Goal: Task Accomplishment & Management: Manage account settings

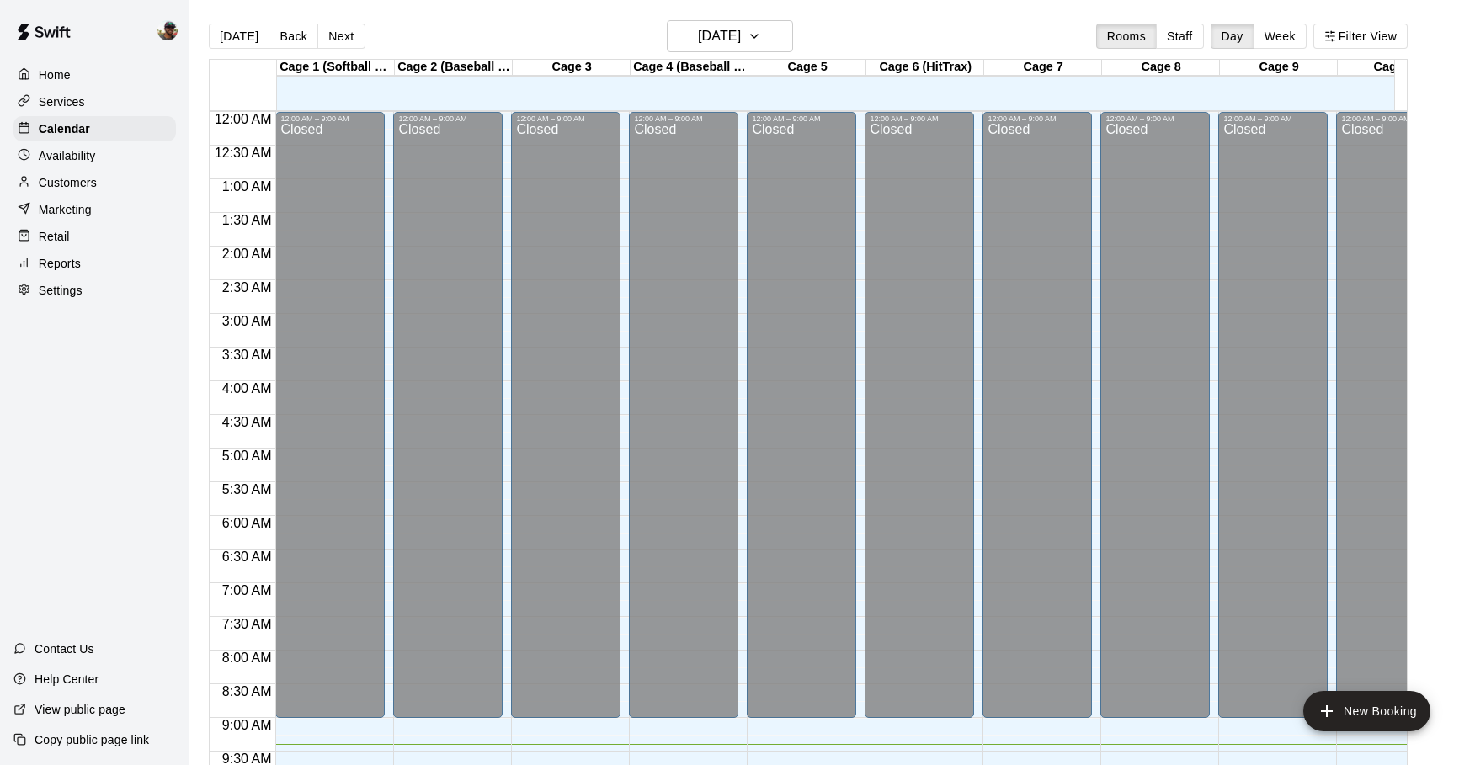
scroll to position [631, 0]
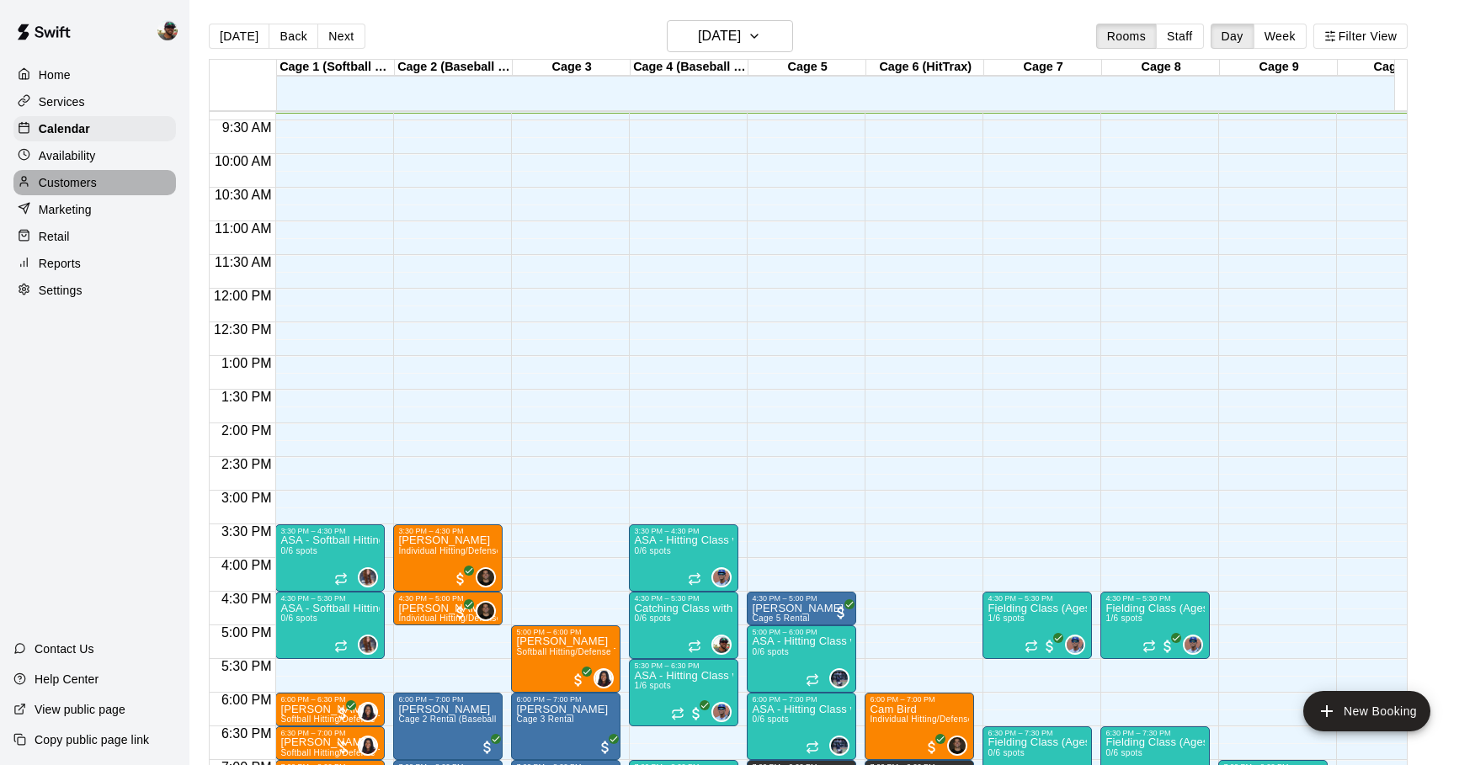
click at [89, 191] on div "Customers" at bounding box center [94, 182] width 162 height 25
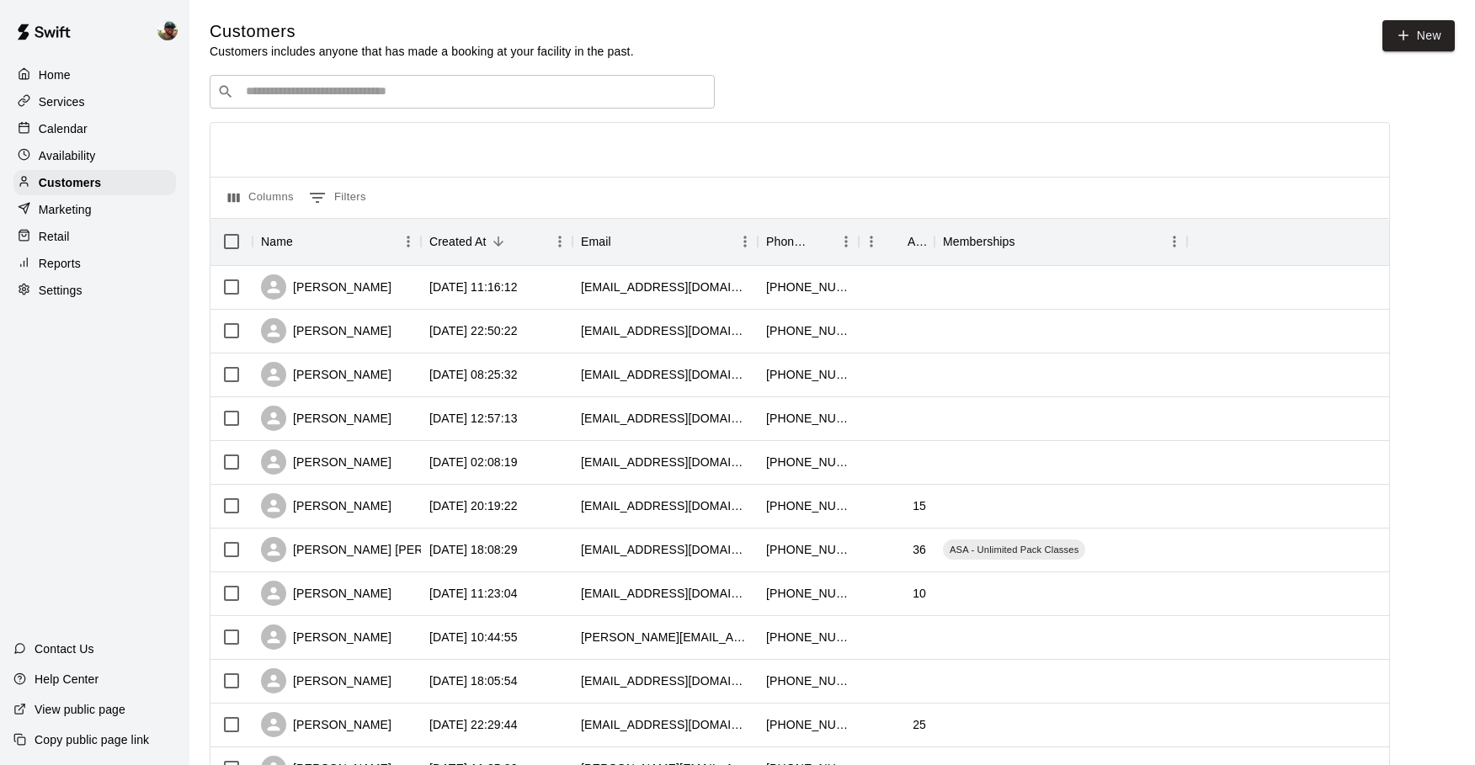
click at [303, 101] on div "​ ​" at bounding box center [462, 92] width 505 height 34
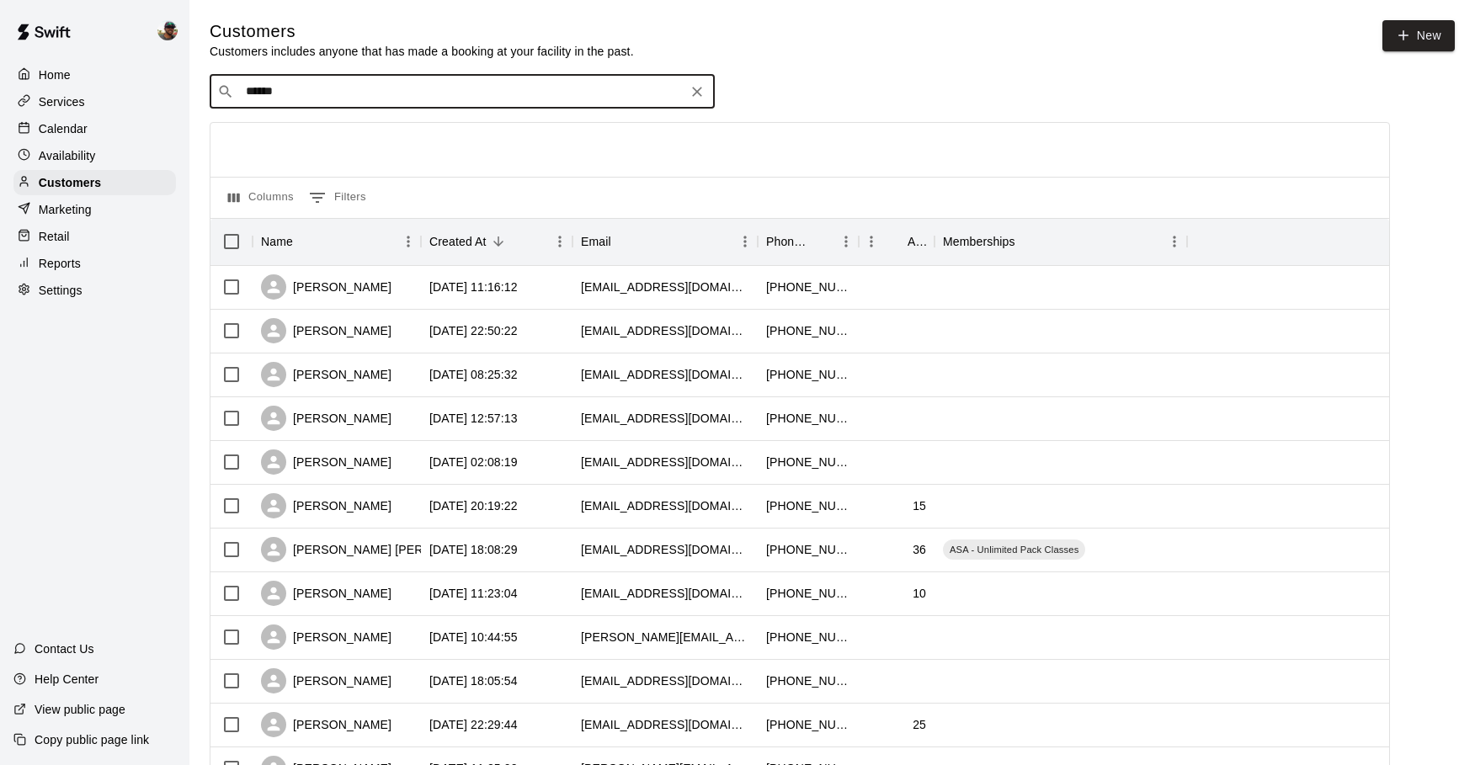
type input "*******"
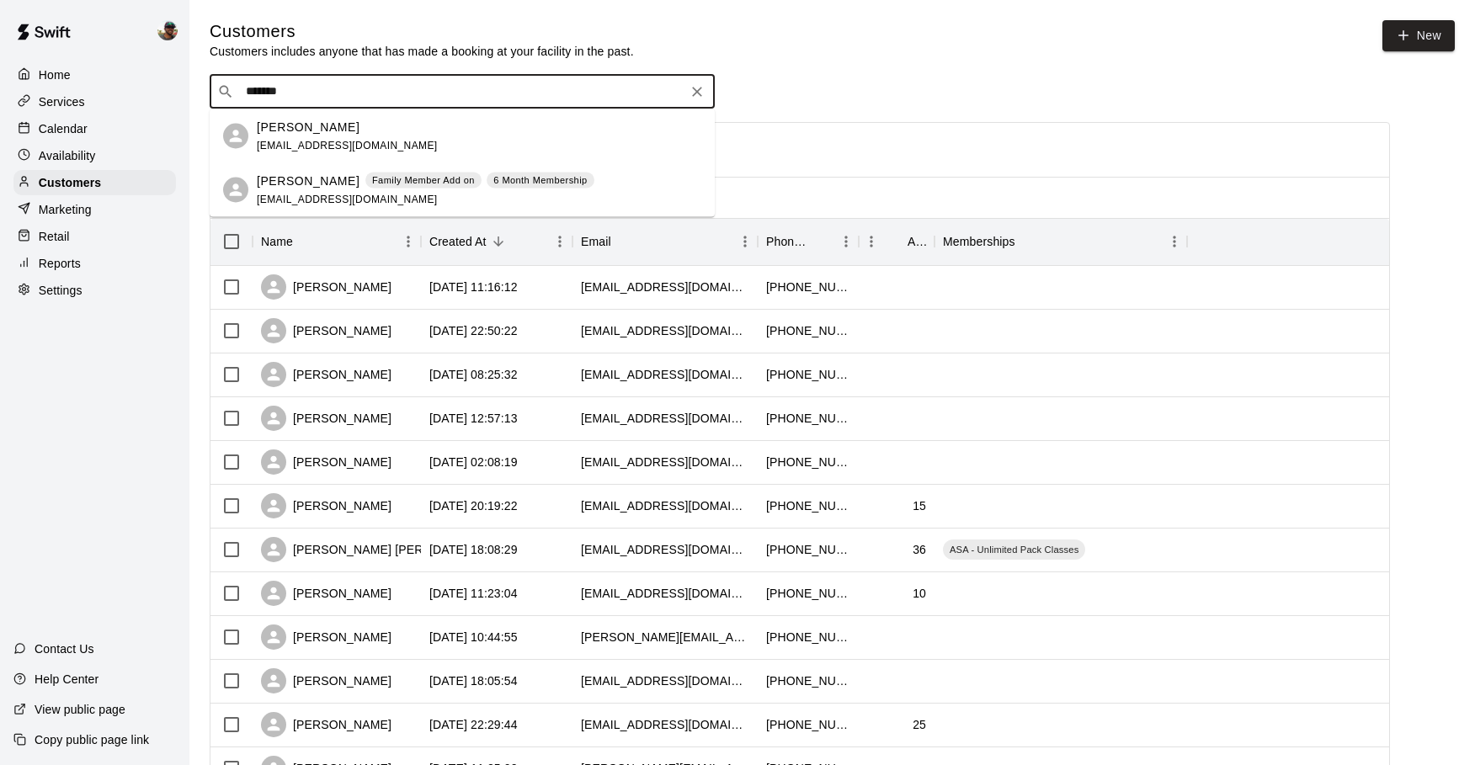
click at [312, 125] on p "Ethan Stout" at bounding box center [308, 127] width 103 height 18
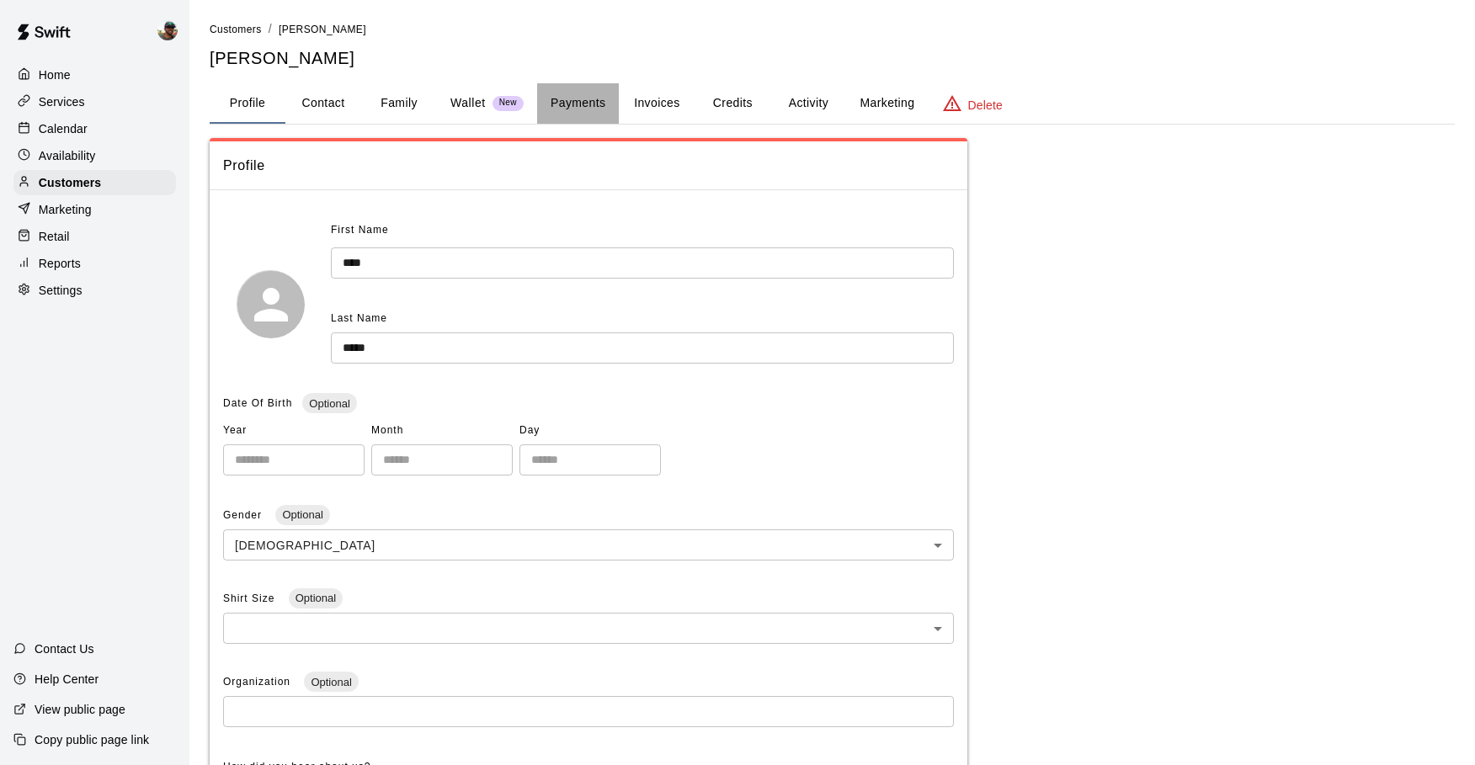
click at [581, 105] on button "Payments" at bounding box center [578, 103] width 82 height 40
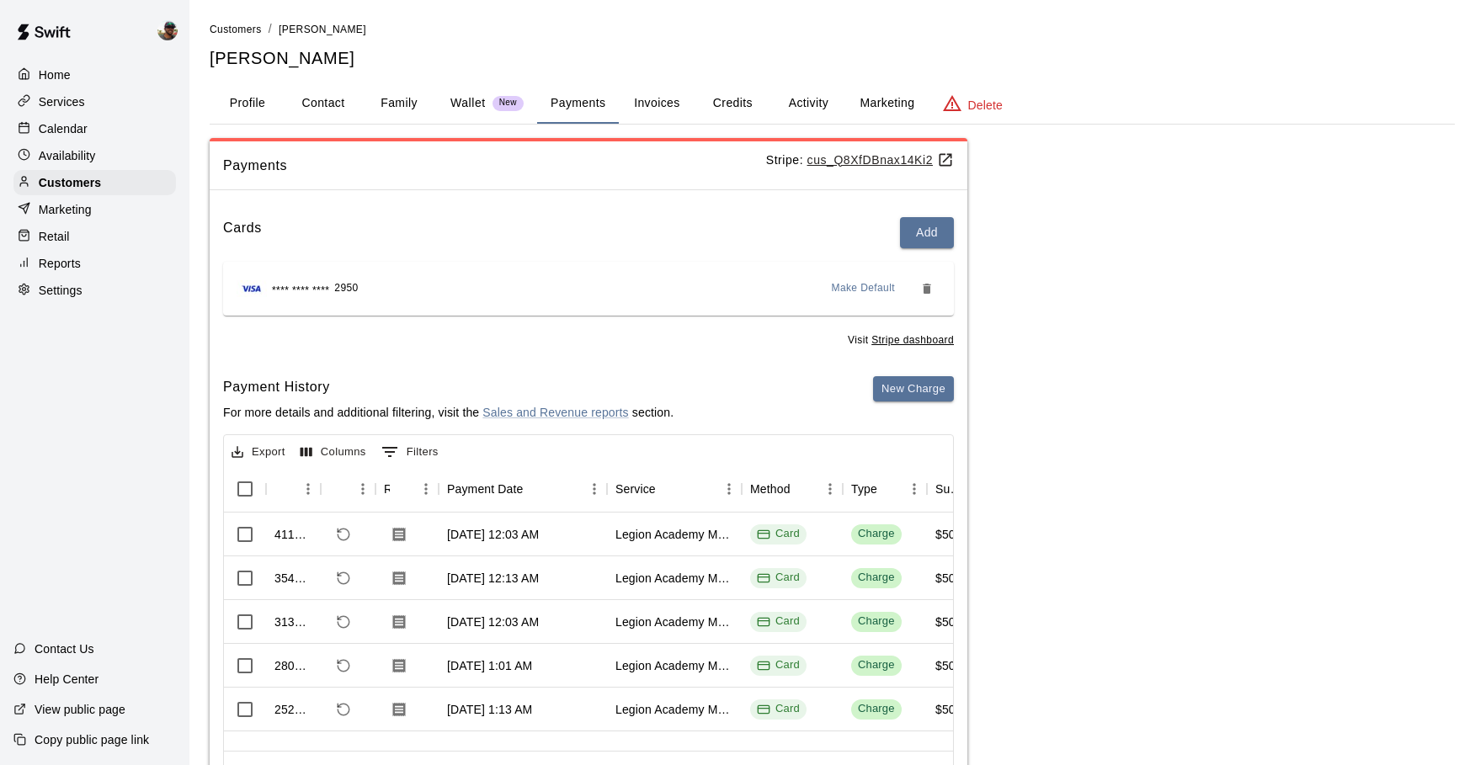
click at [662, 99] on button "Invoices" at bounding box center [657, 103] width 76 height 40
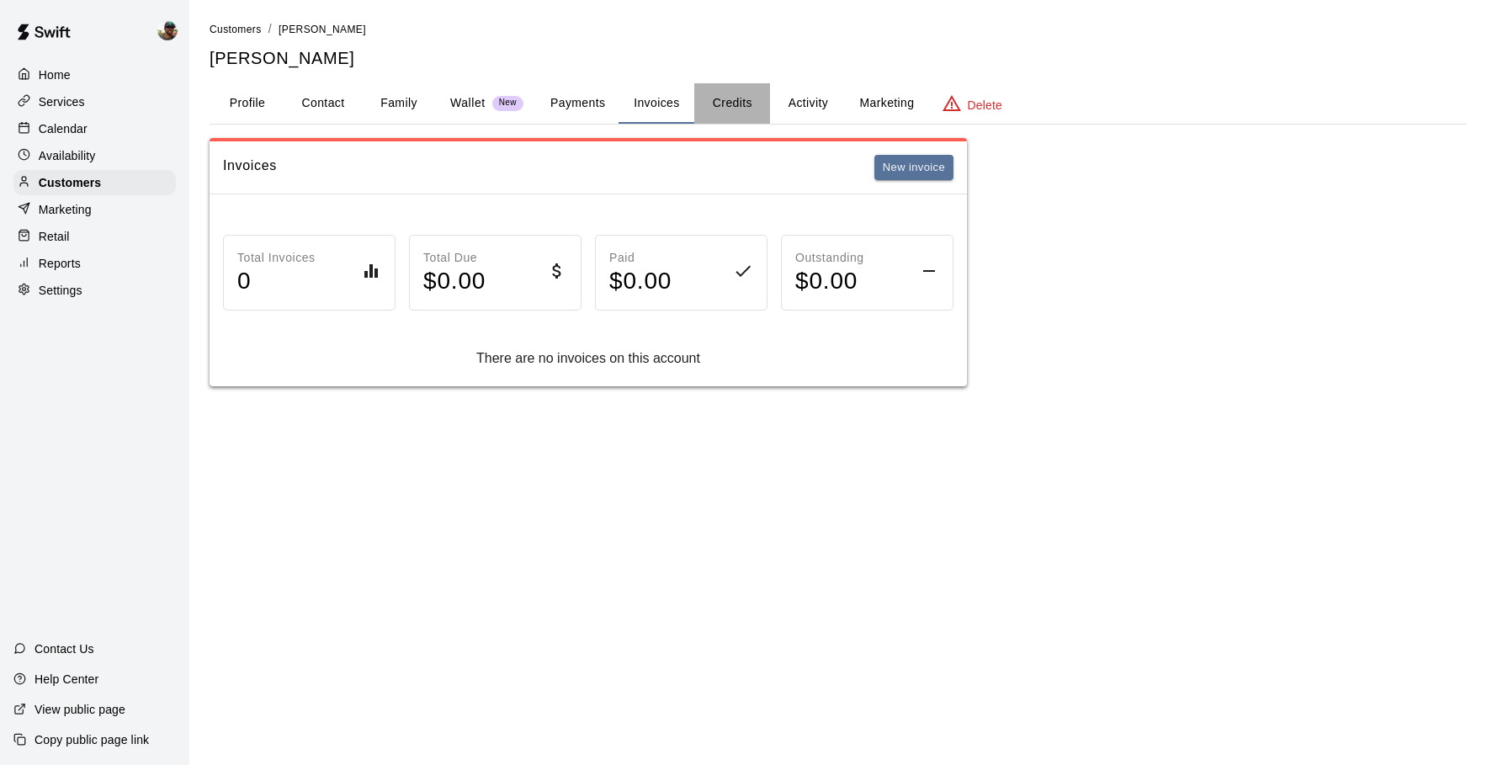
click at [719, 104] on button "Credits" at bounding box center [732, 103] width 76 height 40
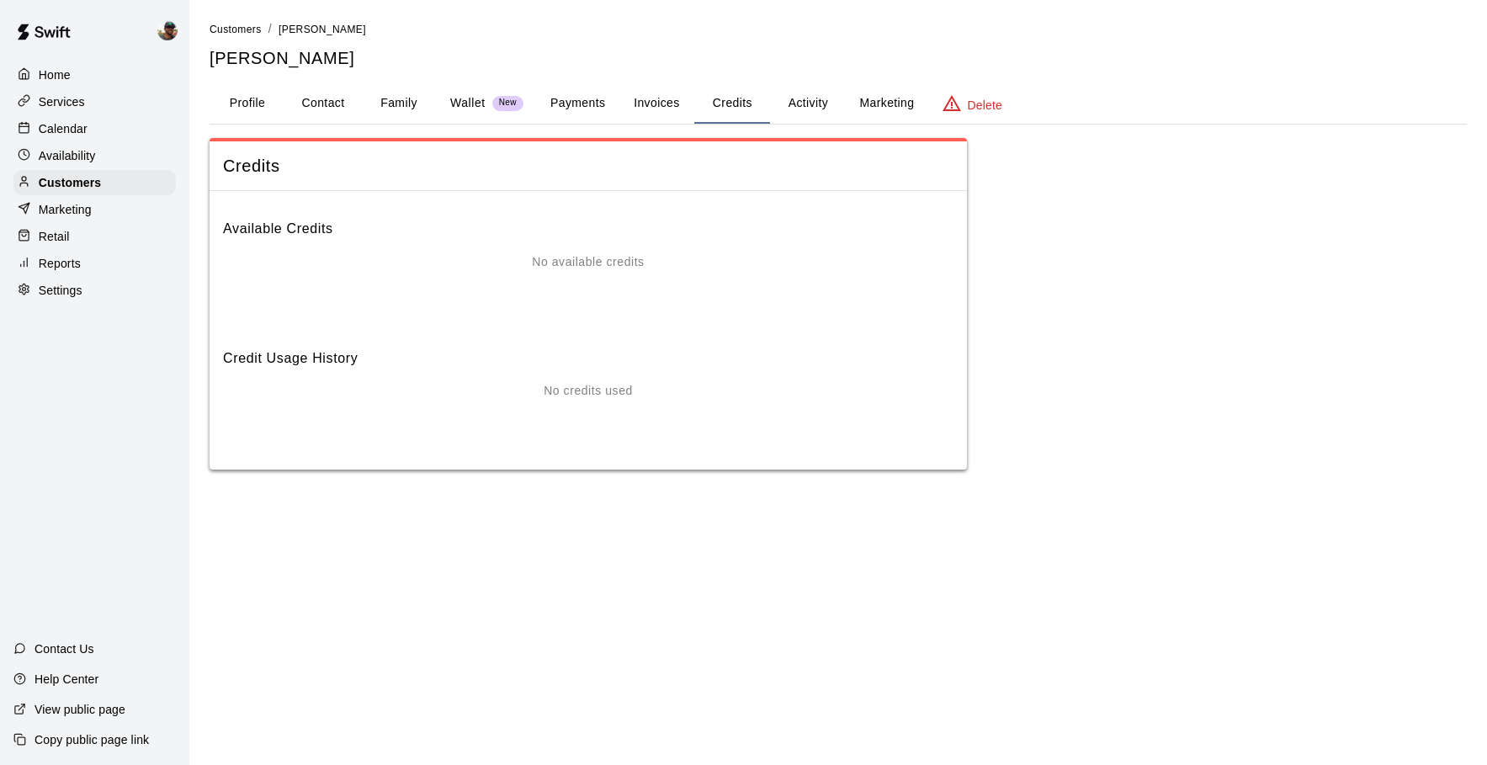
click at [814, 109] on button "Activity" at bounding box center [808, 103] width 76 height 40
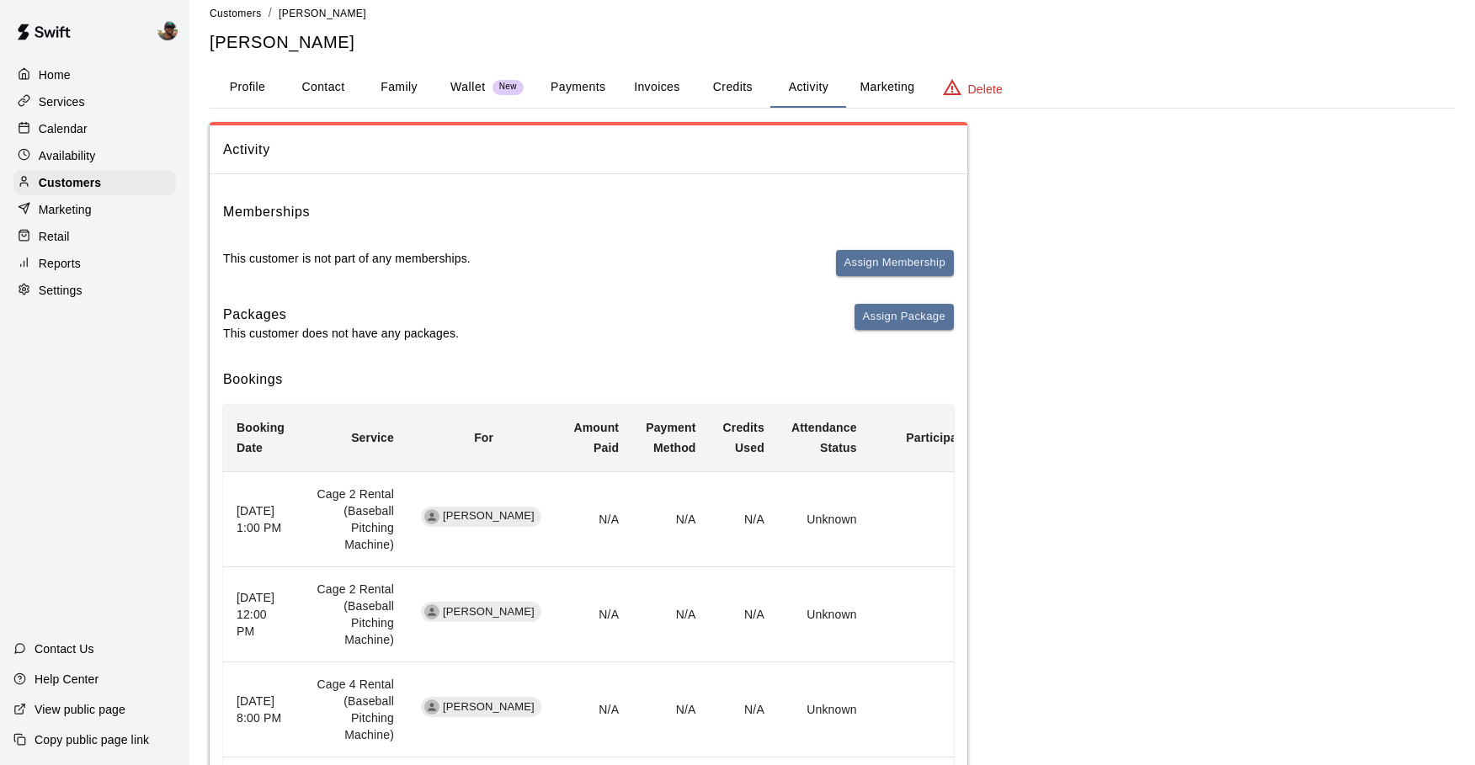
scroll to position [11, 0]
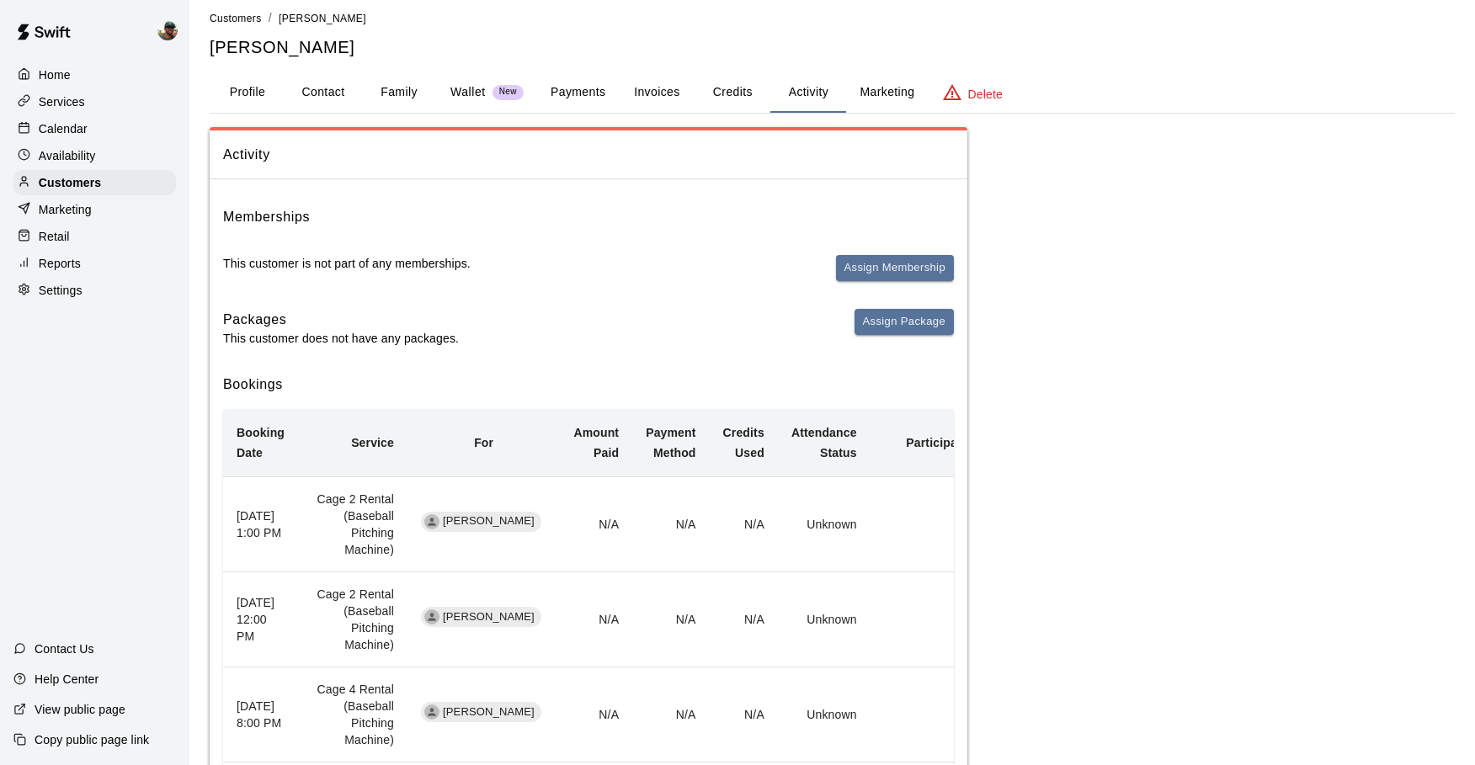
click at [591, 93] on button "Payments" at bounding box center [578, 92] width 82 height 40
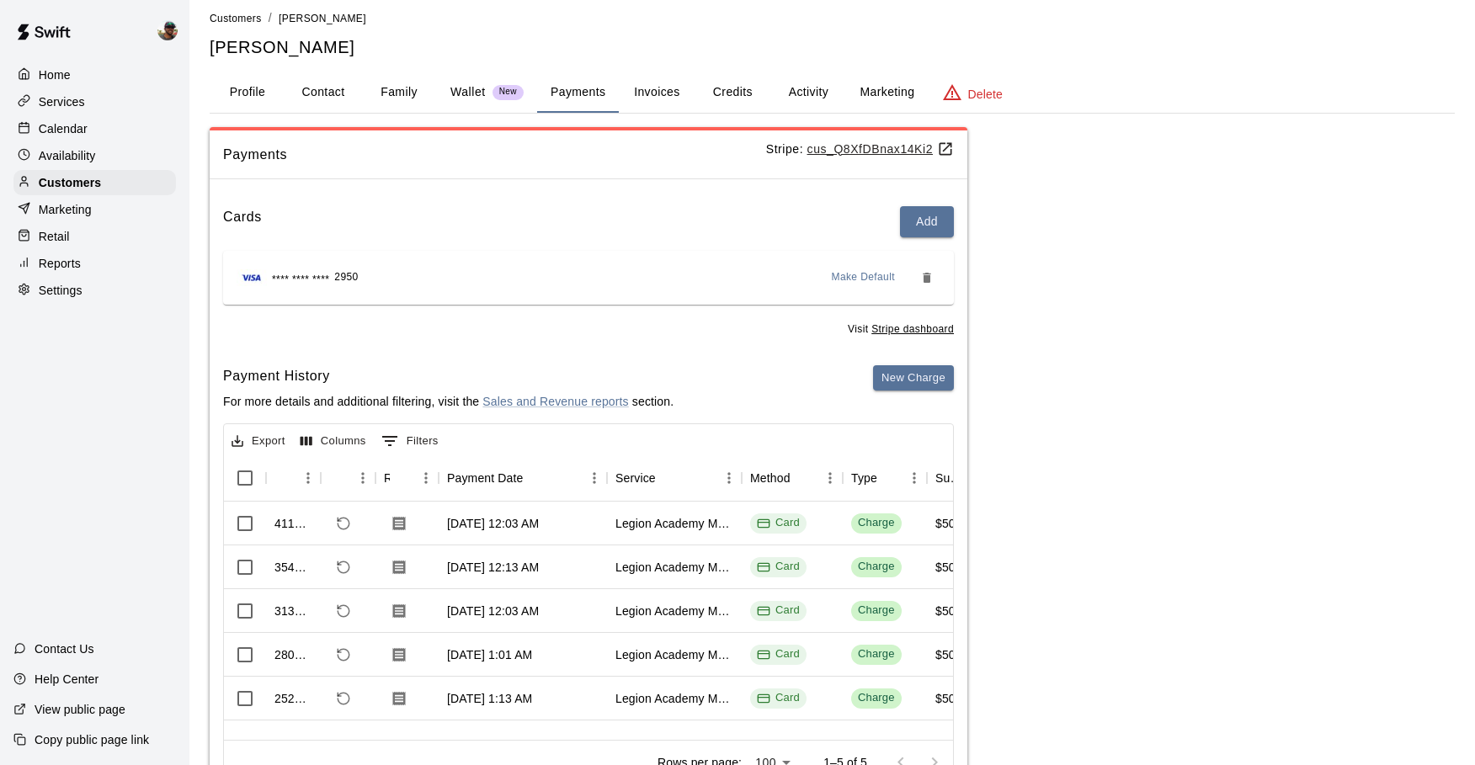
click at [597, 88] on button "Payments" at bounding box center [578, 92] width 82 height 40
click at [91, 141] on div "Home Services Calendar Availability Customers Marketing Retail Reports Settings" at bounding box center [94, 183] width 189 height 244
click at [91, 134] on div "Calendar" at bounding box center [94, 128] width 162 height 25
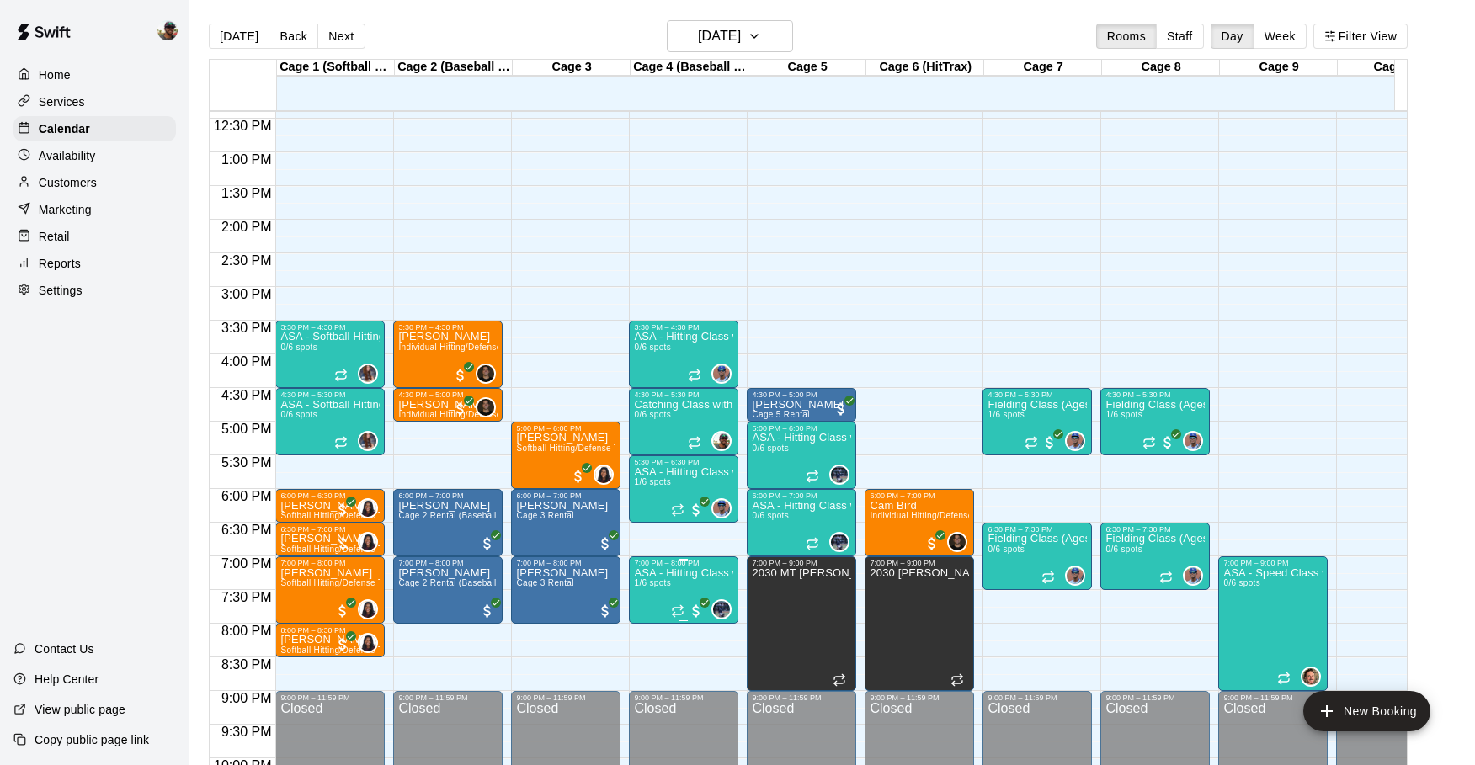
scroll to position [860, 0]
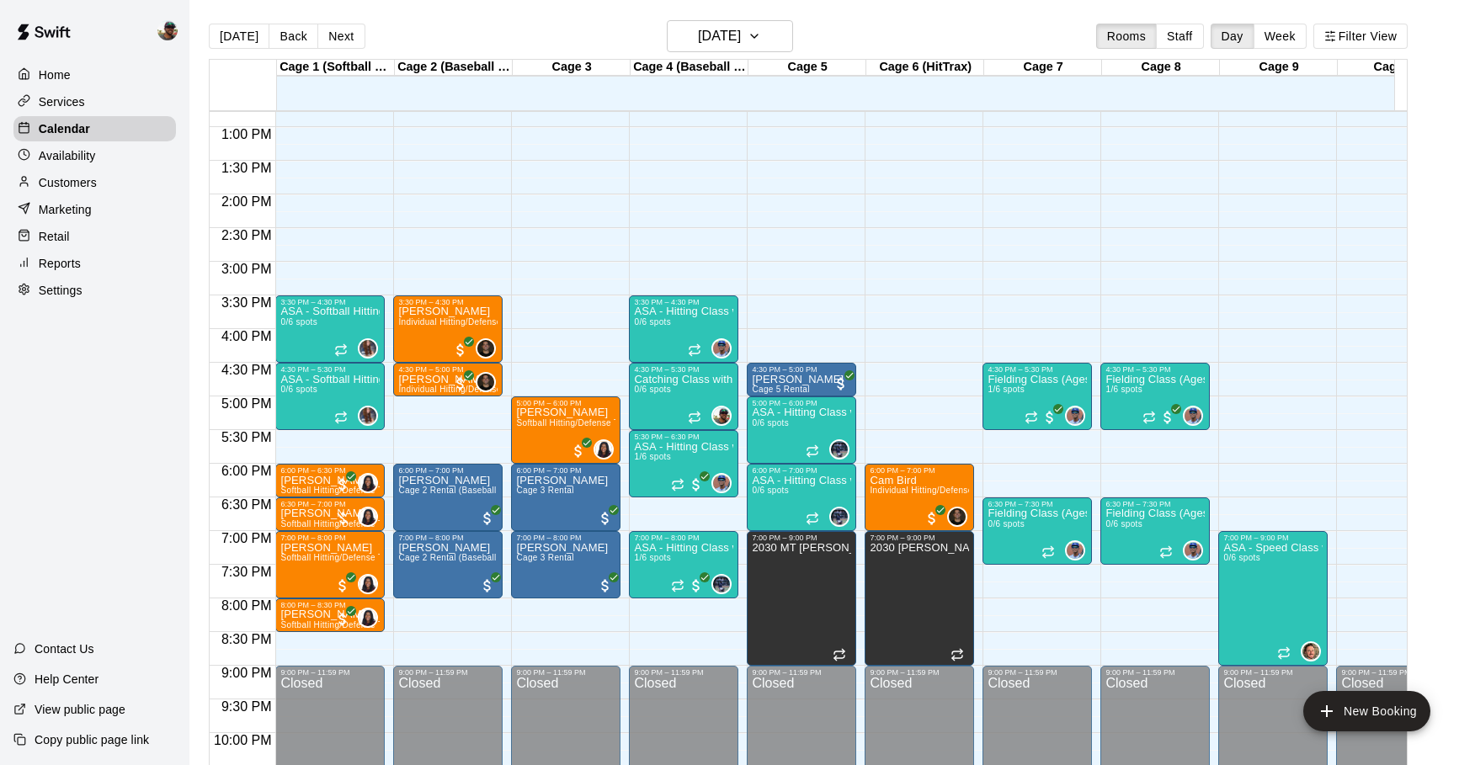
click at [70, 110] on div "Services" at bounding box center [94, 101] width 162 height 25
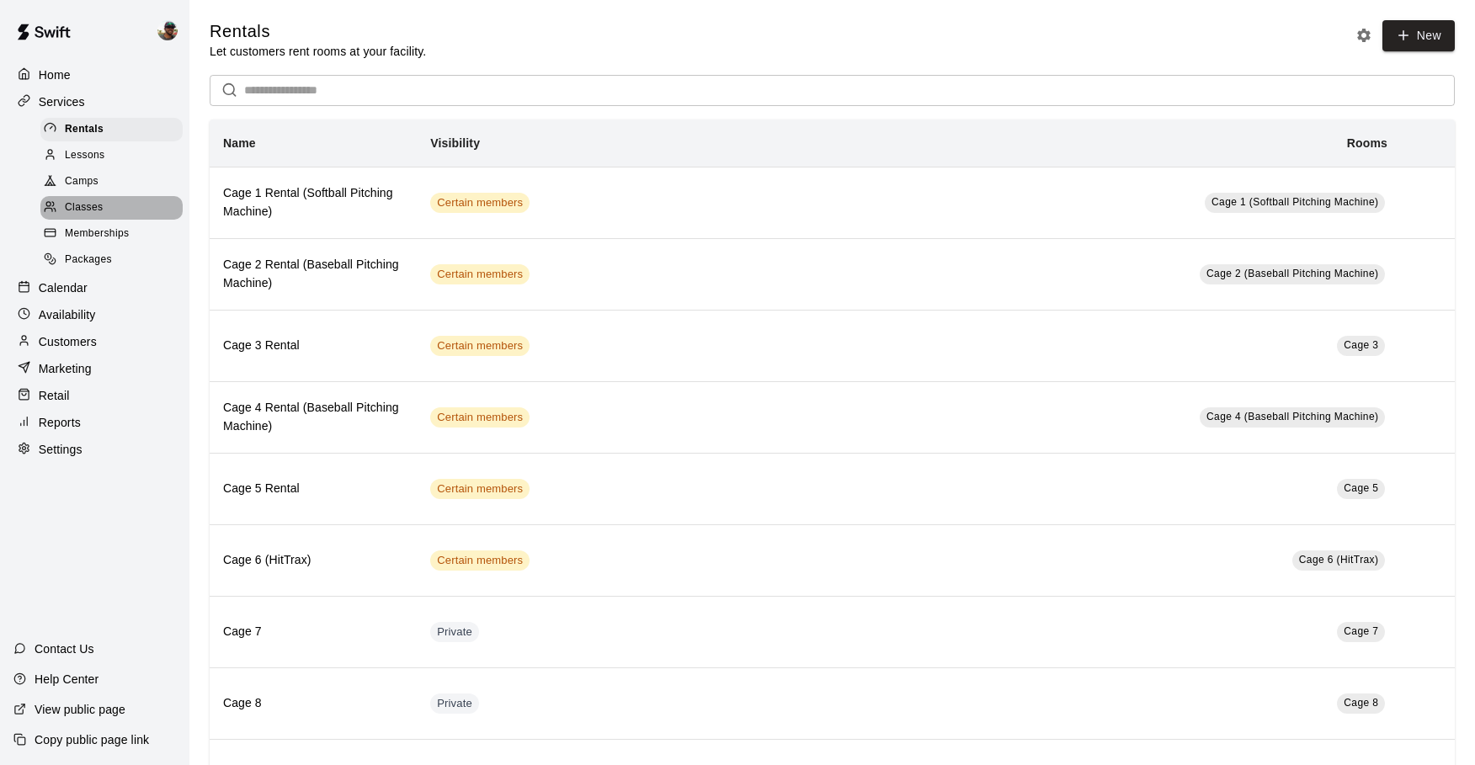
click at [71, 201] on span "Classes" at bounding box center [84, 208] width 38 height 17
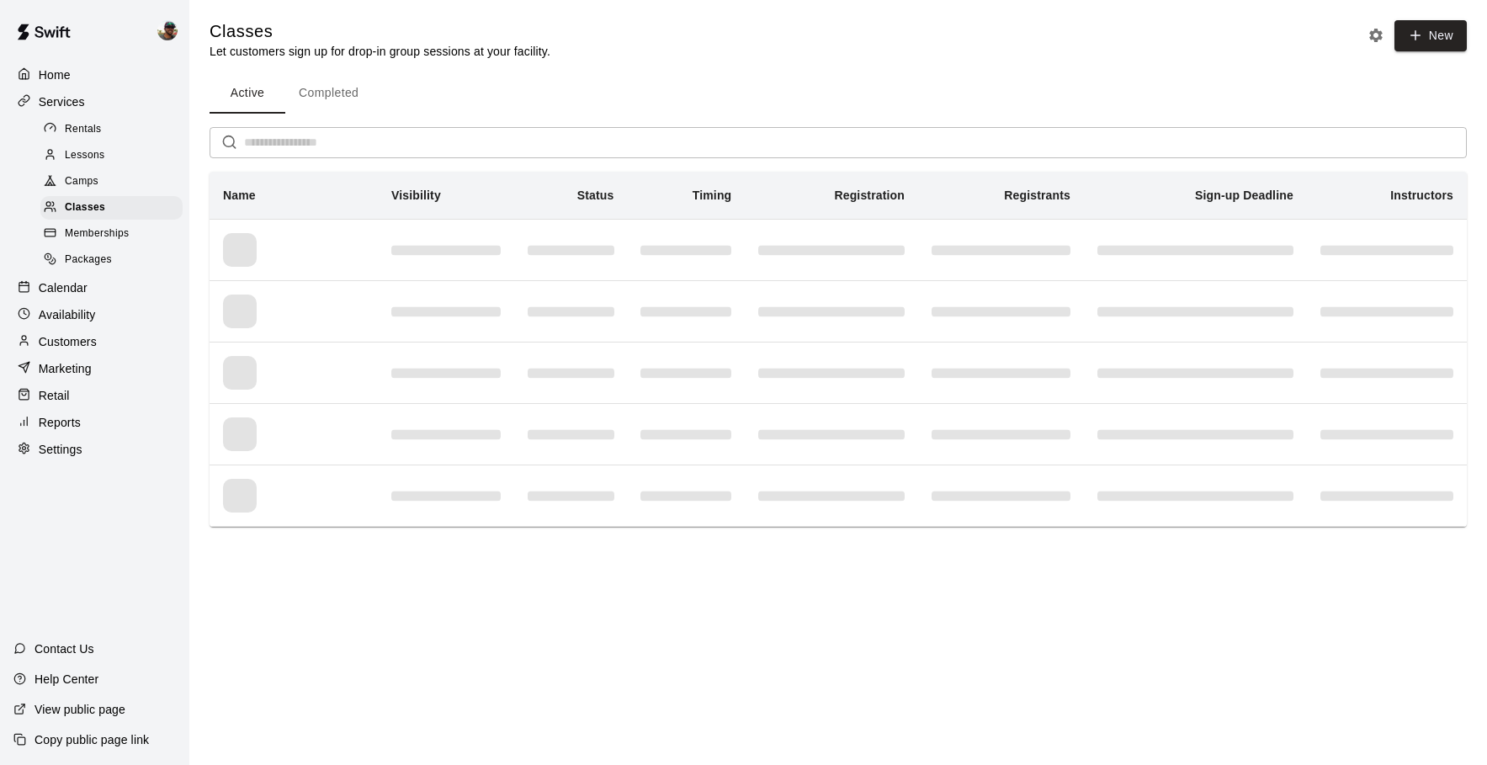
click at [992, 119] on div "Active Completed ​ Name Visibility Status Timing Registration Registrants Sign-…" at bounding box center [839, 300] width 1258 height 454
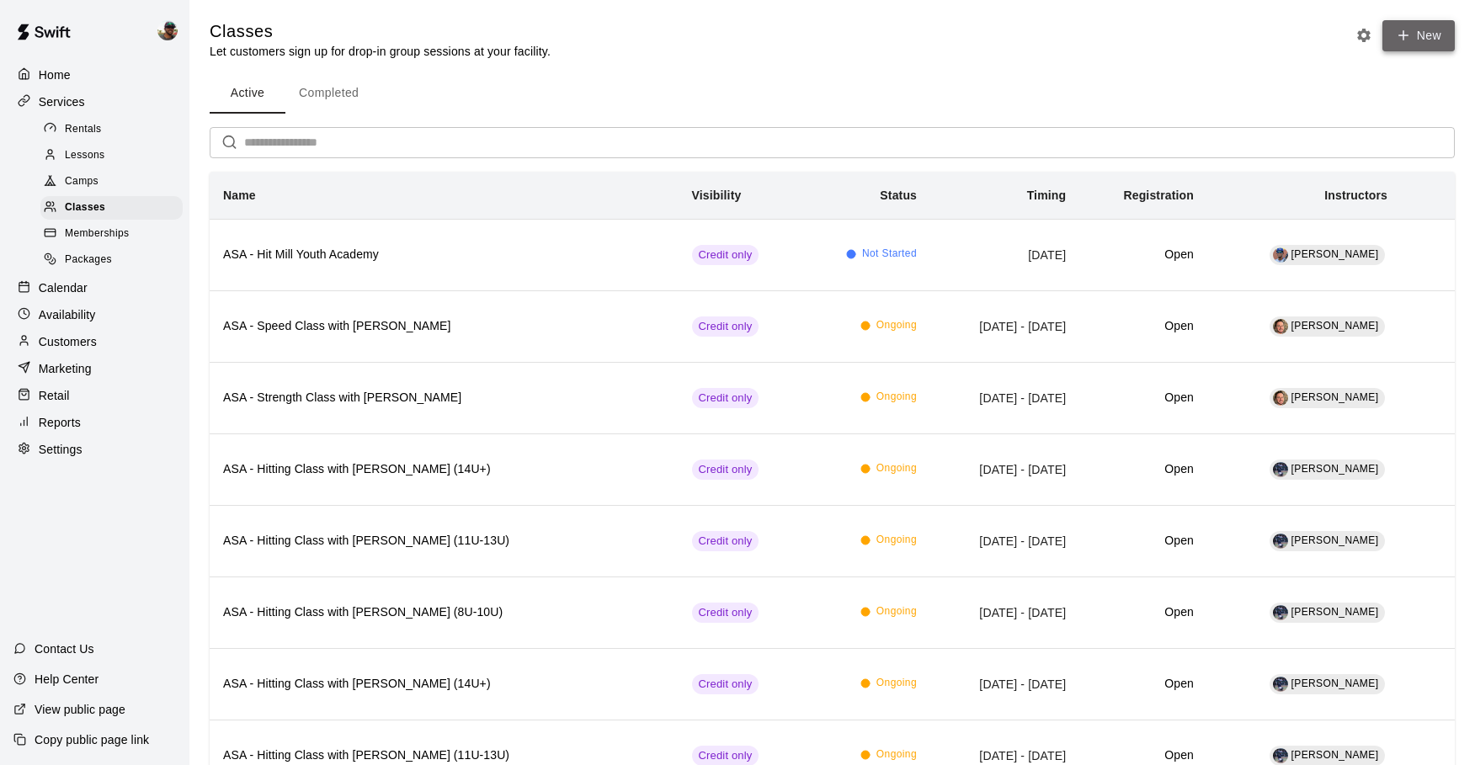
click at [1415, 45] on button "New" at bounding box center [1418, 35] width 72 height 31
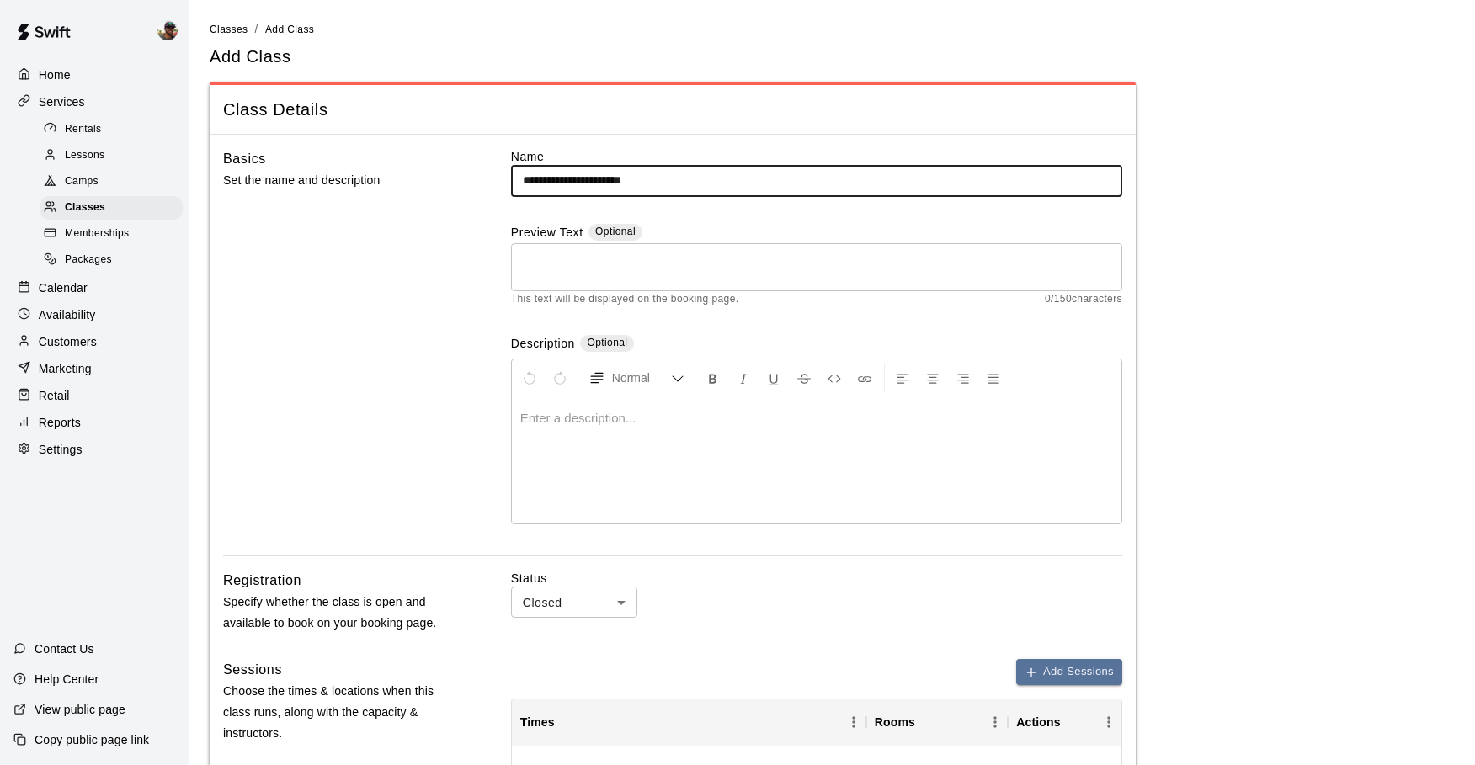
type input "**********"
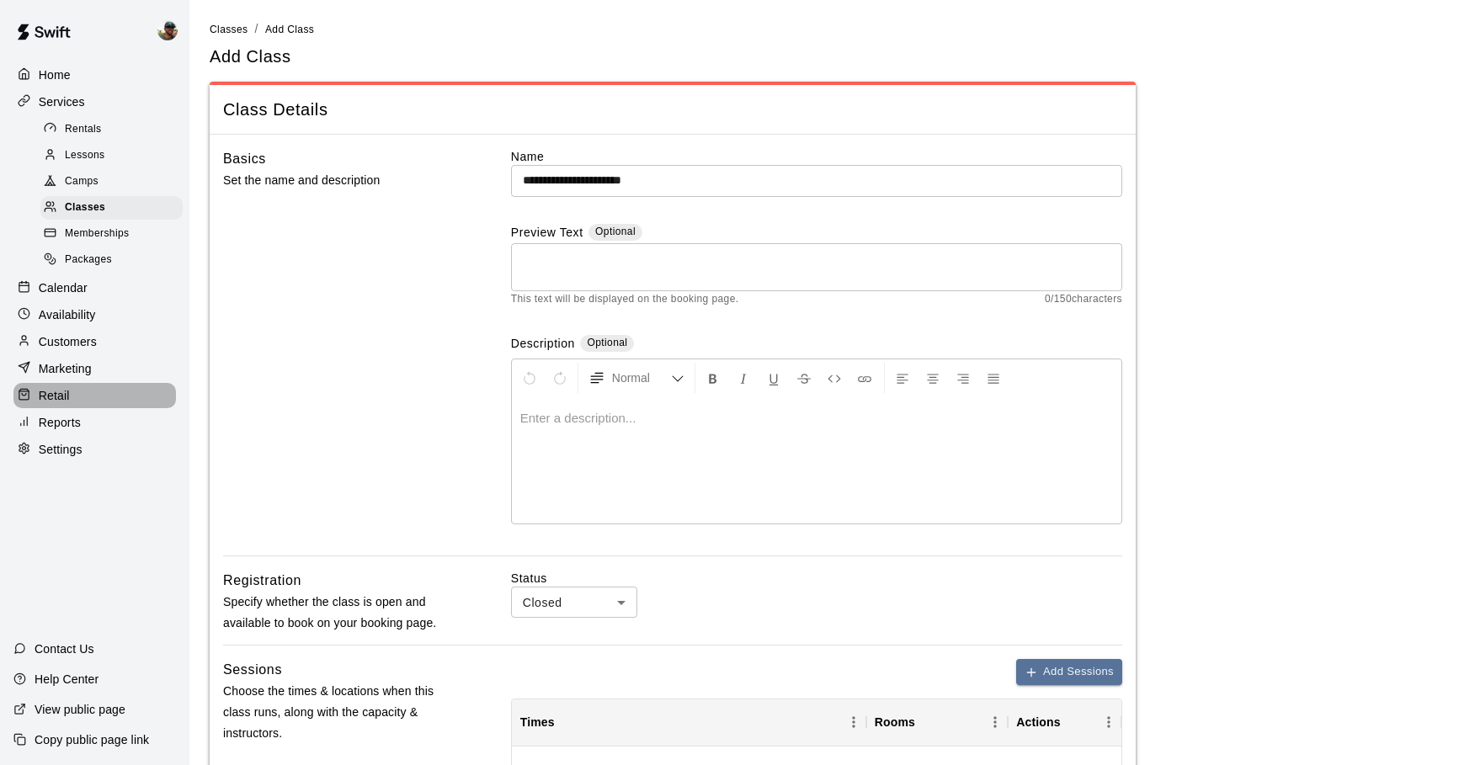
click at [72, 407] on div "Retail" at bounding box center [94, 395] width 162 height 25
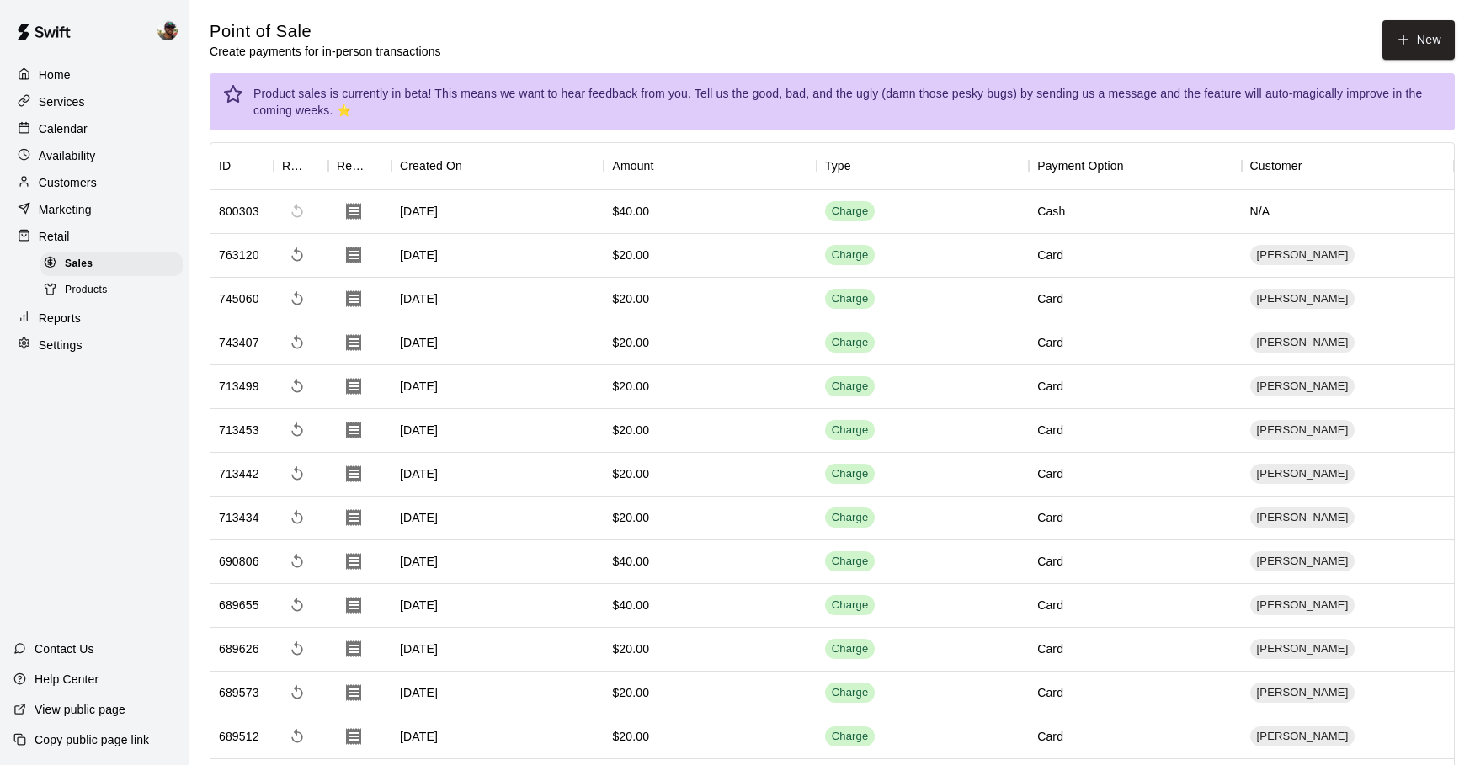
click at [67, 318] on p "Reports" at bounding box center [60, 318] width 42 height 17
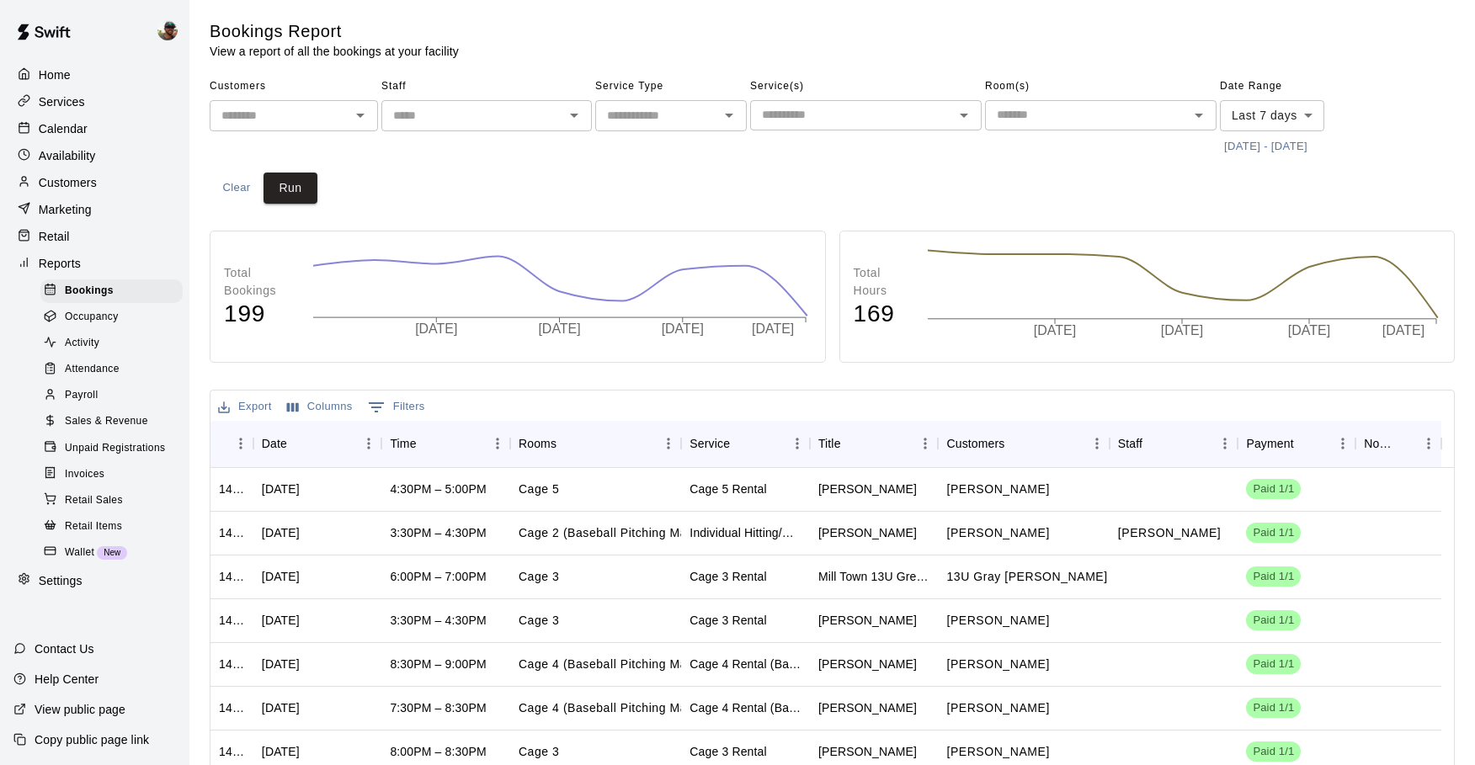
click at [81, 400] on span "Payroll" at bounding box center [81, 395] width 33 height 17
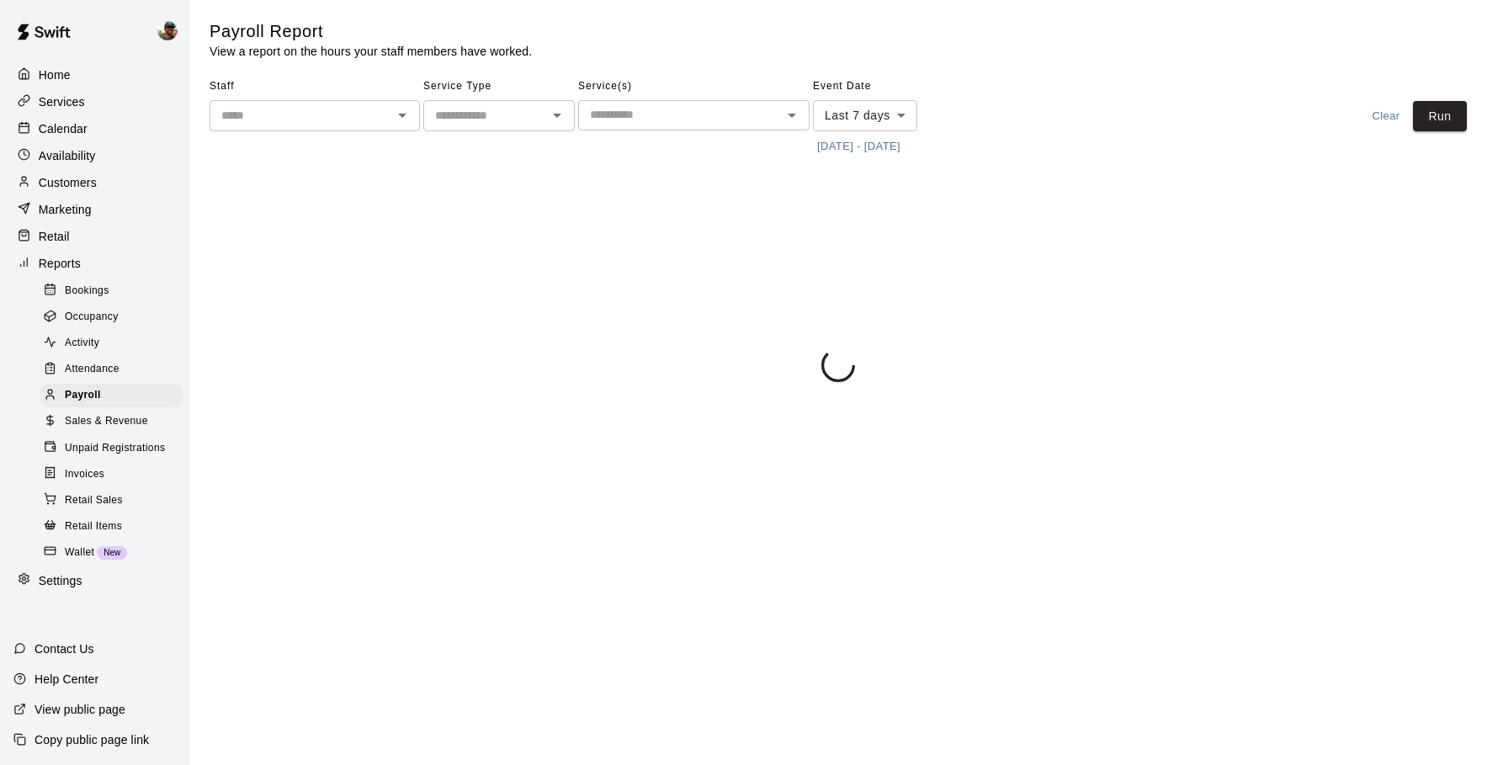
click at [838, 144] on button "9/9/2025 - 9/16/2025" at bounding box center [859, 147] width 92 height 26
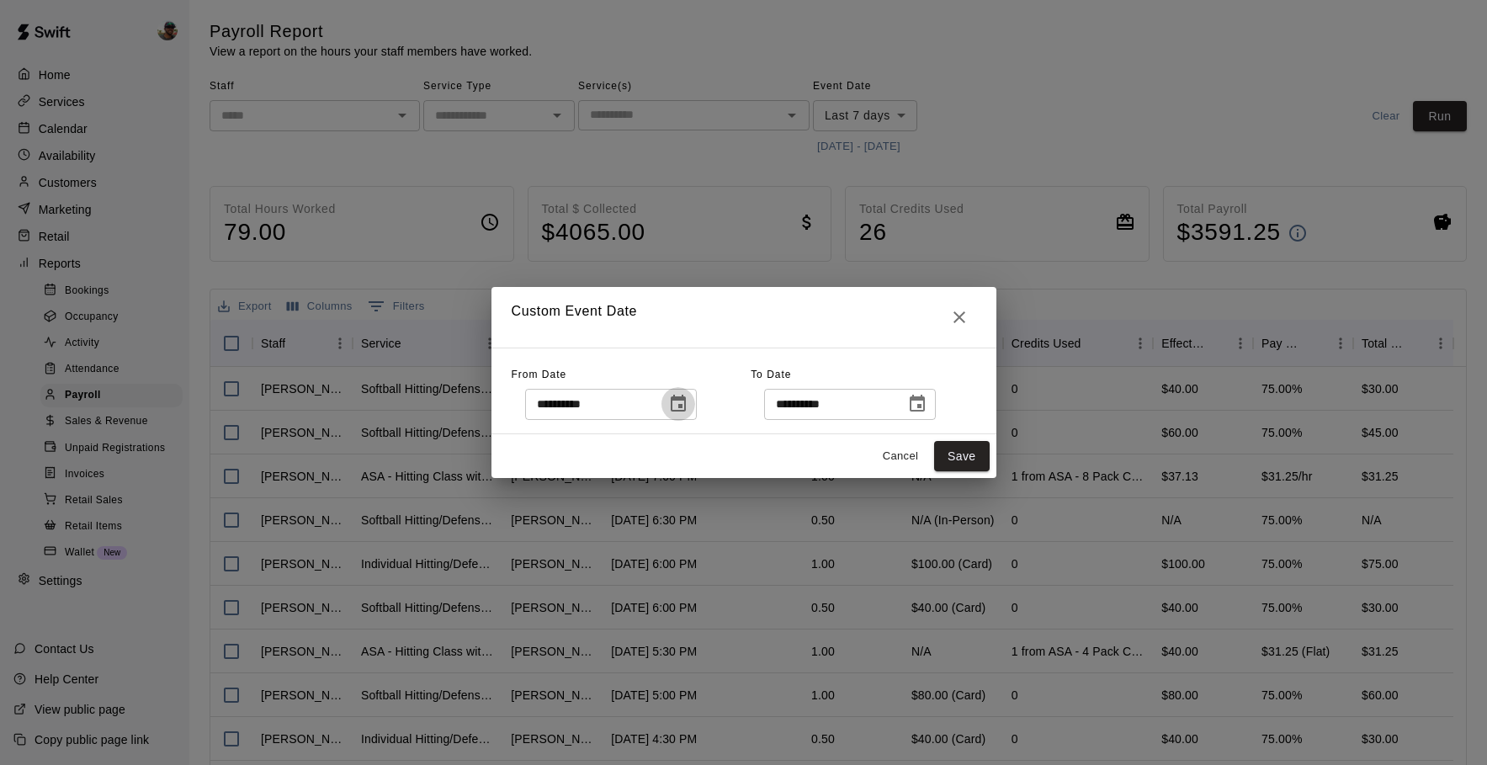
click at [689, 407] on icon "Choose date, selected date is Sep 9, 2025" at bounding box center [678, 404] width 20 height 20
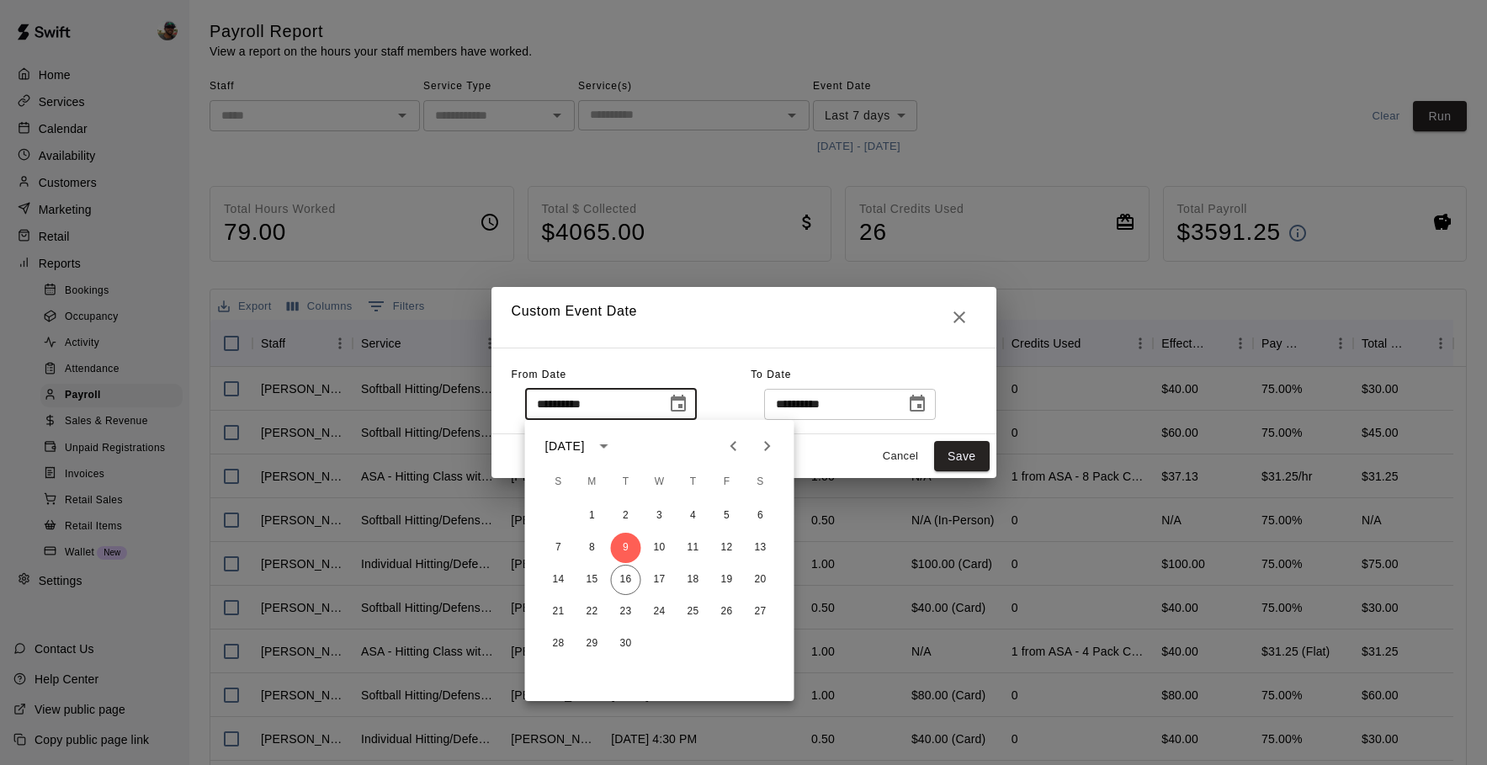
click at [731, 446] on icon "Previous month" at bounding box center [734, 446] width 6 height 10
click at [758, 448] on icon "Next month" at bounding box center [768, 446] width 20 height 20
click at [743, 446] on icon "Previous month" at bounding box center [734, 446] width 20 height 20
click at [761, 638] on button "30" at bounding box center [761, 644] width 30 height 30
type input "**********"
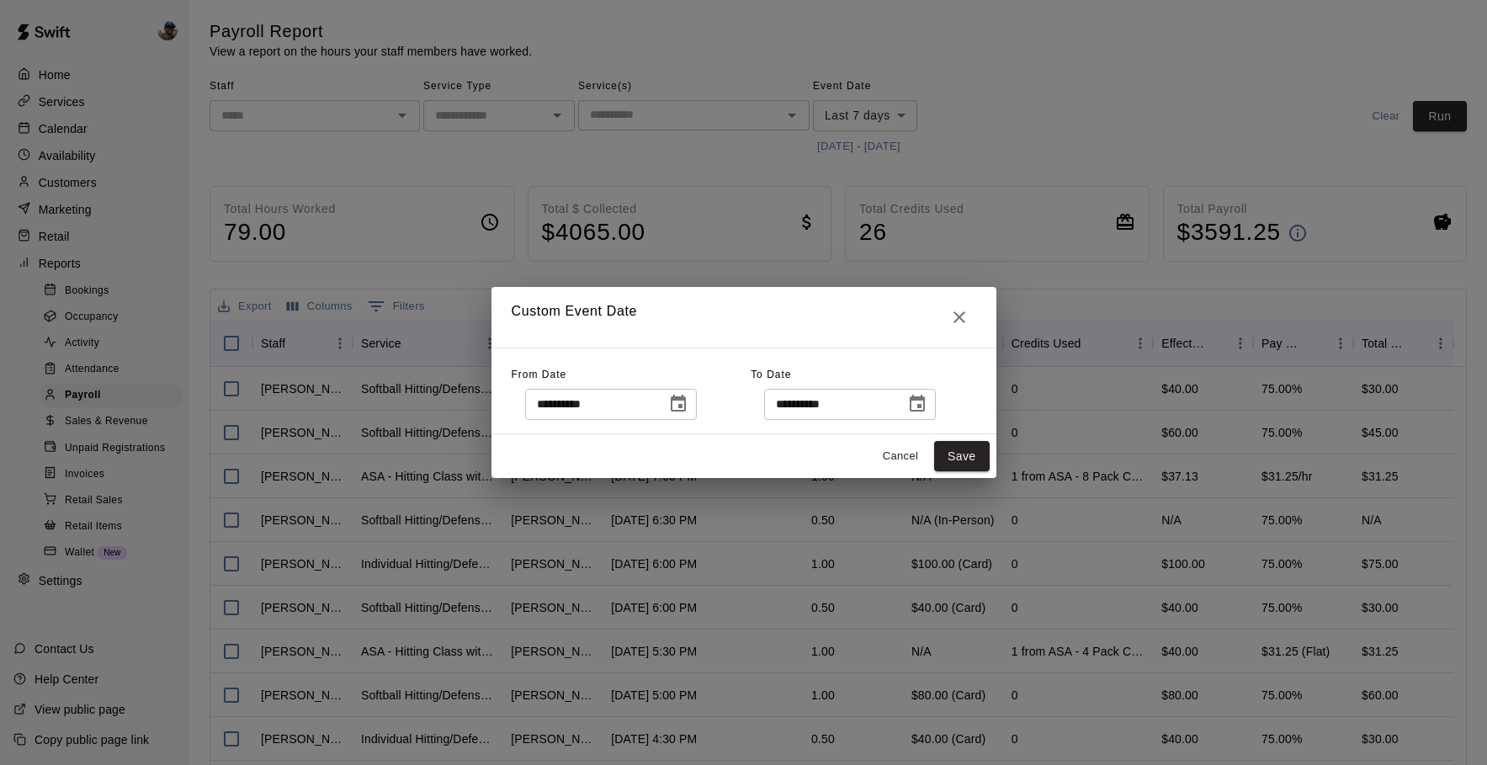
click at [925, 408] on icon "Choose date, selected date is Sep 16, 2025" at bounding box center [917, 404] width 20 height 20
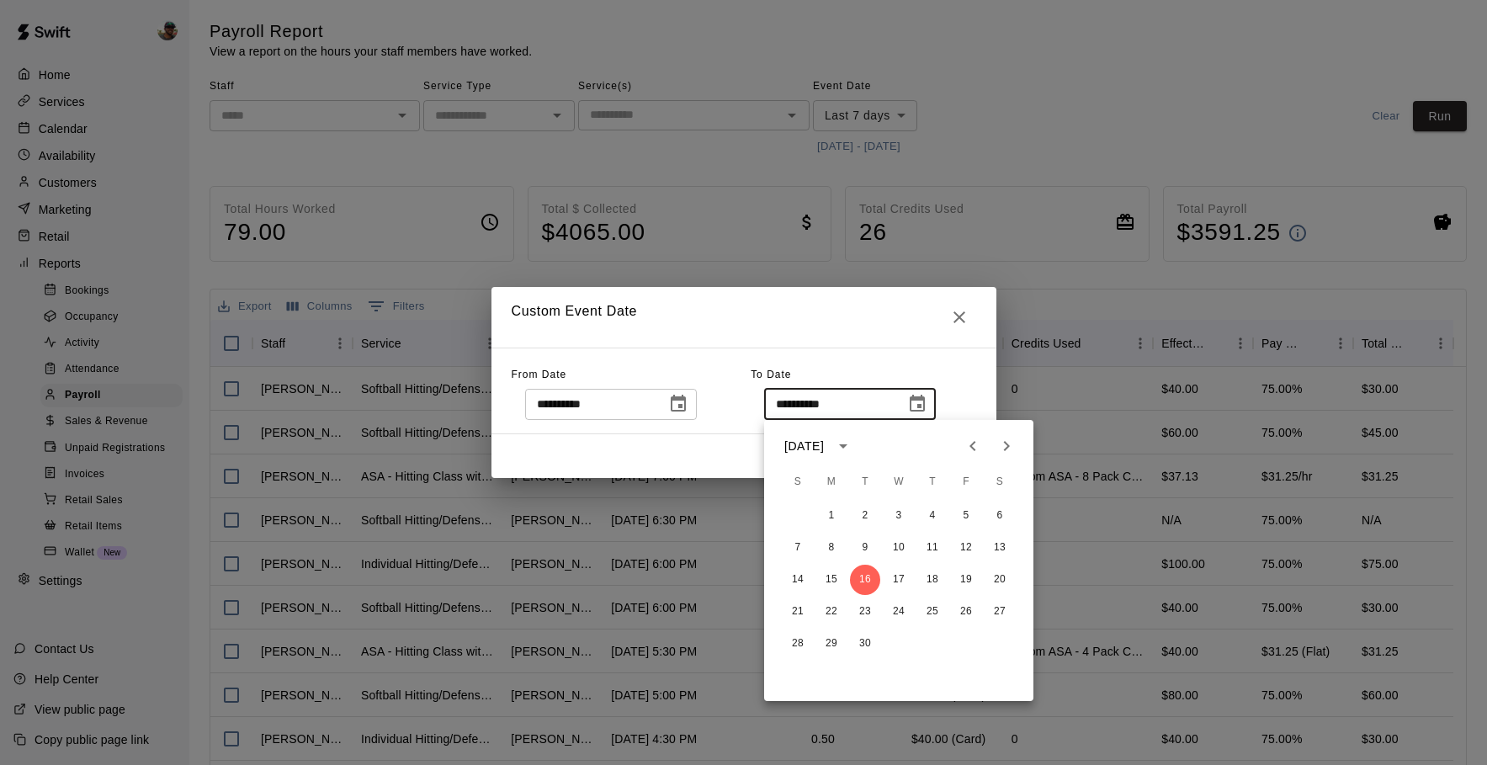
click at [974, 445] on icon "Previous month" at bounding box center [973, 446] width 20 height 20
click at [995, 640] on button "30" at bounding box center [1000, 644] width 30 height 30
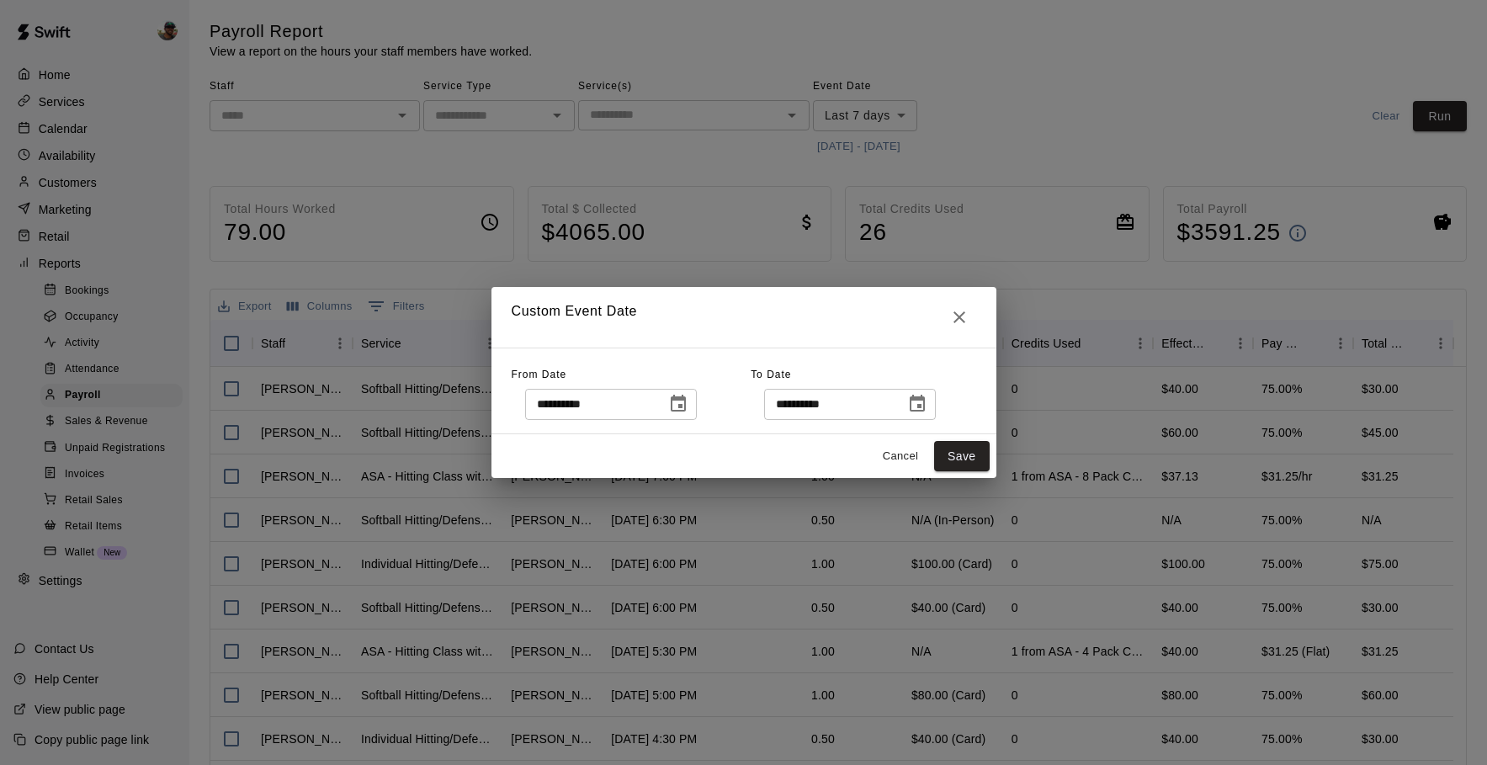
click at [920, 413] on icon "Choose date, selected date is Aug 30, 2025" at bounding box center [917, 404] width 20 height 20
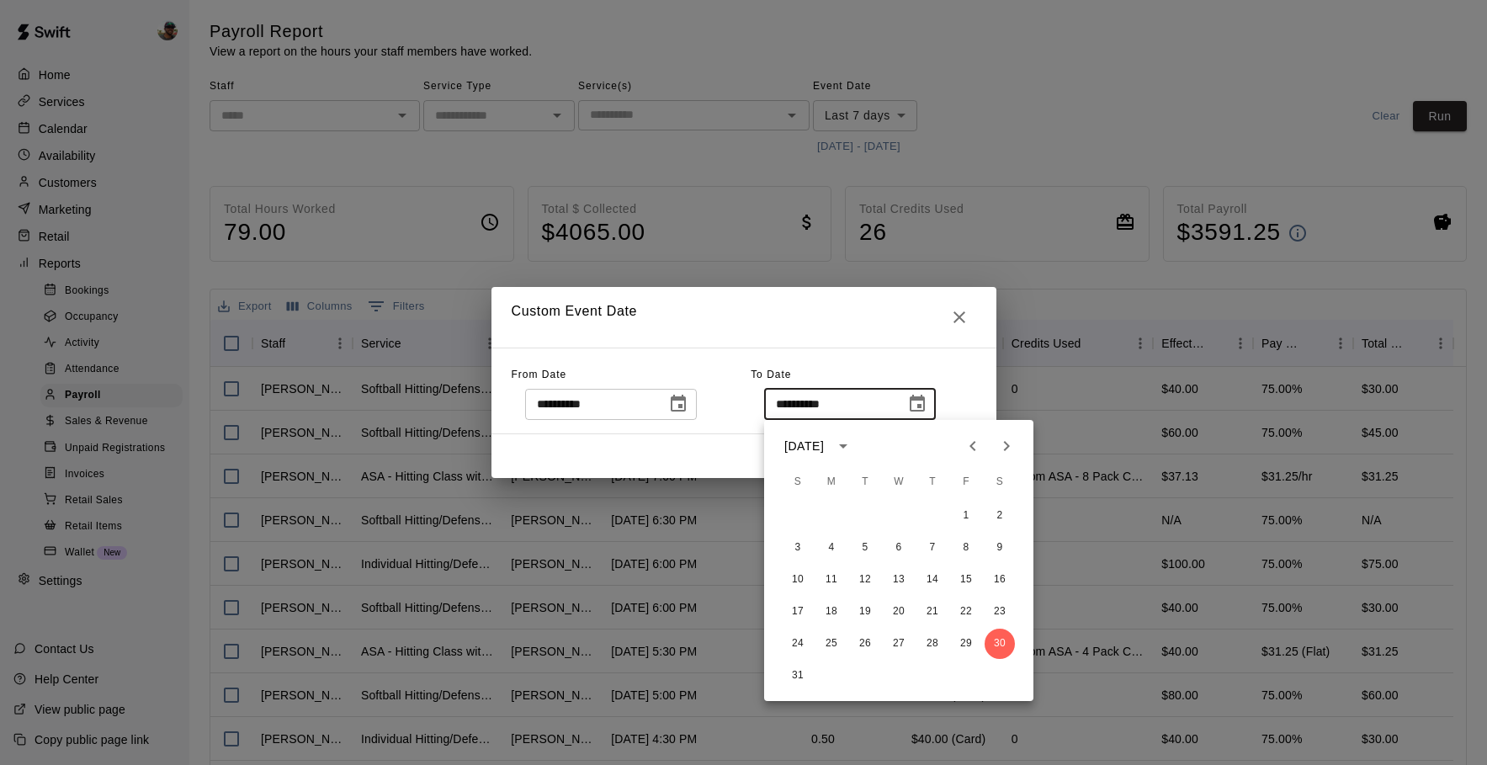
click at [1002, 448] on icon "Next month" at bounding box center [1007, 446] width 20 height 20
click at [965, 582] on button "19" at bounding box center [966, 580] width 30 height 30
type input "**********"
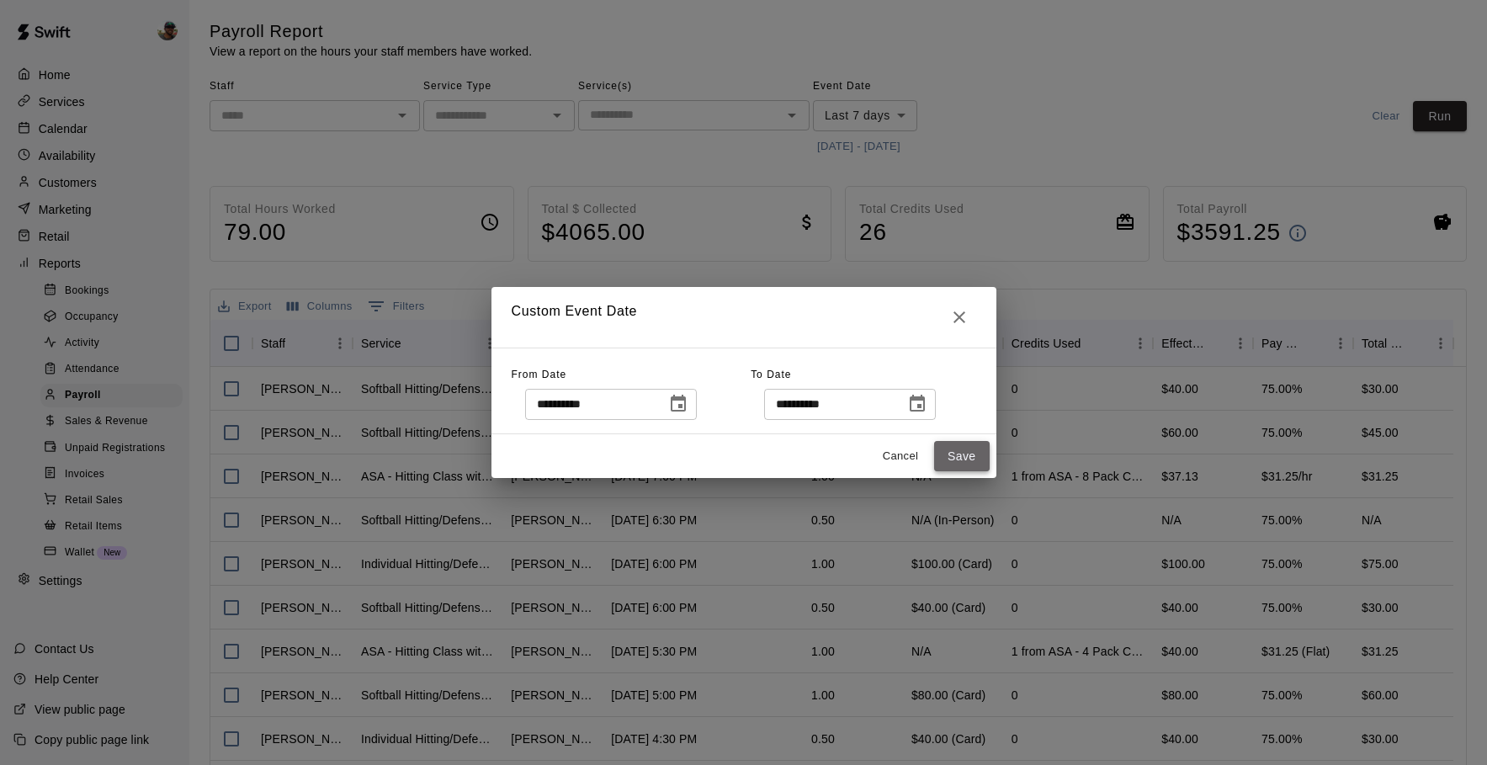
click at [953, 445] on button "Save" at bounding box center [962, 456] width 56 height 31
type input "******"
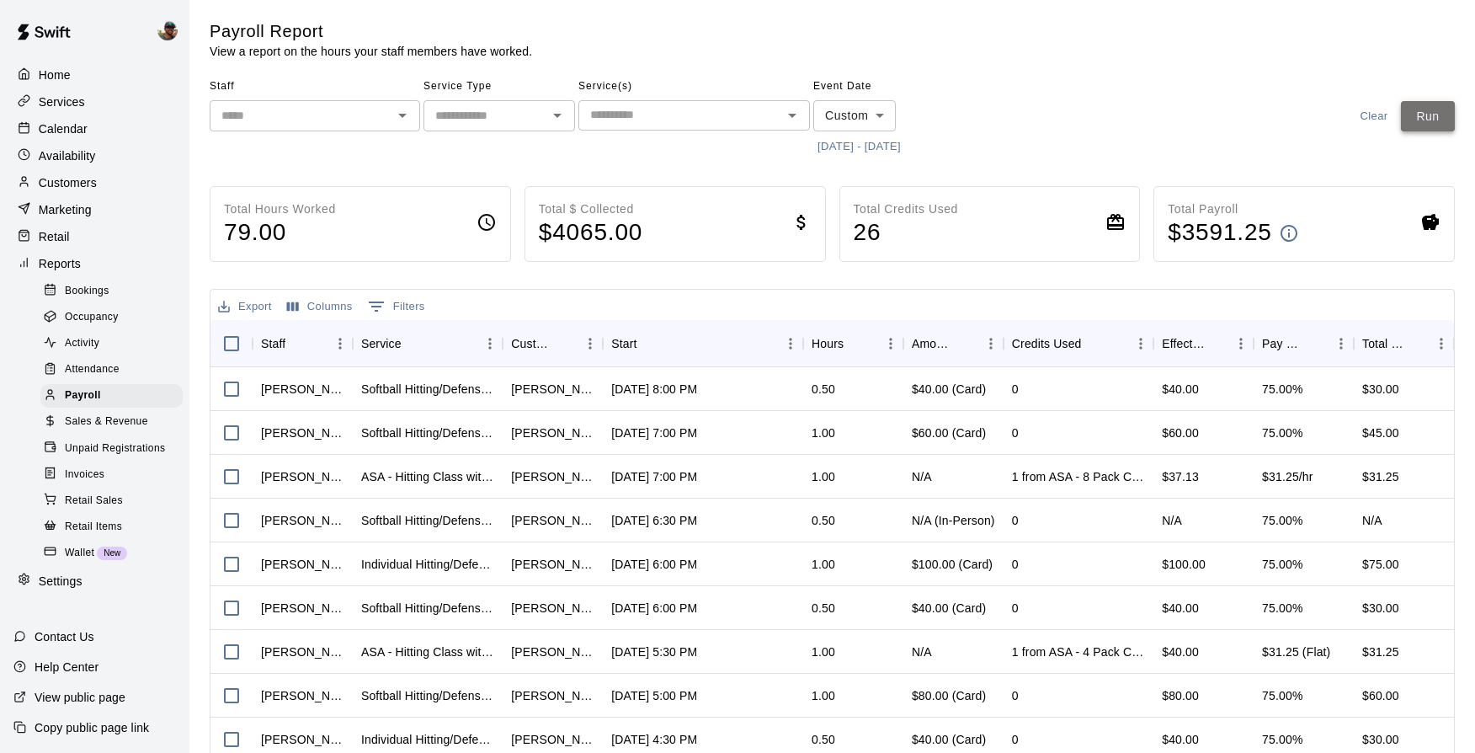
click at [1444, 124] on button "Run" at bounding box center [1428, 116] width 54 height 31
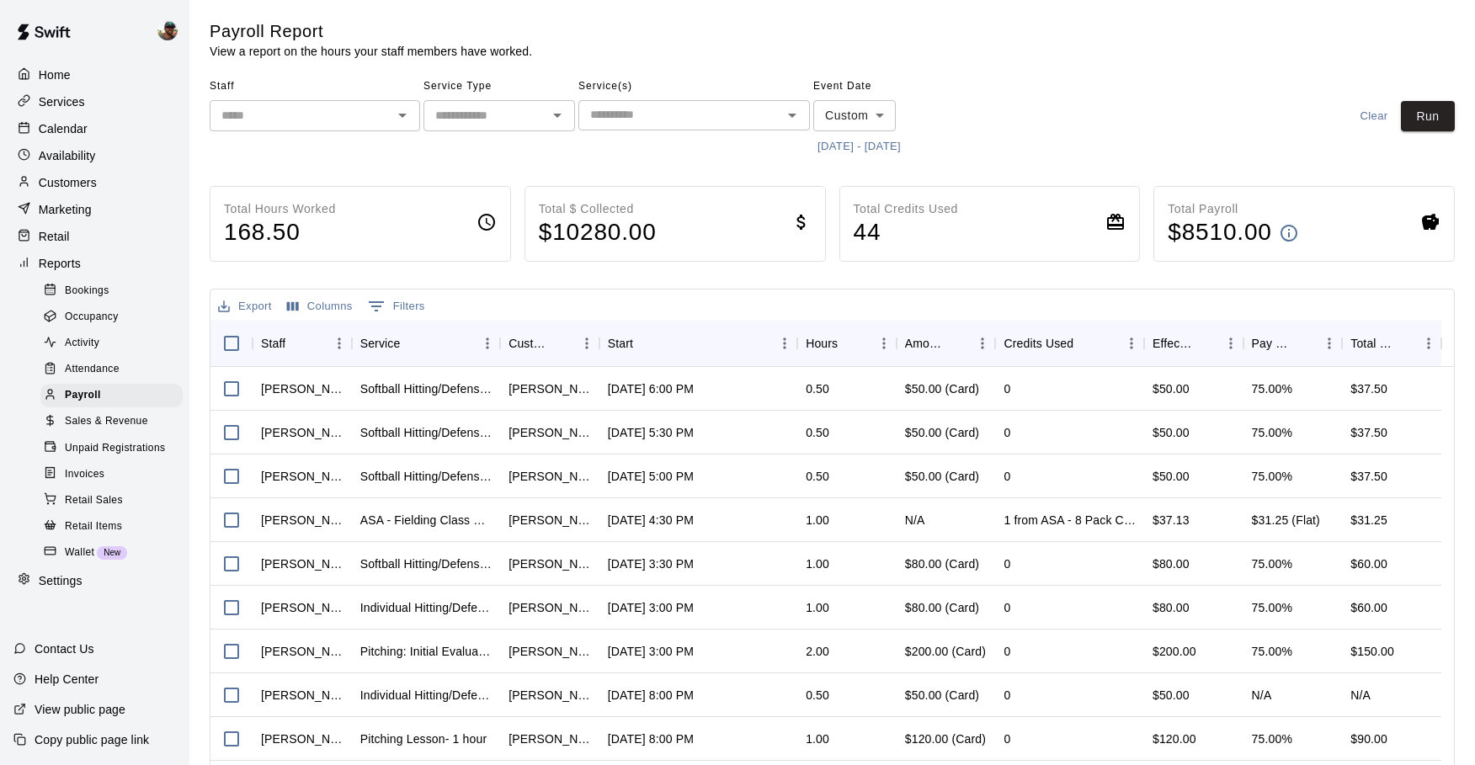
click at [407, 112] on icon "Open" at bounding box center [402, 115] width 20 height 20
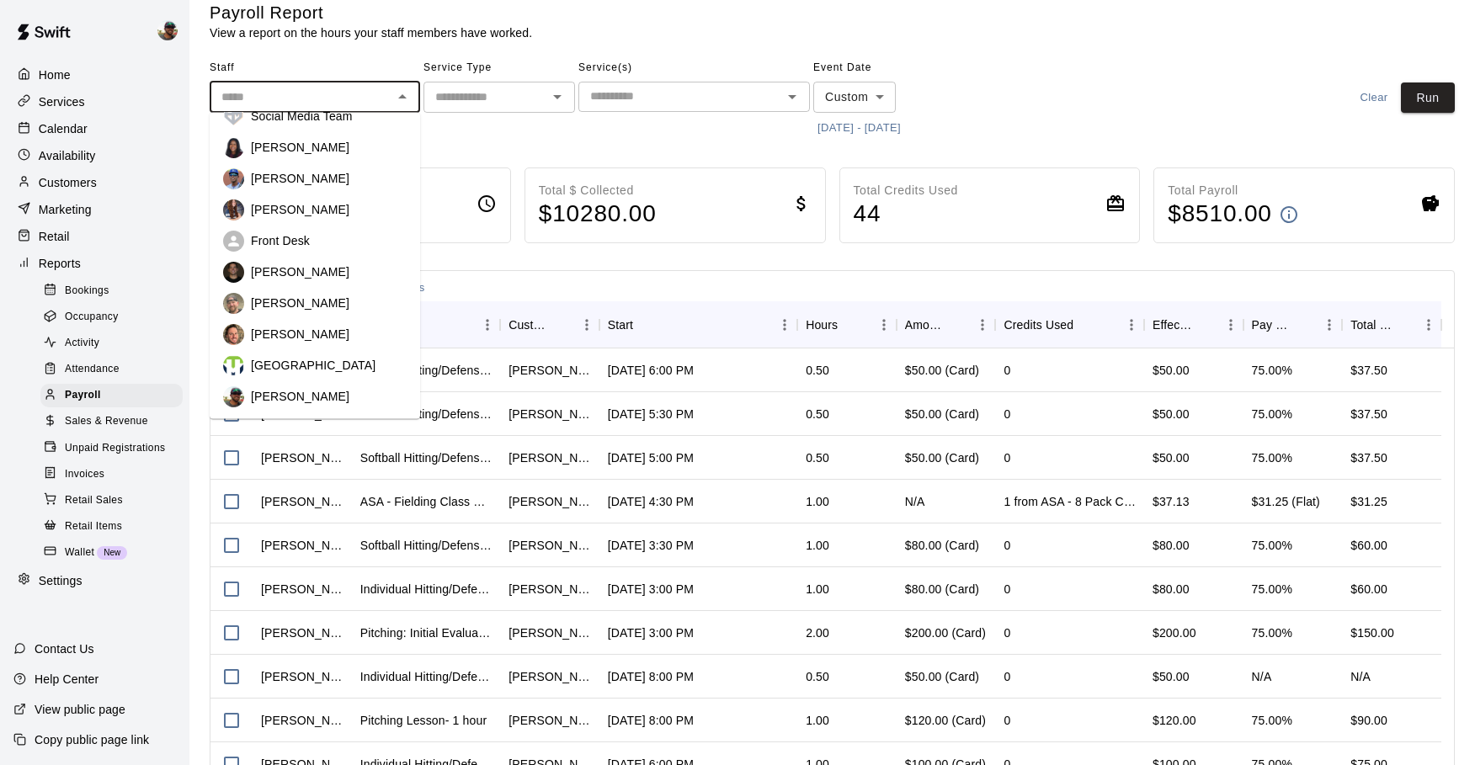
scroll to position [21, 0]
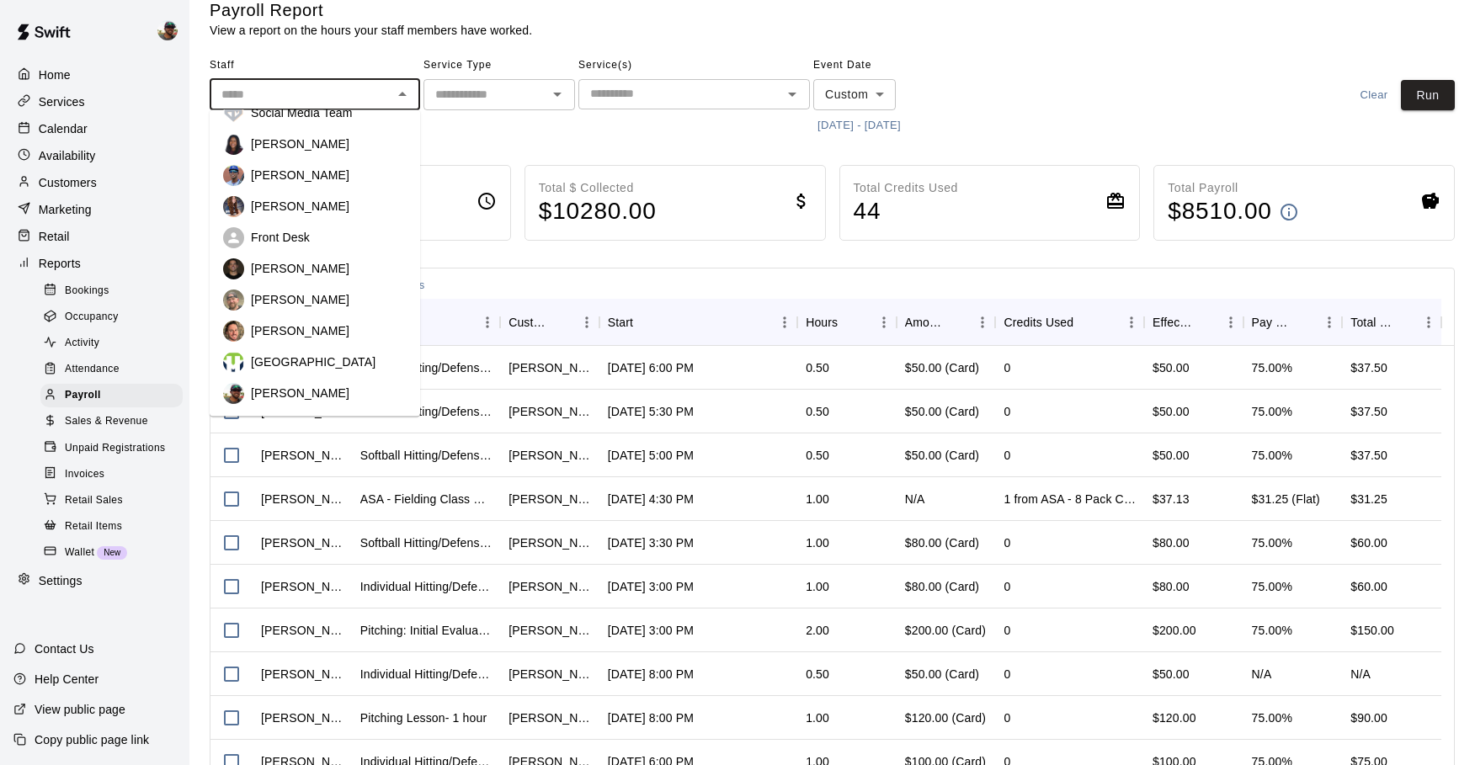
click at [288, 389] on p "Ben Boykin" at bounding box center [300, 394] width 98 height 17
type input "**********"
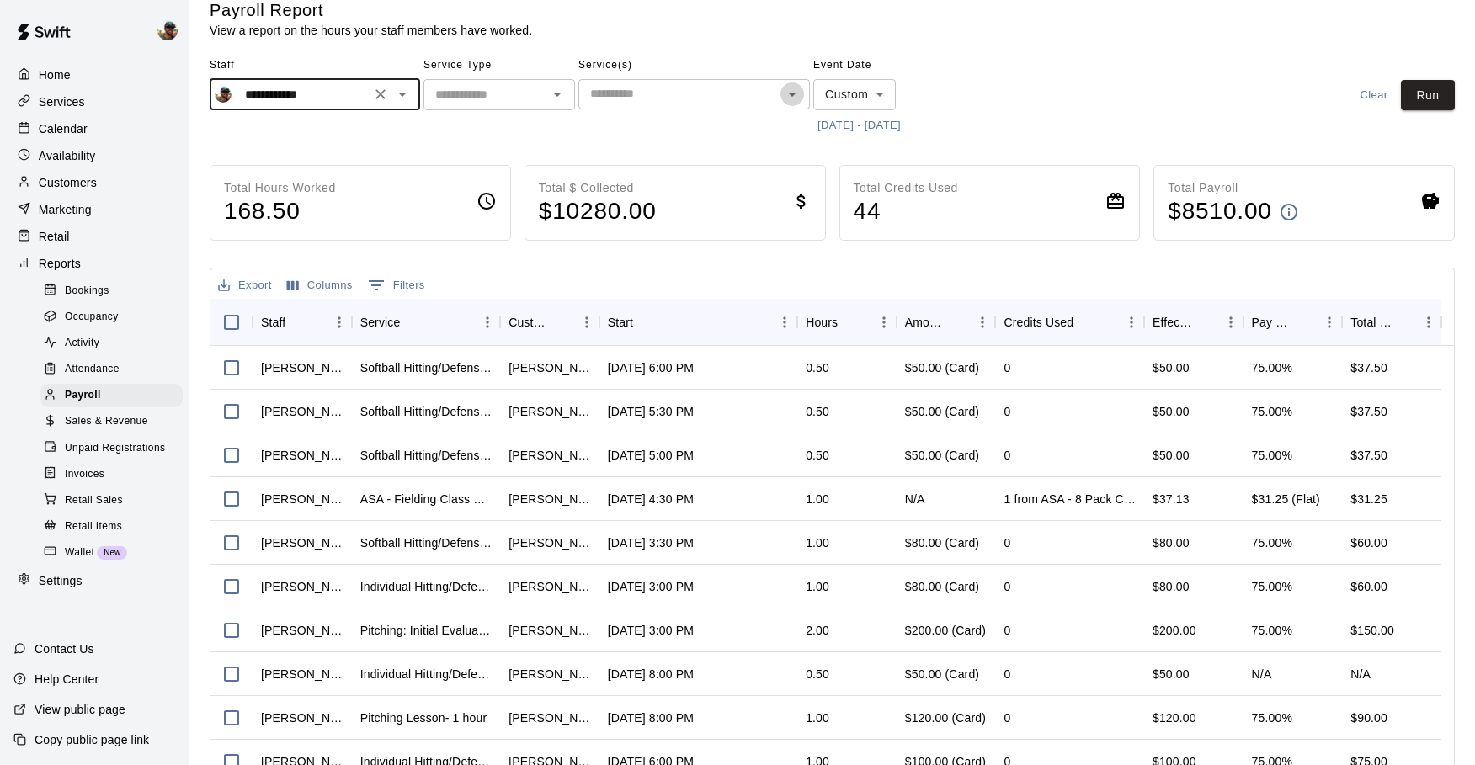
click at [787, 99] on icon "Open" at bounding box center [792, 94] width 20 height 20
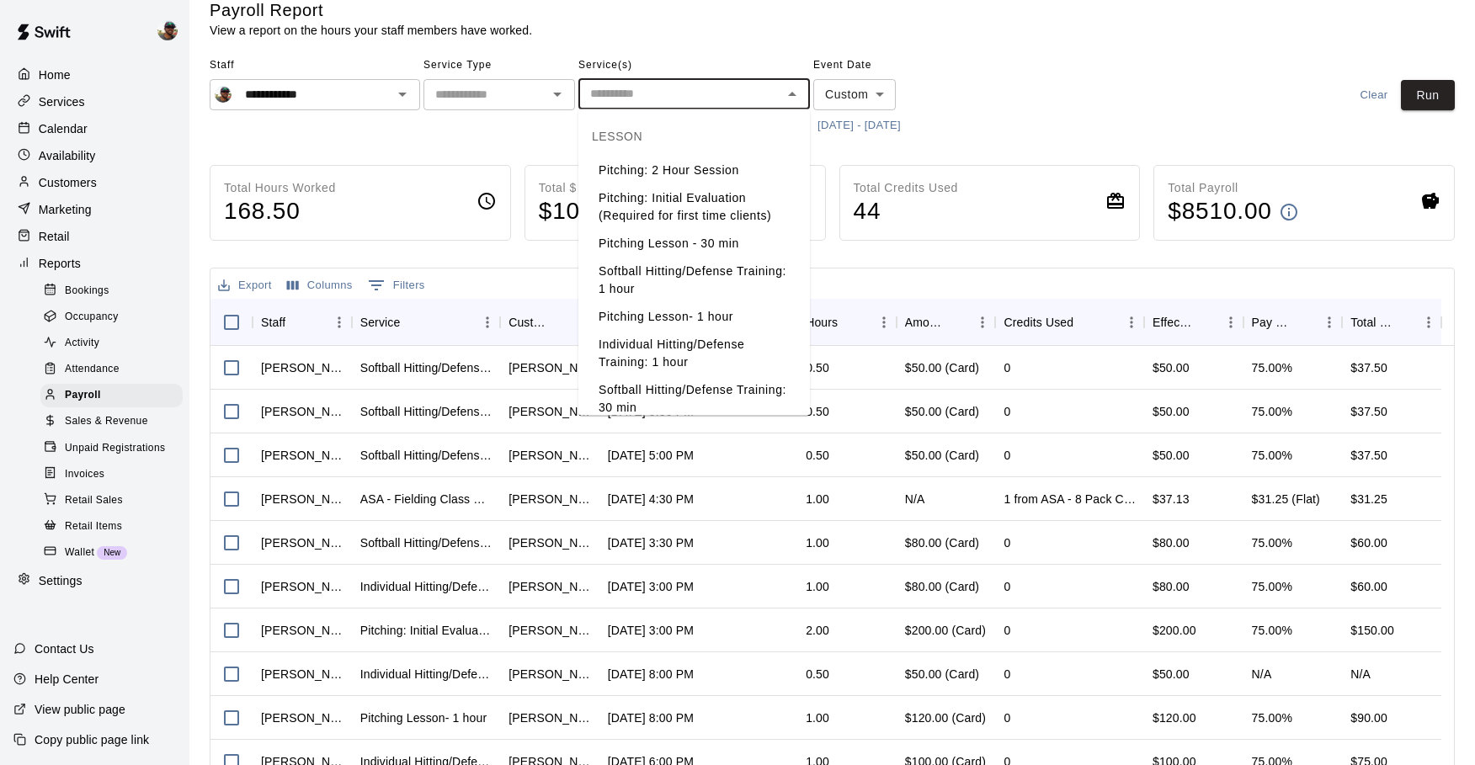
click at [552, 89] on icon "Open" at bounding box center [557, 94] width 20 height 20
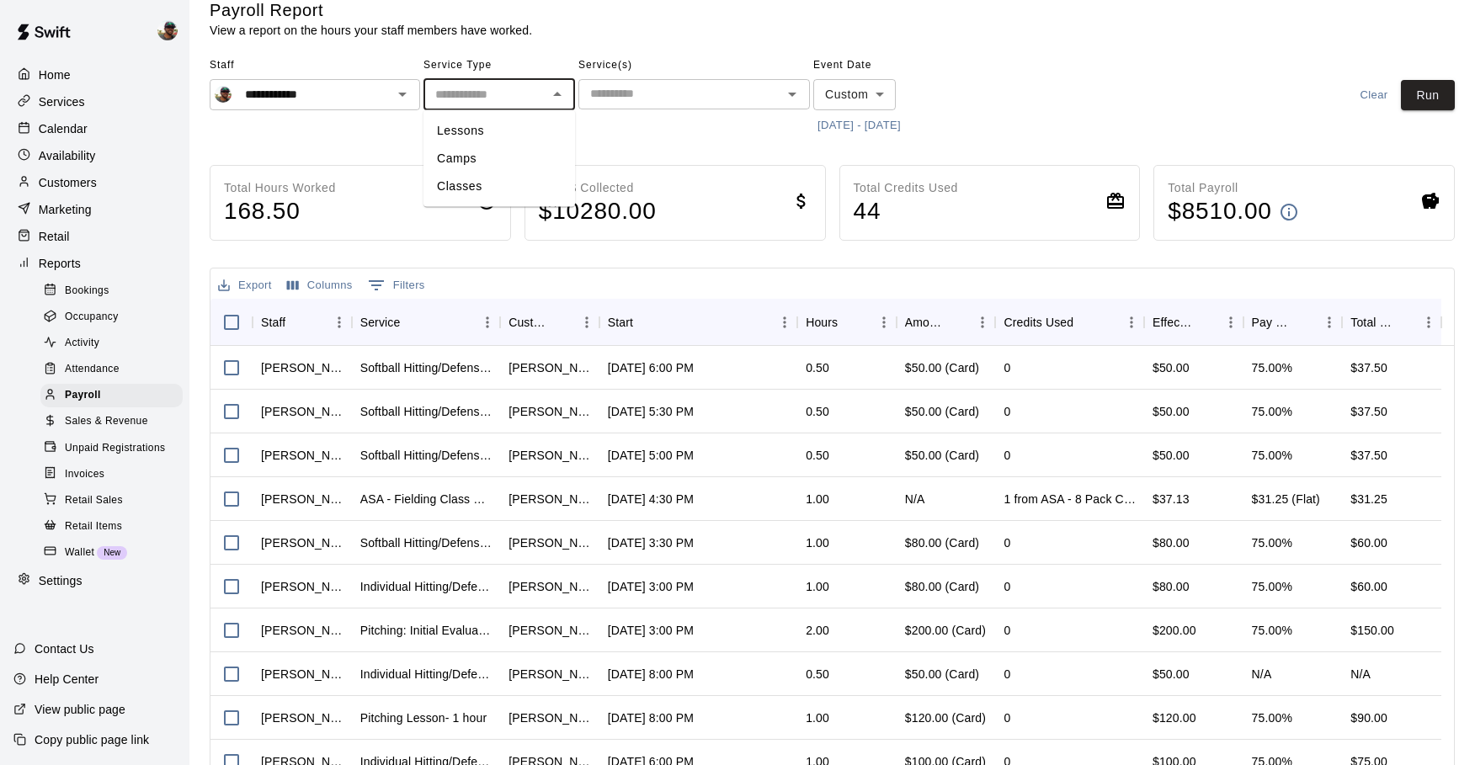
click at [524, 135] on li "Lessons" at bounding box center [499, 131] width 152 height 28
type input "*******"
click at [1425, 109] on button "Run" at bounding box center [1428, 95] width 54 height 31
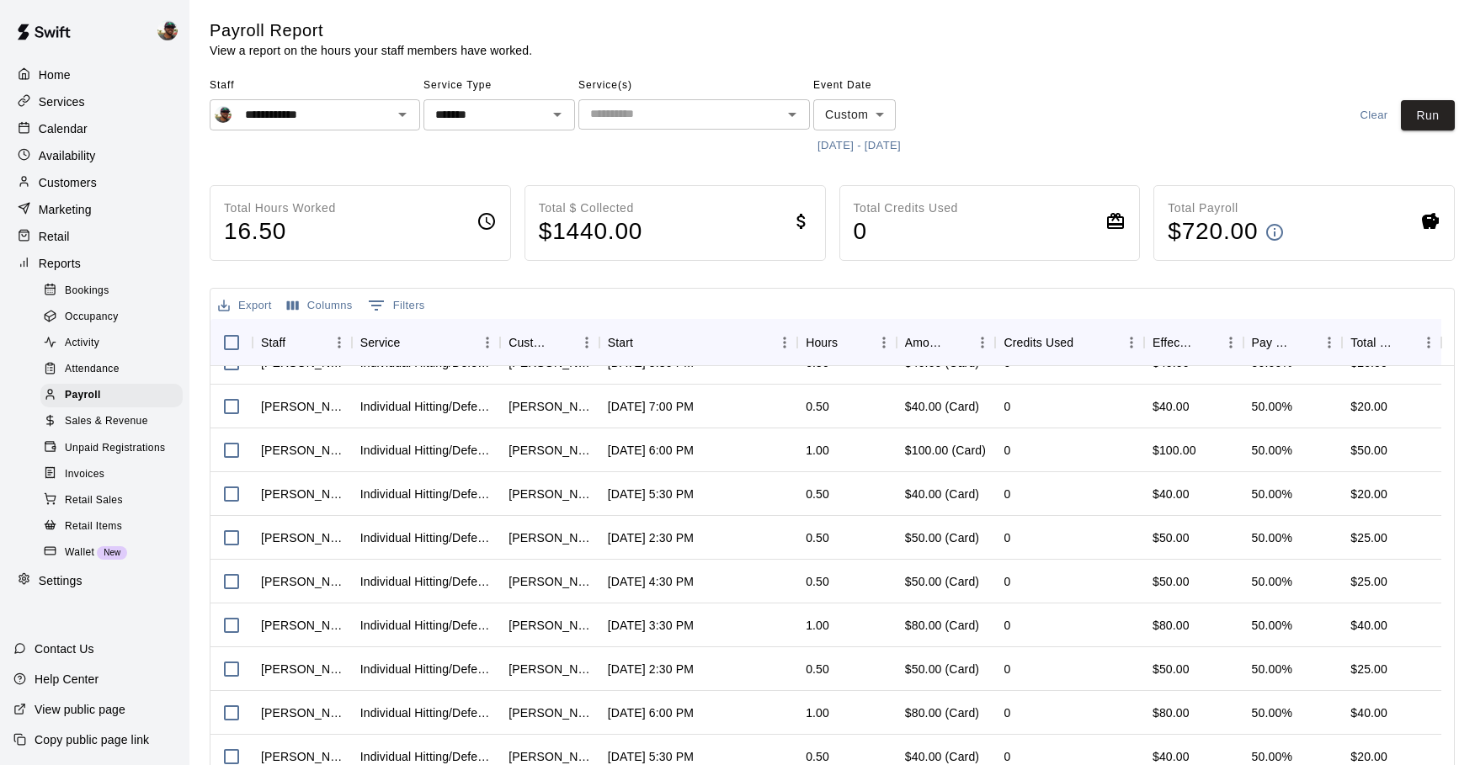
scroll to position [0, 0]
click at [827, 146] on button "8/30/2025 - 9/19/2025" at bounding box center [859, 147] width 92 height 26
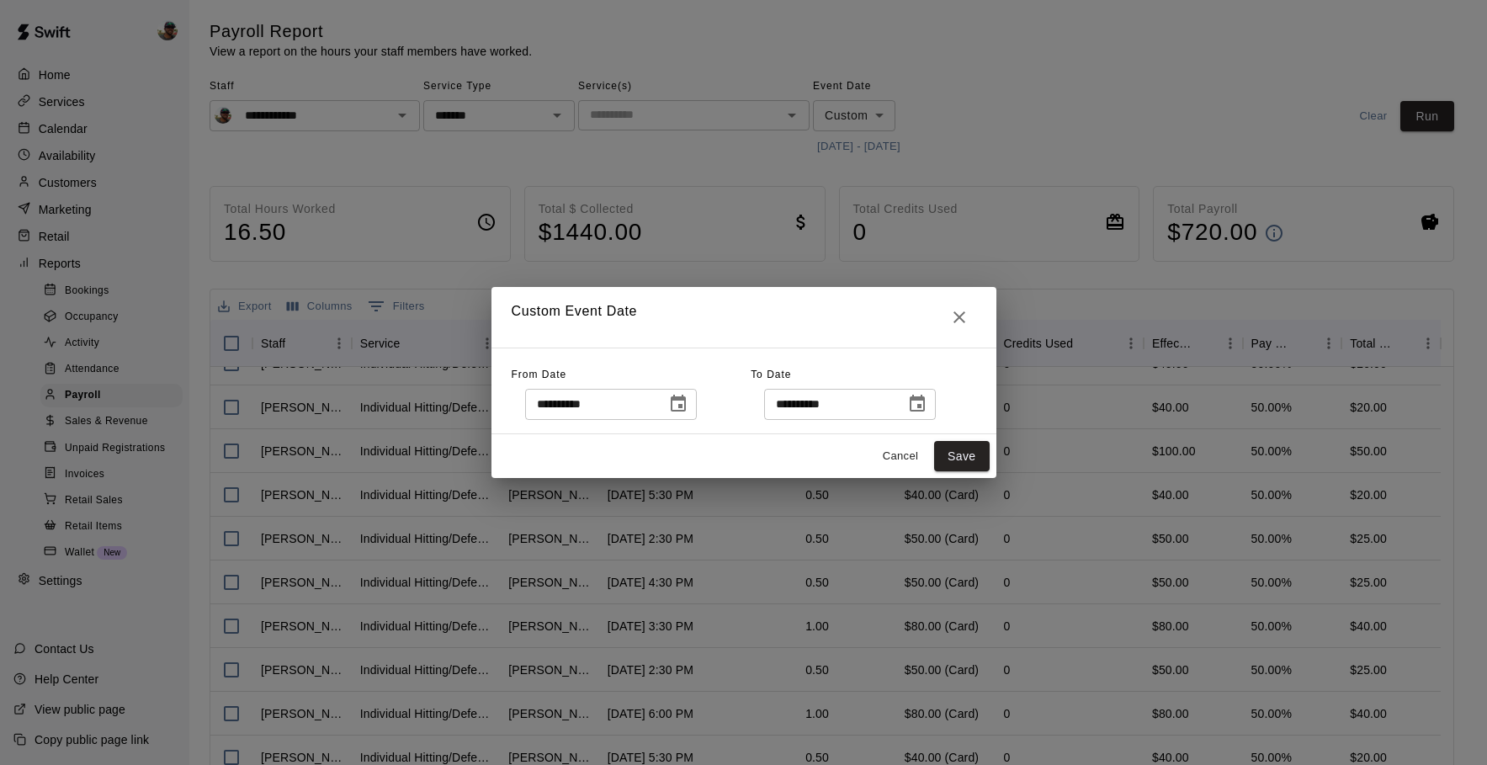
click at [679, 402] on icon "Choose date, selected date is Aug 30, 2025" at bounding box center [678, 404] width 20 height 20
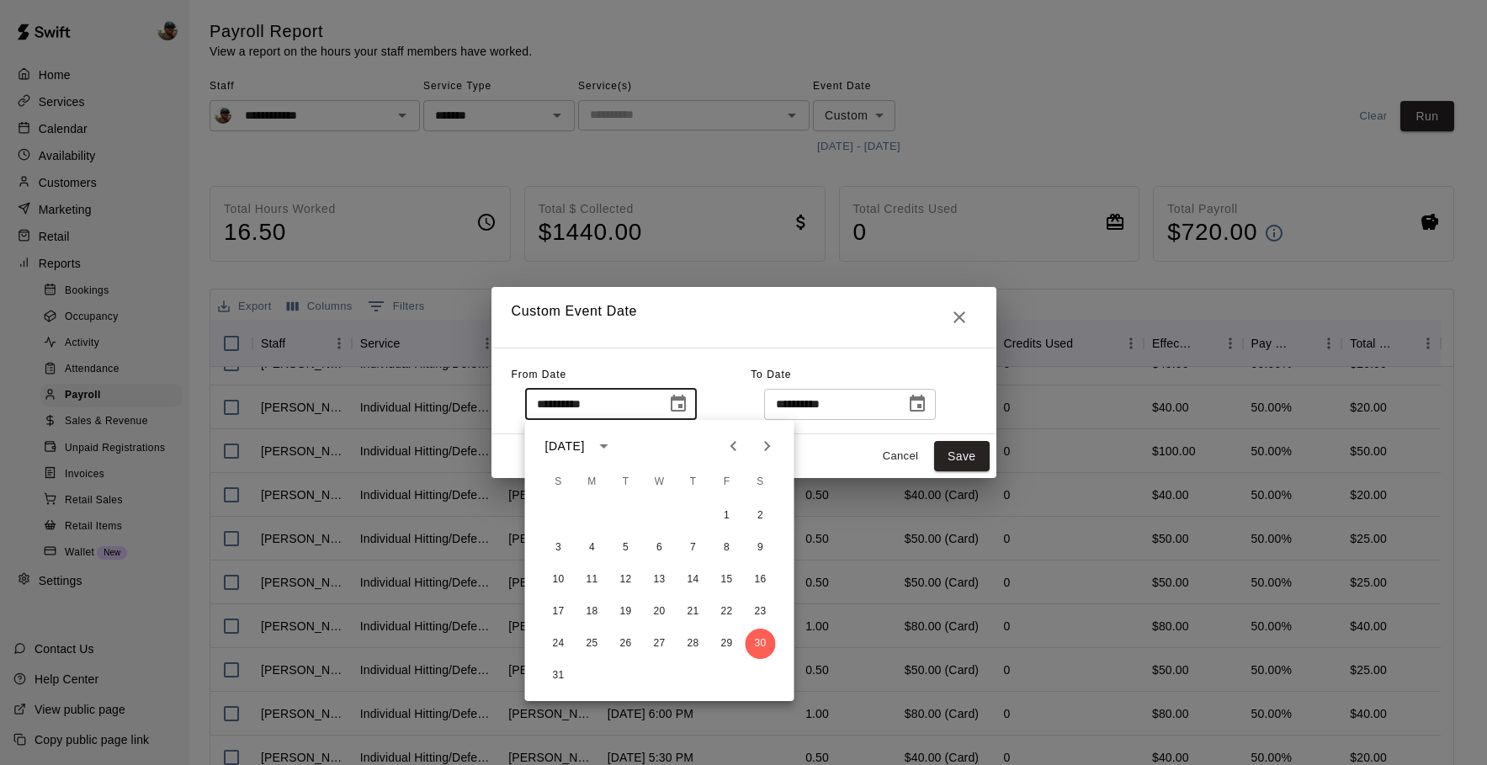
click at [766, 445] on icon "Next month" at bounding box center [768, 446] width 20 height 20
click at [736, 448] on icon "Previous month" at bounding box center [734, 446] width 20 height 20
click at [902, 460] on button "Cancel" at bounding box center [901, 457] width 54 height 26
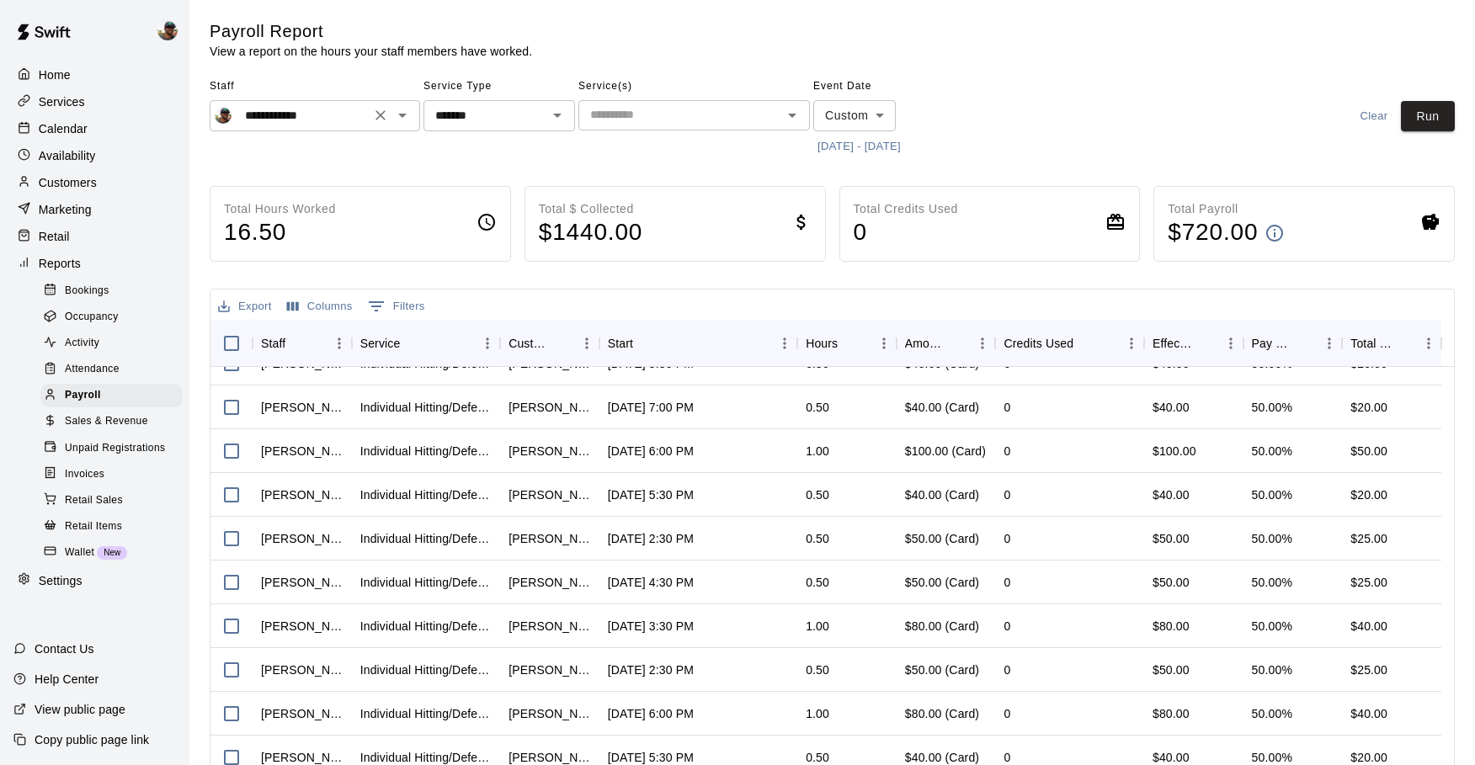
click at [414, 117] on div "**********" at bounding box center [315, 115] width 210 height 31
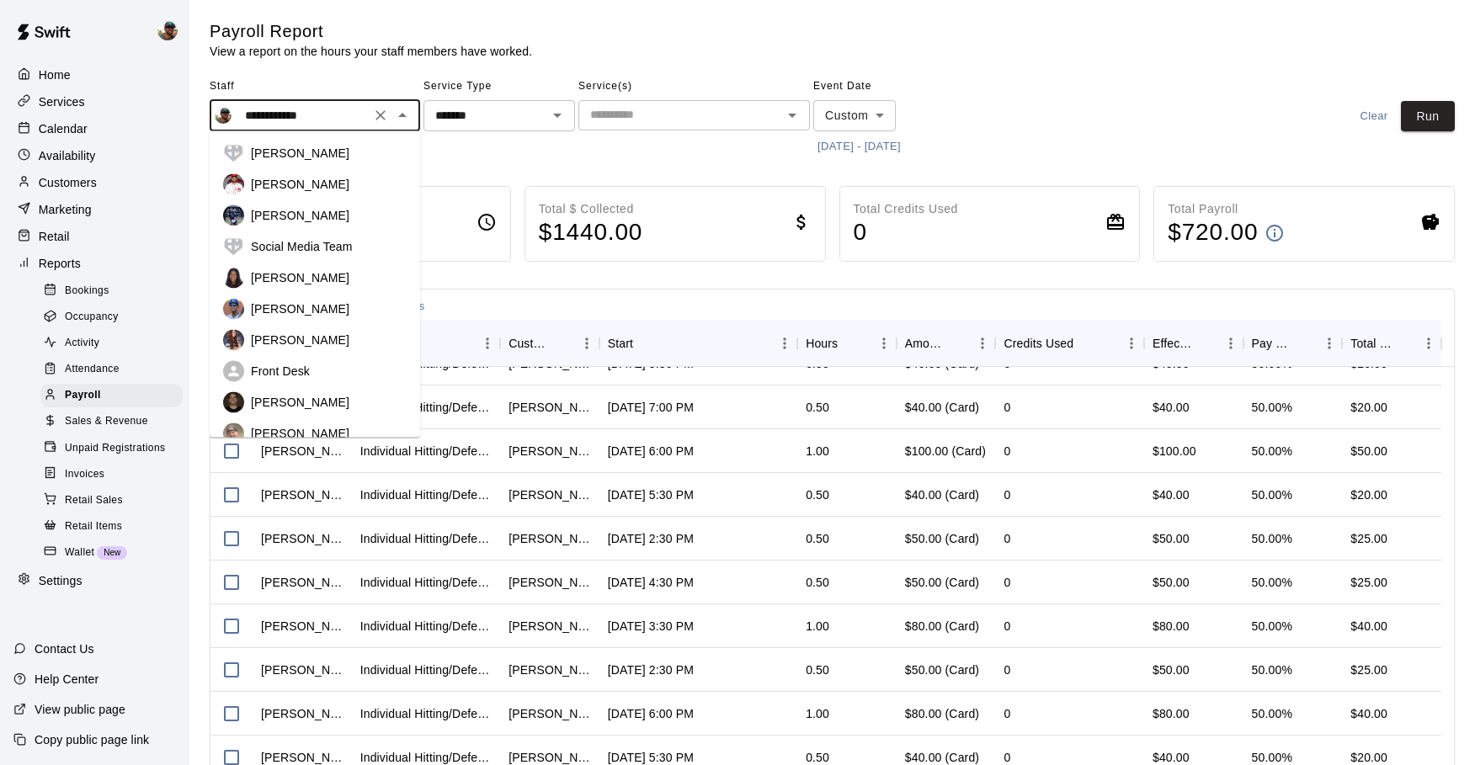
scroll to position [118, 0]
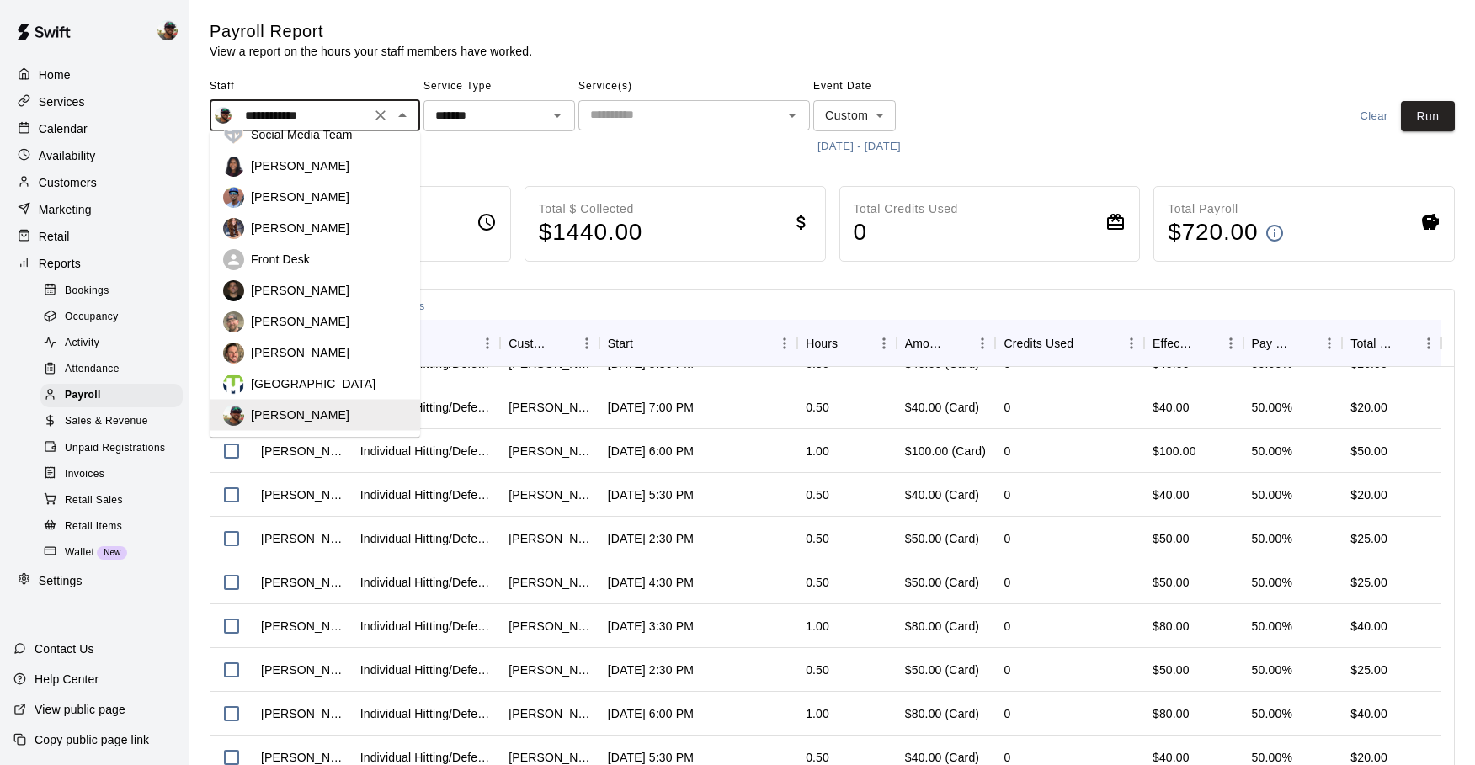
click at [312, 287] on div "Kyle Harris" at bounding box center [329, 290] width 156 height 17
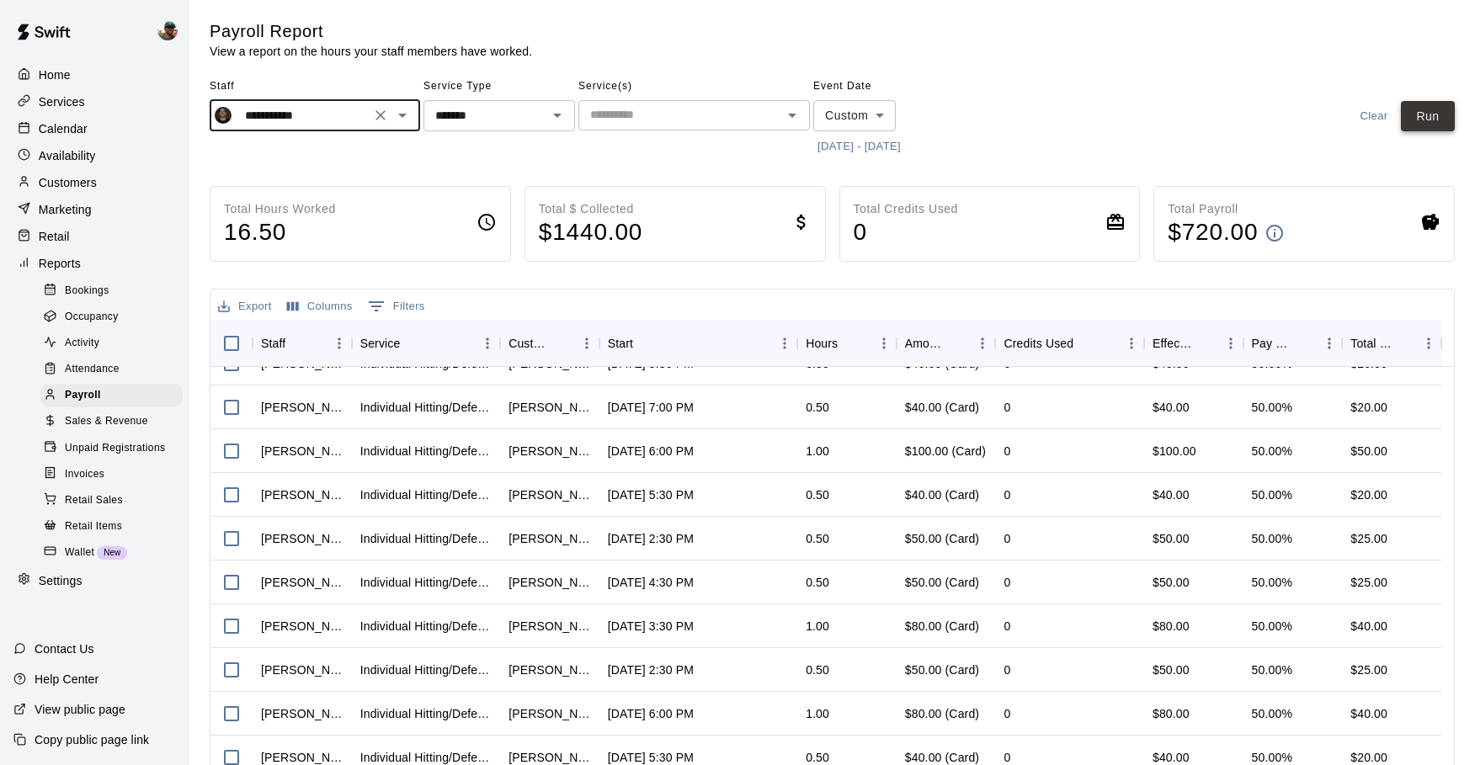
click at [1427, 125] on button "Run" at bounding box center [1428, 116] width 54 height 31
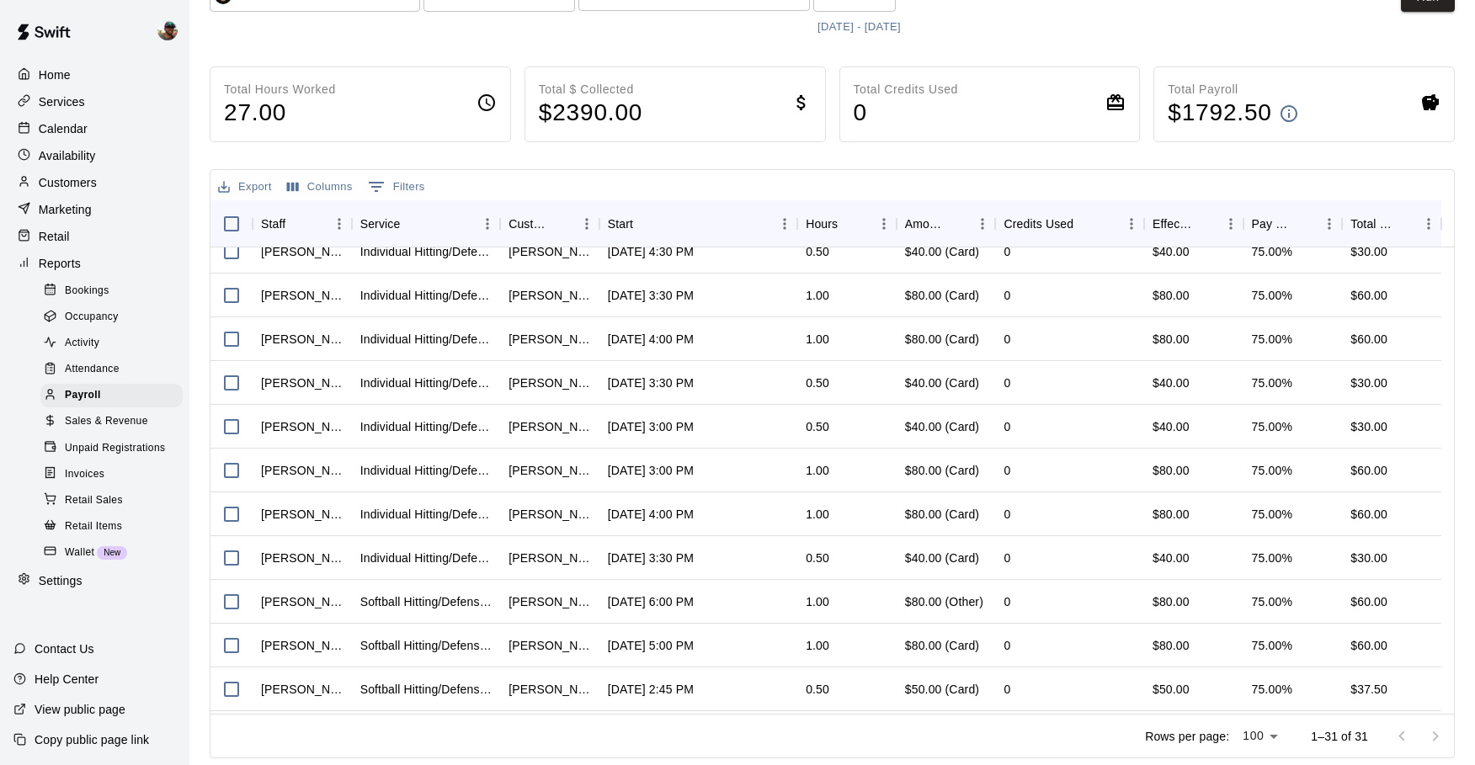
scroll to position [0, 0]
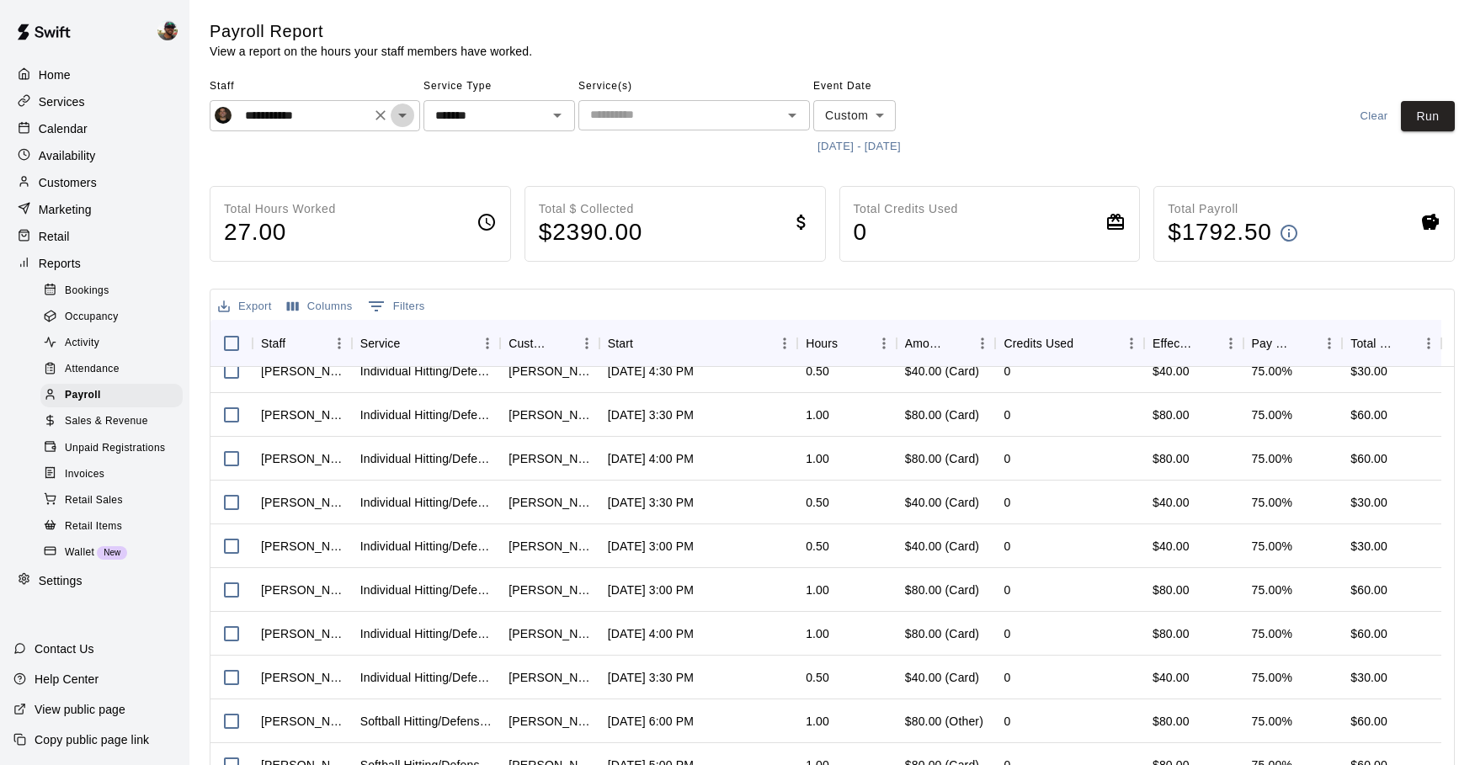
click at [402, 118] on icon "Open" at bounding box center [402, 115] width 20 height 20
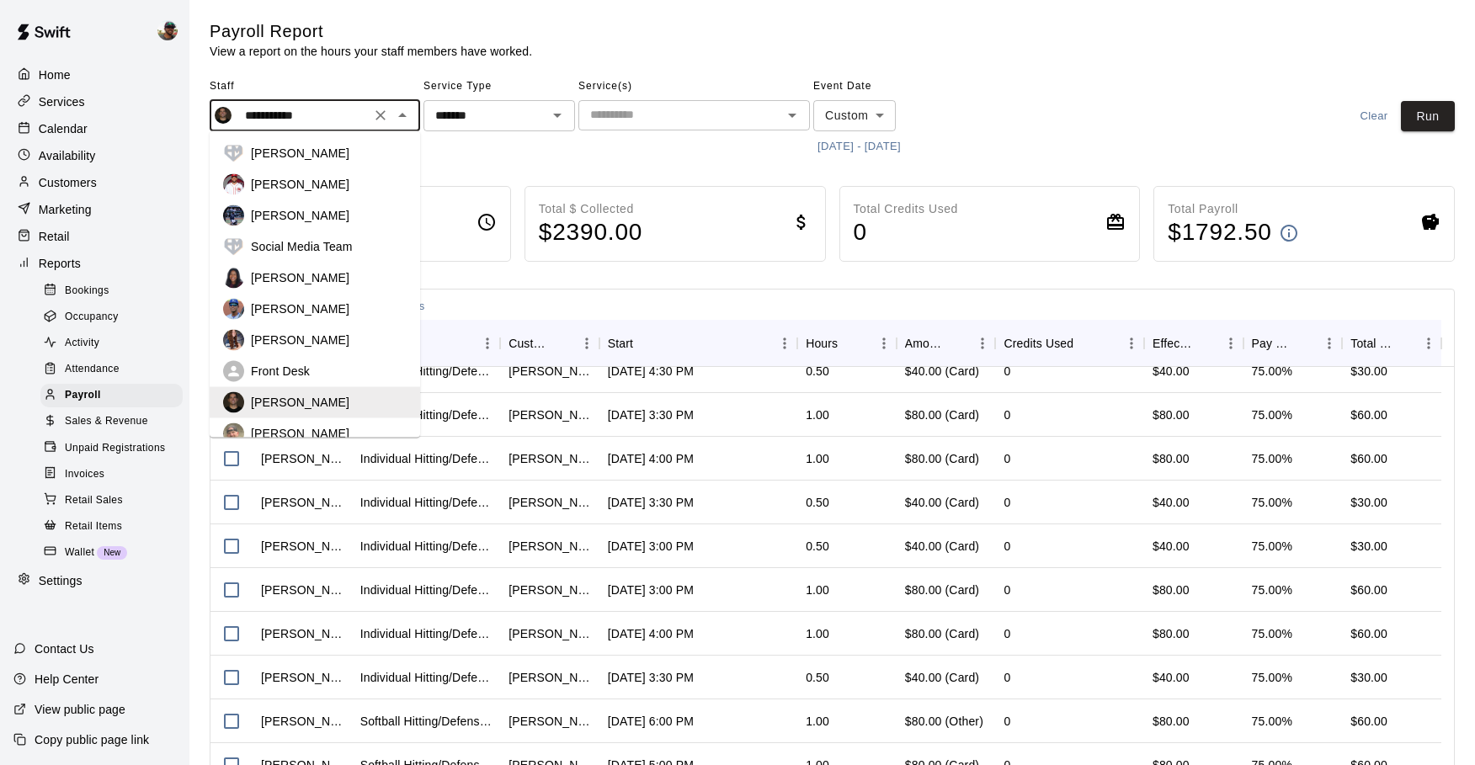
click at [333, 274] on p "KaDedra Temple" at bounding box center [300, 277] width 98 height 17
type input "**********"
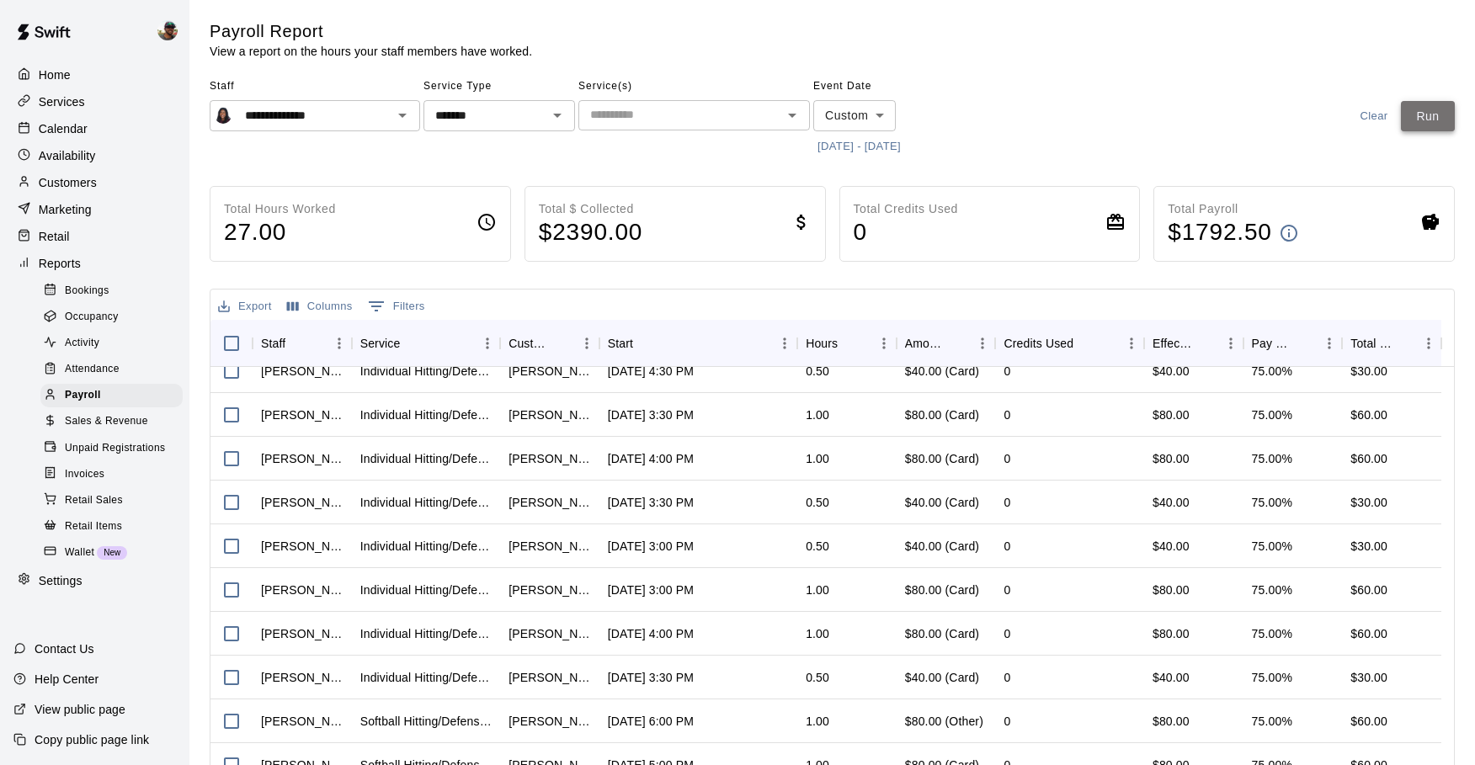
click at [1424, 121] on button "Run" at bounding box center [1428, 116] width 54 height 31
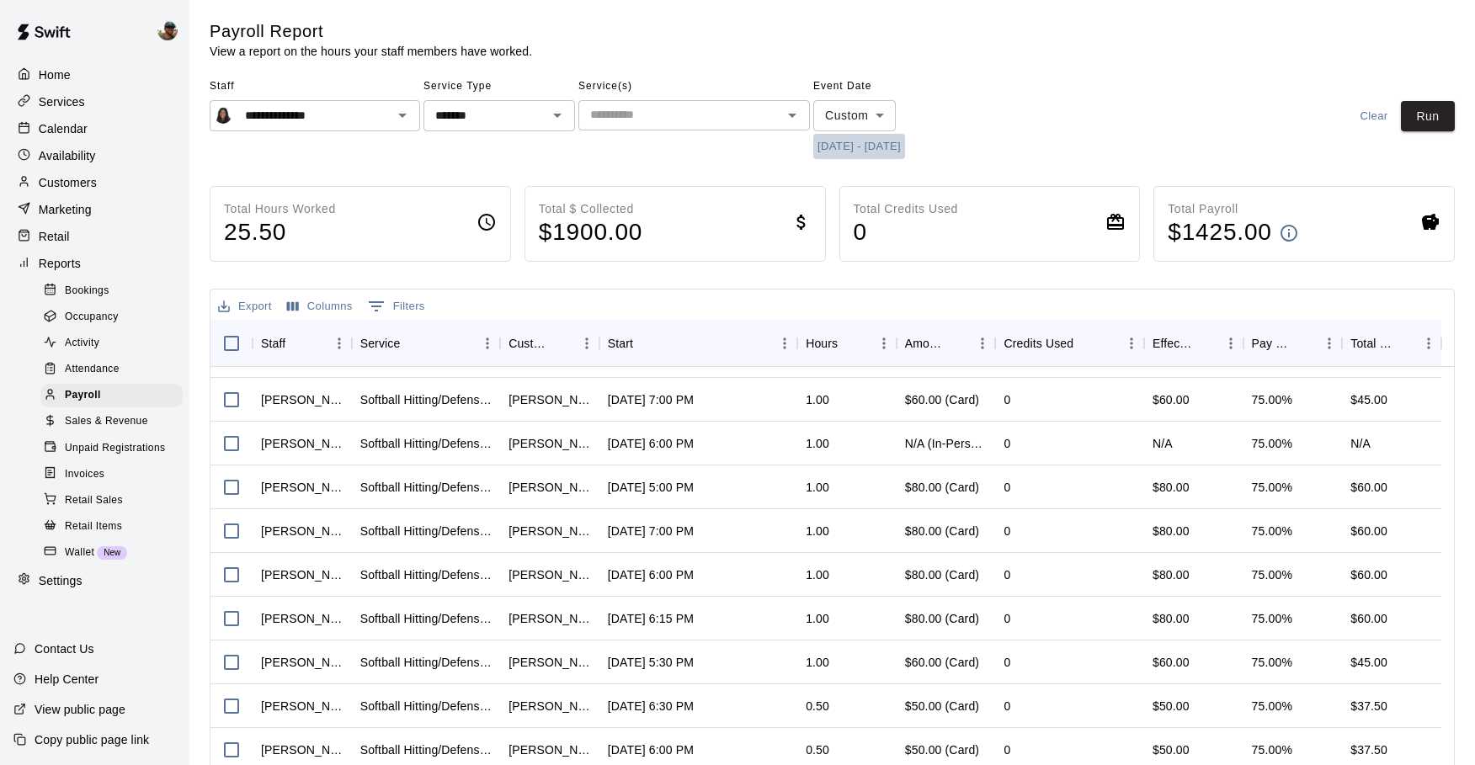
click at [852, 149] on button "8/30/2025 - 9/19/2025" at bounding box center [859, 147] width 92 height 26
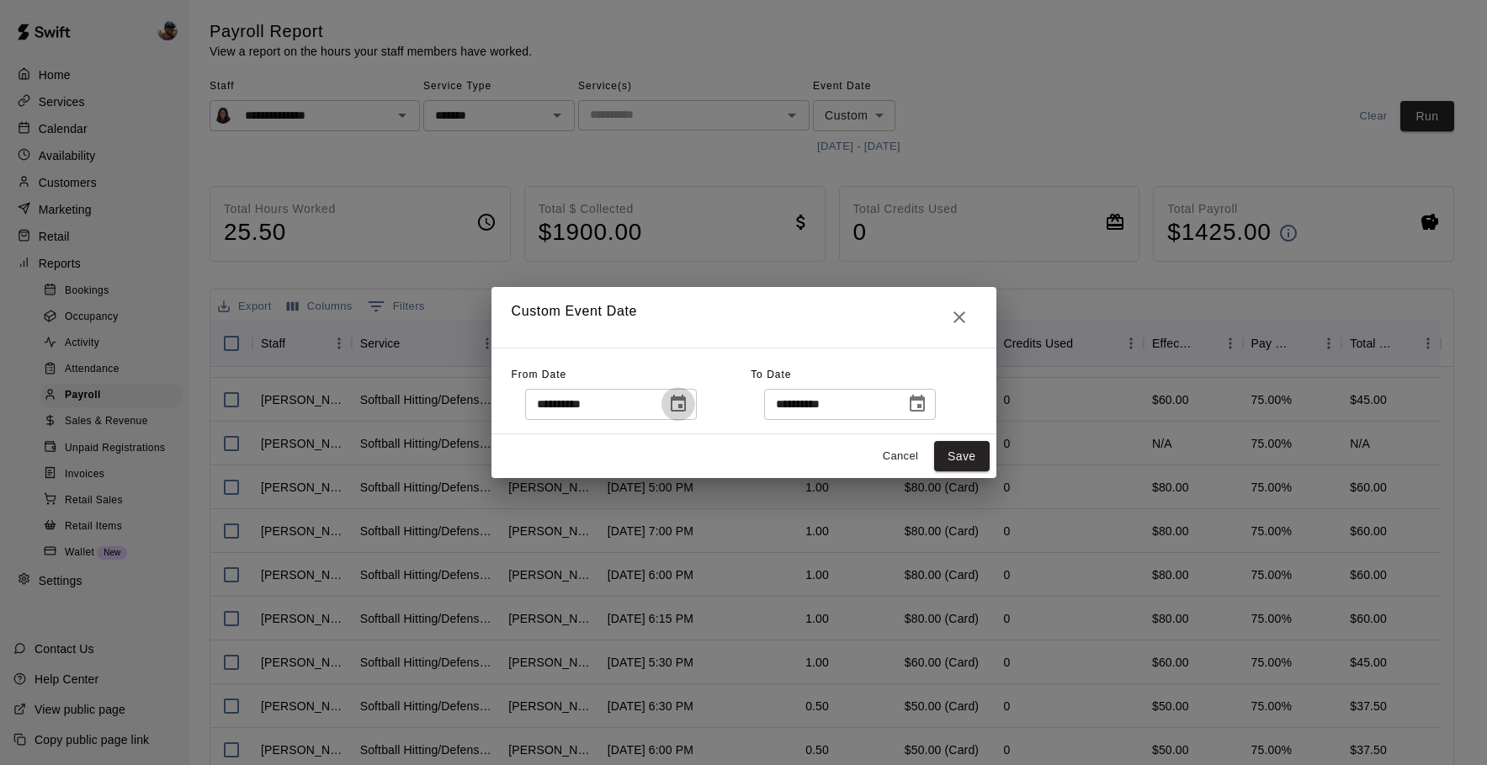
click at [689, 400] on icon "Choose date, selected date is Aug 30, 2025" at bounding box center [678, 404] width 20 height 20
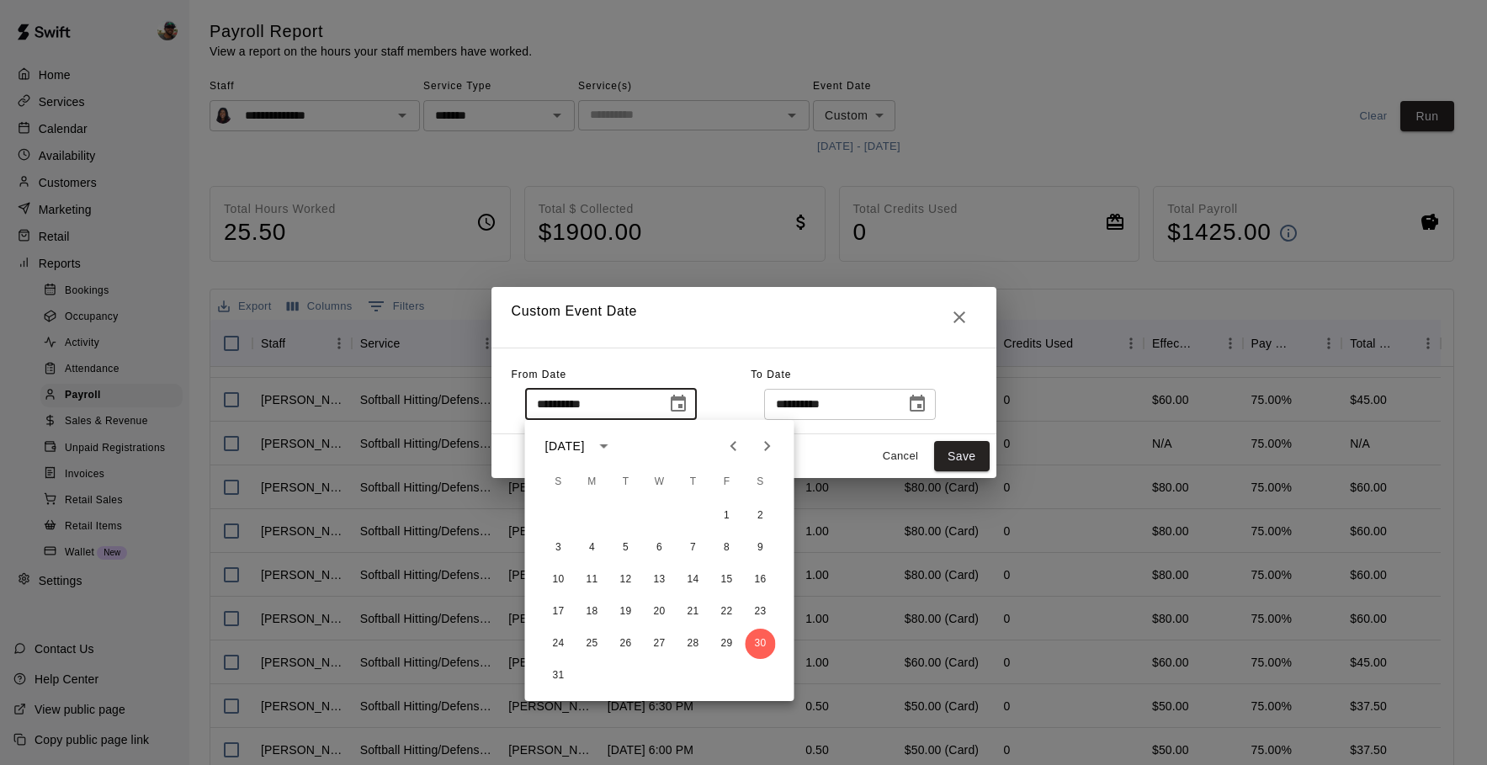
click at [776, 446] on icon "Next month" at bounding box center [768, 446] width 20 height 20
click at [758, 512] on button "6" at bounding box center [761, 516] width 30 height 30
type input "**********"
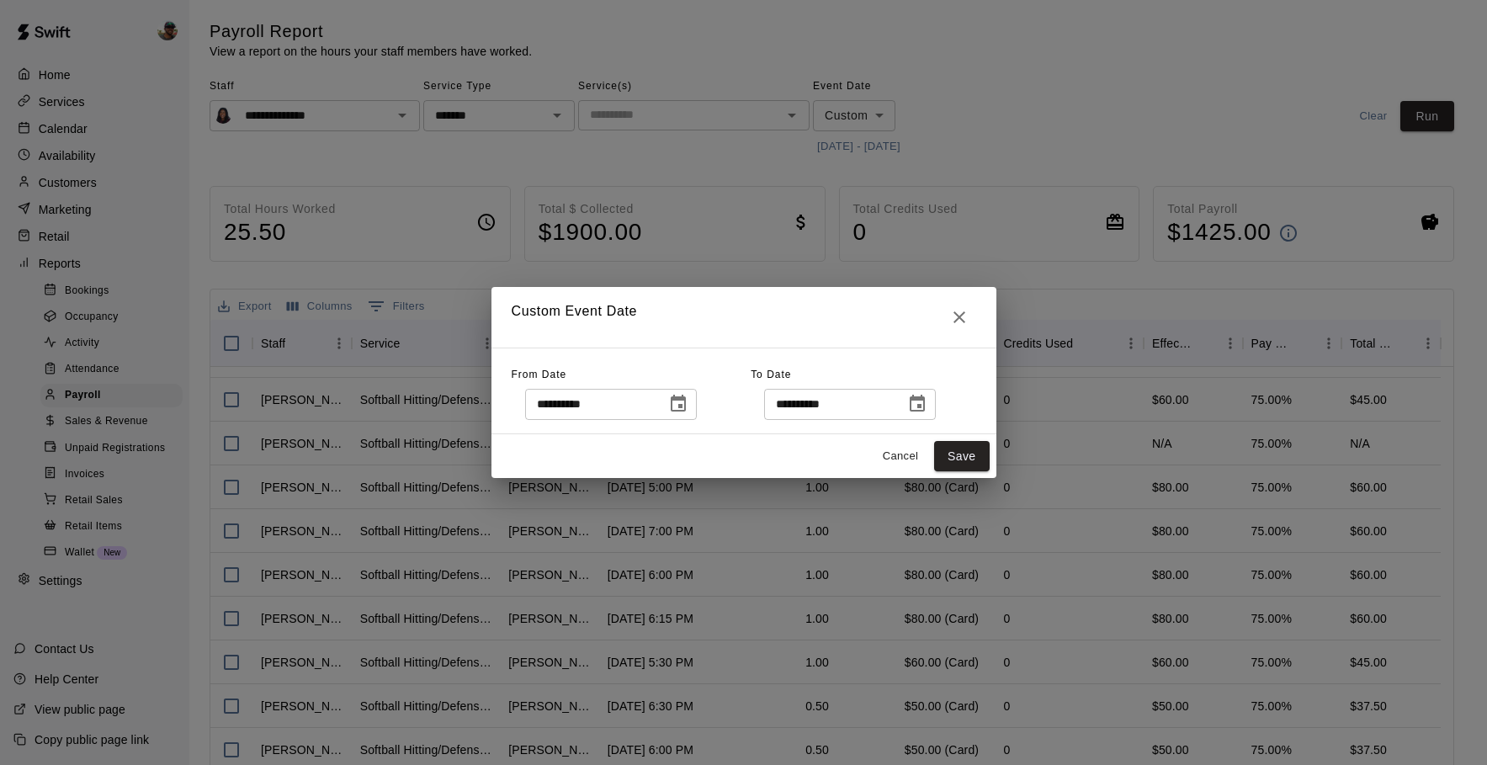
click at [924, 406] on icon "Choose date, selected date is Sep 19, 2025" at bounding box center [917, 403] width 15 height 17
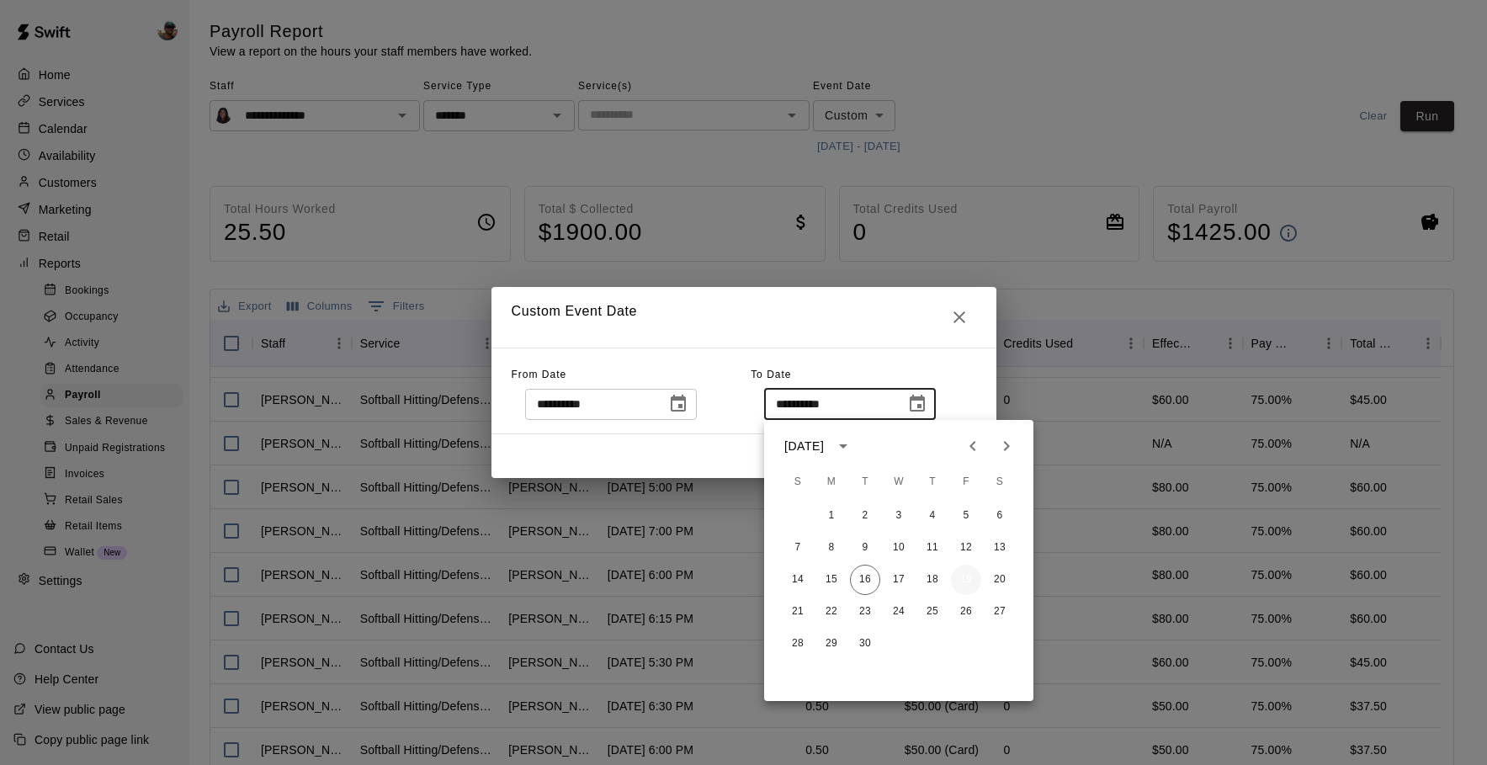
click at [961, 577] on button "19" at bounding box center [966, 580] width 30 height 30
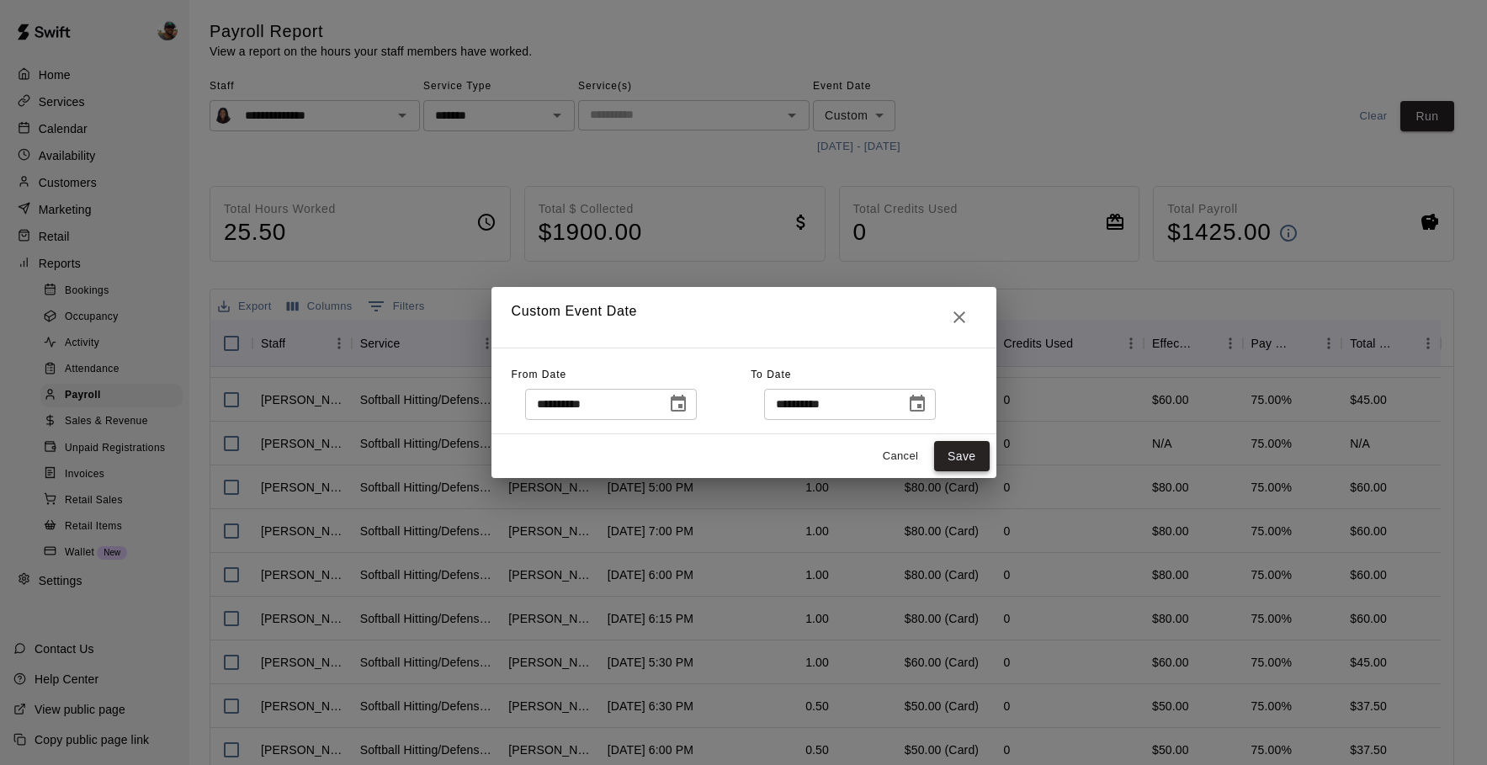
click at [958, 456] on button "Save" at bounding box center [962, 456] width 56 height 31
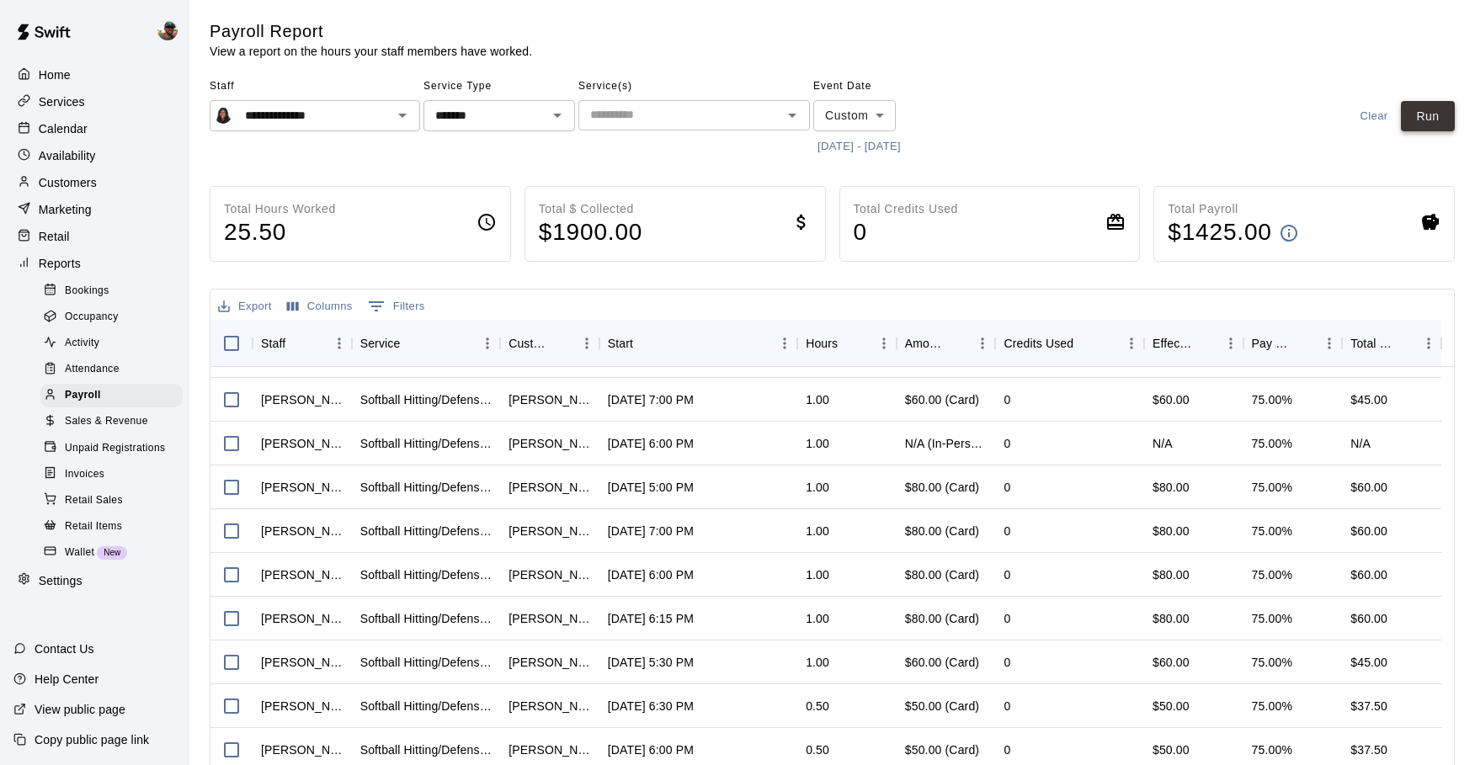
click at [1431, 113] on button "Run" at bounding box center [1428, 116] width 54 height 31
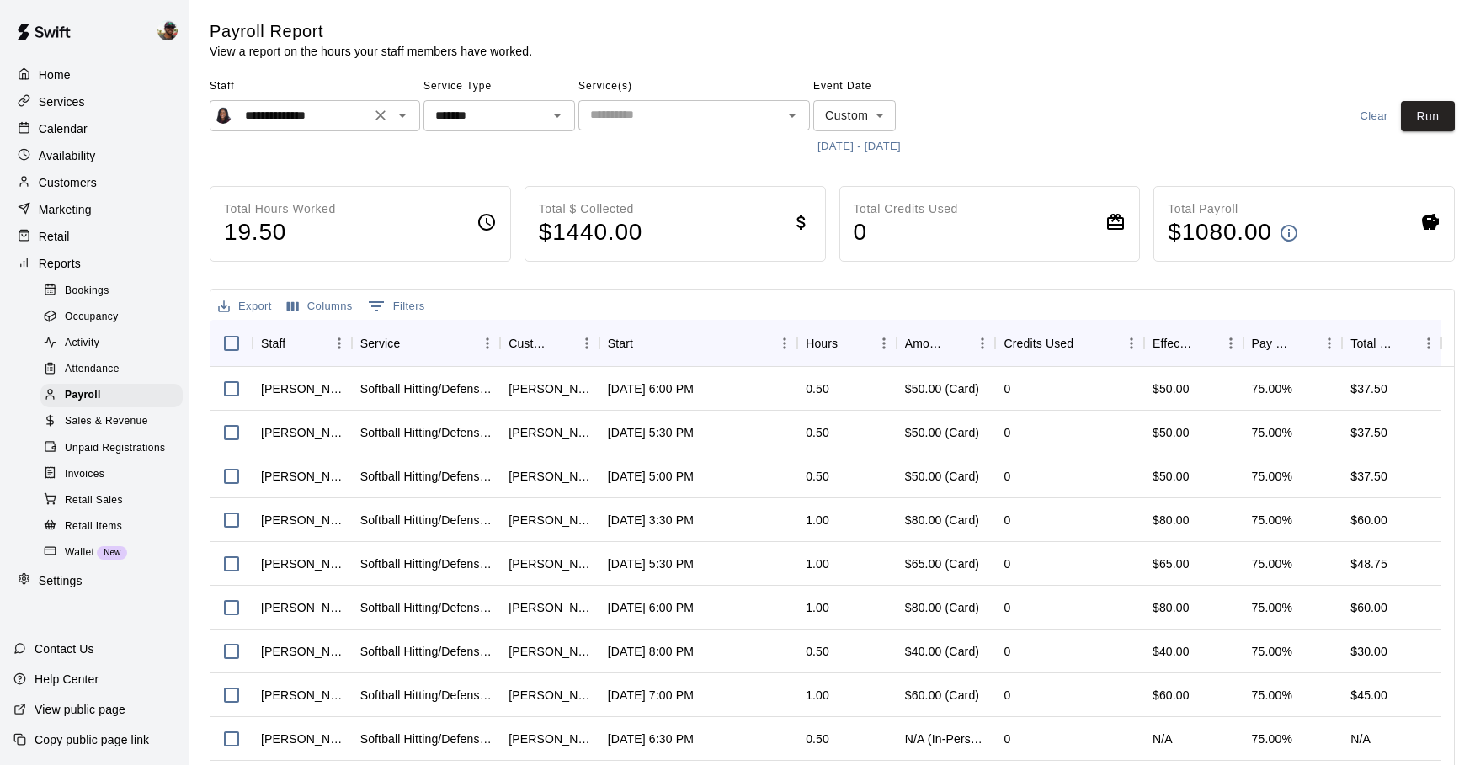
click at [404, 116] on icon "Open" at bounding box center [402, 115] width 20 height 20
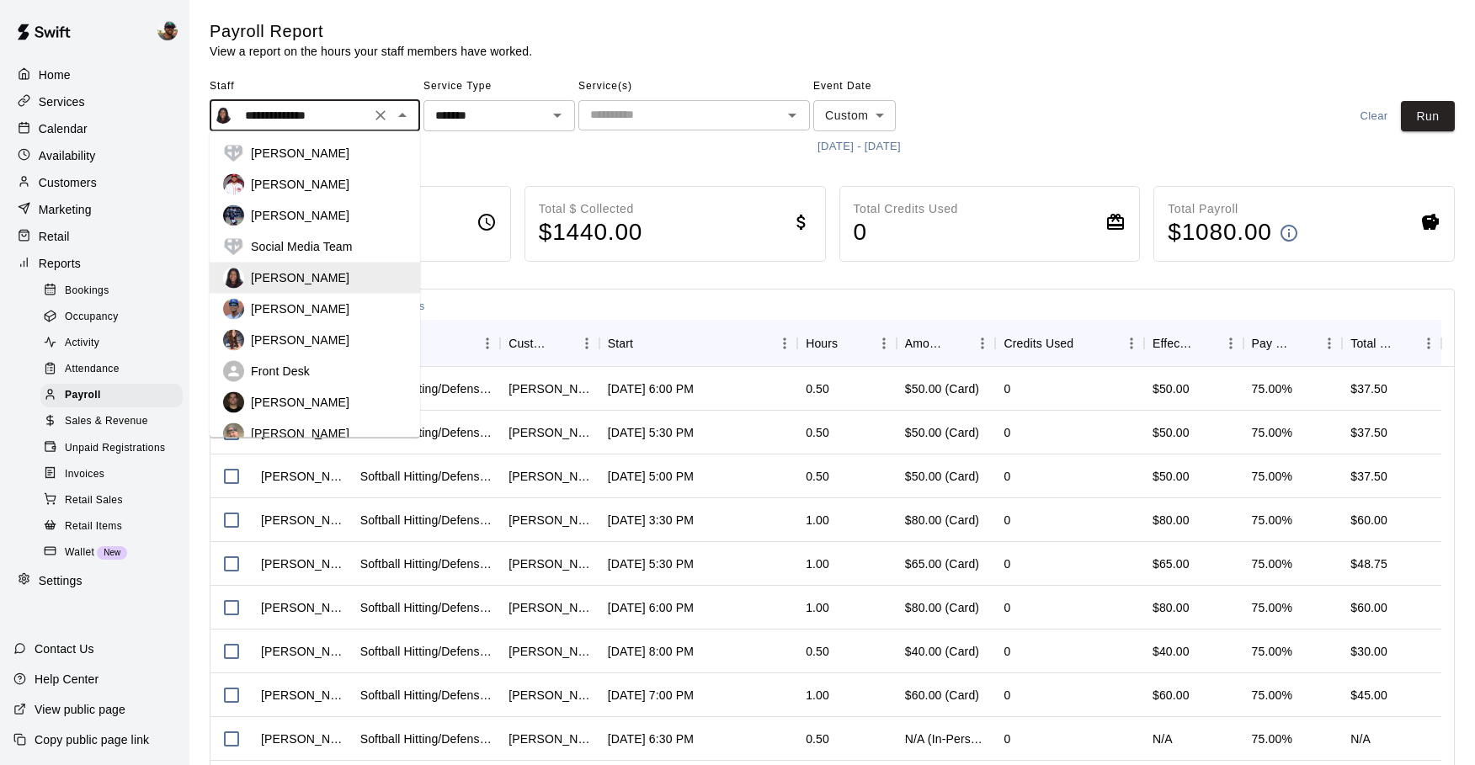
click at [296, 392] on div "Kyle Harris" at bounding box center [315, 402] width 184 height 21
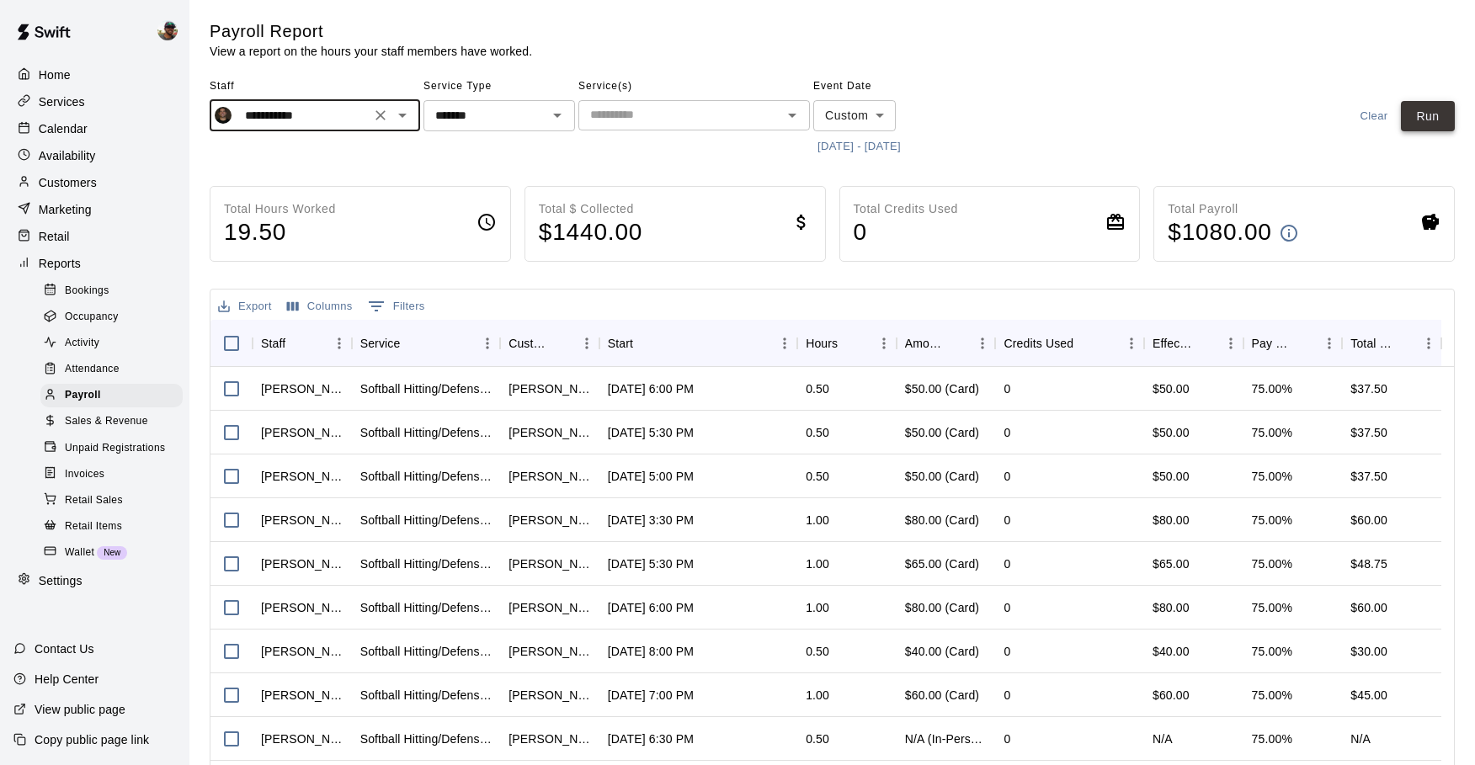
click at [1426, 119] on button "Run" at bounding box center [1428, 116] width 54 height 31
click at [399, 114] on icon "Open" at bounding box center [402, 116] width 8 height 4
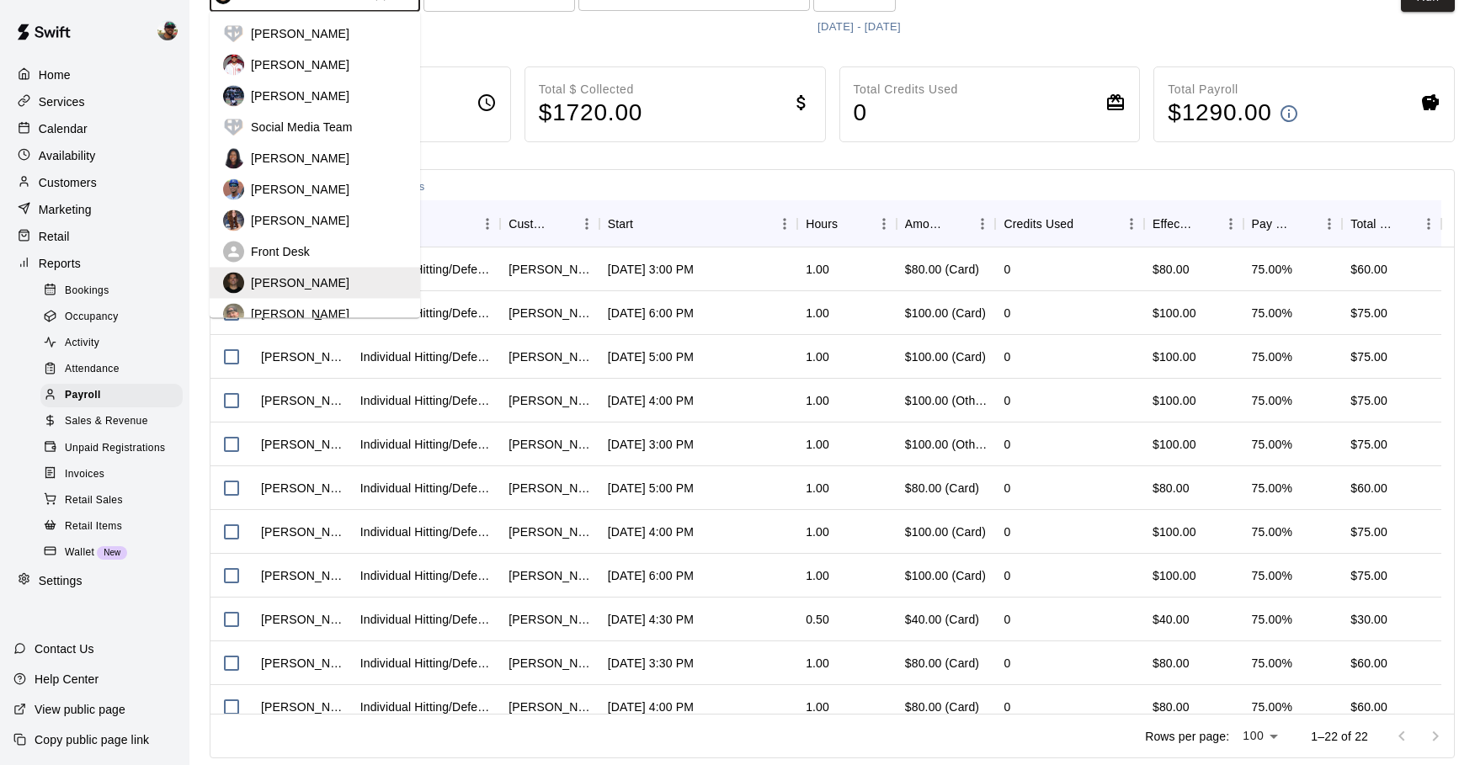
scroll to position [125, 0]
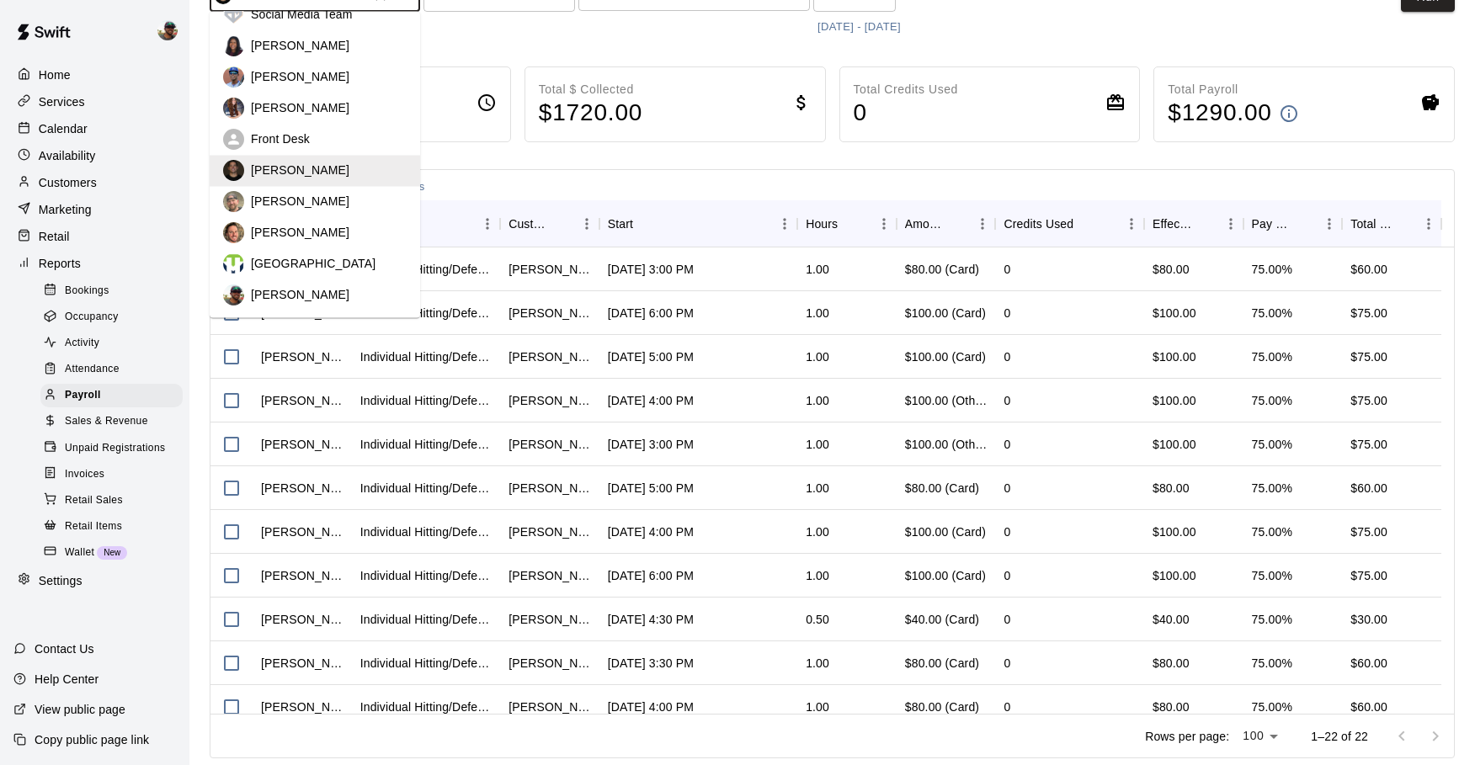
click at [293, 289] on p "Ben Boykin" at bounding box center [300, 295] width 98 height 17
type input "**********"
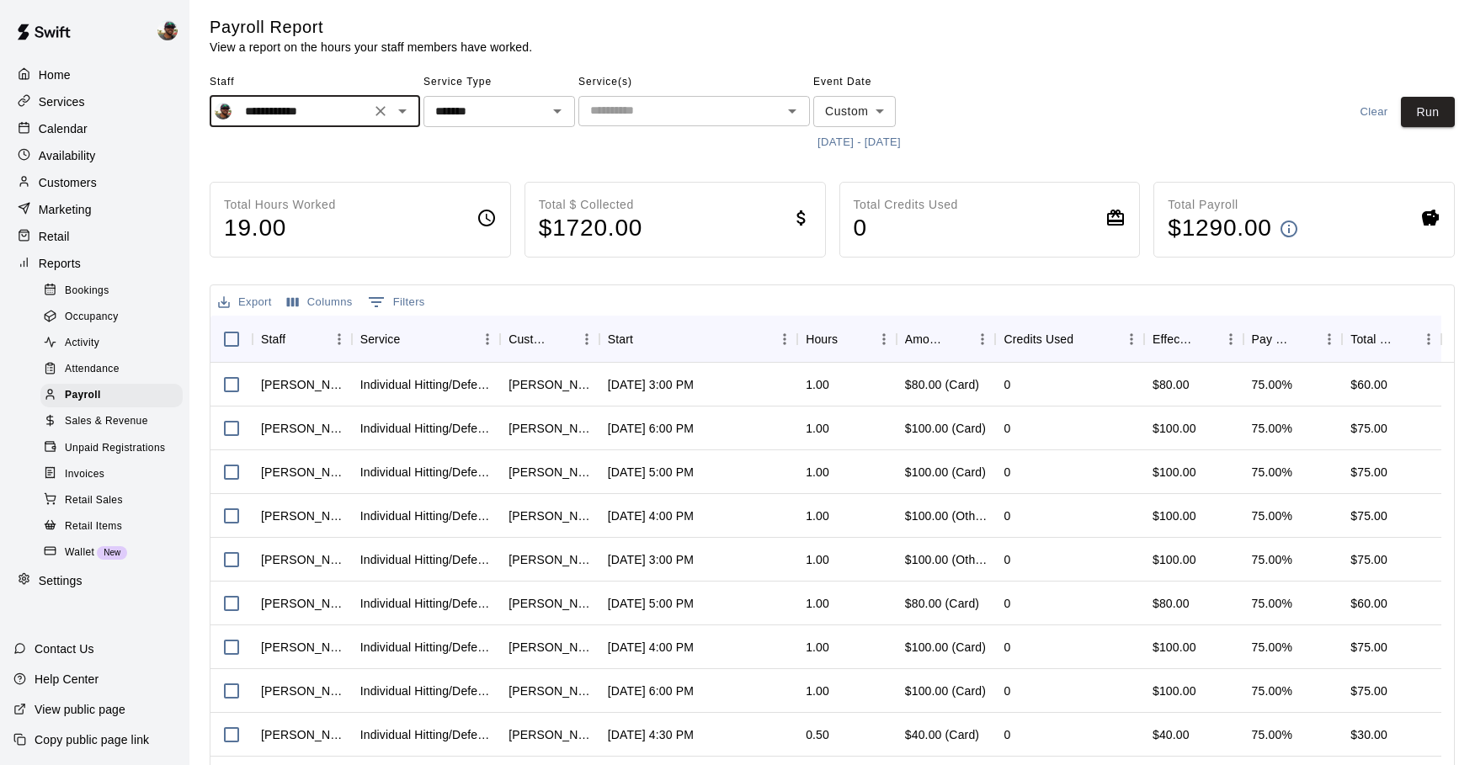
scroll to position [5, 0]
click at [1433, 104] on button "Run" at bounding box center [1428, 111] width 54 height 31
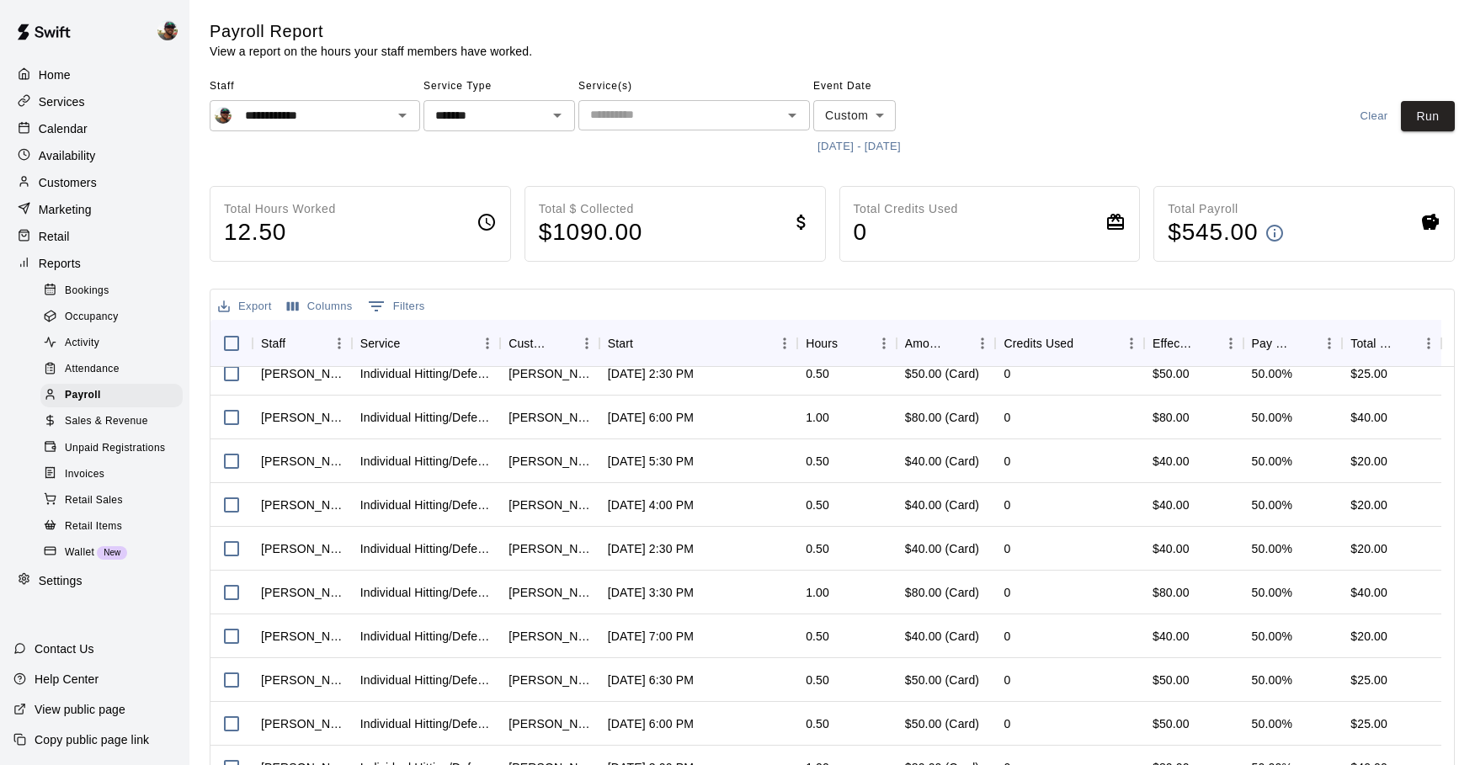
scroll to position [0, 0]
click at [412, 114] on icon "Open" at bounding box center [402, 115] width 20 height 20
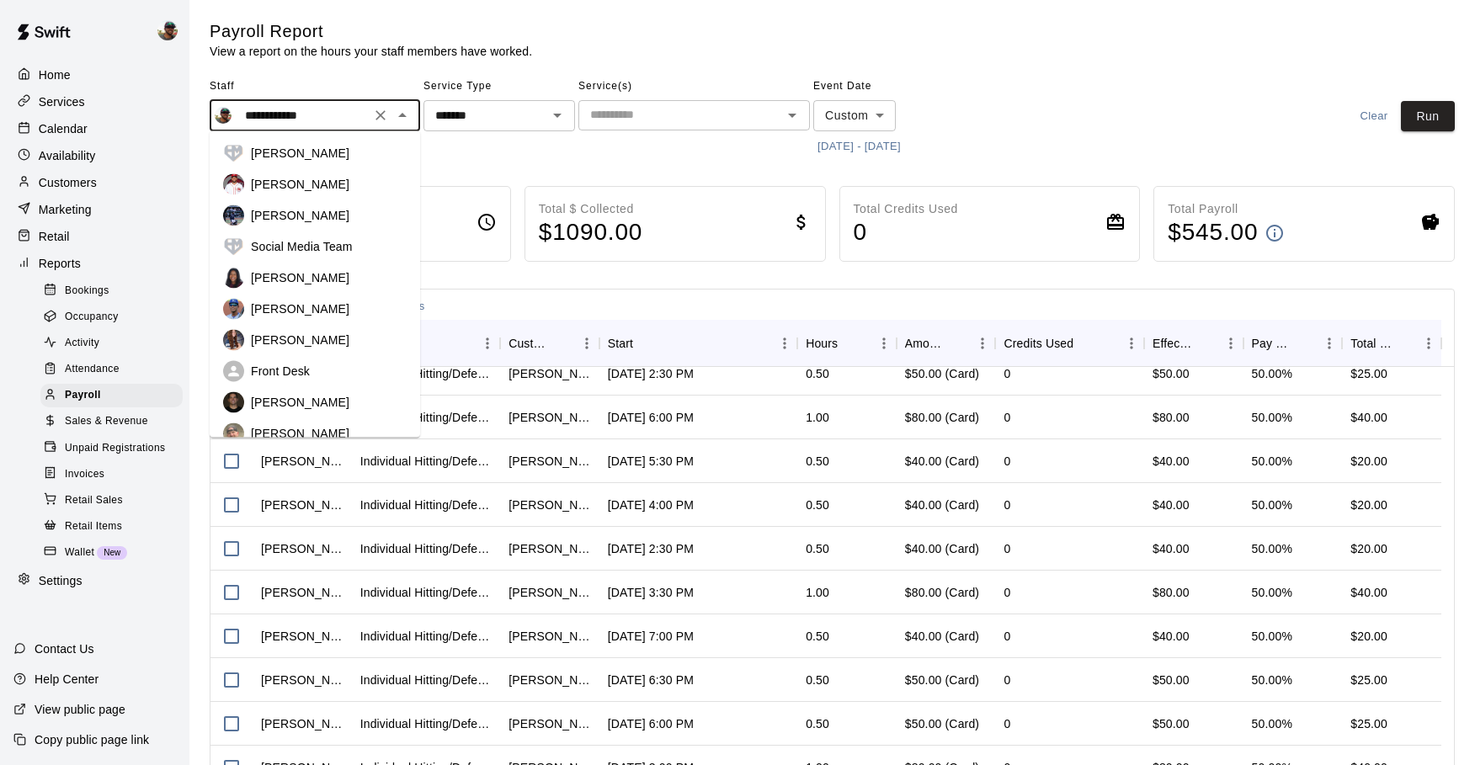
scroll to position [118, 0]
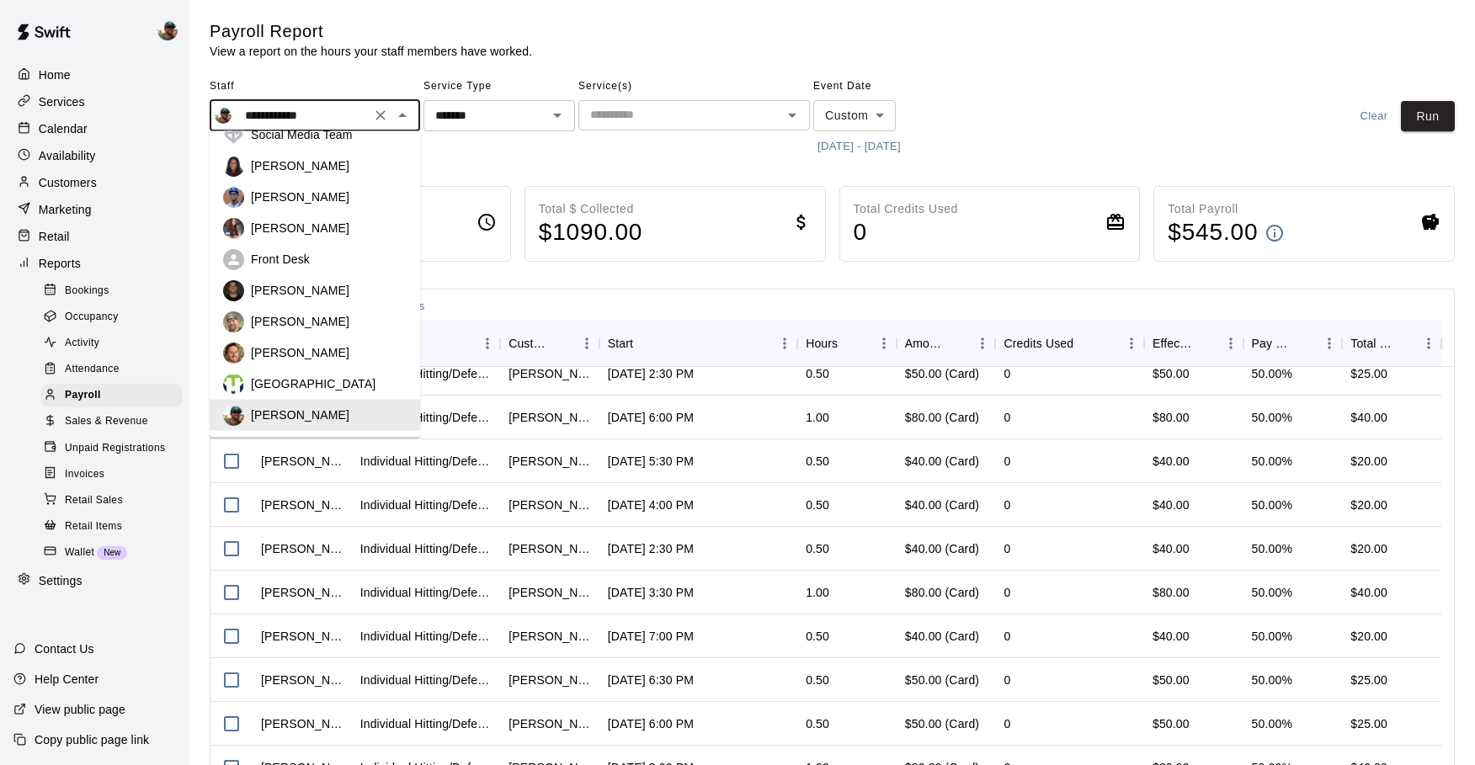
click at [500, 149] on div "Service Type ******* ​" at bounding box center [499, 116] width 152 height 87
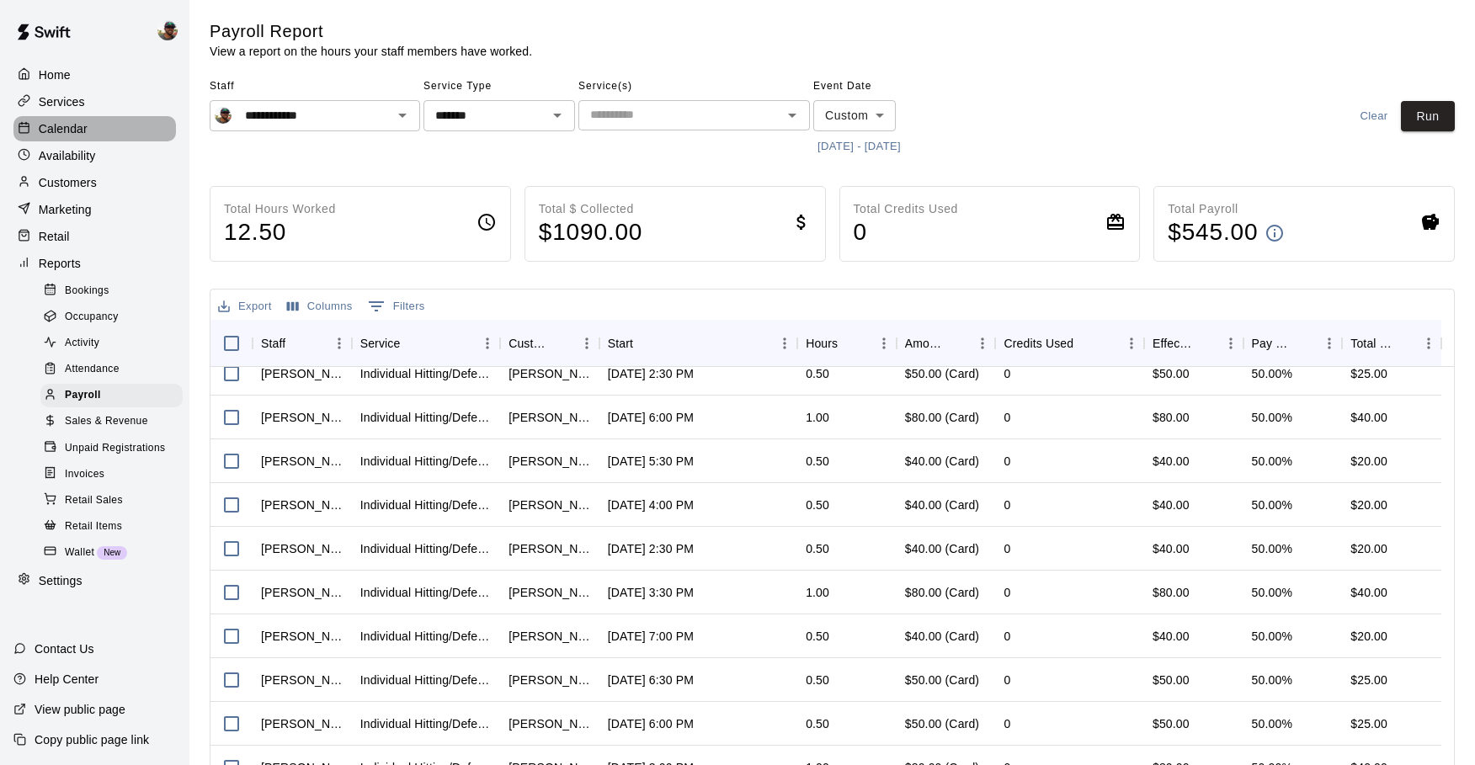
click at [70, 121] on p "Calendar" at bounding box center [63, 128] width 49 height 17
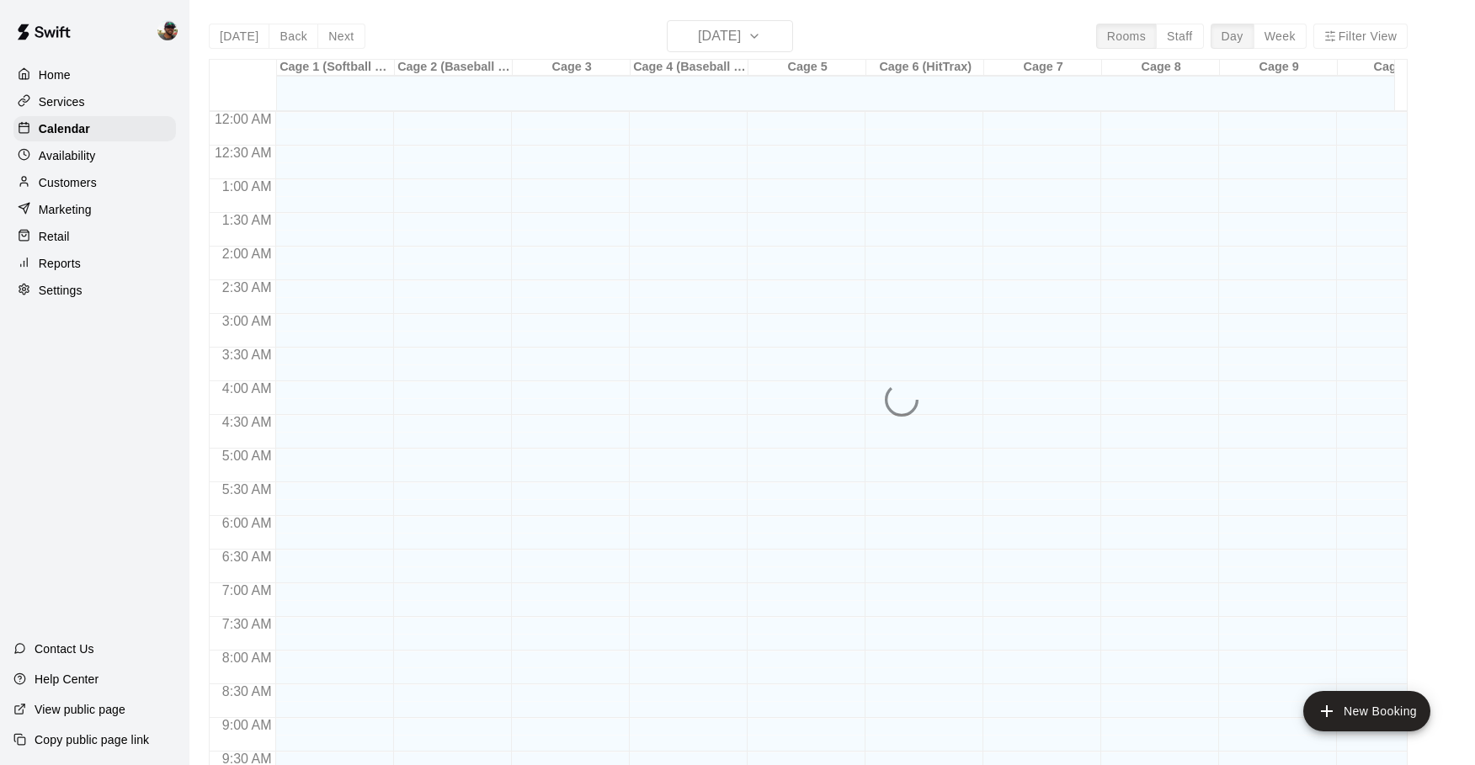
scroll to position [655, 0]
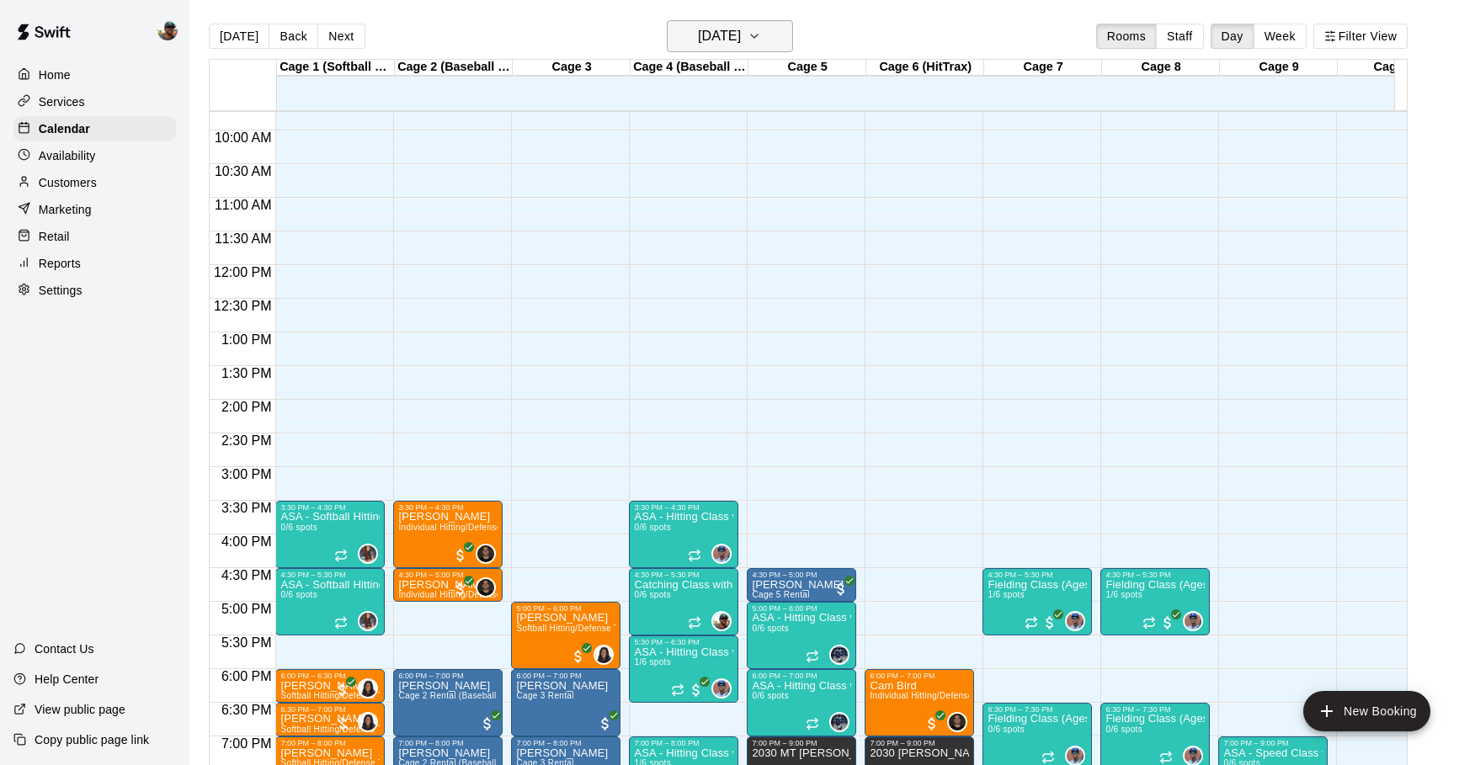
click at [761, 43] on icon "button" at bounding box center [753, 36] width 13 height 20
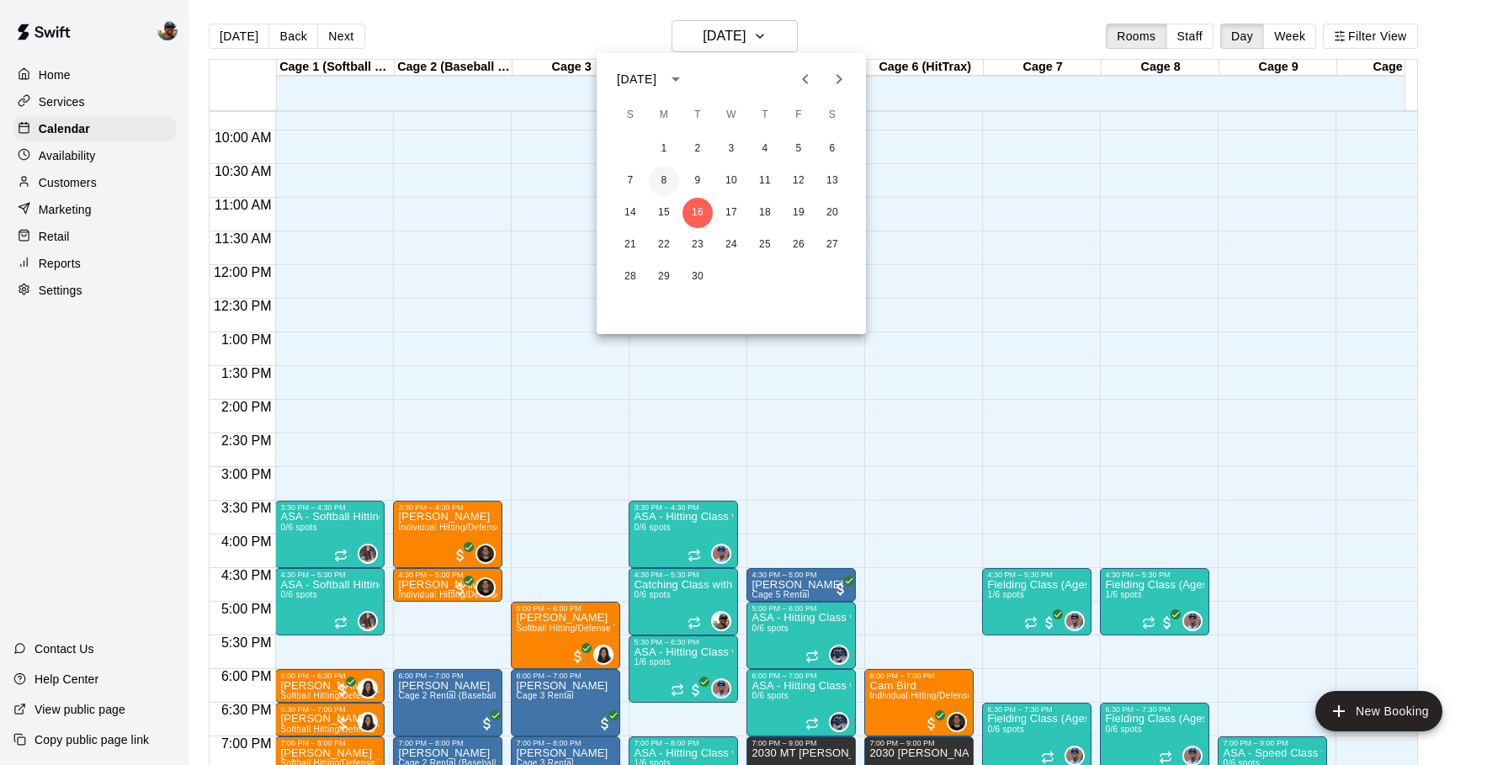
click at [670, 175] on button "8" at bounding box center [664, 181] width 30 height 30
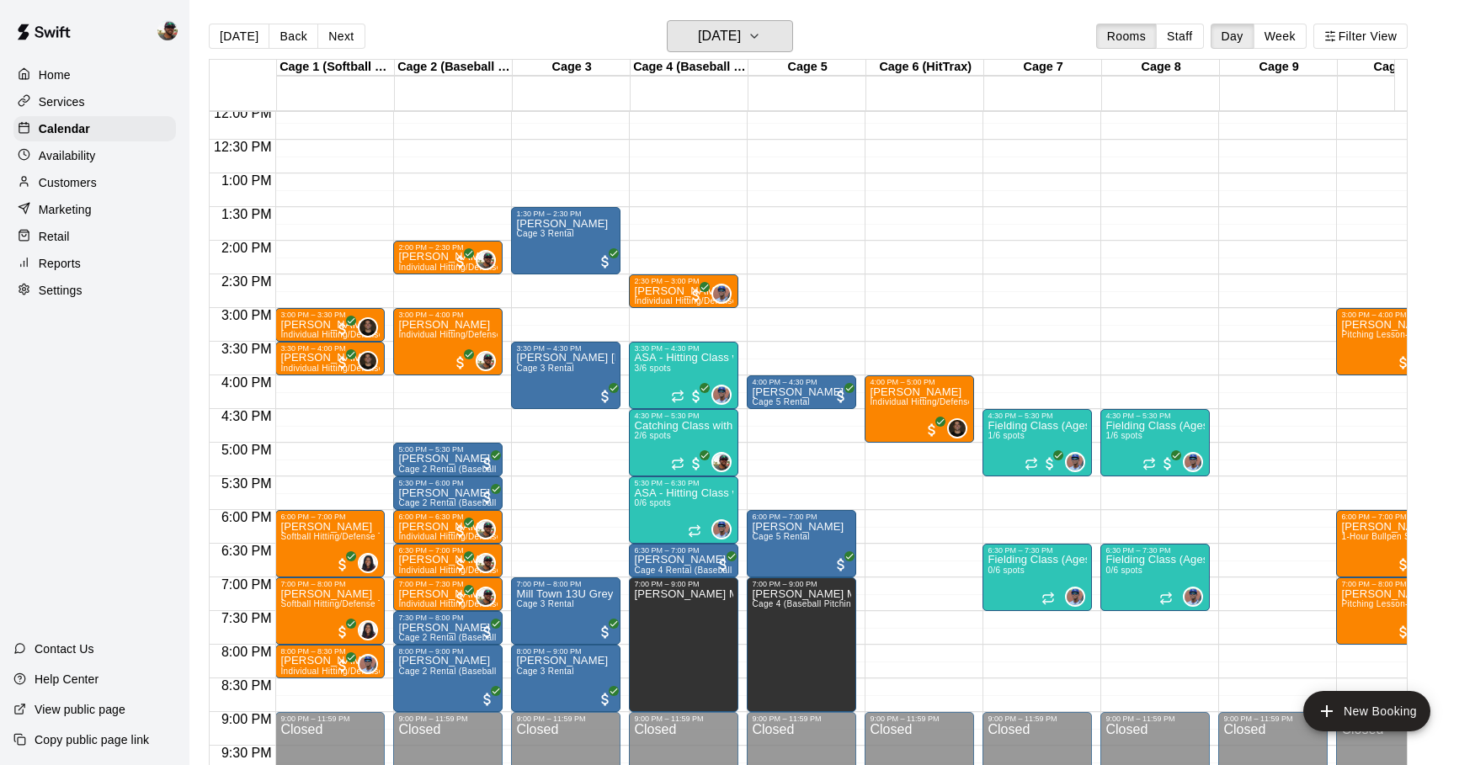
scroll to position [815, 0]
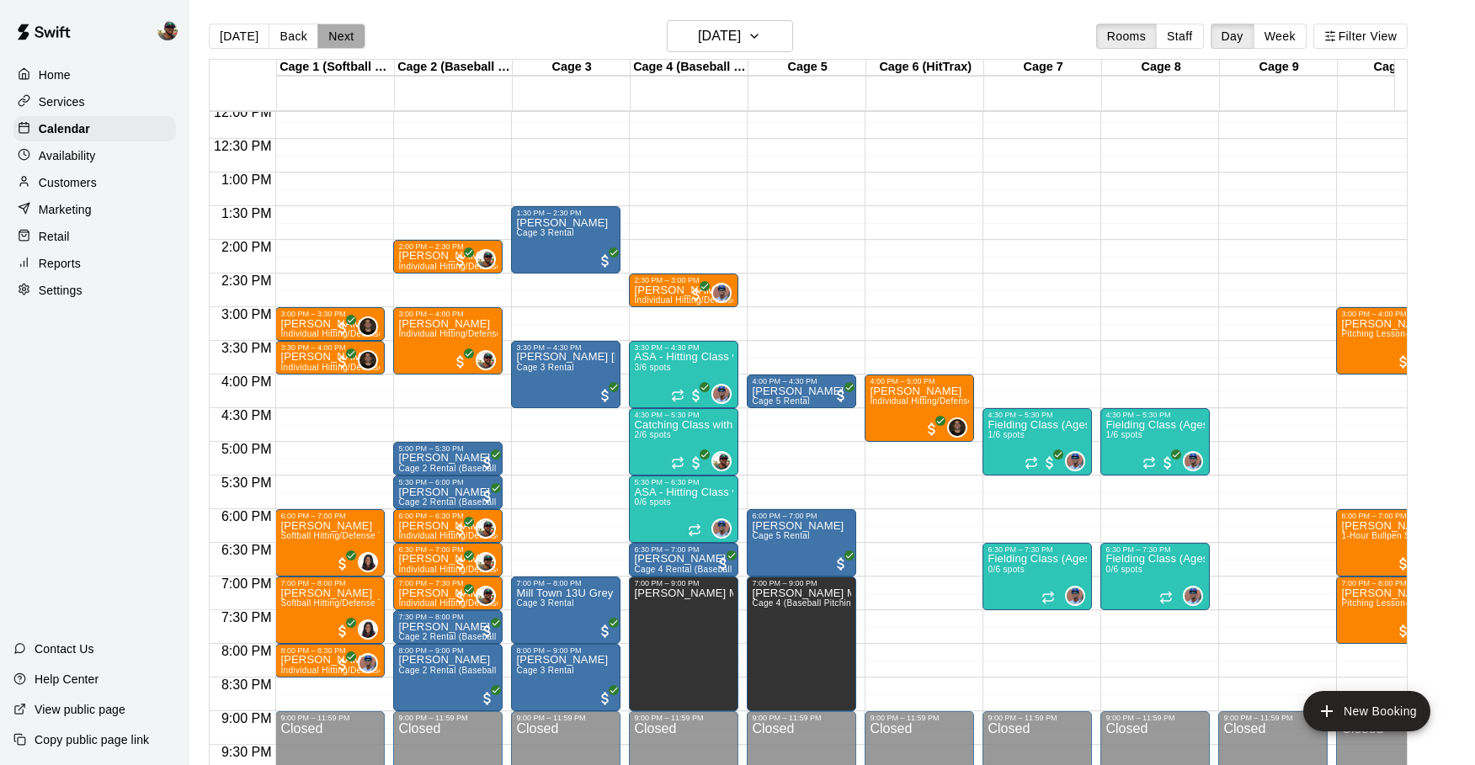
click at [343, 30] on button "Next" at bounding box center [340, 36] width 47 height 25
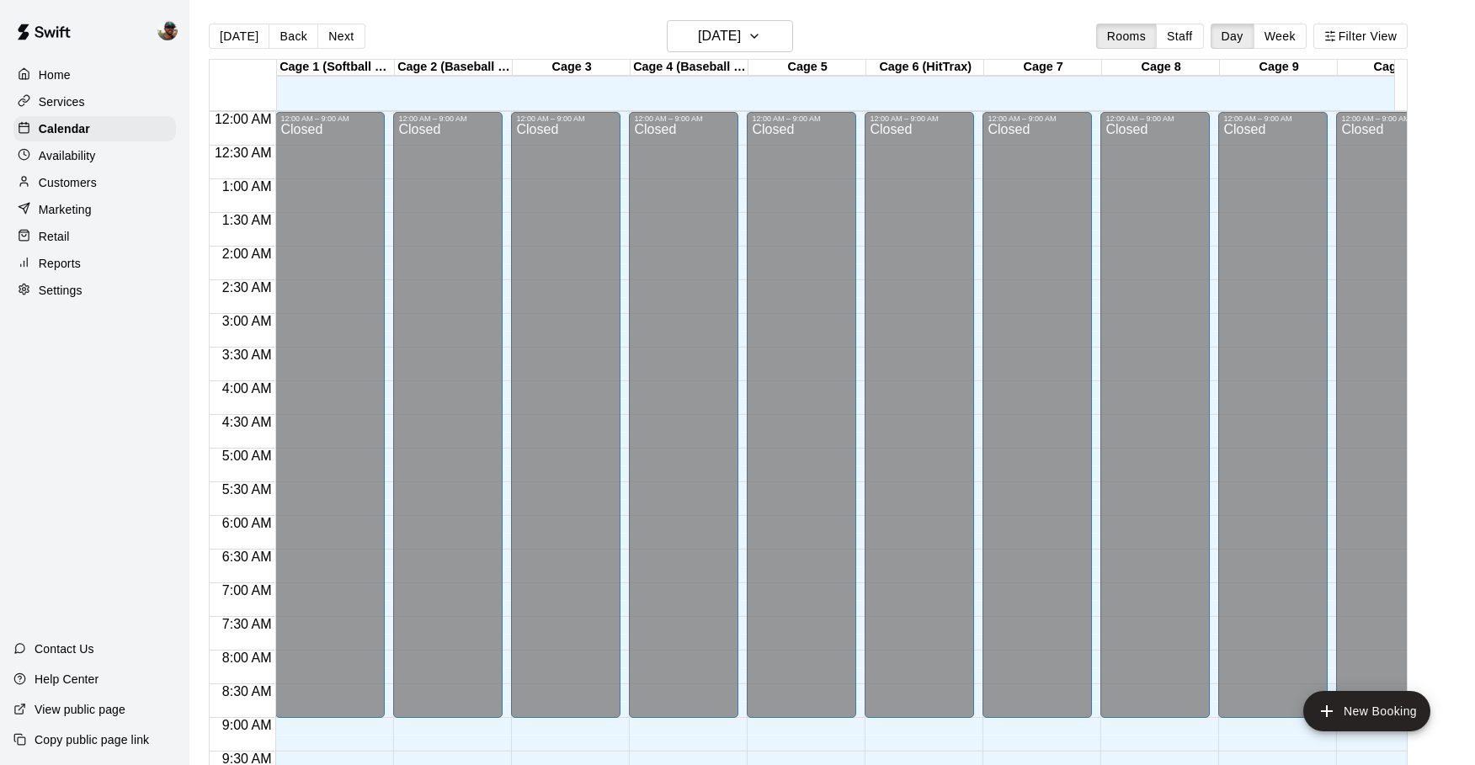
scroll to position [673, 0]
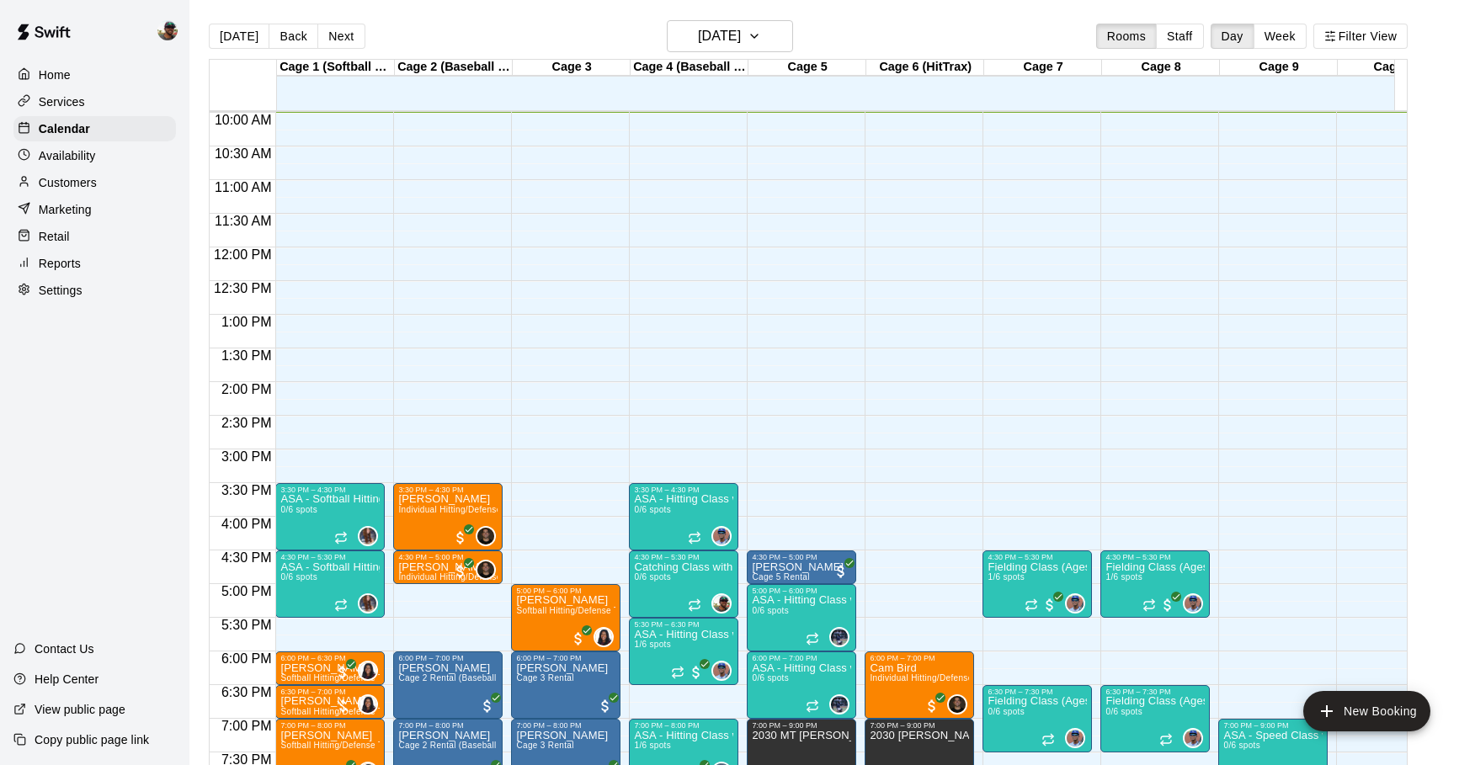
click at [60, 267] on p "Reports" at bounding box center [60, 263] width 42 height 17
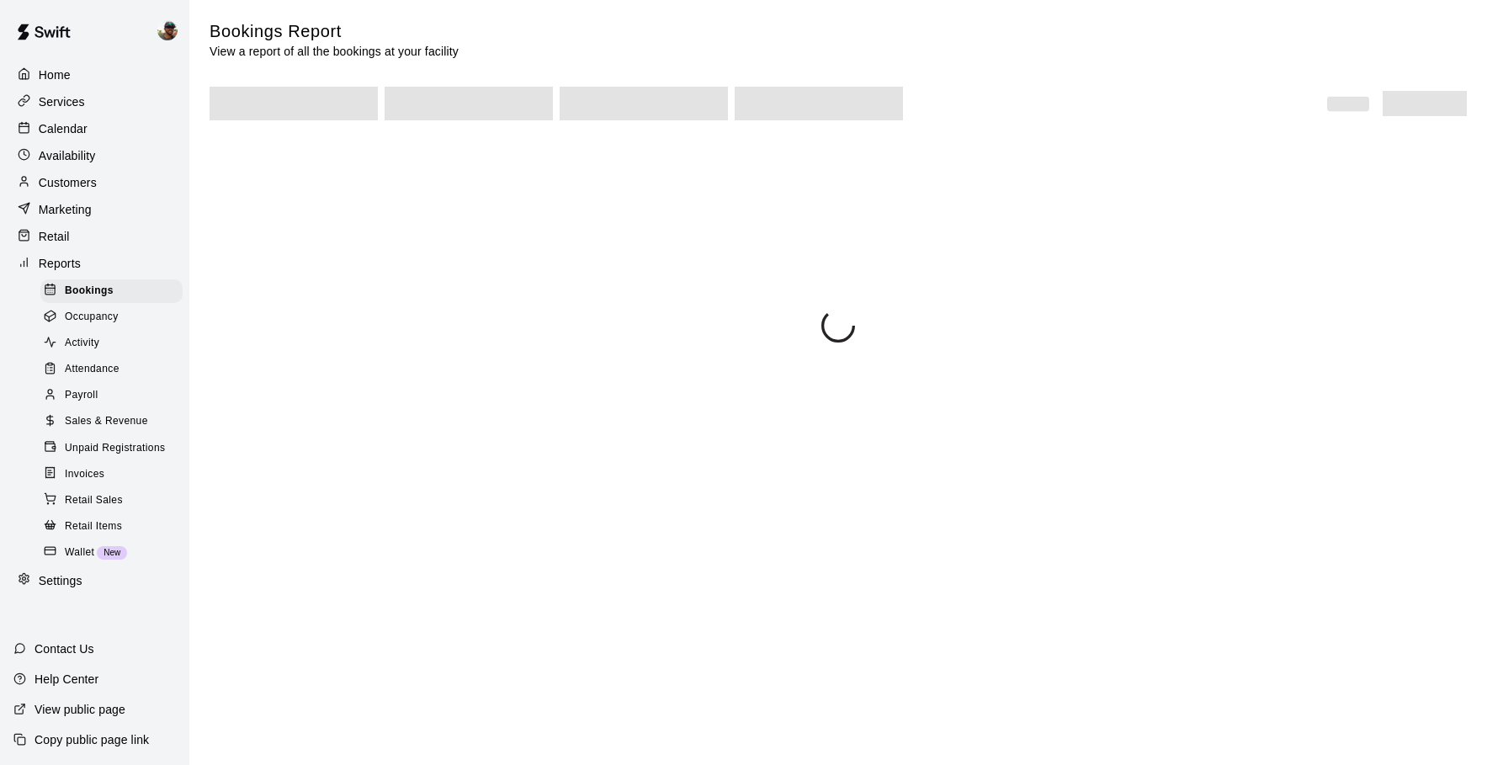
click at [101, 393] on div "Payroll" at bounding box center [111, 396] width 142 height 24
click at [123, 413] on span "Sales & Revenue" at bounding box center [106, 421] width 83 height 17
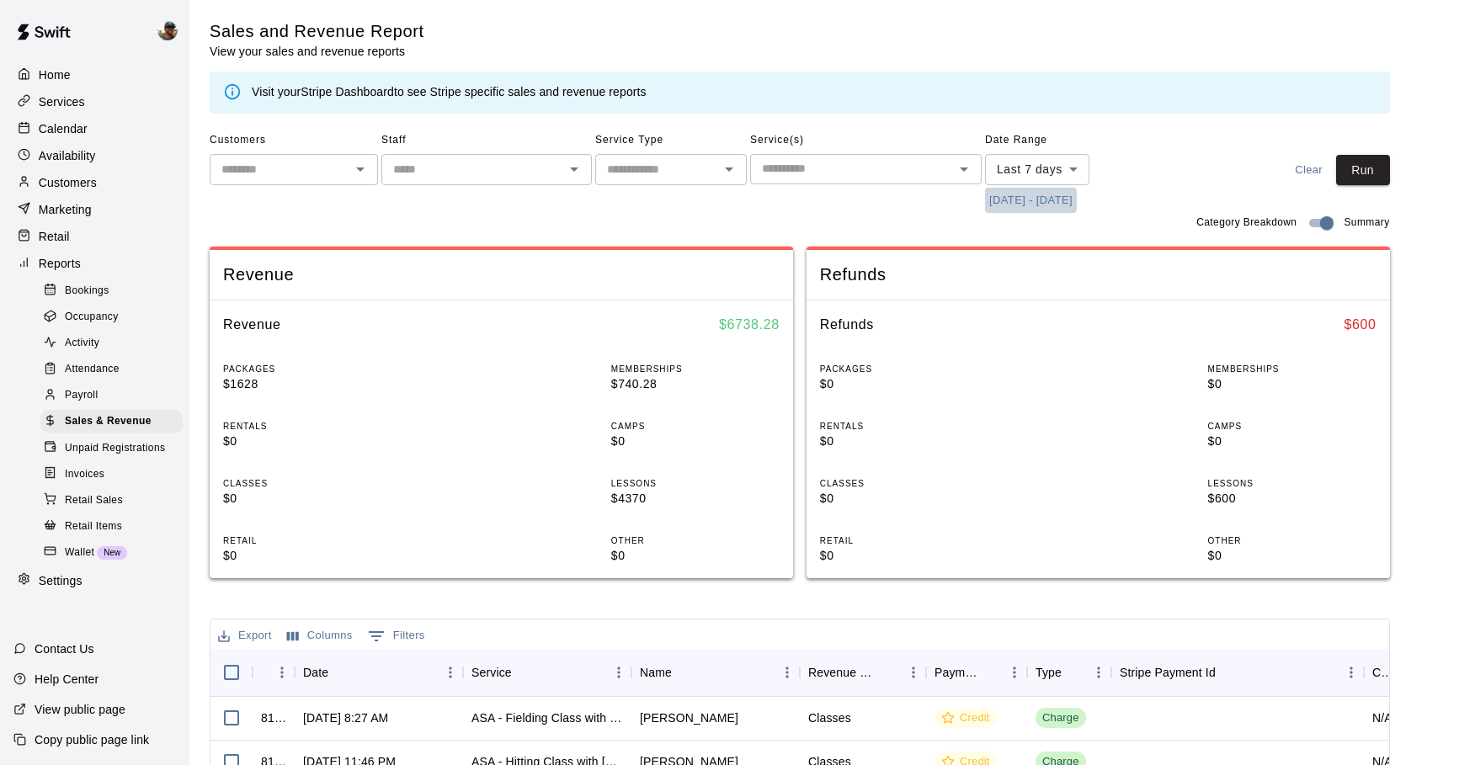
click at [1025, 206] on button "9/9/2025 - 9/16/2025" at bounding box center [1031, 201] width 92 height 26
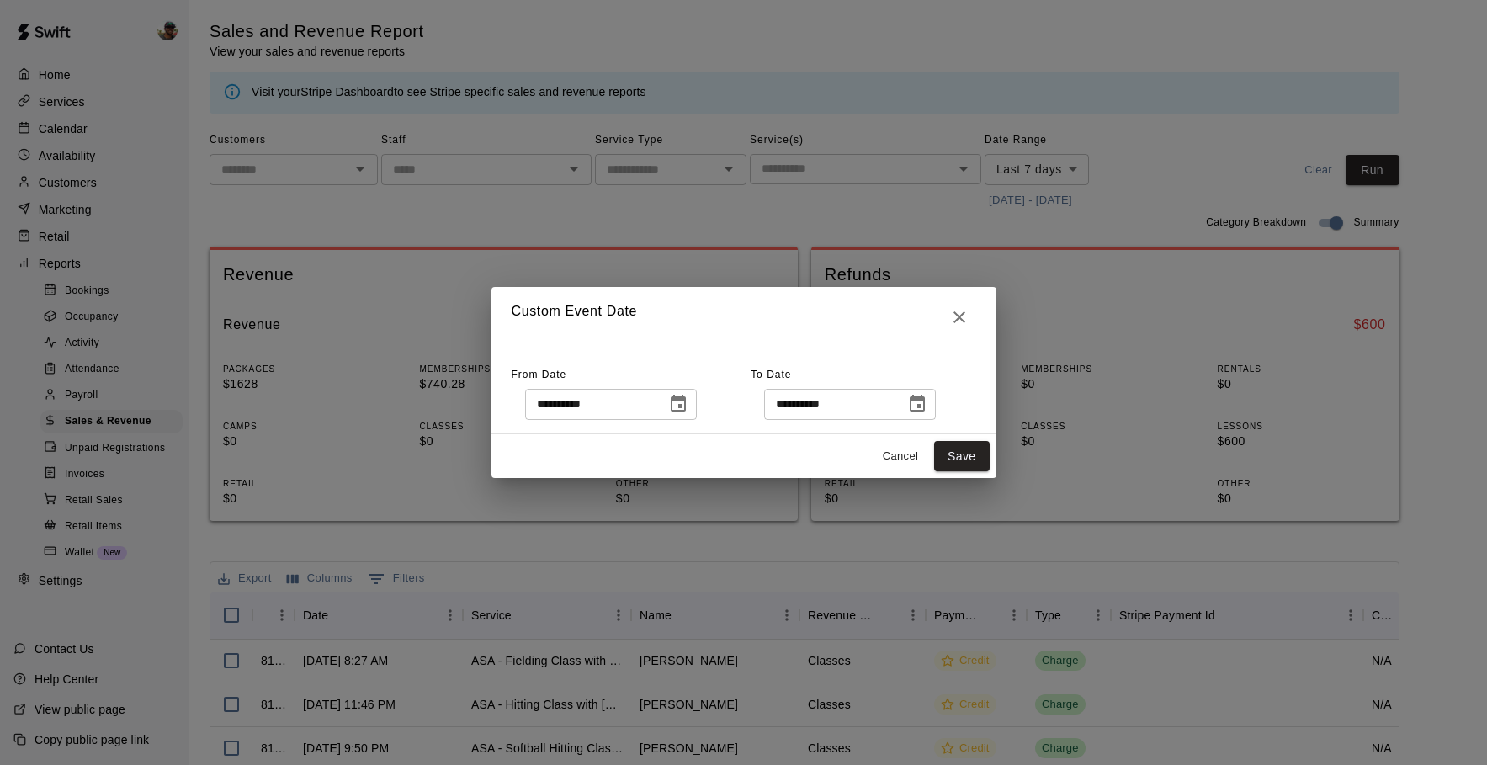
click at [680, 396] on icon "Choose date, selected date is Sep 9, 2025" at bounding box center [678, 404] width 20 height 20
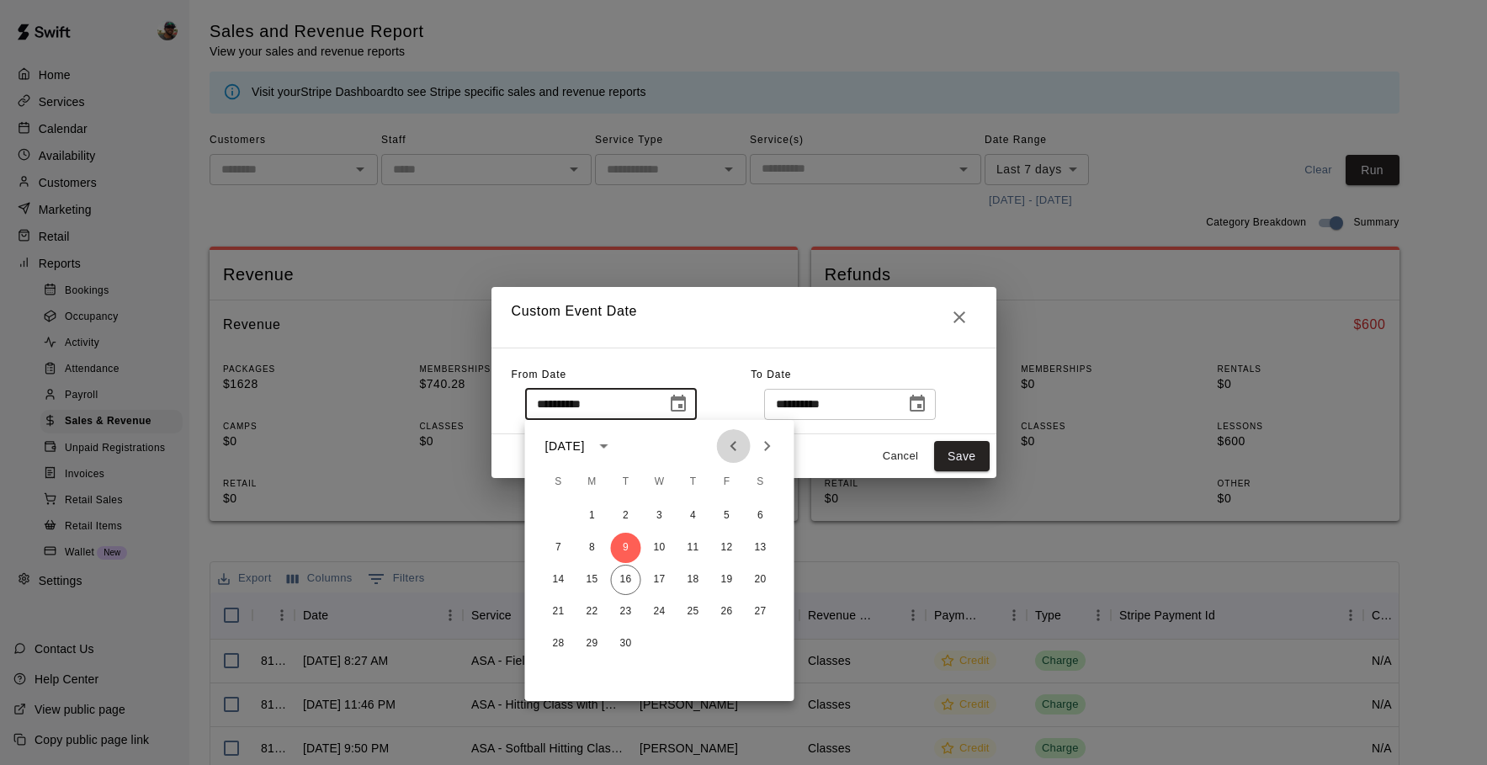
click at [737, 447] on icon "Previous month" at bounding box center [734, 446] width 20 height 20
click at [737, 446] on icon "Previous month" at bounding box center [734, 446] width 20 height 20
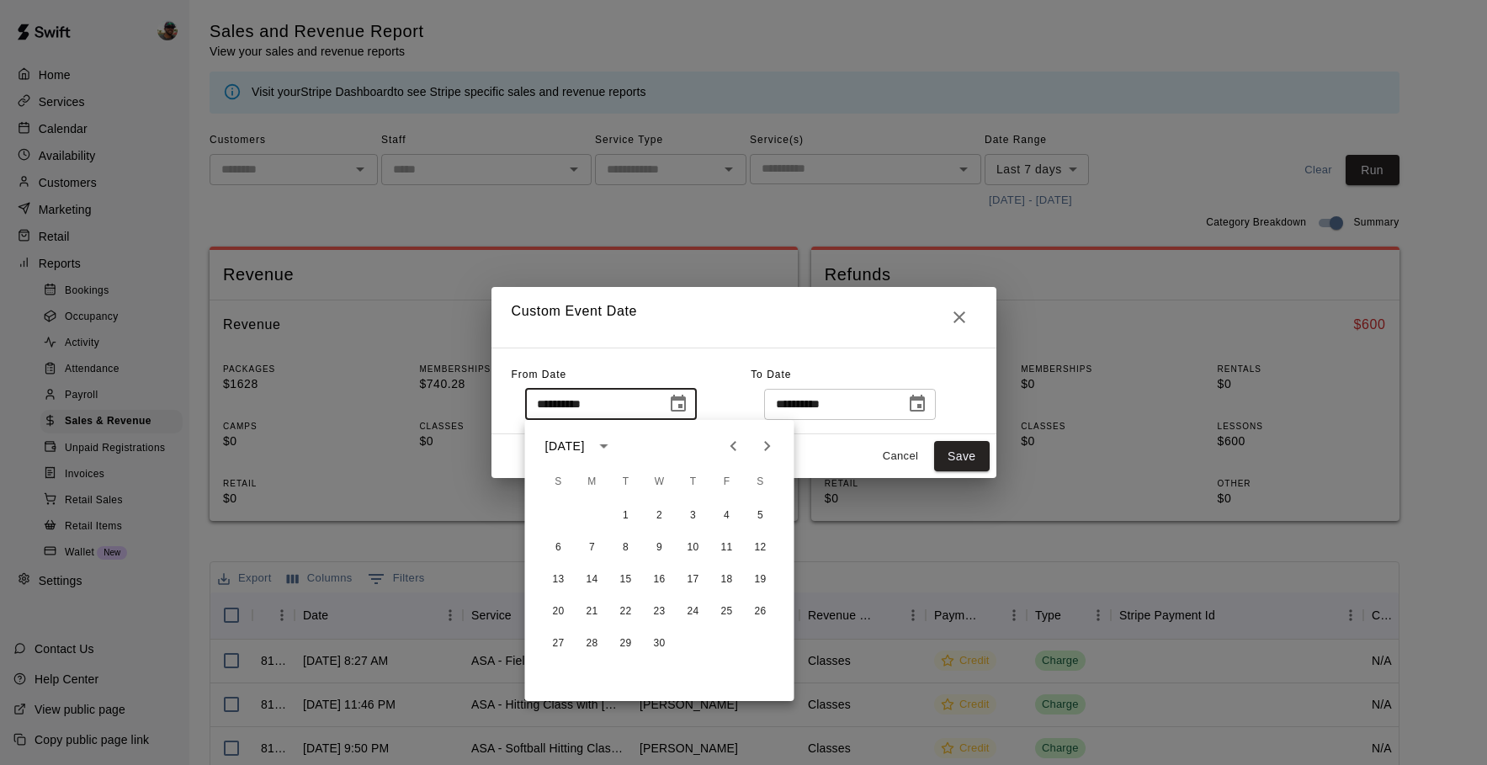
click at [737, 446] on icon "Previous month" at bounding box center [734, 446] width 20 height 20
click at [763, 447] on icon "Next month" at bounding box center [768, 446] width 20 height 20
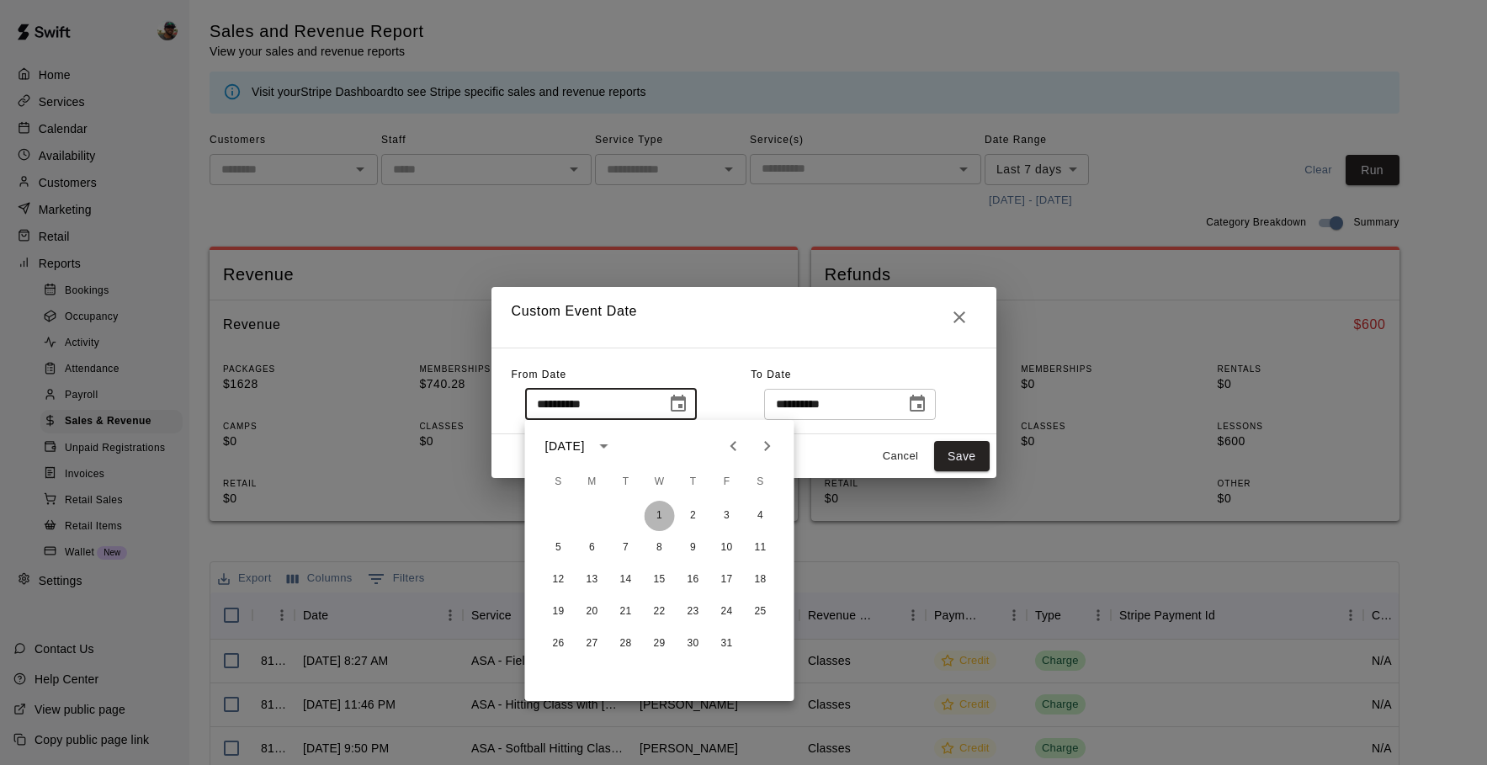
click at [670, 516] on button "1" at bounding box center [660, 516] width 30 height 30
type input "**********"
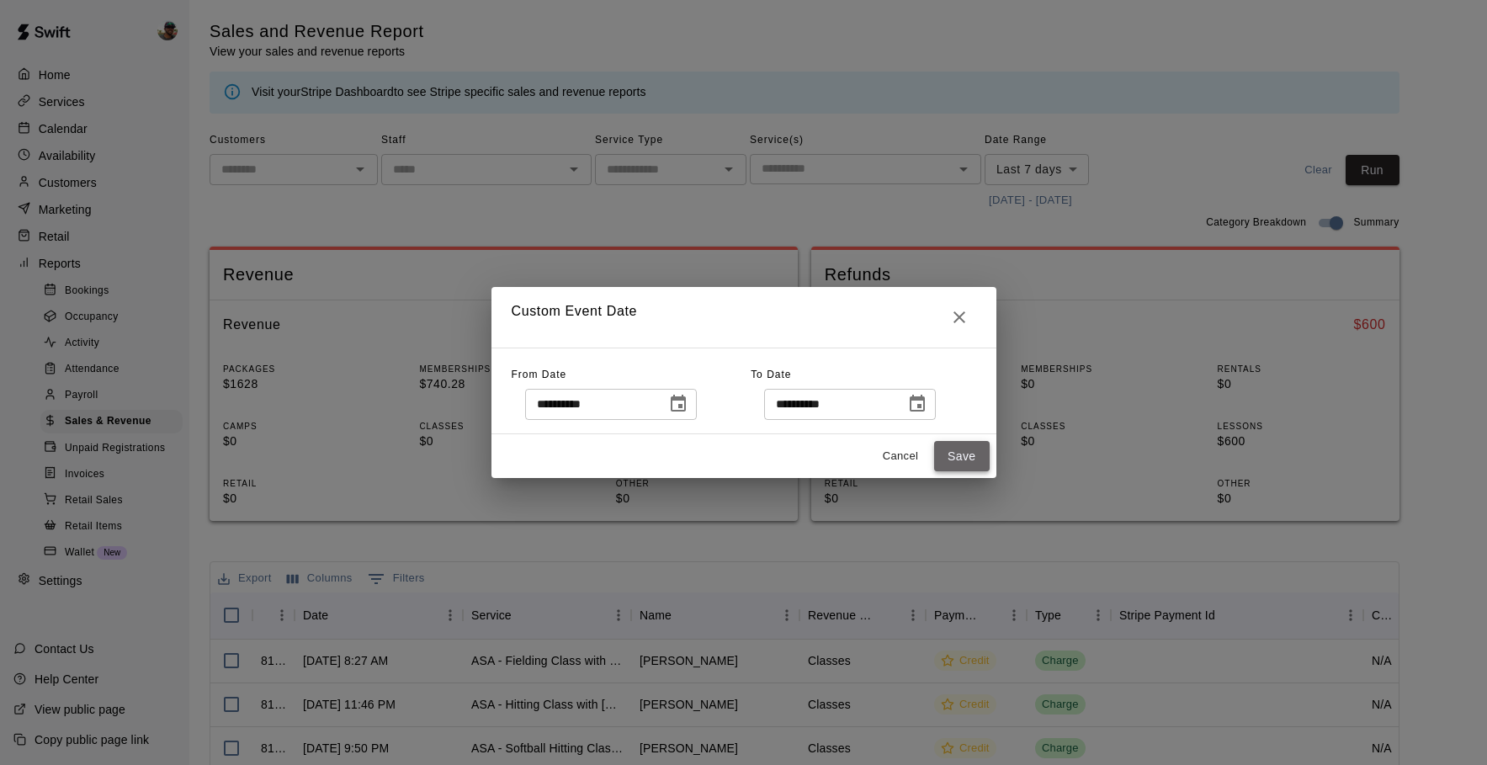
click at [966, 463] on button "Save" at bounding box center [962, 456] width 56 height 31
type input "******"
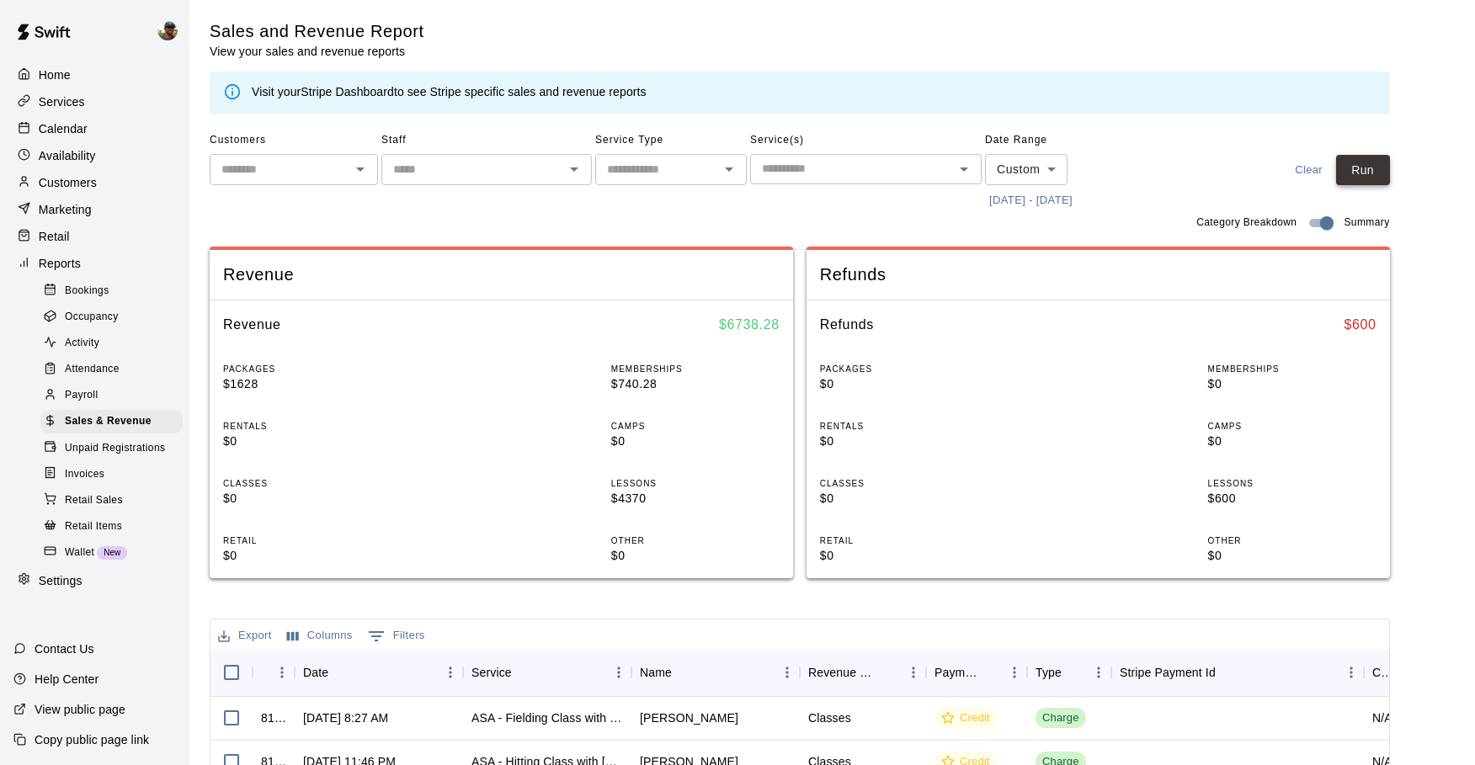
click at [1365, 167] on button "Run" at bounding box center [1363, 170] width 54 height 31
drag, startPoint x: 619, startPoint y: 437, endPoint x: 673, endPoint y: 438, distance: 54.7
click at [675, 490] on p "$115025" at bounding box center [695, 499] width 168 height 18
drag, startPoint x: 422, startPoint y: 434, endPoint x: 460, endPoint y: 434, distance: 38.7
click at [391, 490] on p "$2385" at bounding box center [307, 499] width 168 height 18
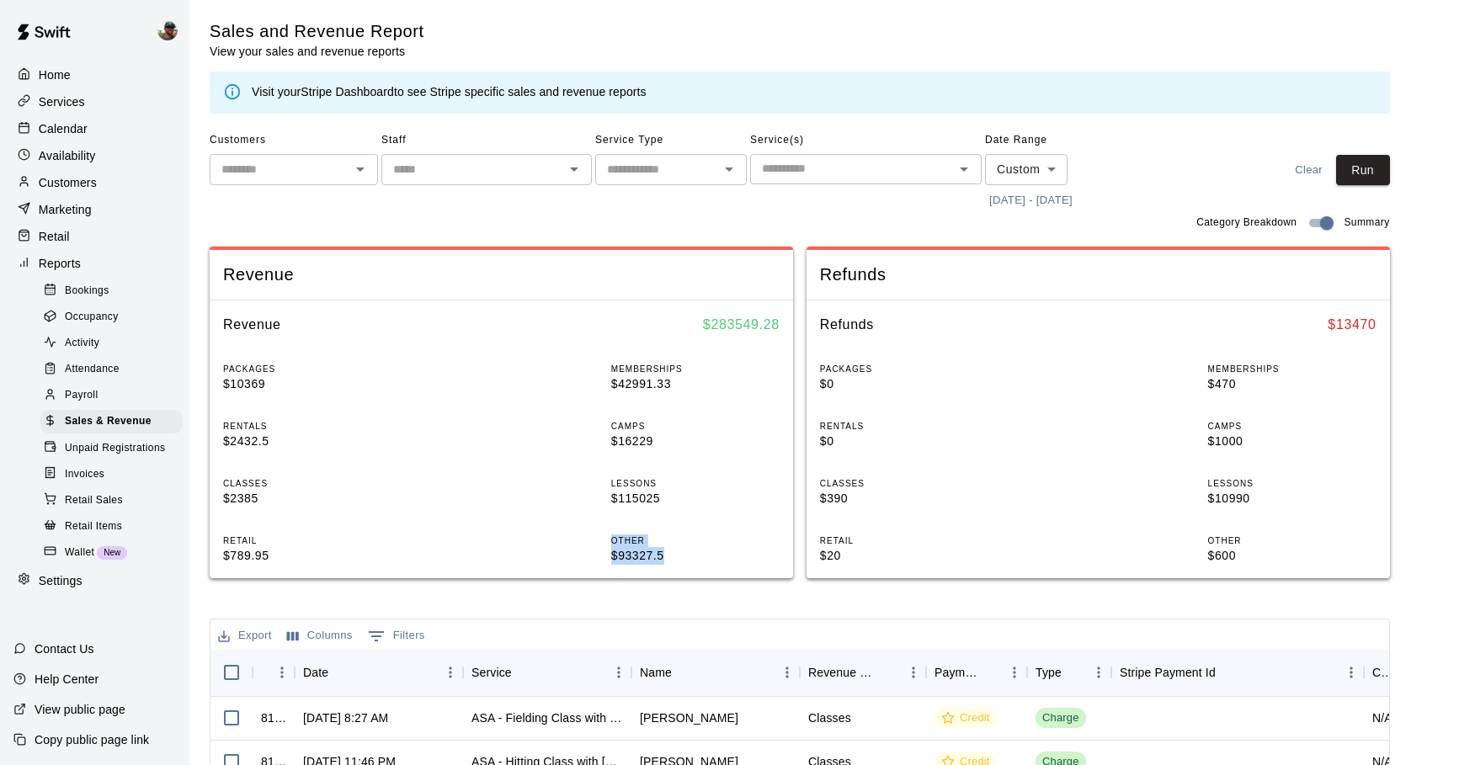
drag, startPoint x: 611, startPoint y: 489, endPoint x: 668, endPoint y: 495, distance: 56.7
click at [668, 496] on div "PACKAGES $10369 MEMBERSHIPS $42991.33 RENTALS $2432.5 CAMPS $16229 CLASSES $238…" at bounding box center [501, 463] width 583 height 229
click at [715, 170] on div "​" at bounding box center [671, 169] width 152 height 31
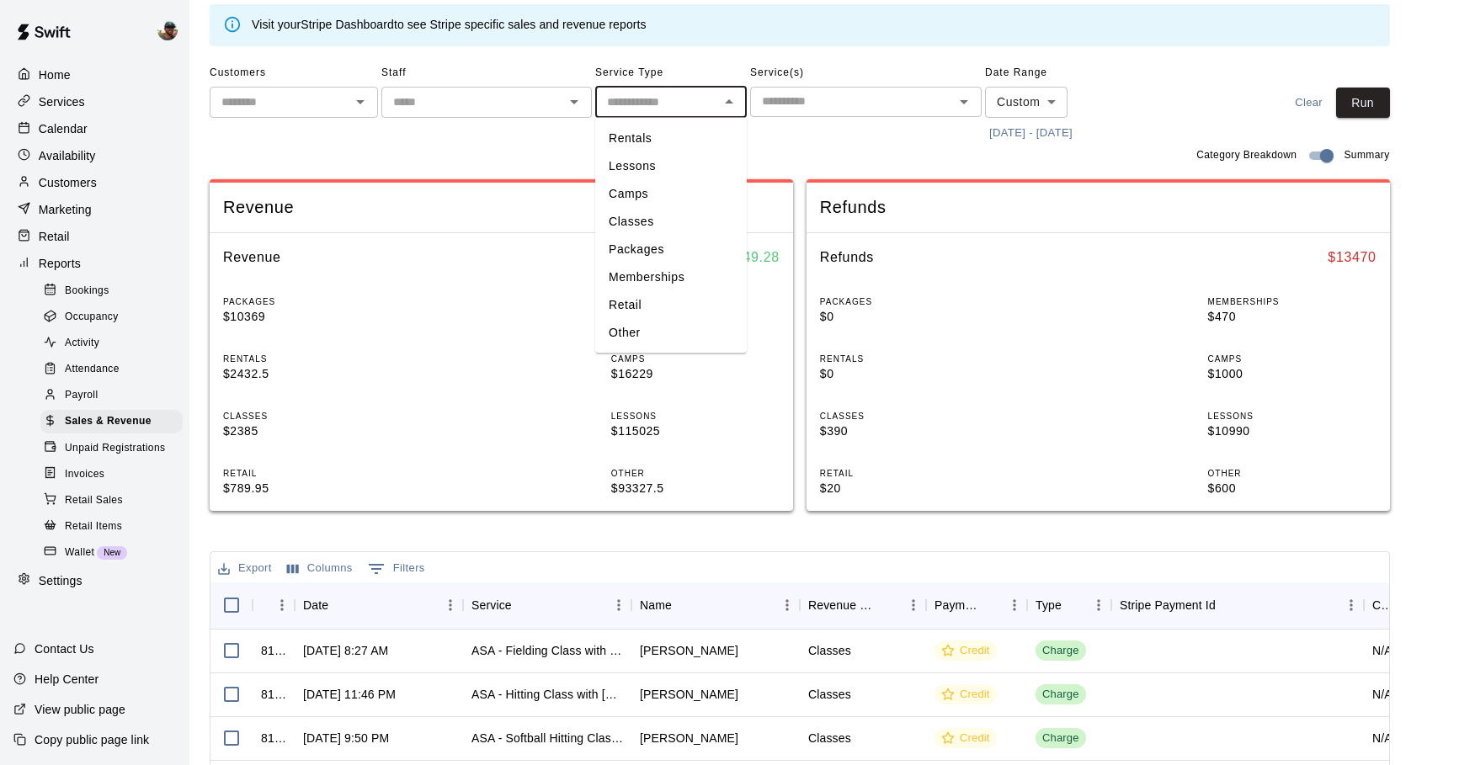
scroll to position [68, 0]
click at [676, 334] on li "Other" at bounding box center [671, 332] width 152 height 28
type input "*****"
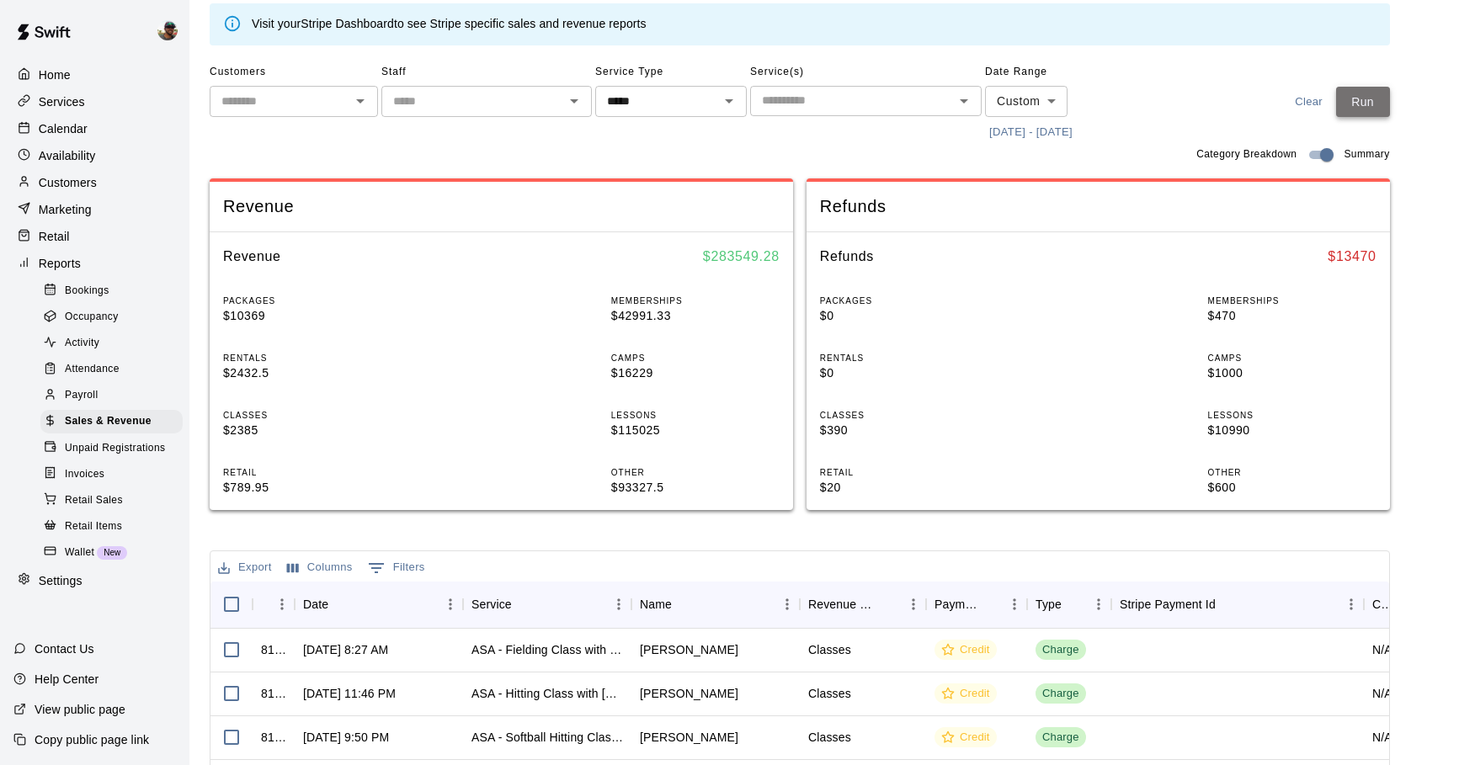
click at [1367, 98] on button "Run" at bounding box center [1363, 102] width 54 height 31
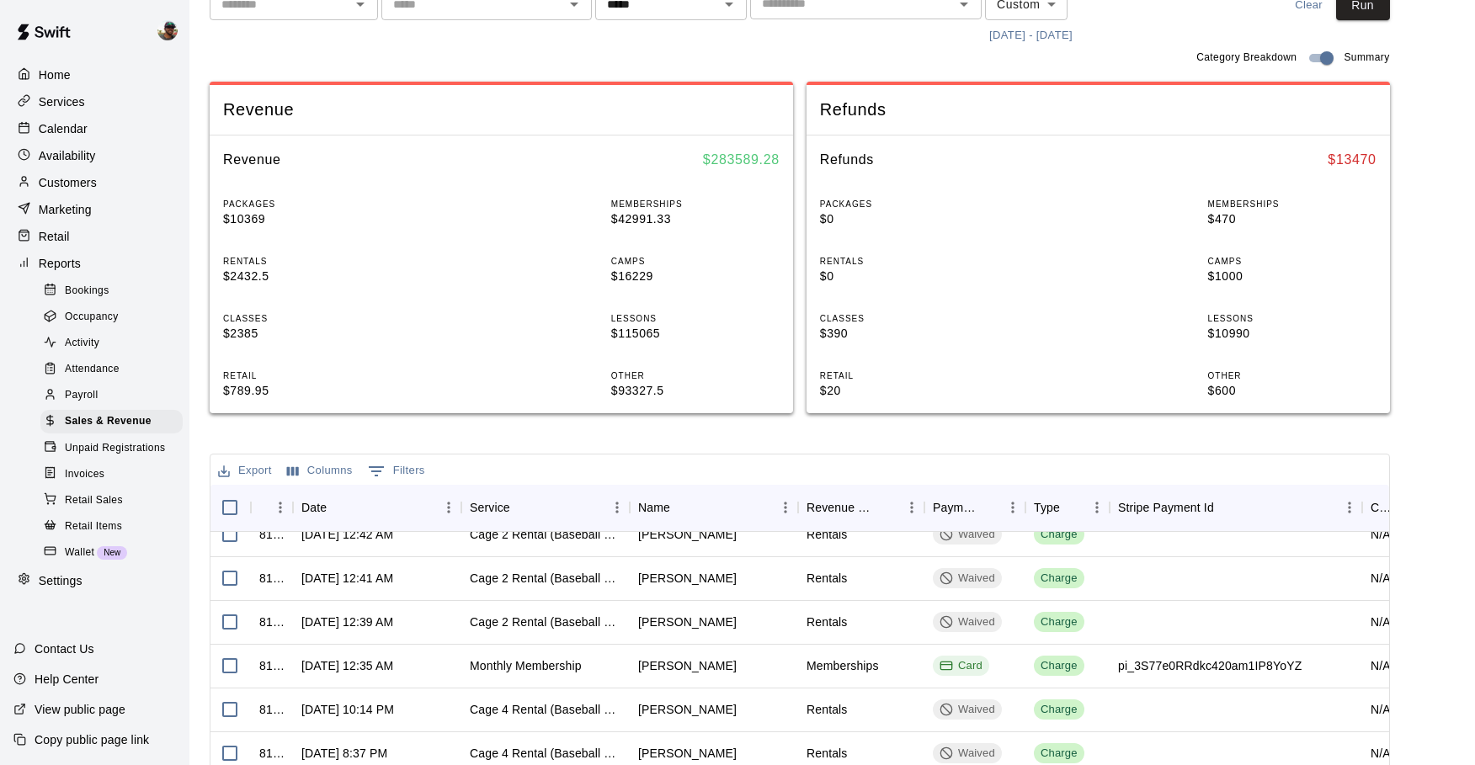
scroll to position [166, 0]
click at [244, 213] on p "$10369" at bounding box center [307, 219] width 168 height 18
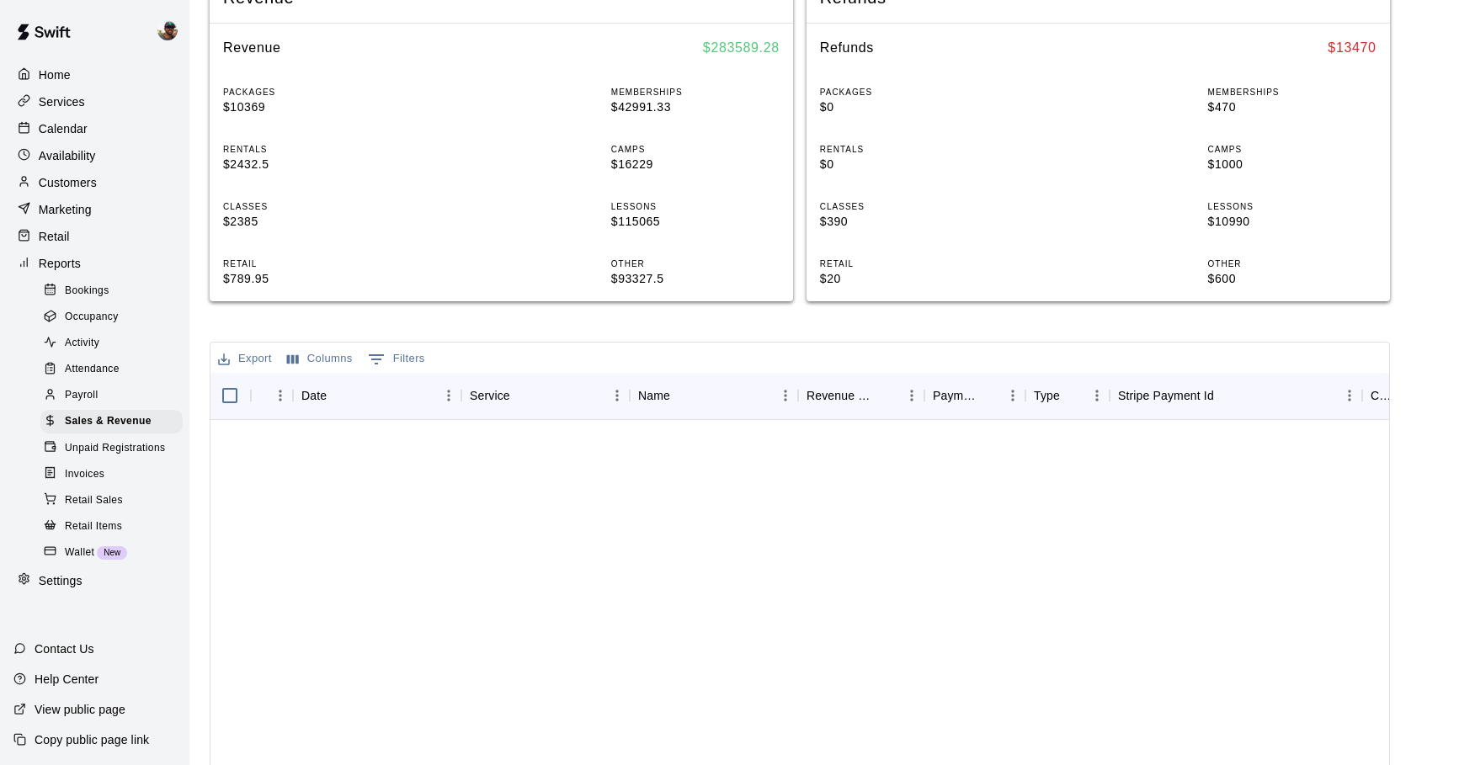
scroll to position [2053, 2]
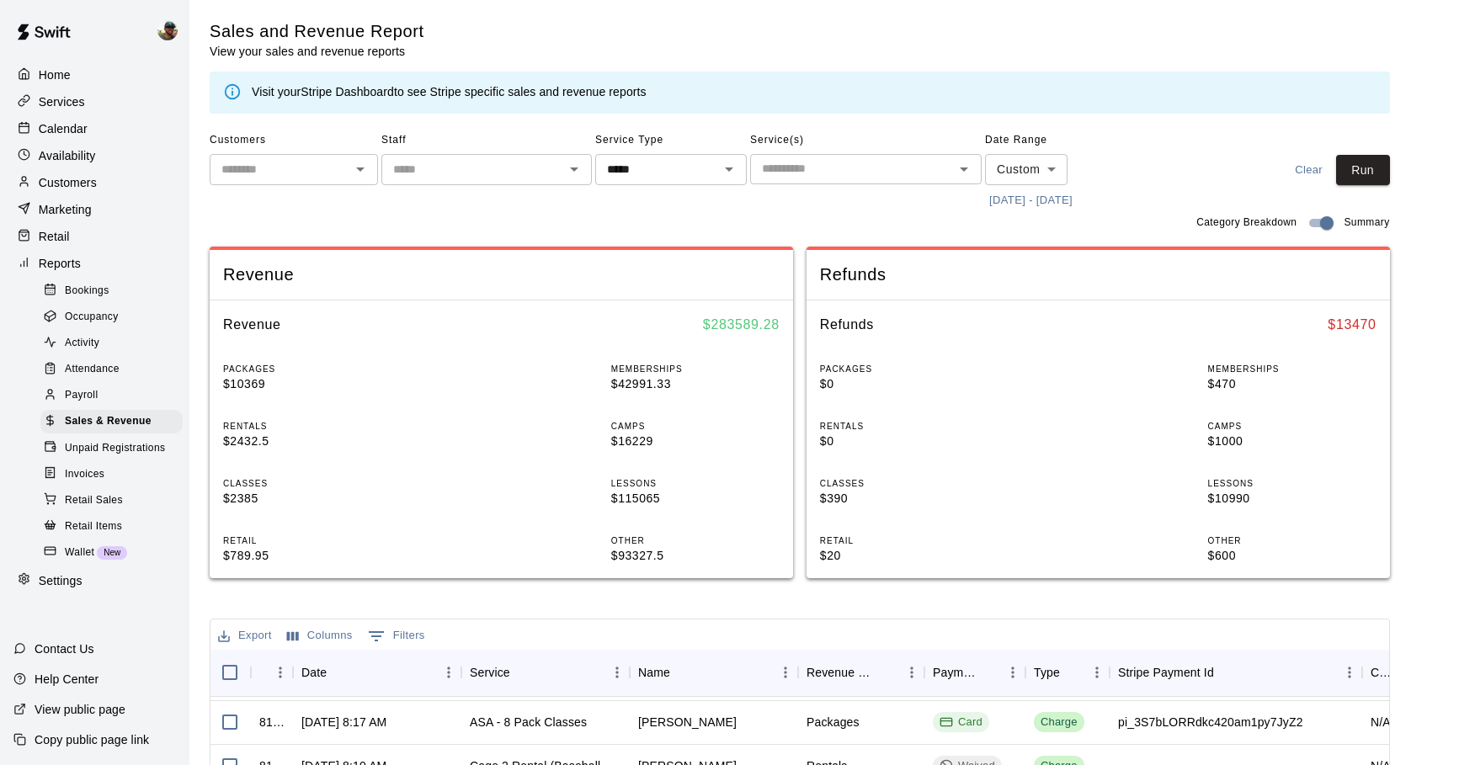
click at [91, 396] on span "Payroll" at bounding box center [81, 395] width 33 height 17
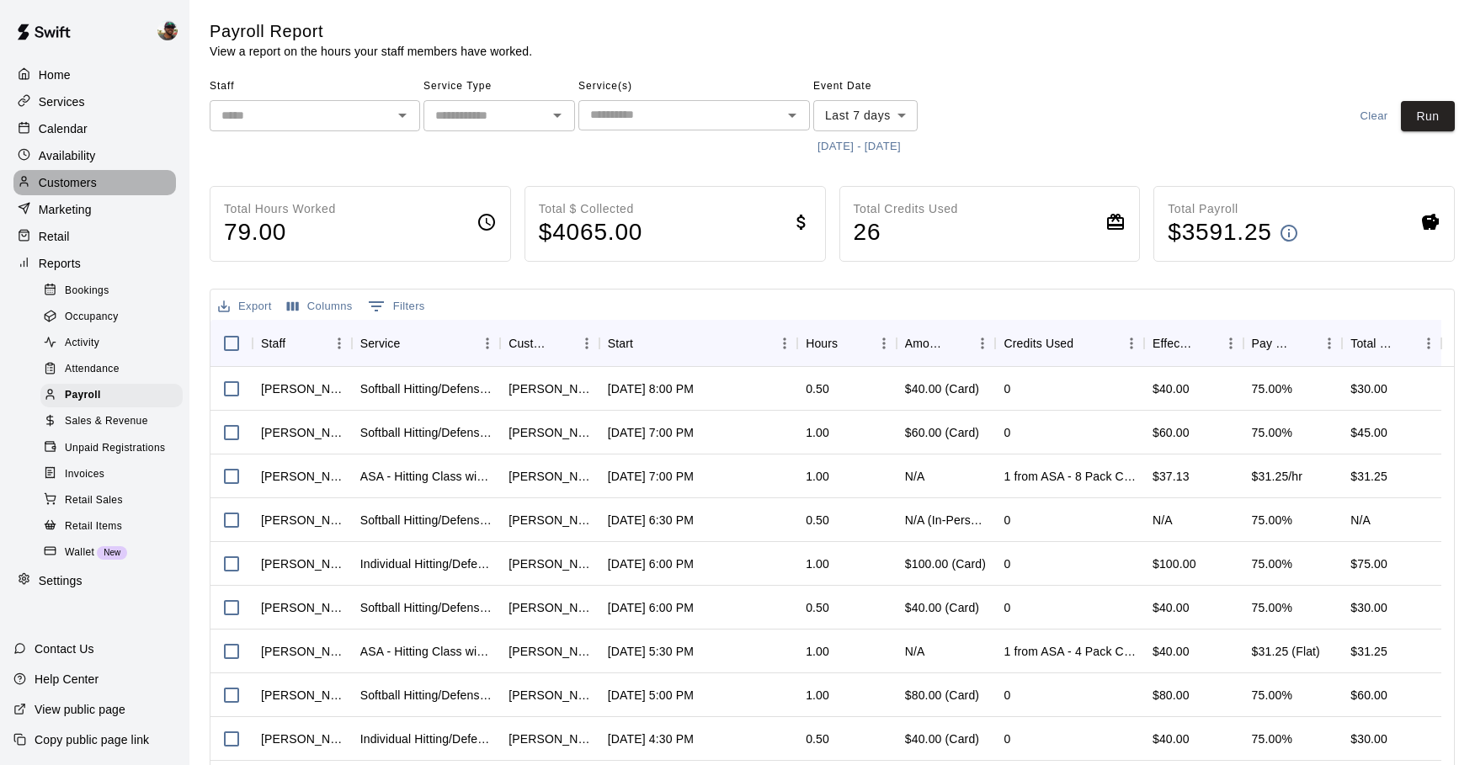
click at [78, 188] on p "Customers" at bounding box center [68, 182] width 58 height 17
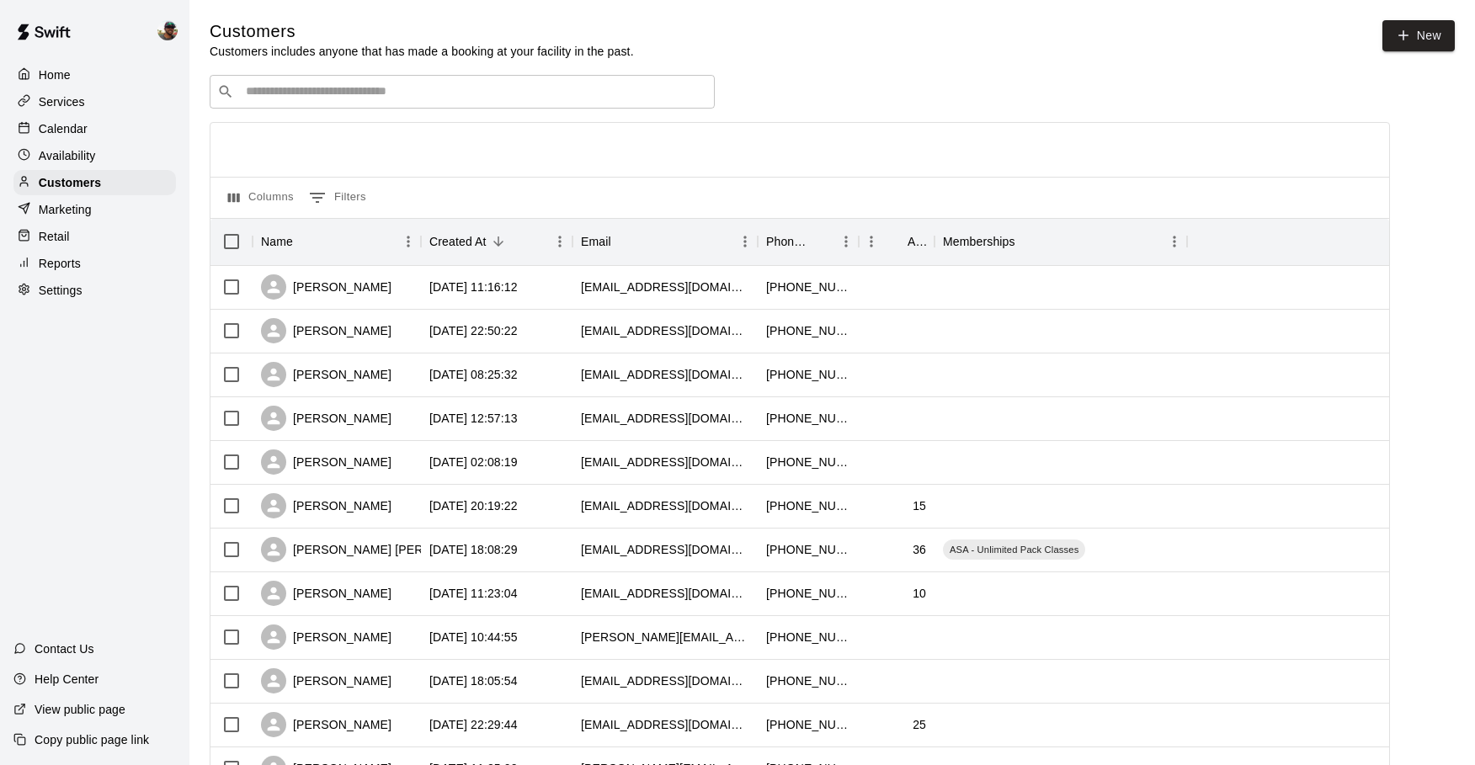
click at [407, 88] on input "Search customers by name or email" at bounding box center [474, 91] width 466 height 17
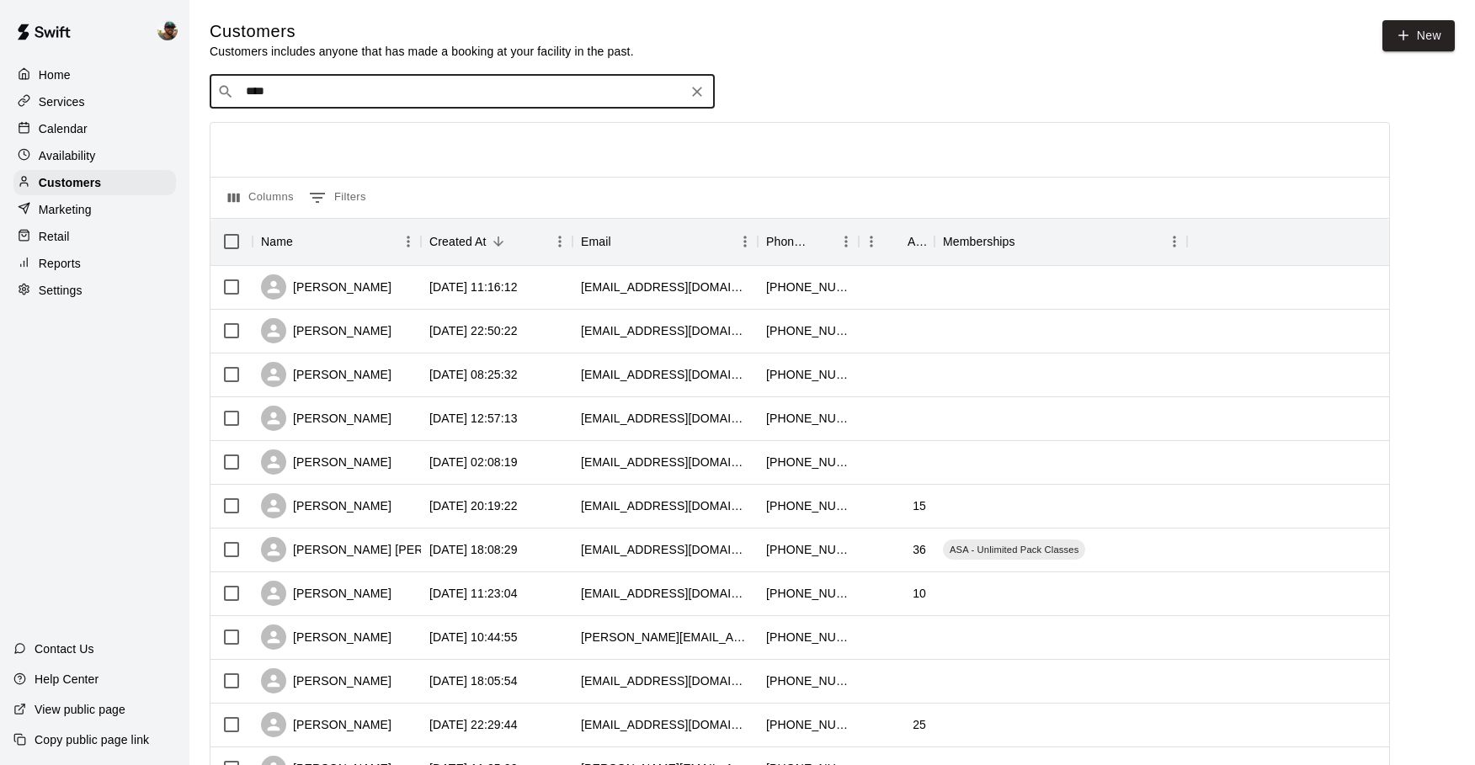
type input "*****"
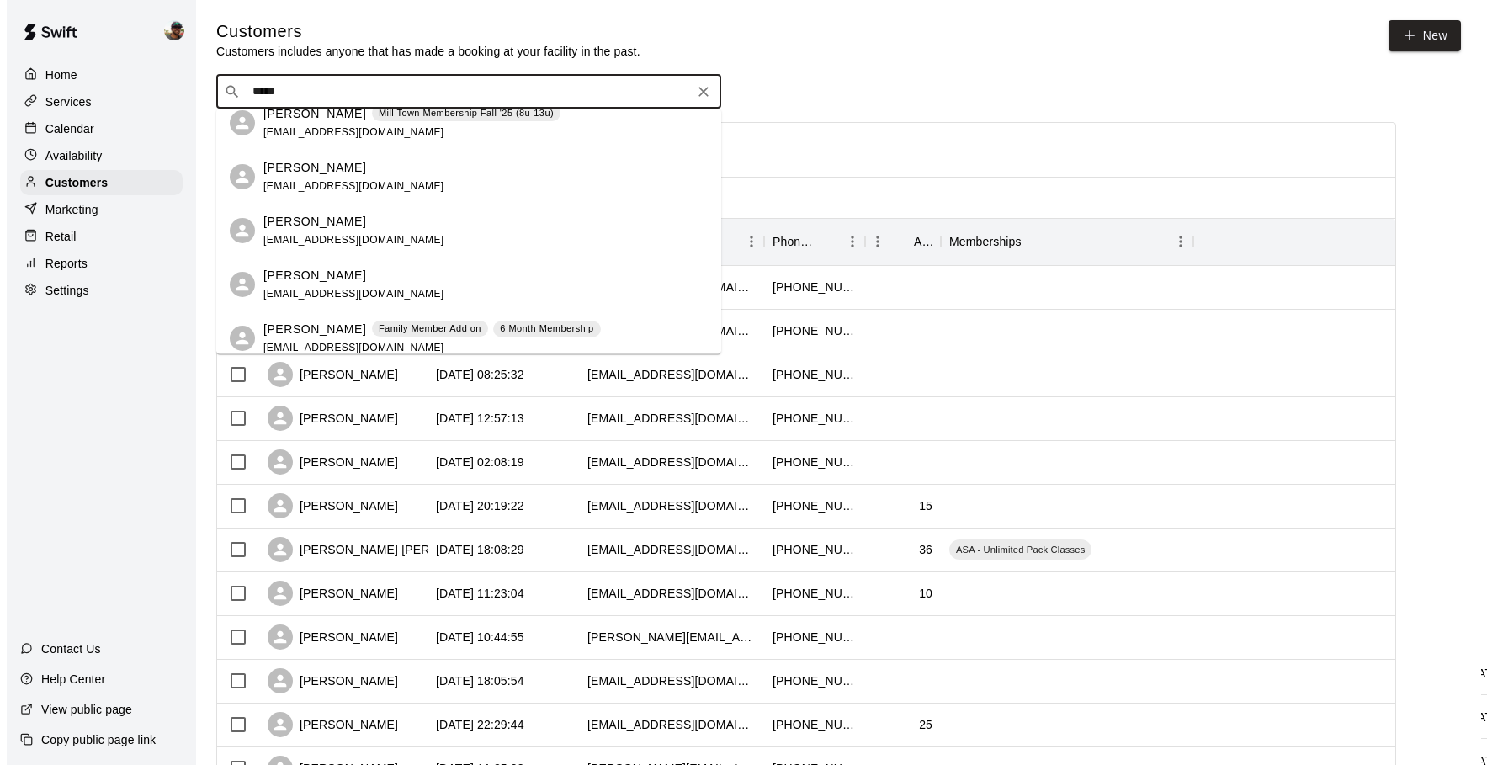
scroll to position [455, 0]
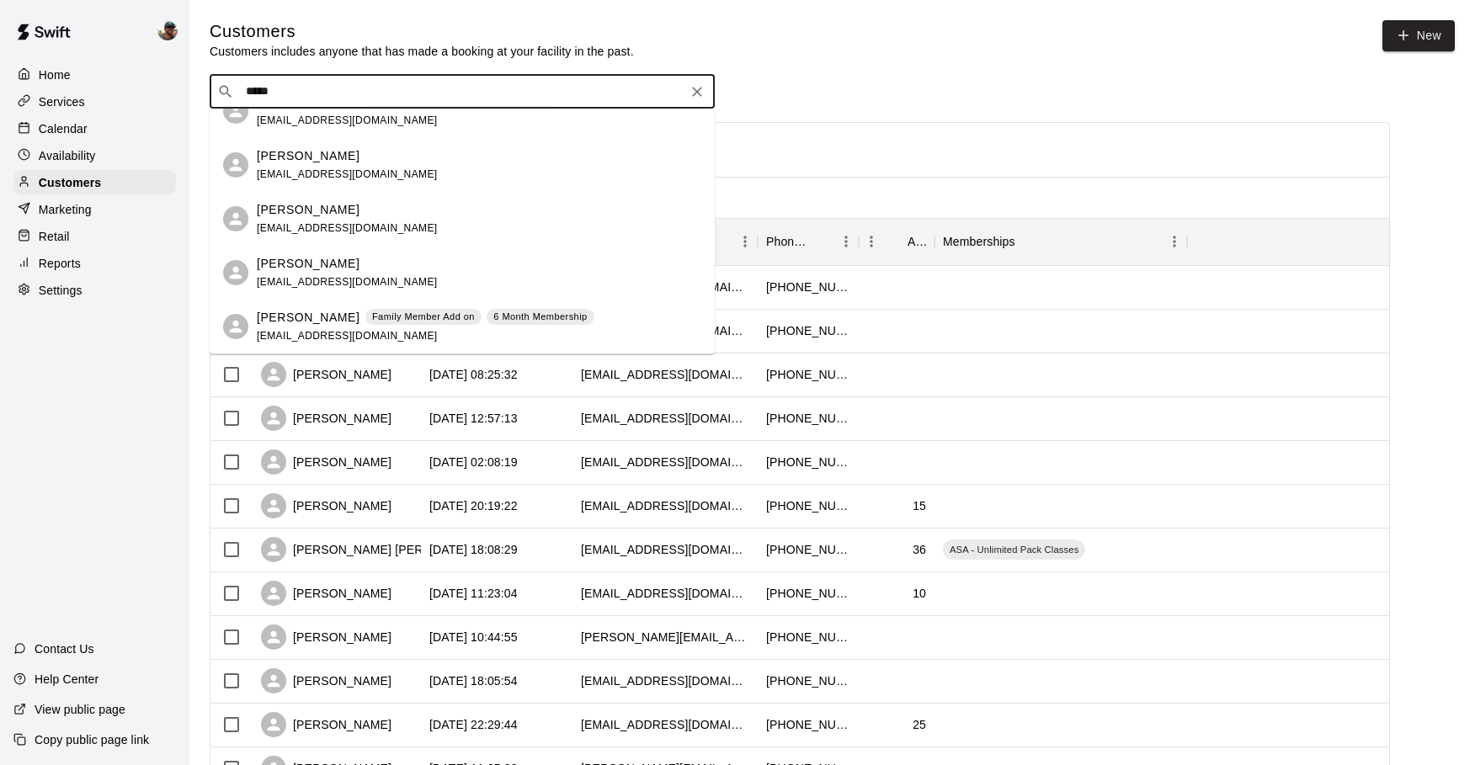
click at [364, 273] on div "Ethan Stout lsstout1227@yahoo.com" at bounding box center [347, 273] width 181 height 36
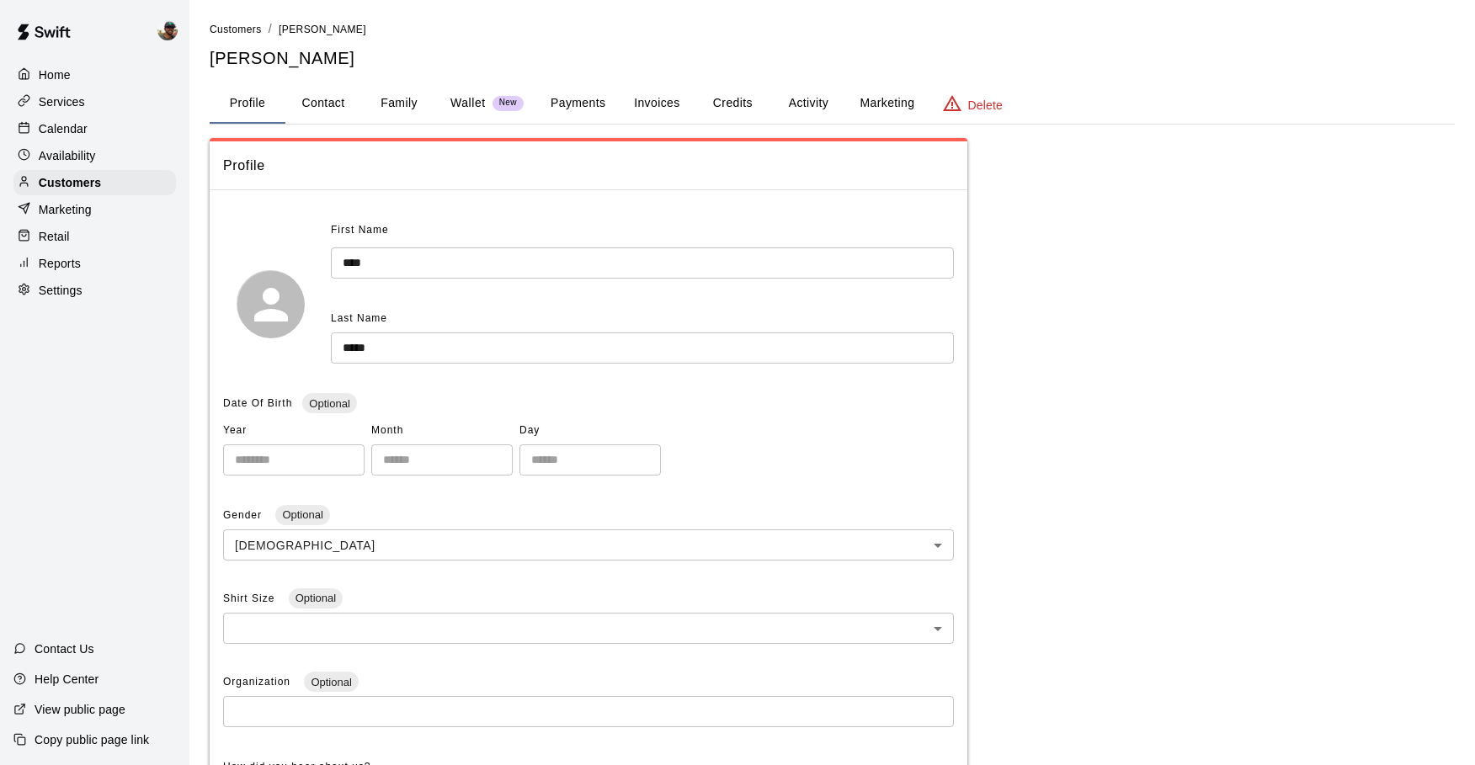
click at [734, 109] on button "Credits" at bounding box center [732, 103] width 76 height 40
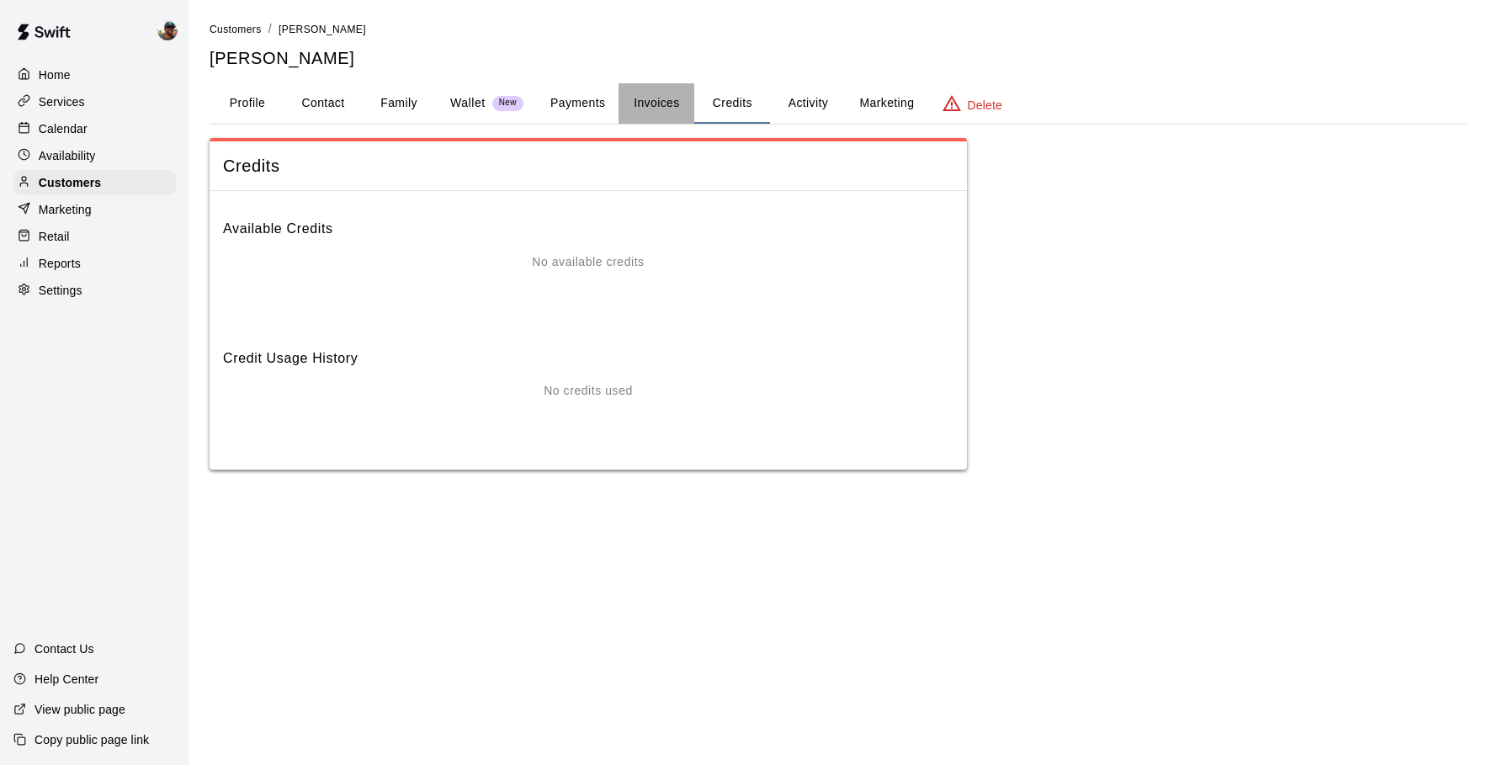
click at [660, 106] on button "Invoices" at bounding box center [657, 103] width 76 height 40
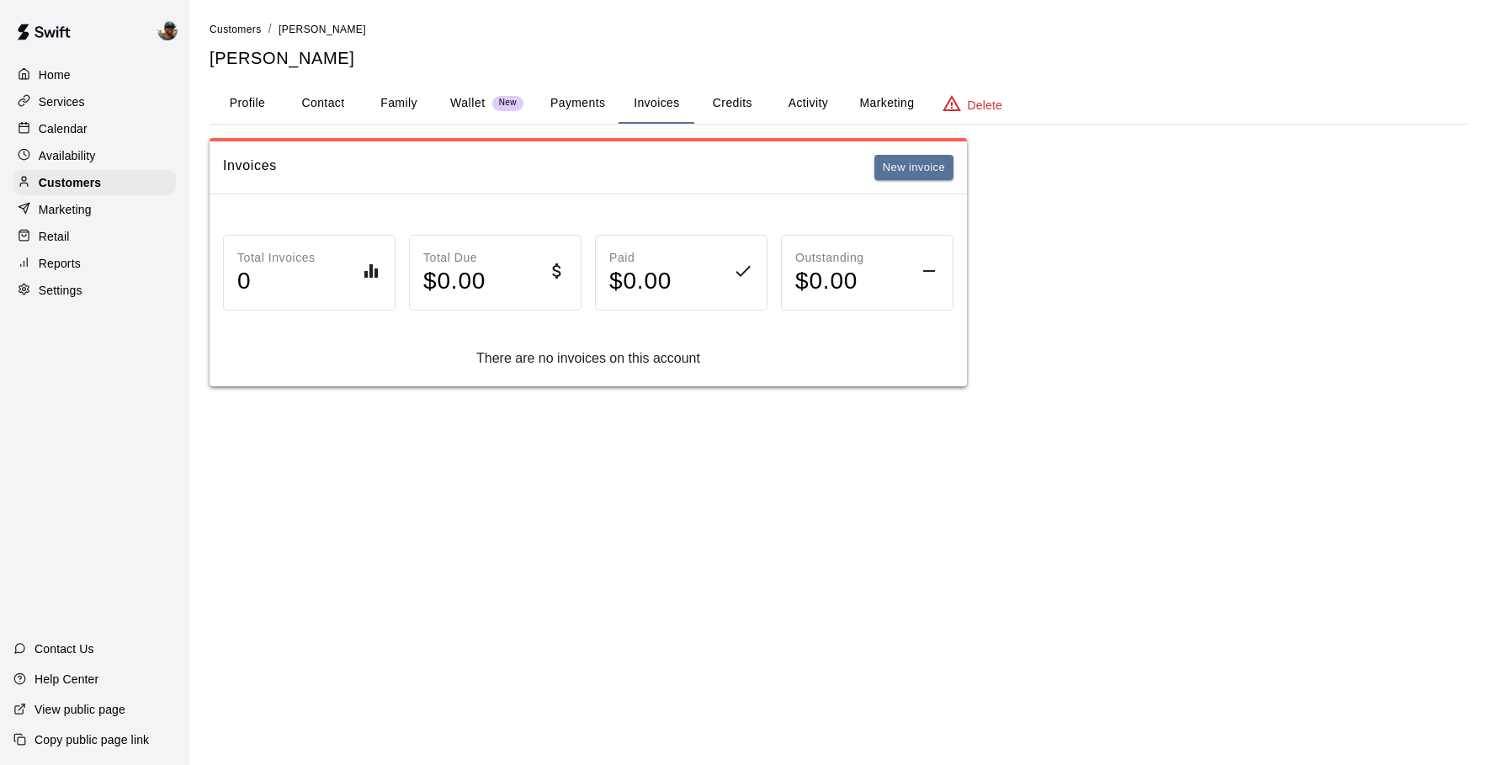
click at [779, 106] on button "Activity" at bounding box center [808, 103] width 76 height 40
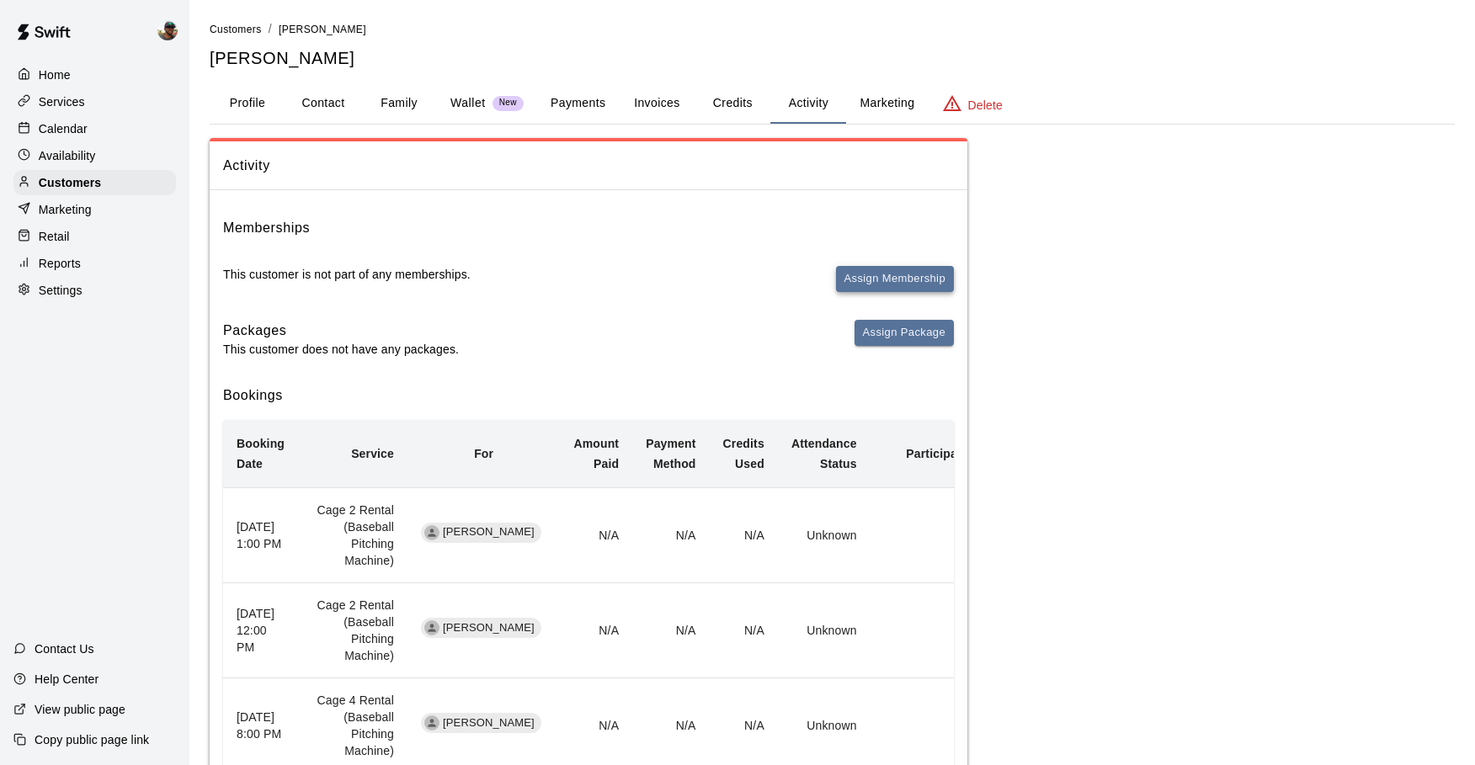
click at [867, 285] on button "Assign Membership" at bounding box center [895, 279] width 118 height 26
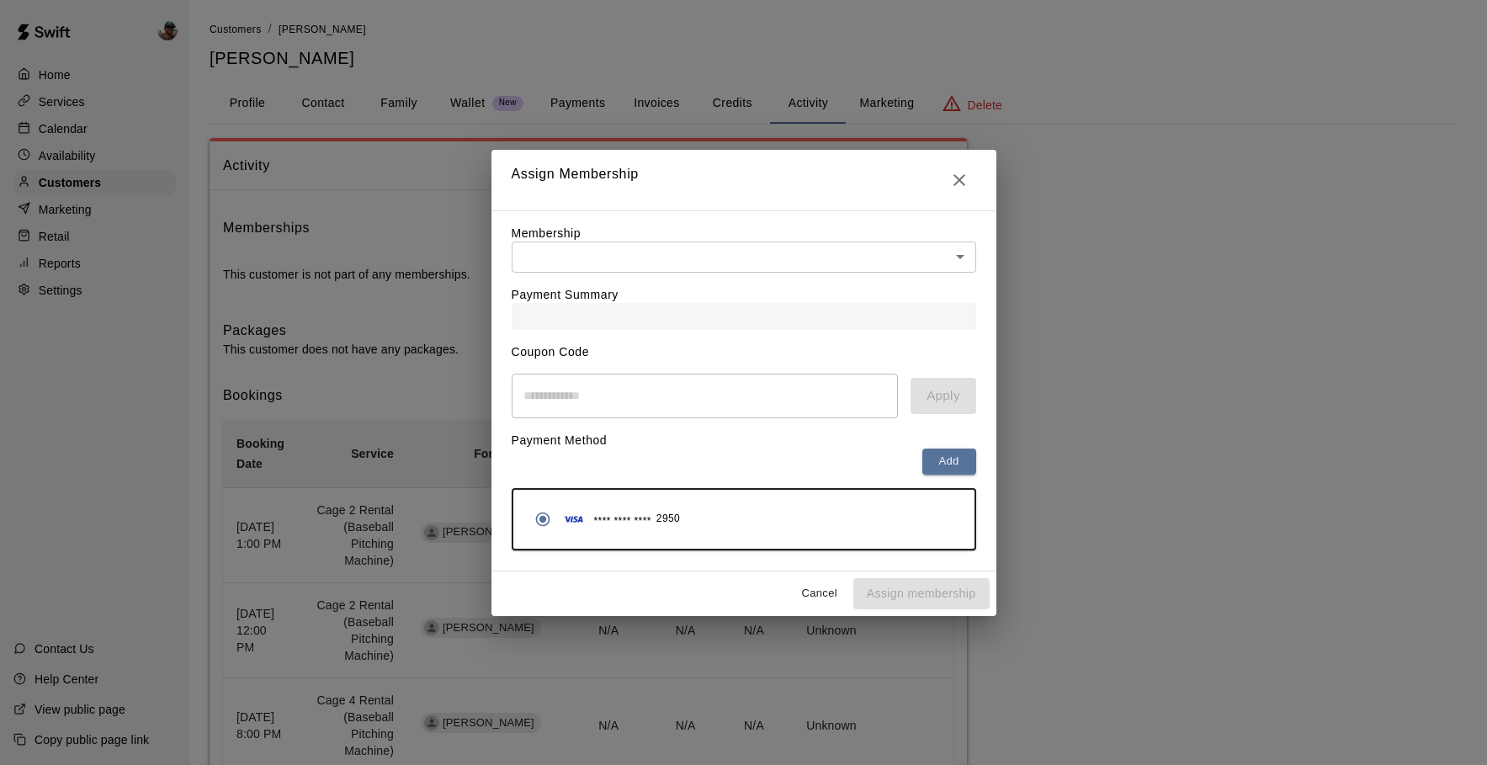
click at [758, 280] on div "Payment Summary" at bounding box center [744, 301] width 465 height 57
click at [765, 261] on body "Home Services Calendar Availability Customers Marketing Retail Reports Settings…" at bounding box center [743, 768] width 1487 height 1537
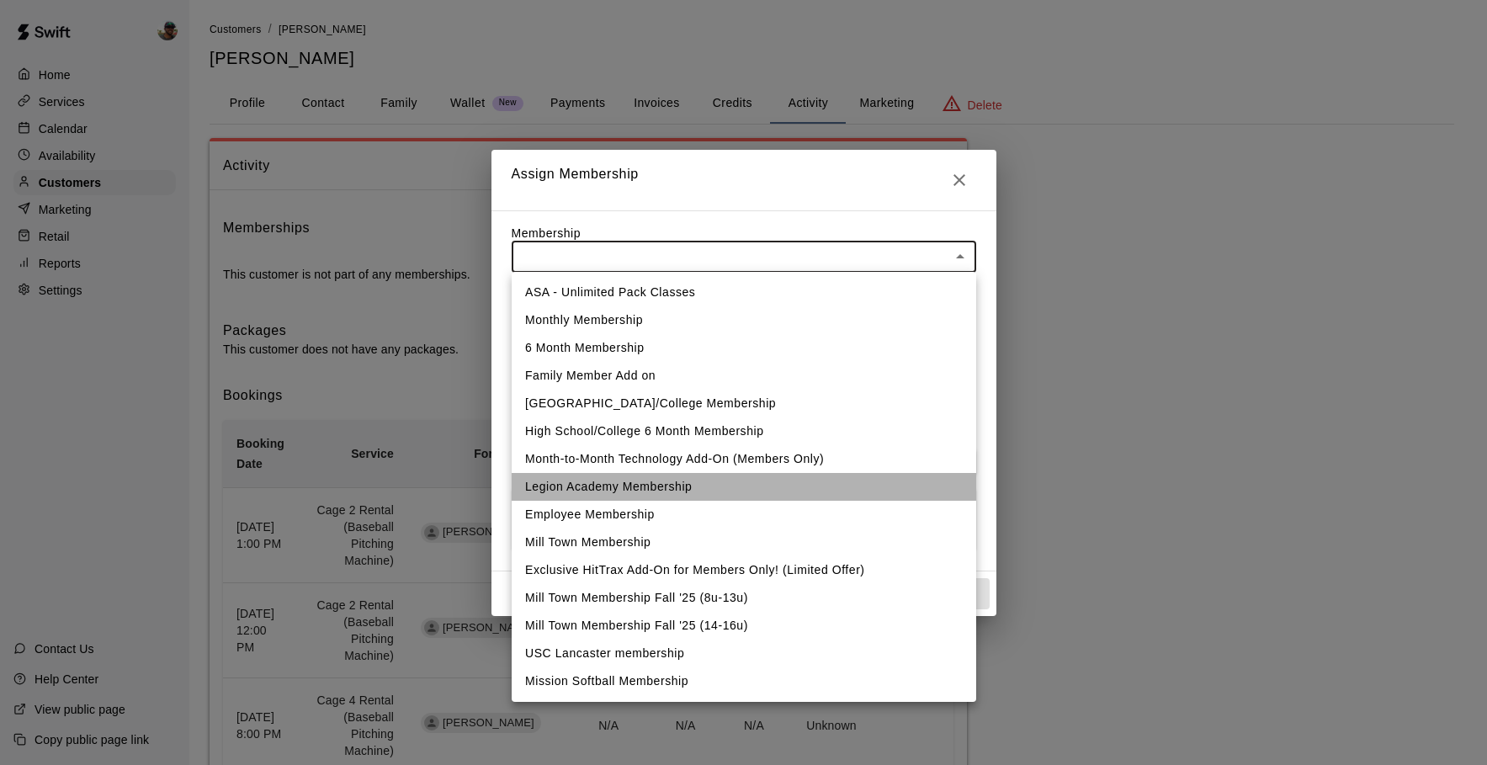
click at [652, 485] on li "Legion Academy Membership" at bounding box center [744, 487] width 465 height 28
type input "**********"
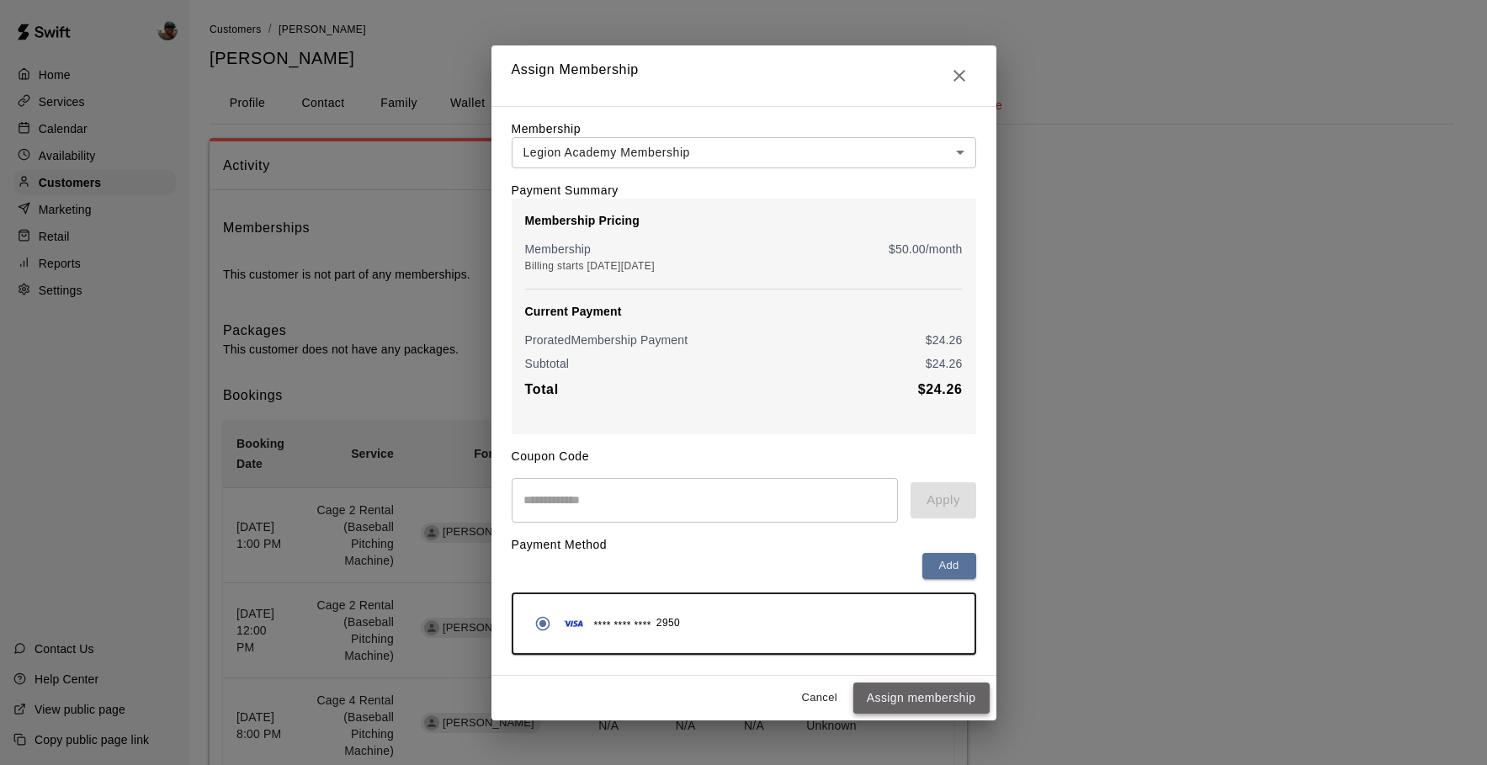
click at [936, 693] on button "Assign membership" at bounding box center [922, 698] width 136 height 31
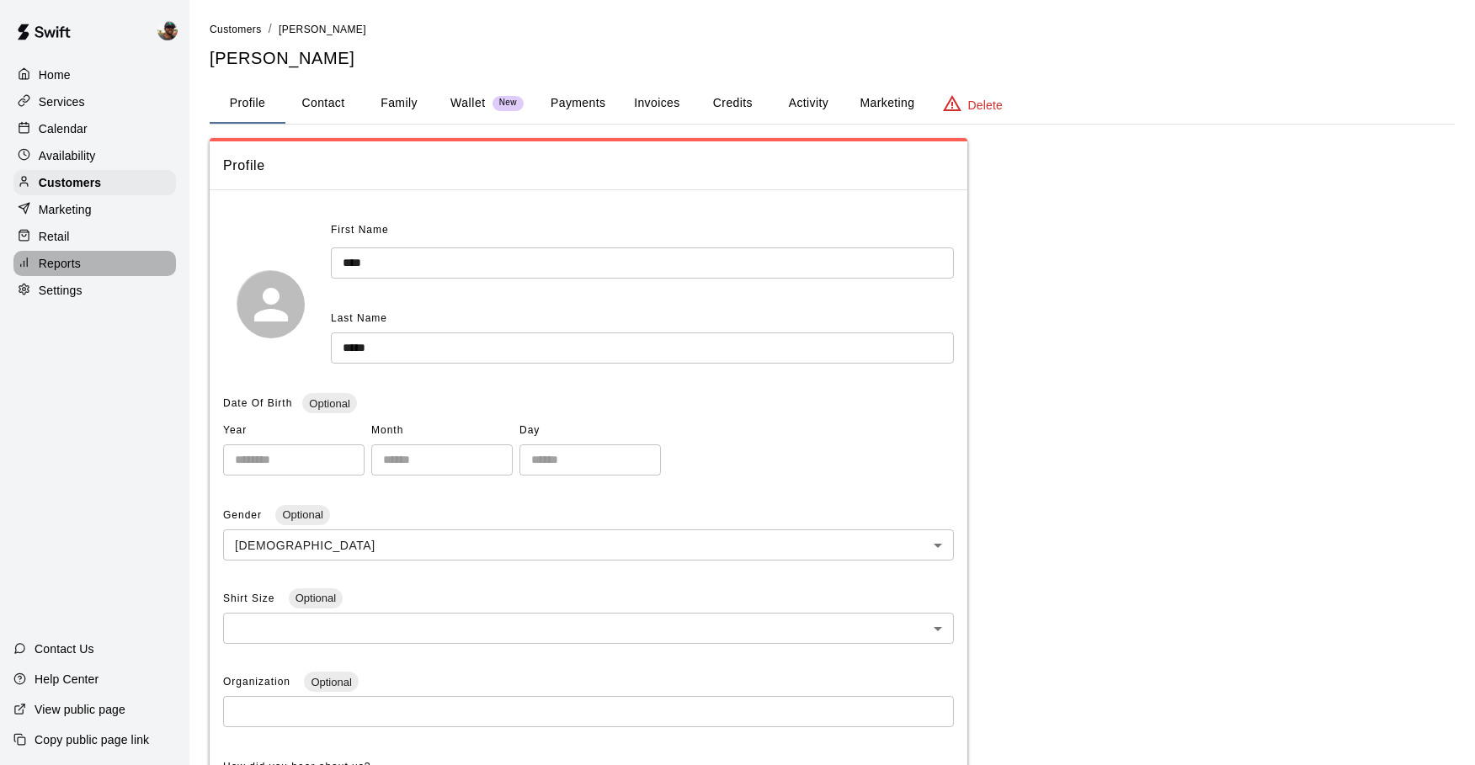
click at [58, 253] on div "Reports" at bounding box center [94, 263] width 162 height 25
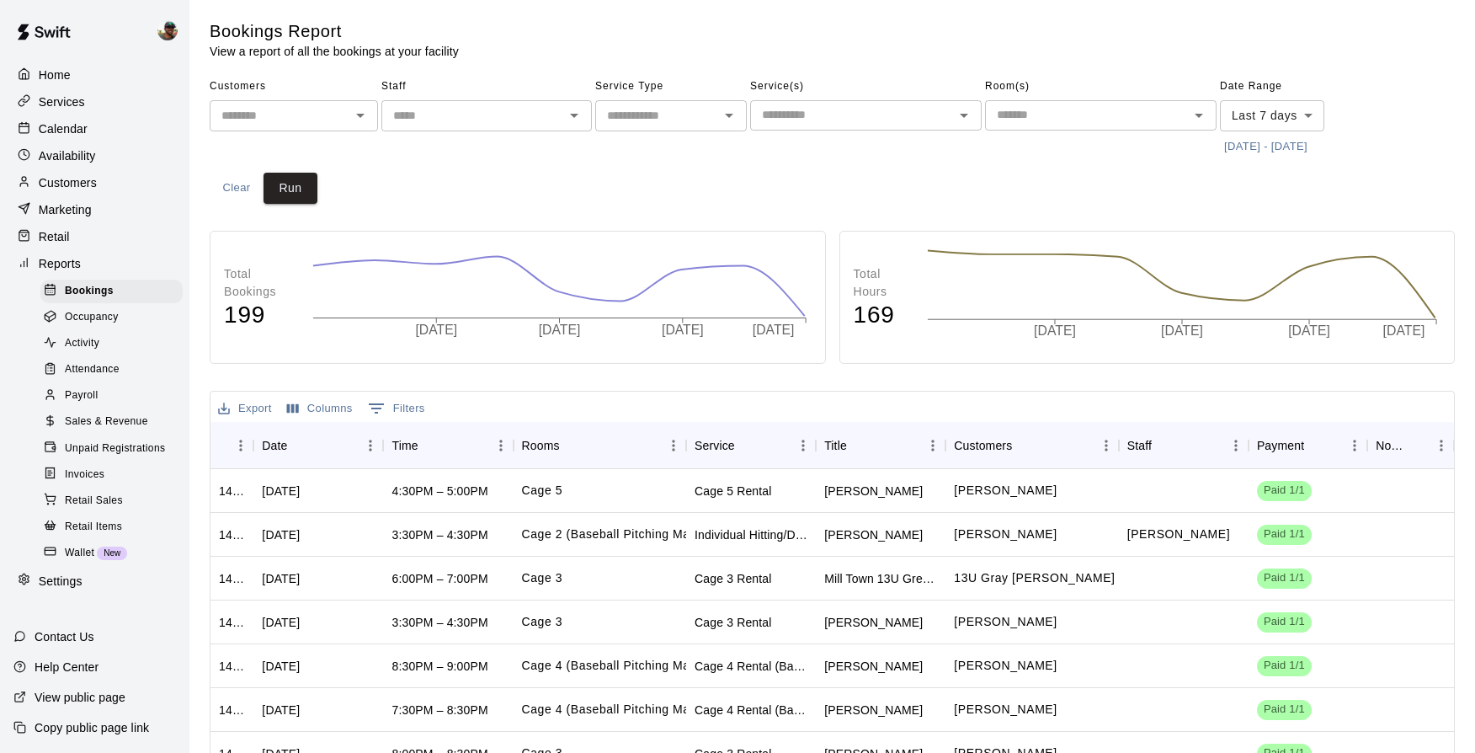
click at [93, 399] on span "Payroll" at bounding box center [81, 395] width 33 height 17
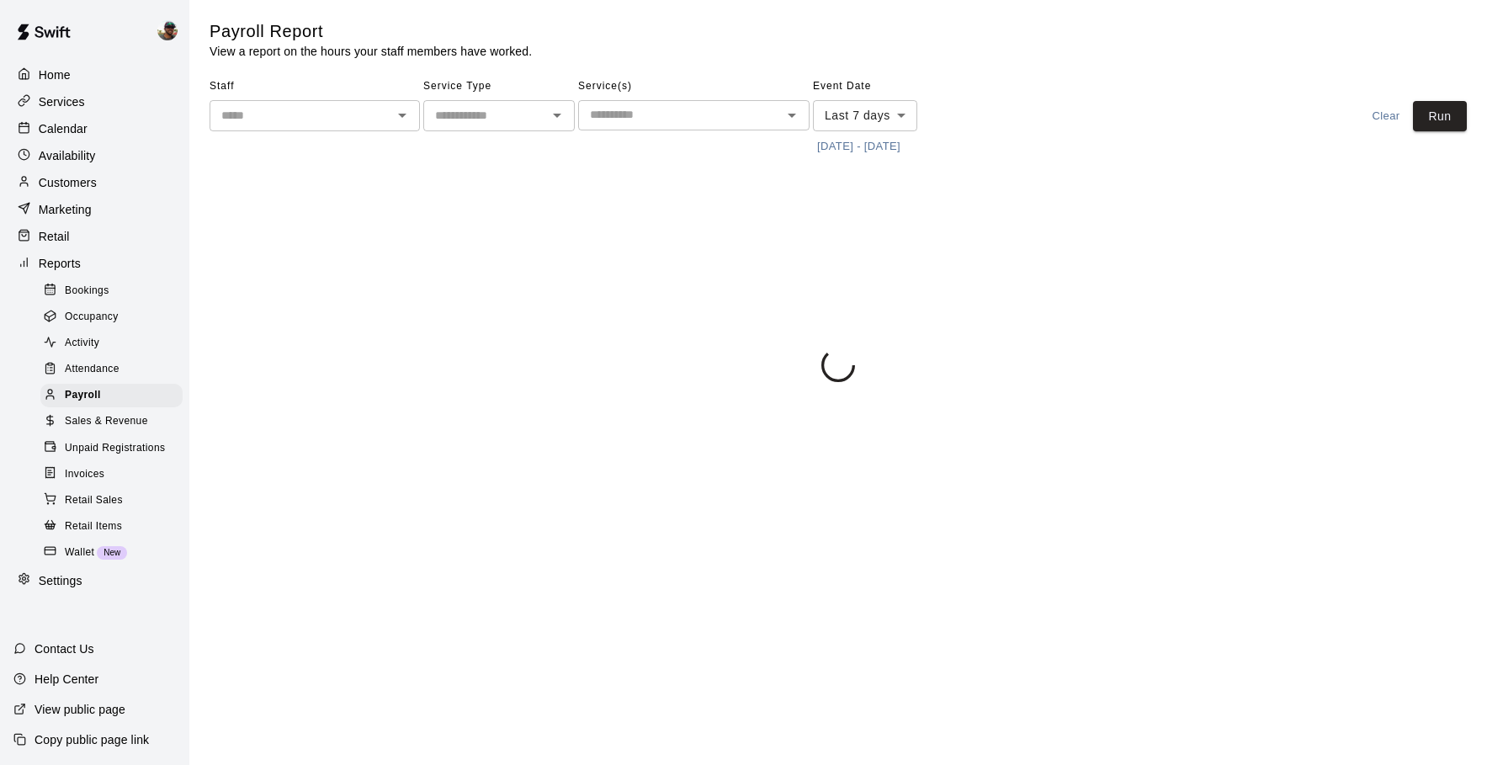
click at [380, 120] on input "text" at bounding box center [301, 115] width 173 height 21
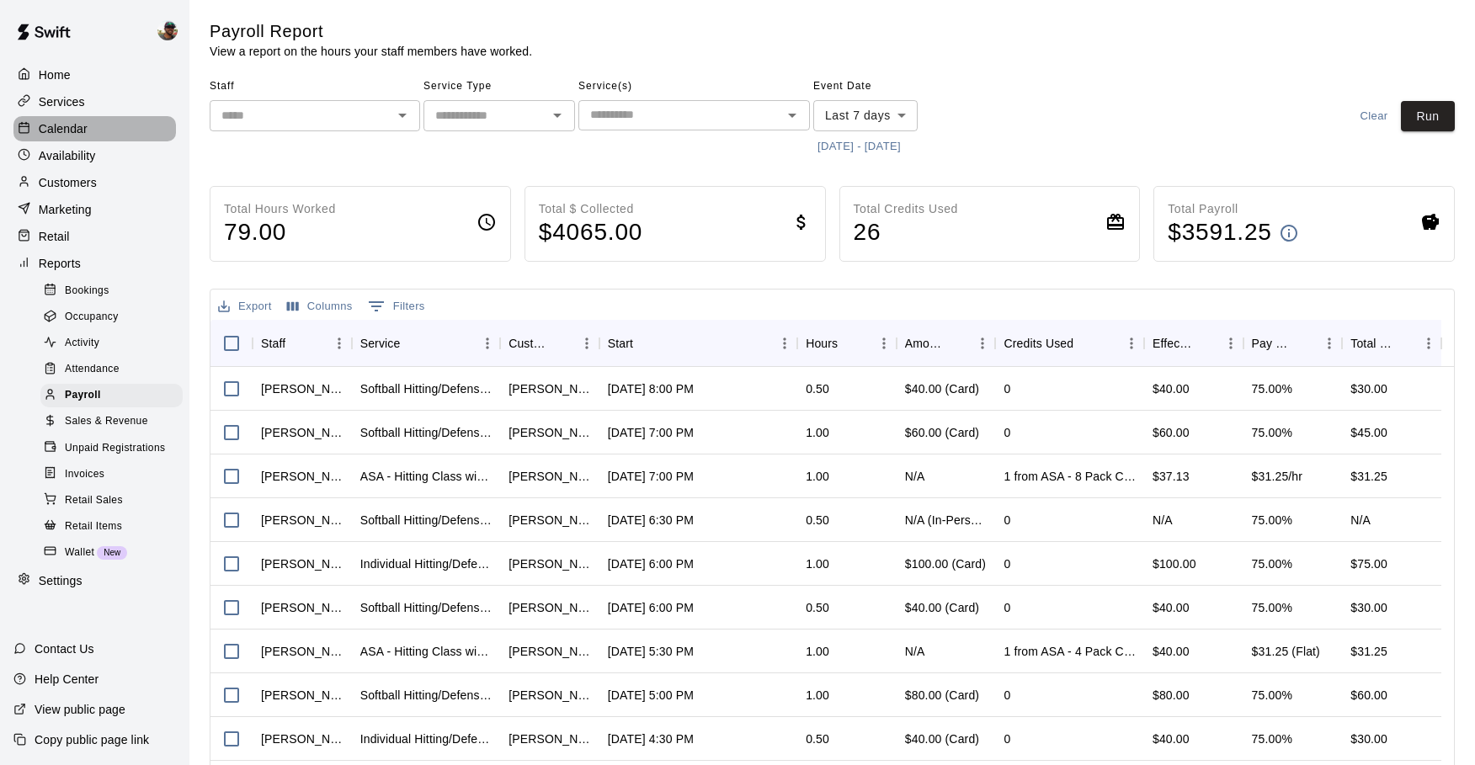
click at [75, 130] on p "Calendar" at bounding box center [63, 128] width 49 height 17
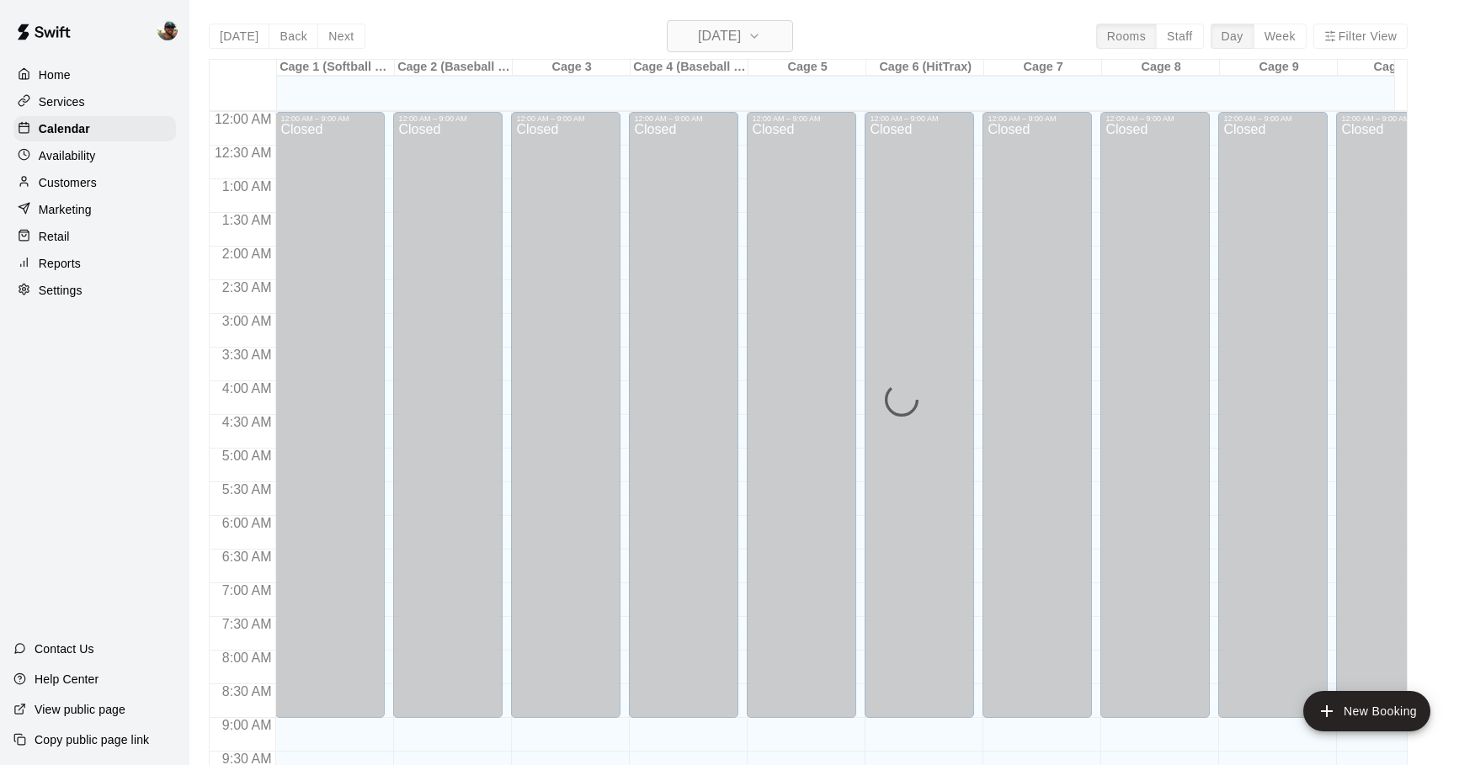
scroll to position [736, 0]
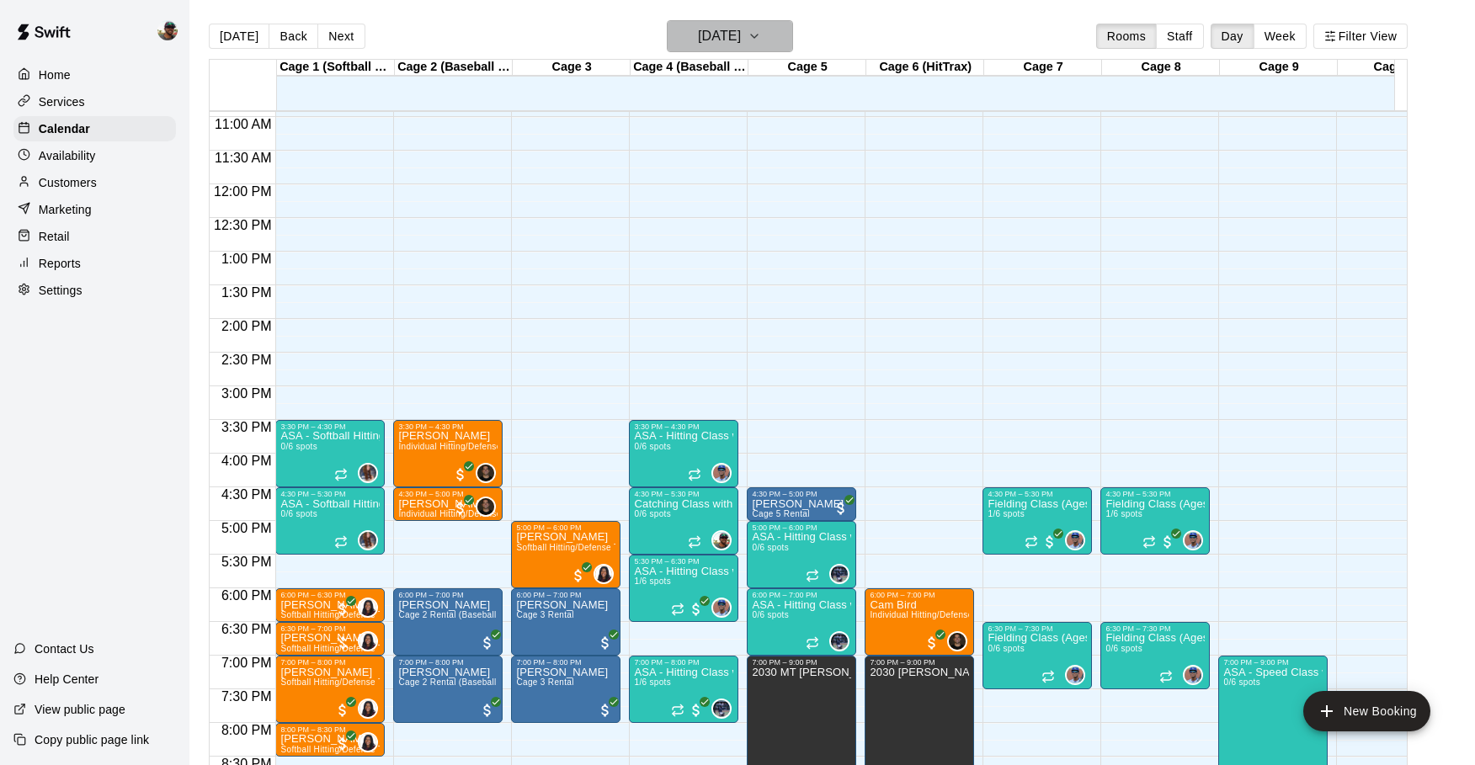
click at [761, 32] on icon "button" at bounding box center [753, 36] width 13 height 20
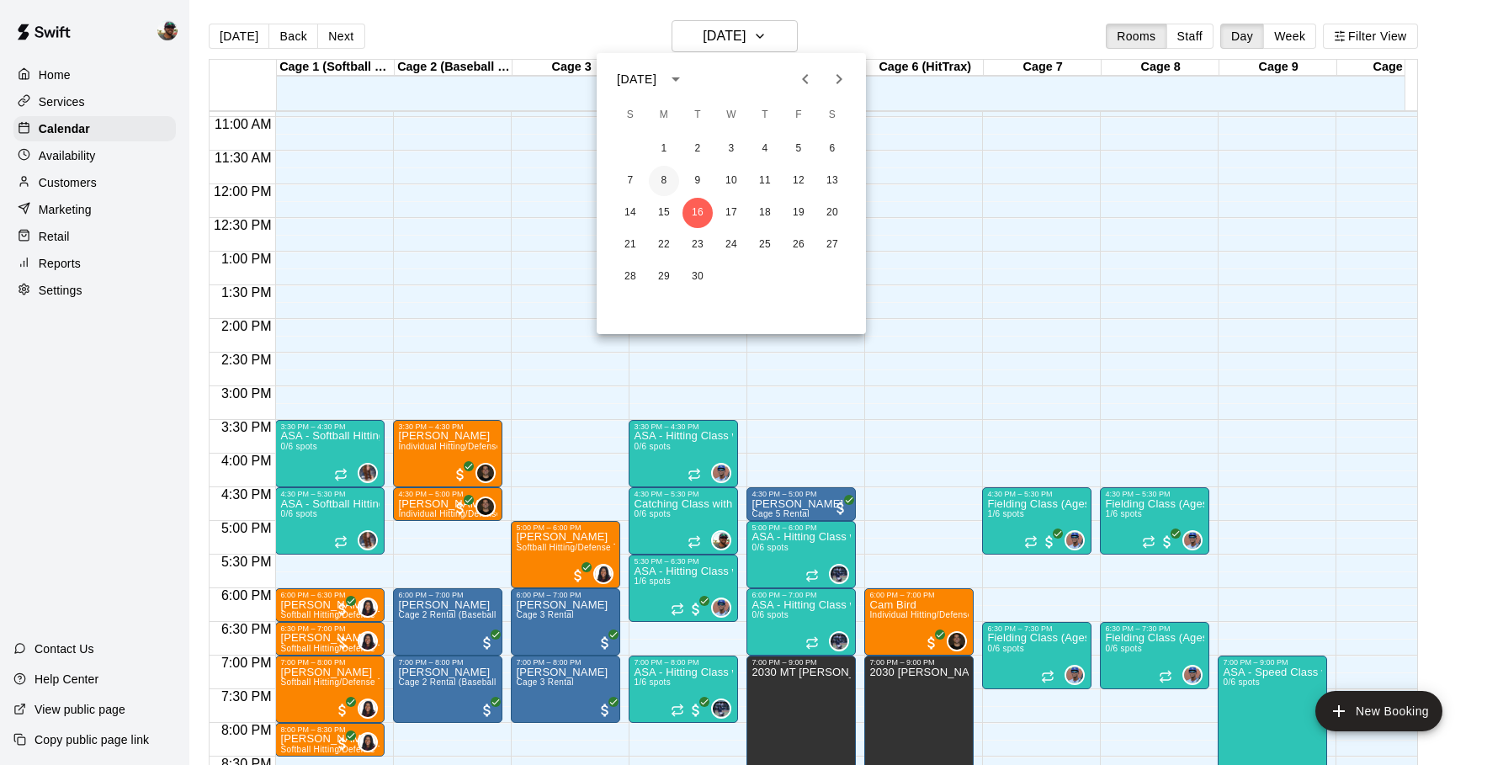
click at [662, 179] on button "8" at bounding box center [664, 181] width 30 height 30
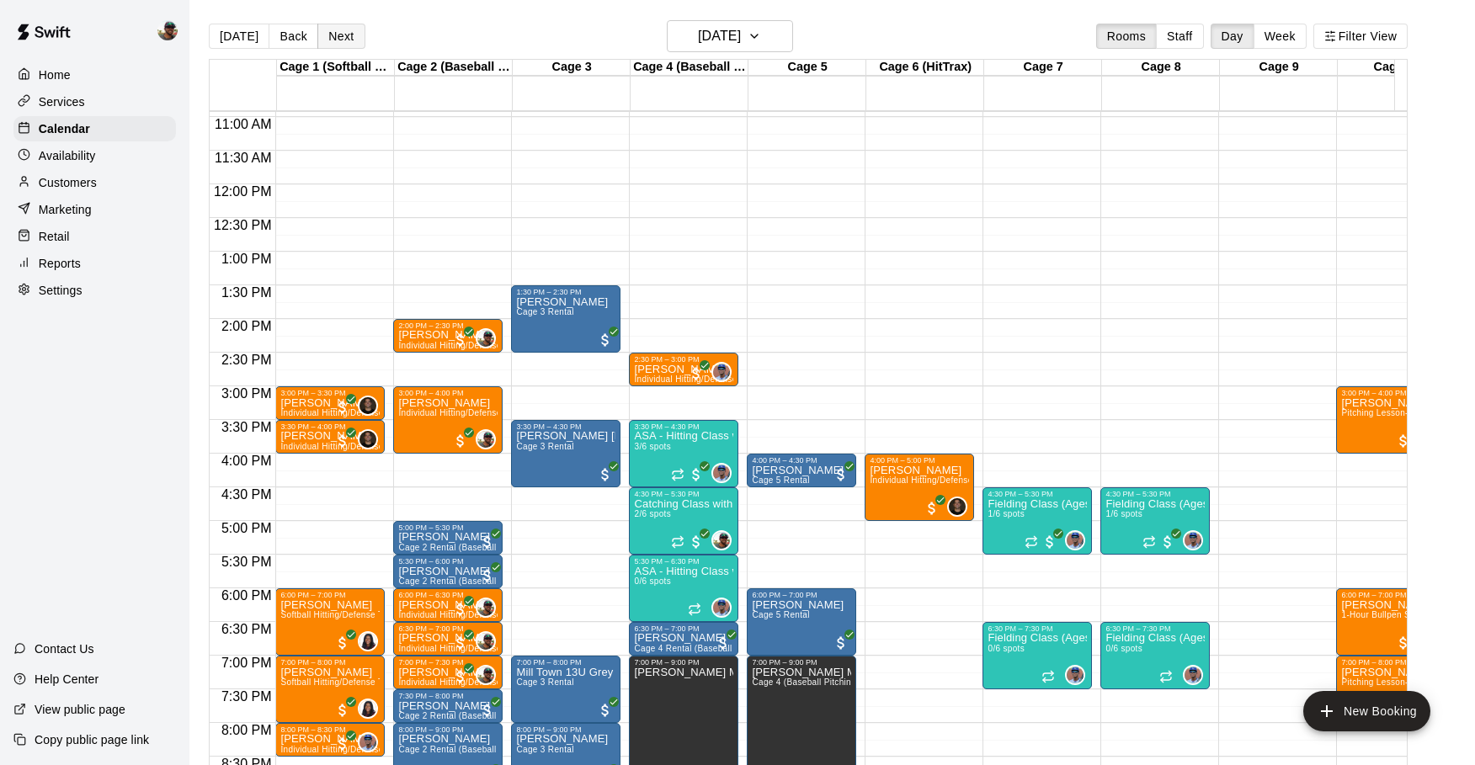
click at [338, 36] on button "Next" at bounding box center [340, 36] width 47 height 25
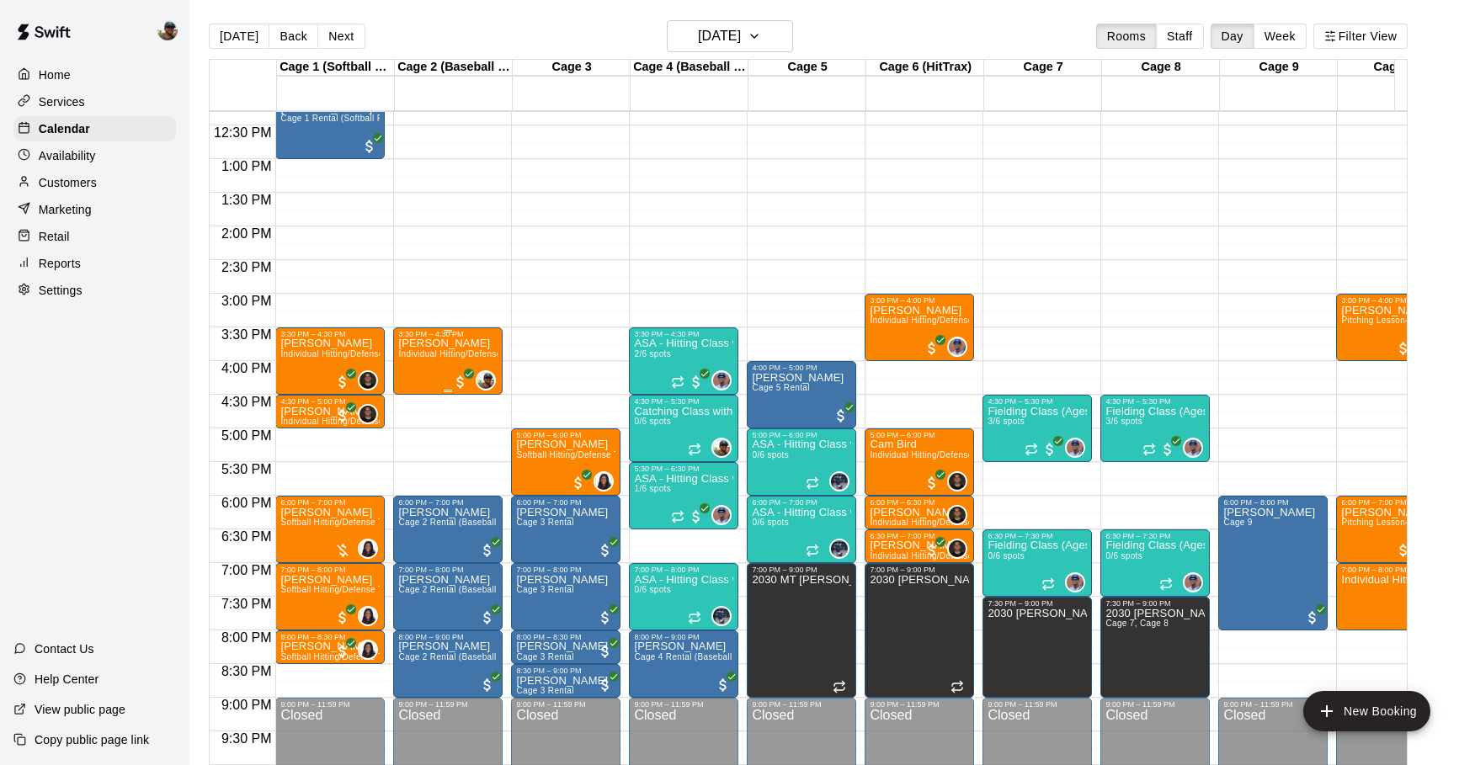
scroll to position [822, 0]
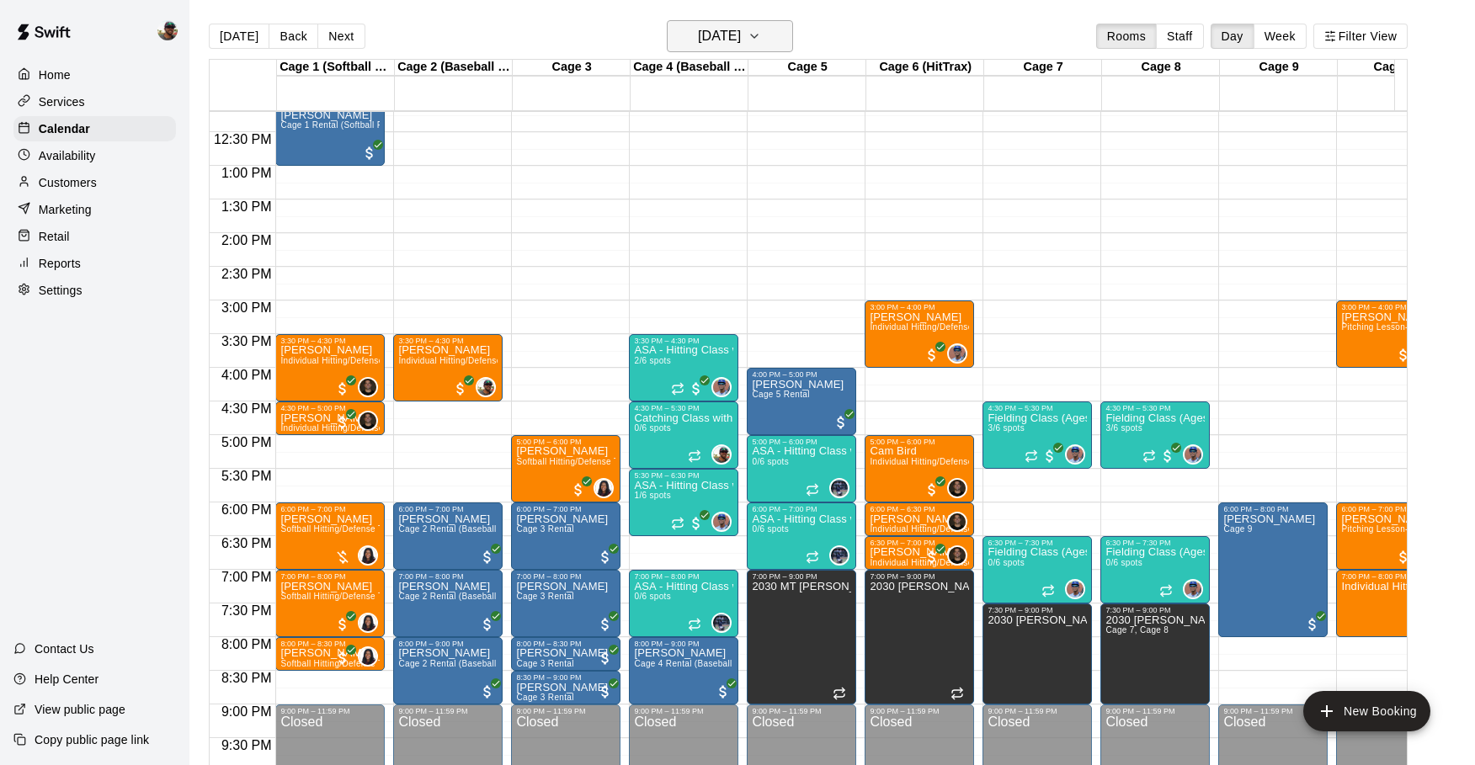
click at [761, 43] on icon "button" at bounding box center [753, 36] width 13 height 20
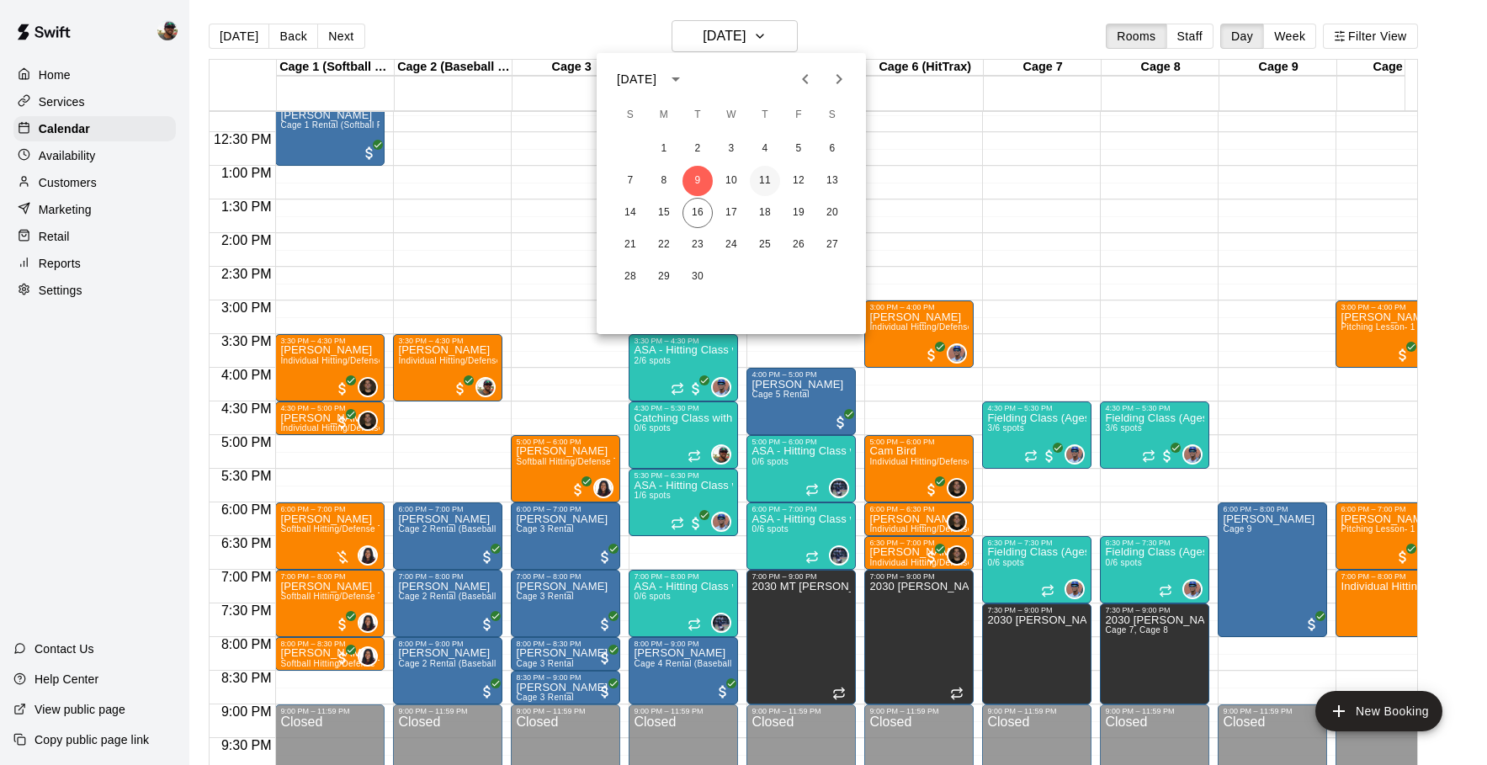
click at [760, 177] on button "11" at bounding box center [765, 181] width 30 height 30
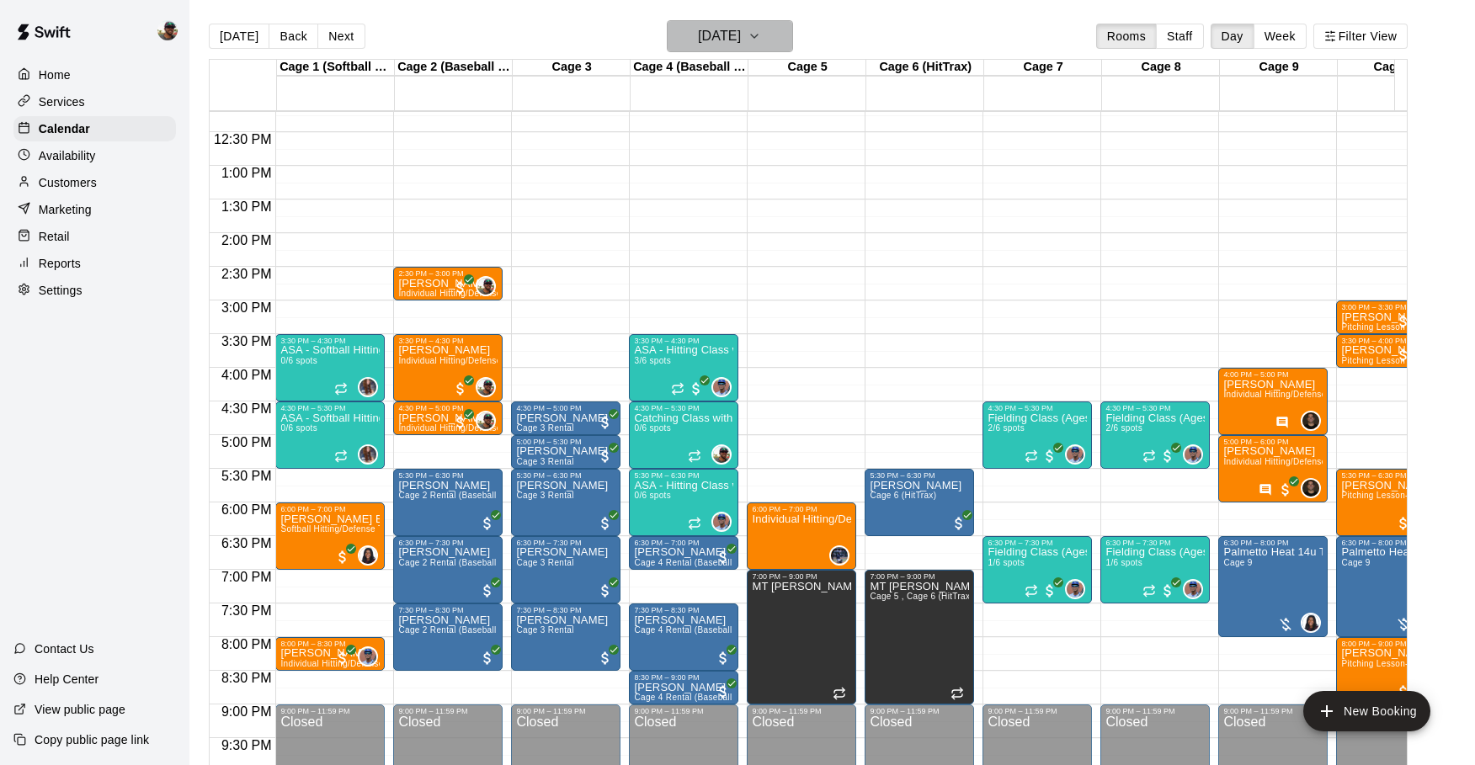
click at [761, 40] on icon "button" at bounding box center [753, 36] width 13 height 20
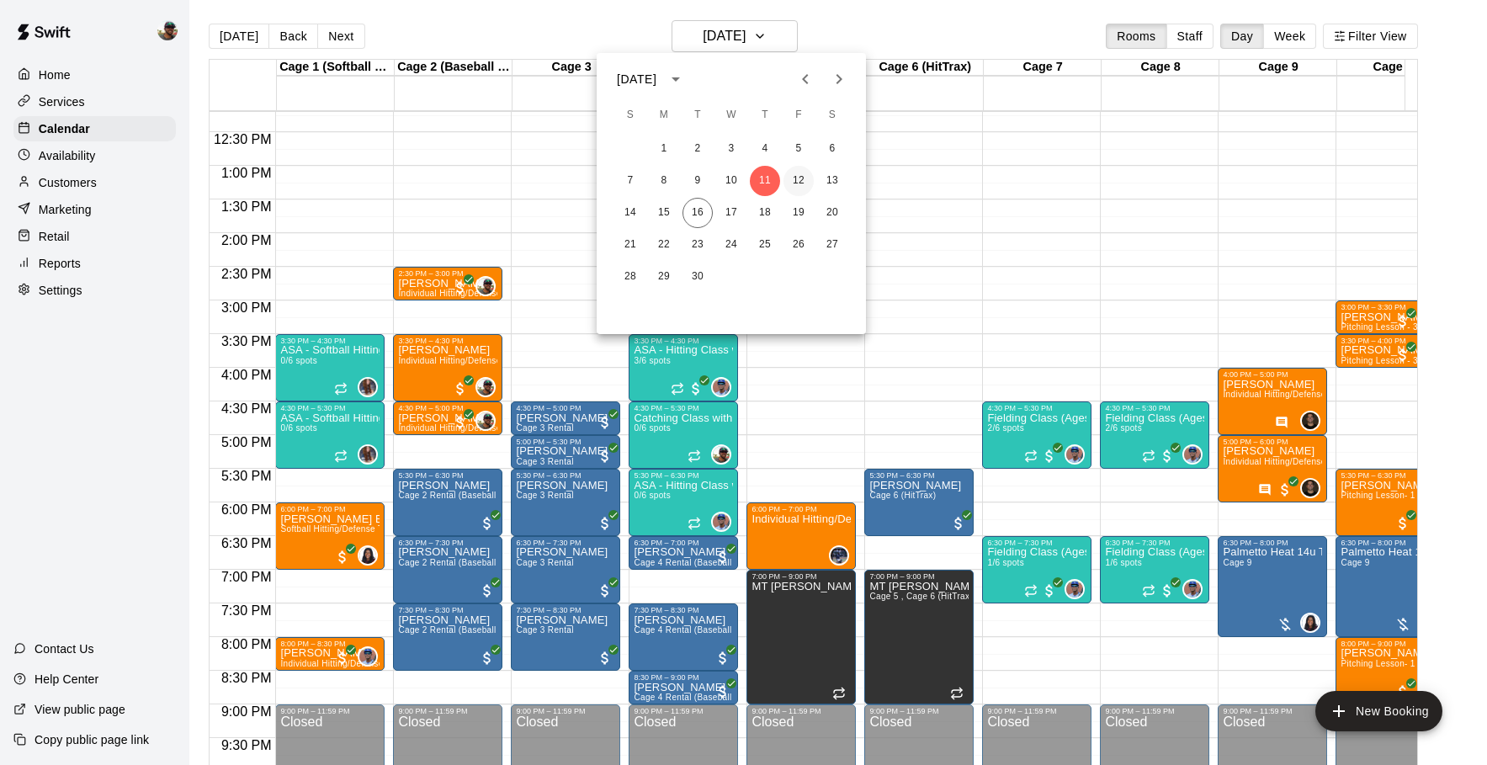
click at [792, 181] on button "12" at bounding box center [799, 181] width 30 height 30
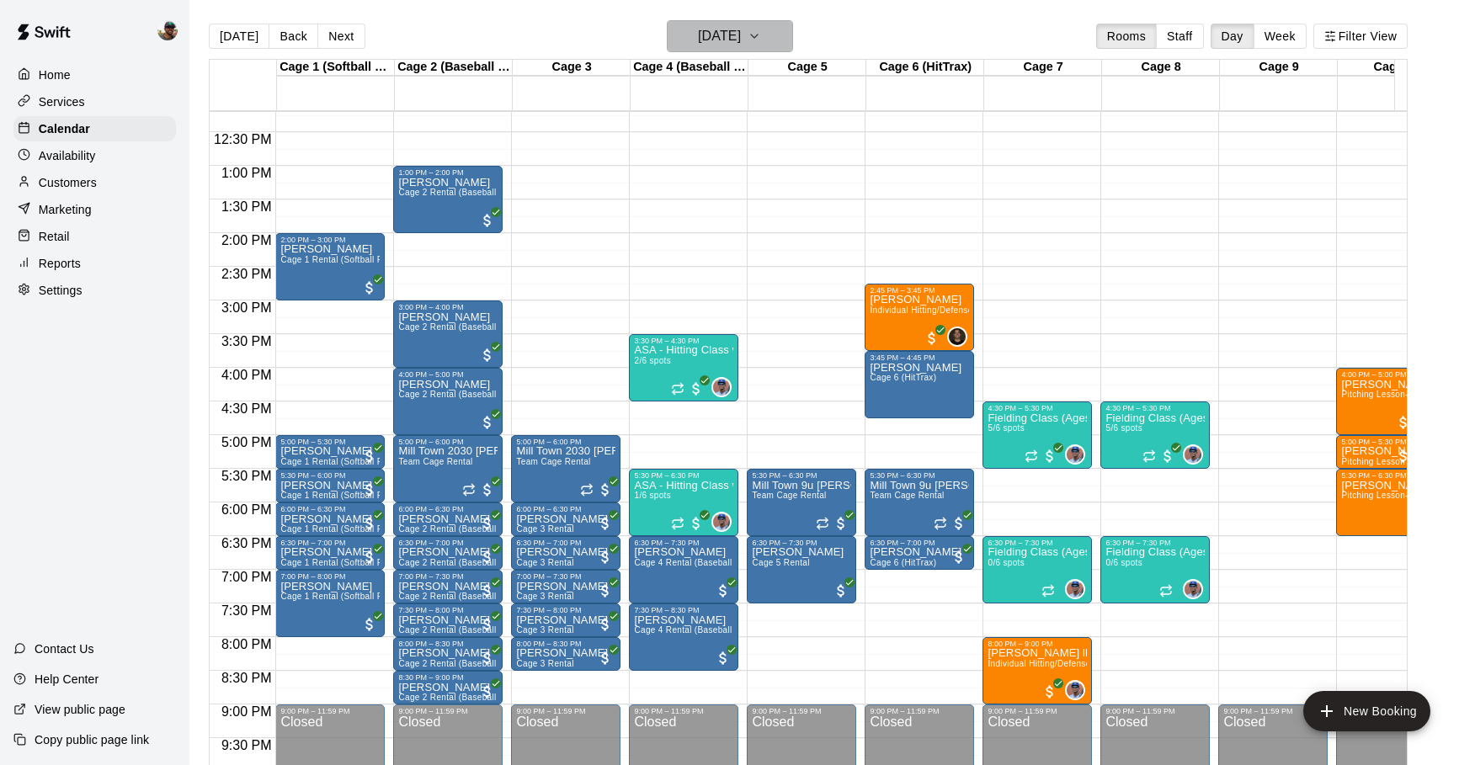
click at [761, 45] on icon "button" at bounding box center [753, 36] width 13 height 20
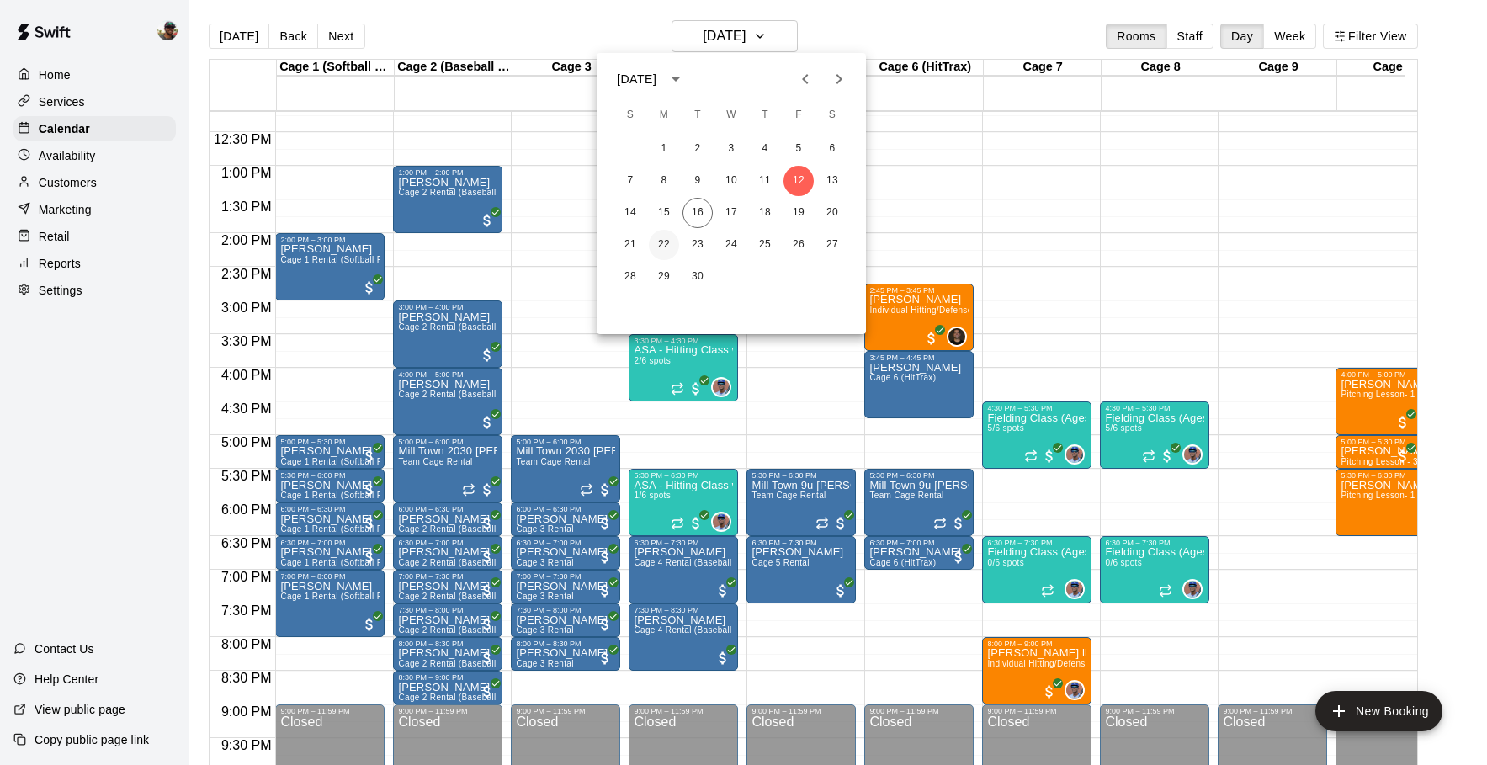
click at [666, 237] on button "22" at bounding box center [664, 245] width 30 height 30
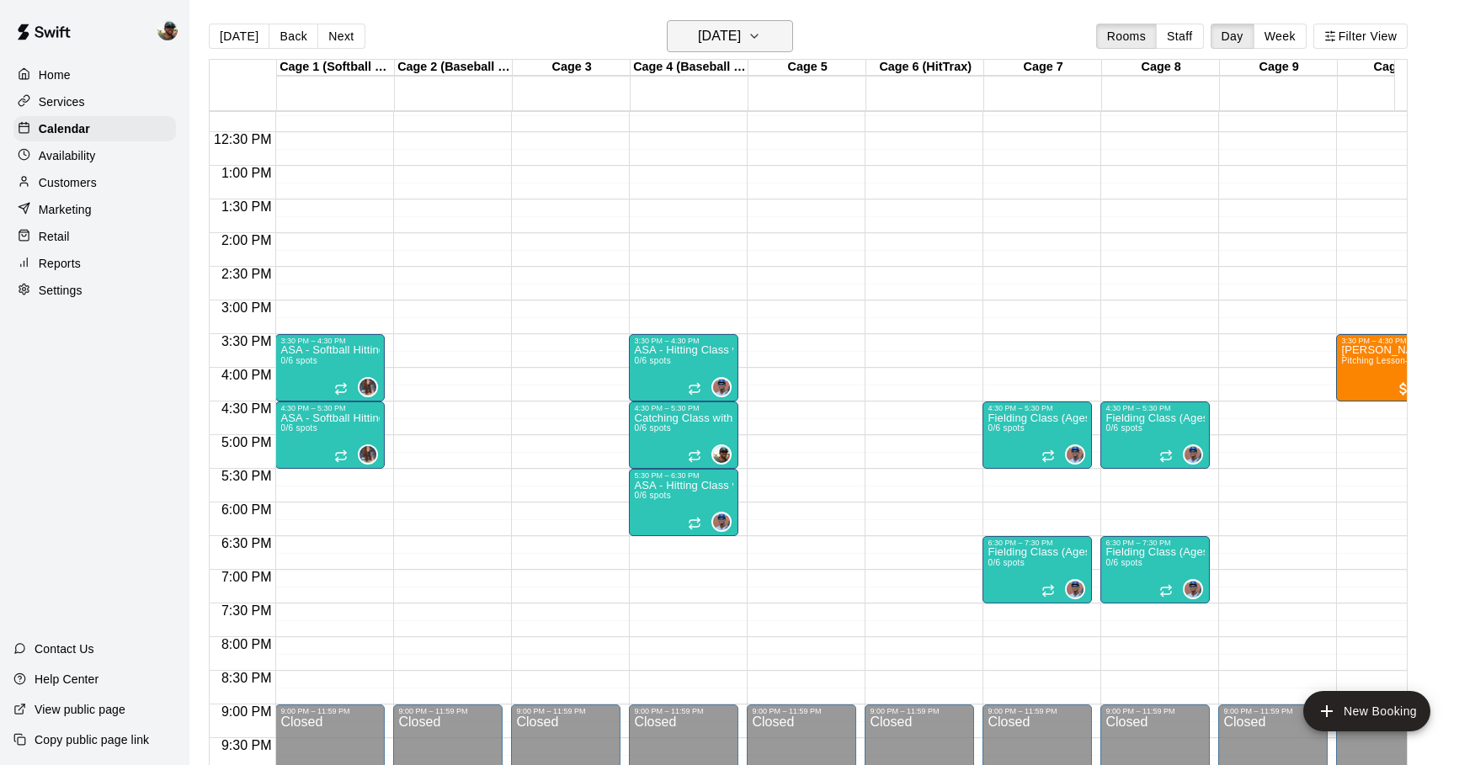
click at [758, 37] on icon "button" at bounding box center [754, 36] width 7 height 3
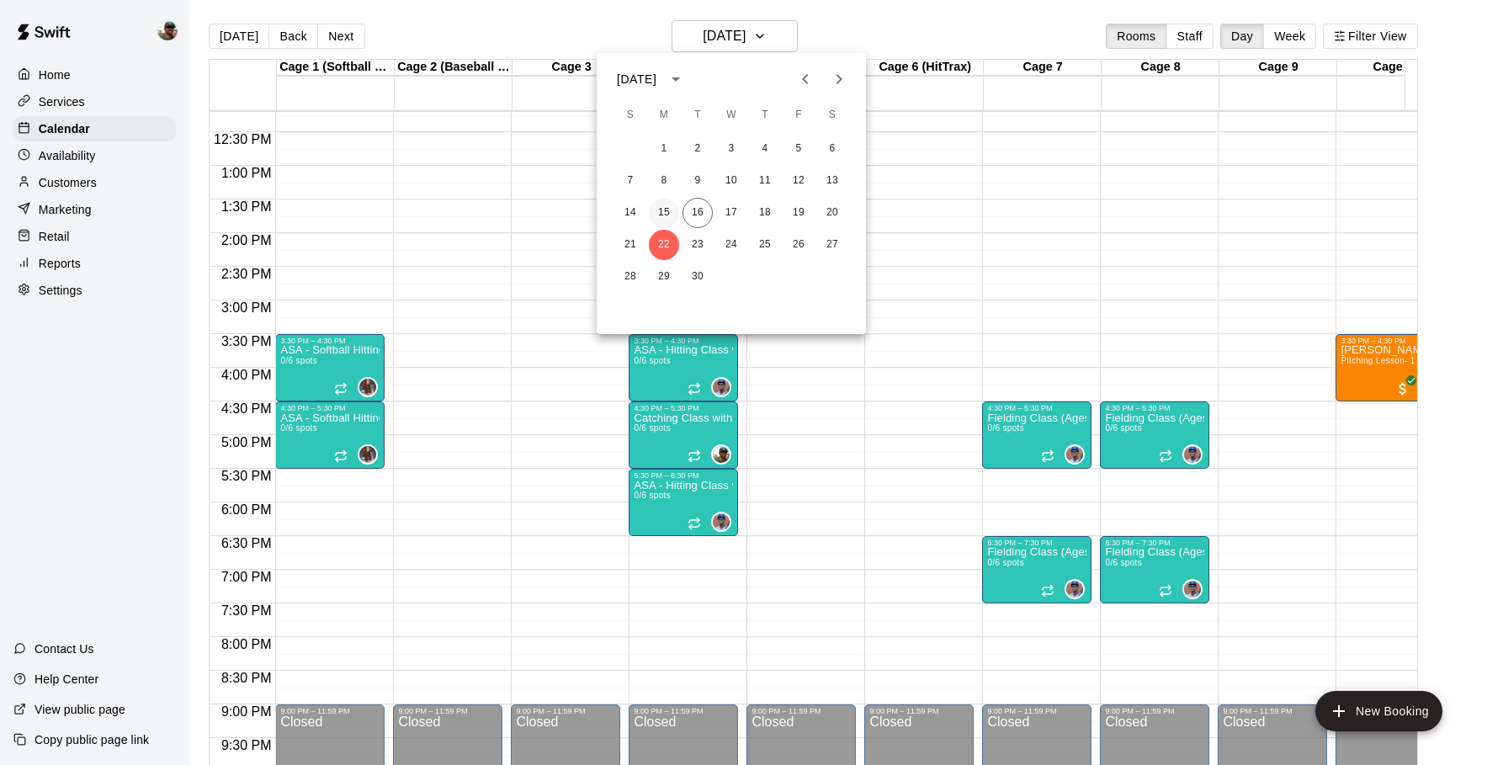
click at [660, 219] on button "15" at bounding box center [664, 213] width 30 height 30
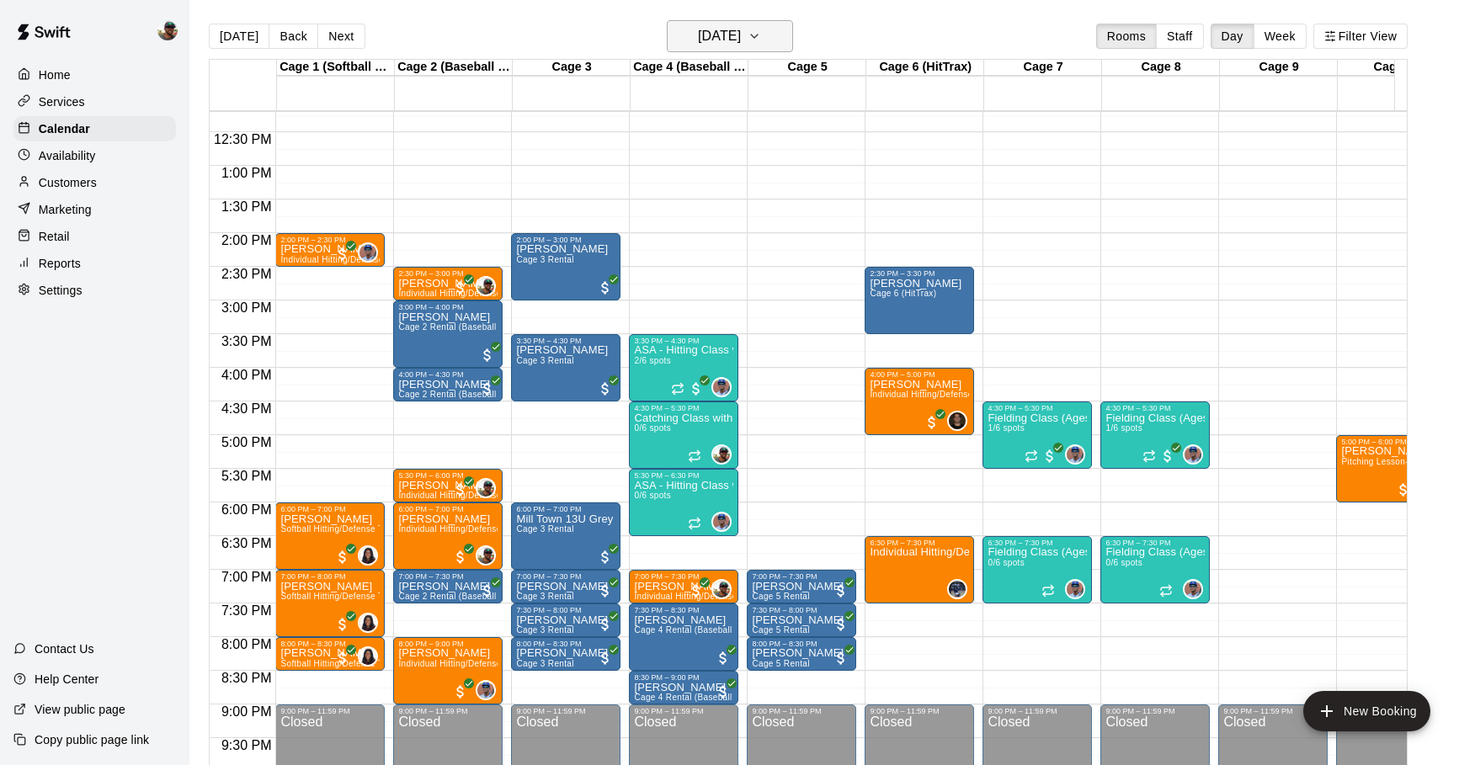
click at [761, 26] on icon "button" at bounding box center [753, 36] width 13 height 20
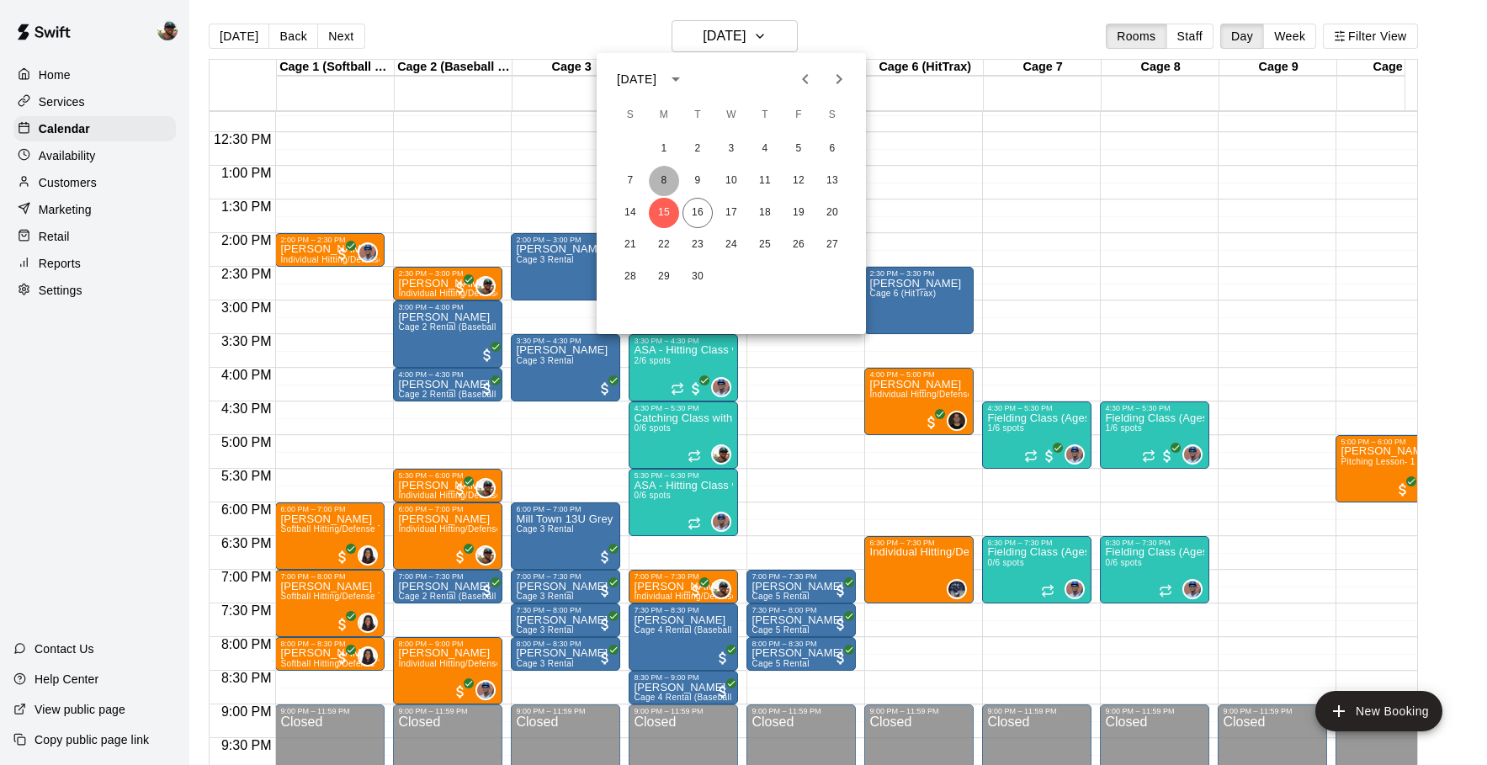
click at [671, 183] on button "8" at bounding box center [664, 181] width 30 height 30
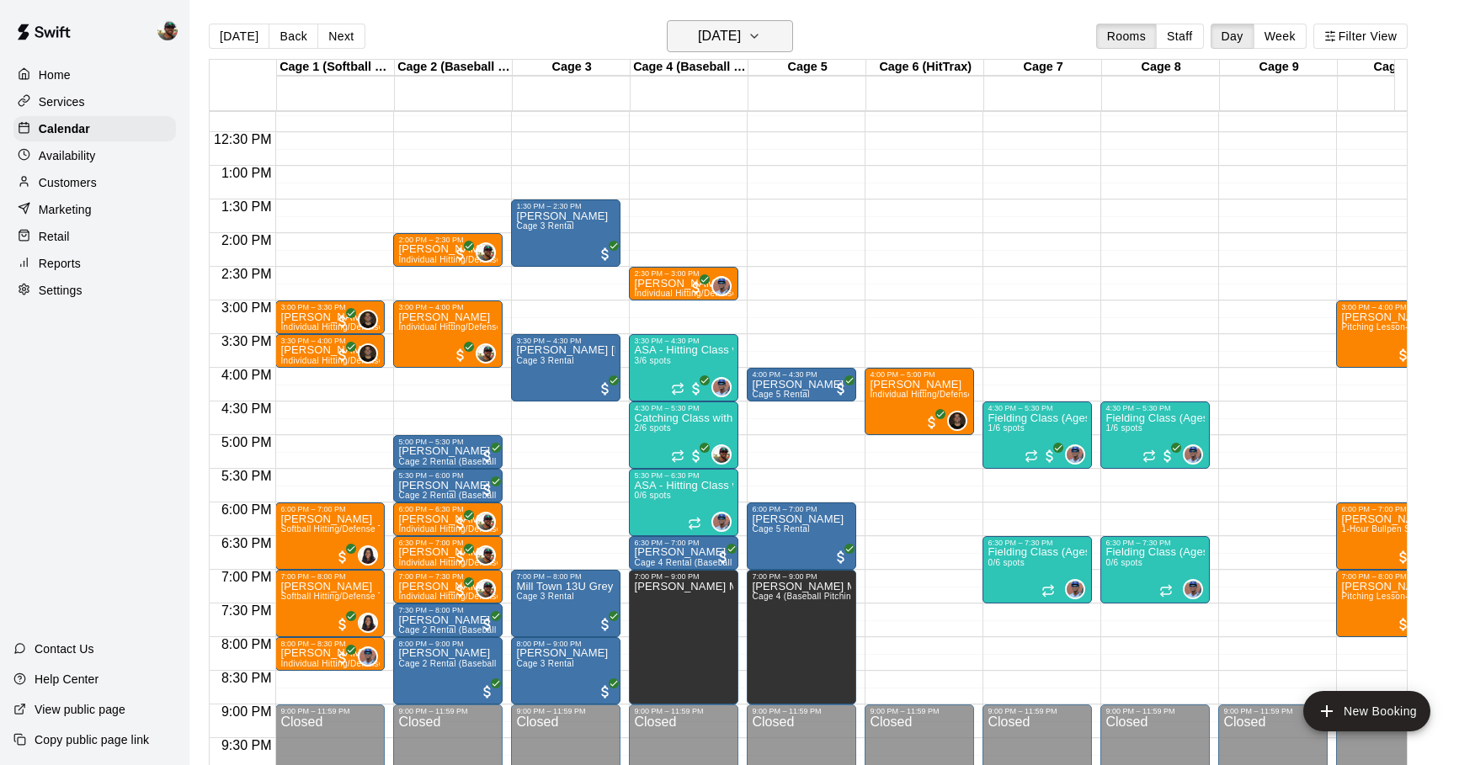
click at [791, 35] on button "Monday Sep 08" at bounding box center [730, 36] width 126 height 32
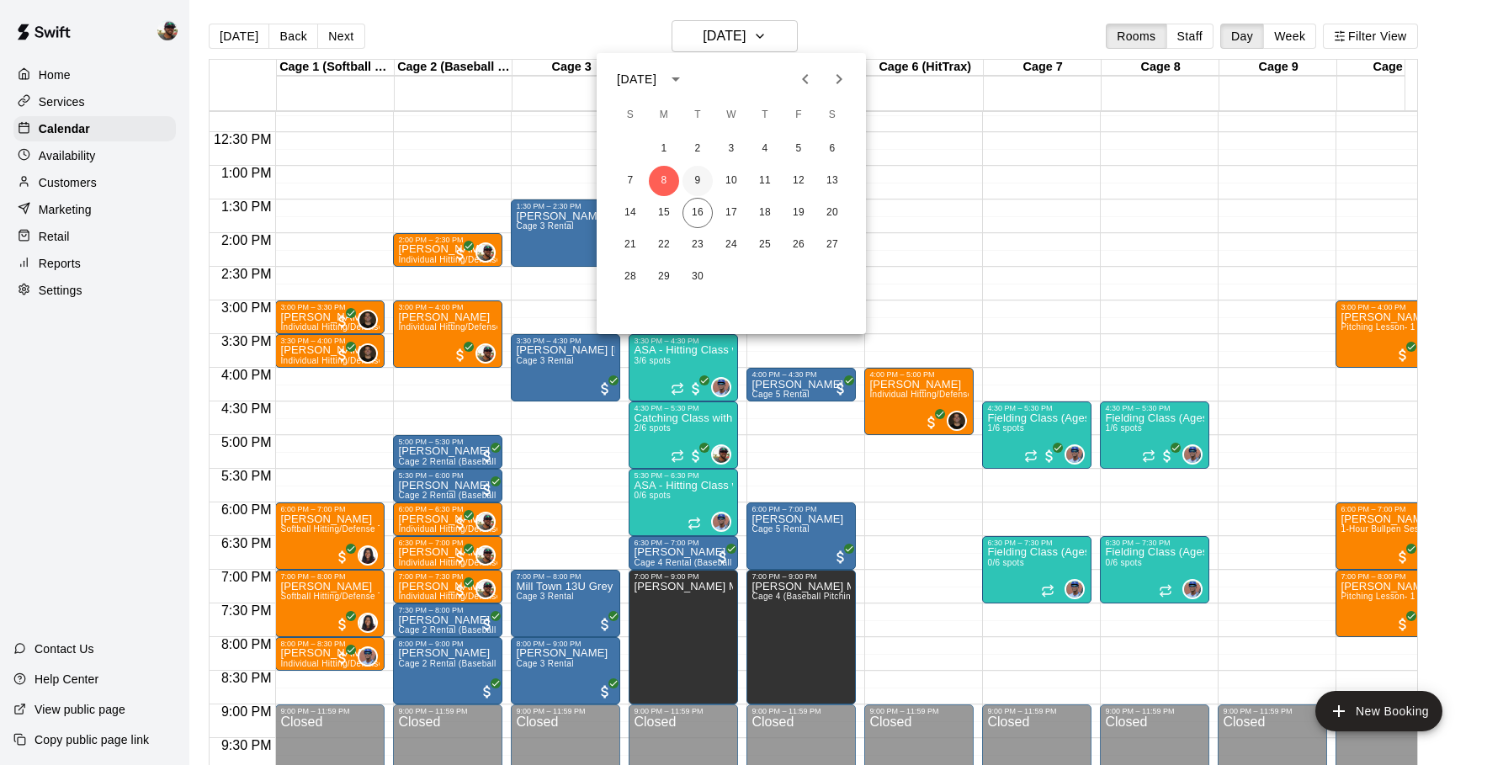
click at [705, 183] on button "9" at bounding box center [698, 181] width 30 height 30
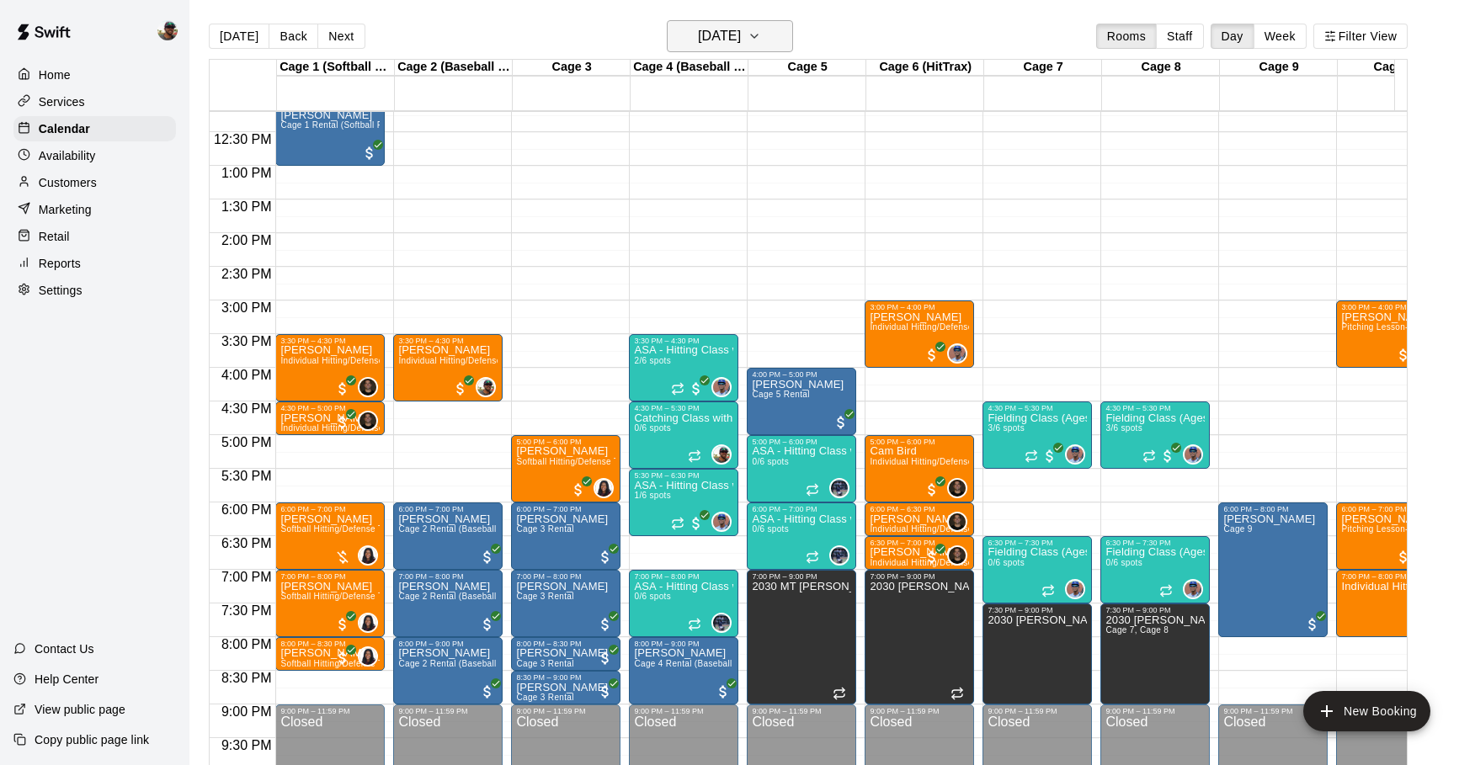
click at [761, 35] on icon "button" at bounding box center [753, 36] width 13 height 20
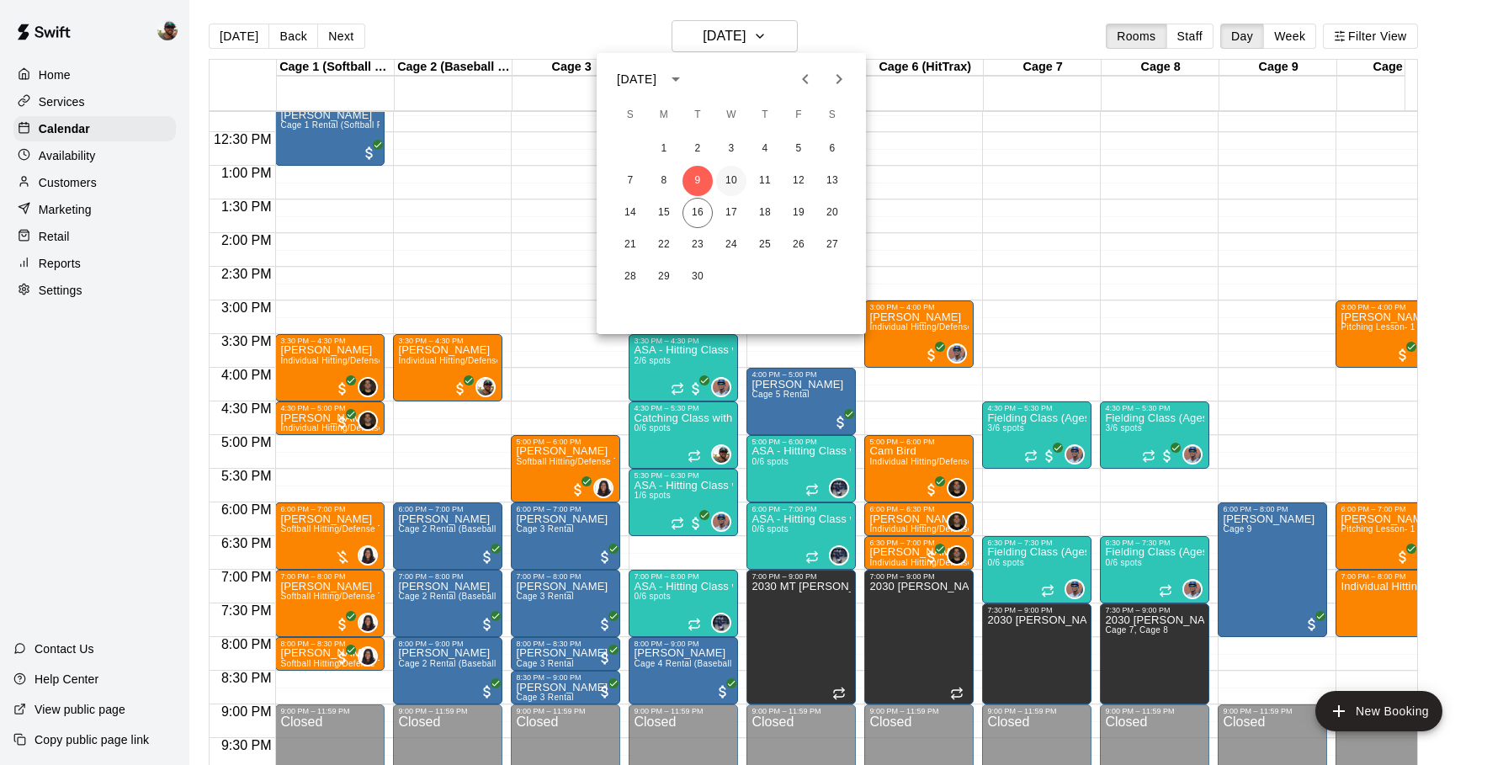
click at [735, 189] on button "10" at bounding box center [731, 181] width 30 height 30
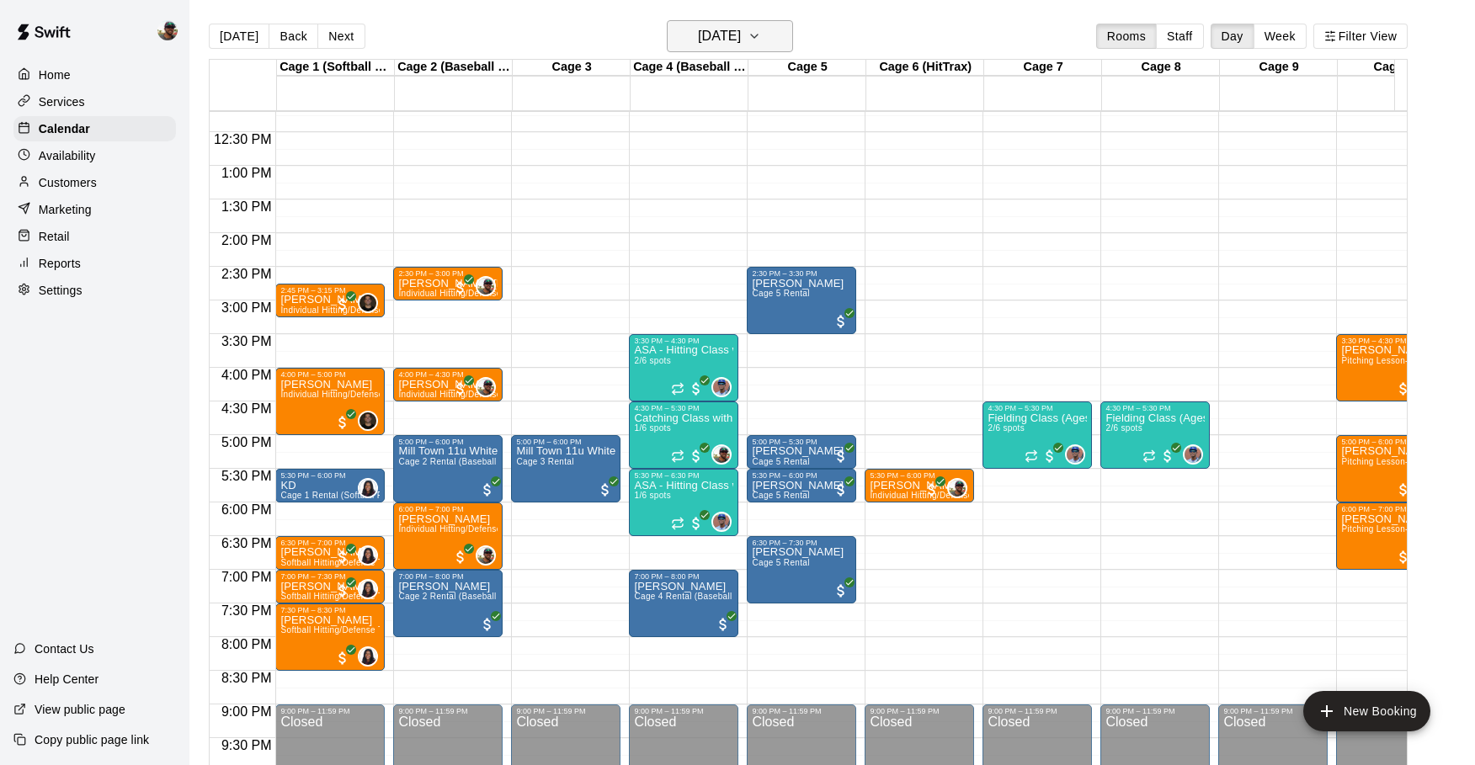
scroll to position [3, 0]
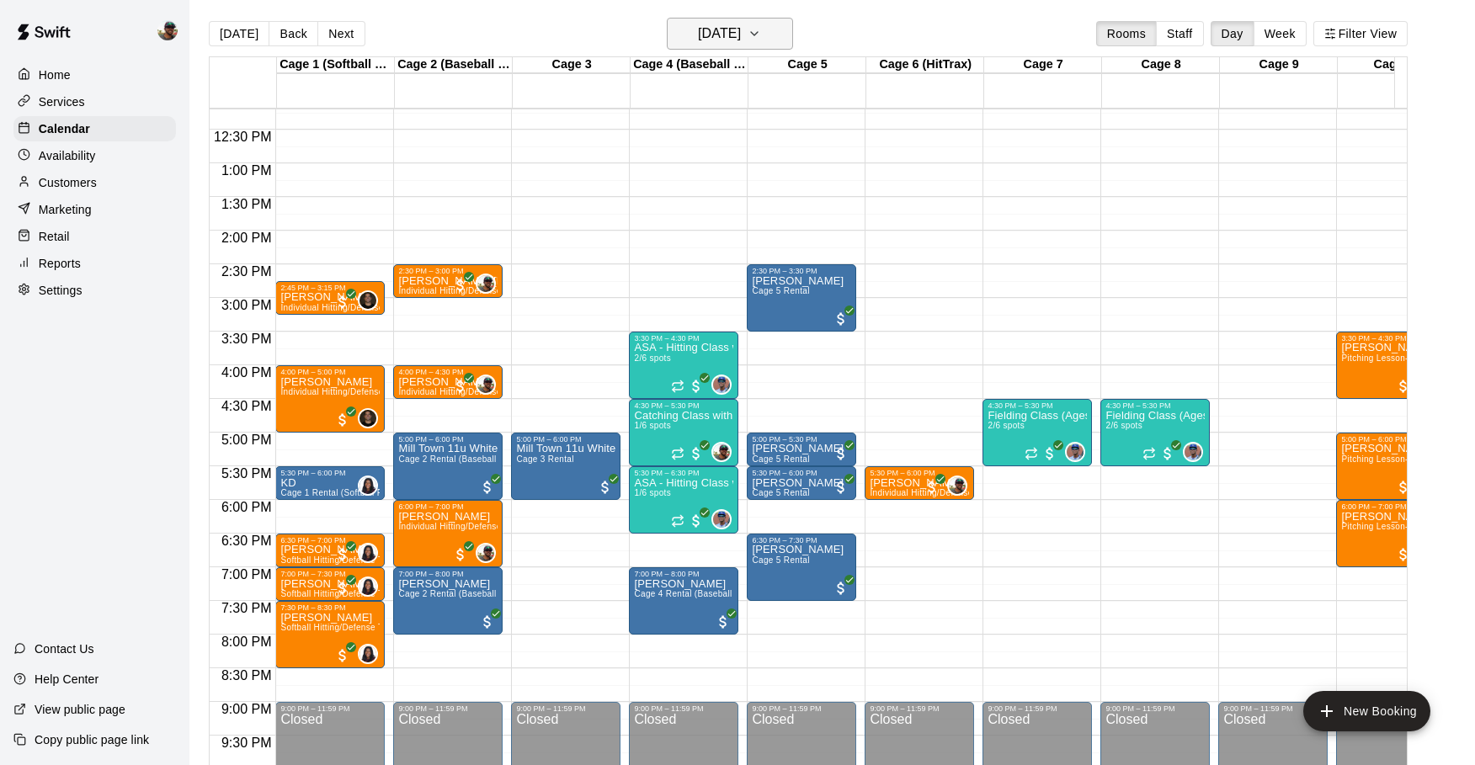
click at [761, 24] on icon "button" at bounding box center [753, 34] width 13 height 20
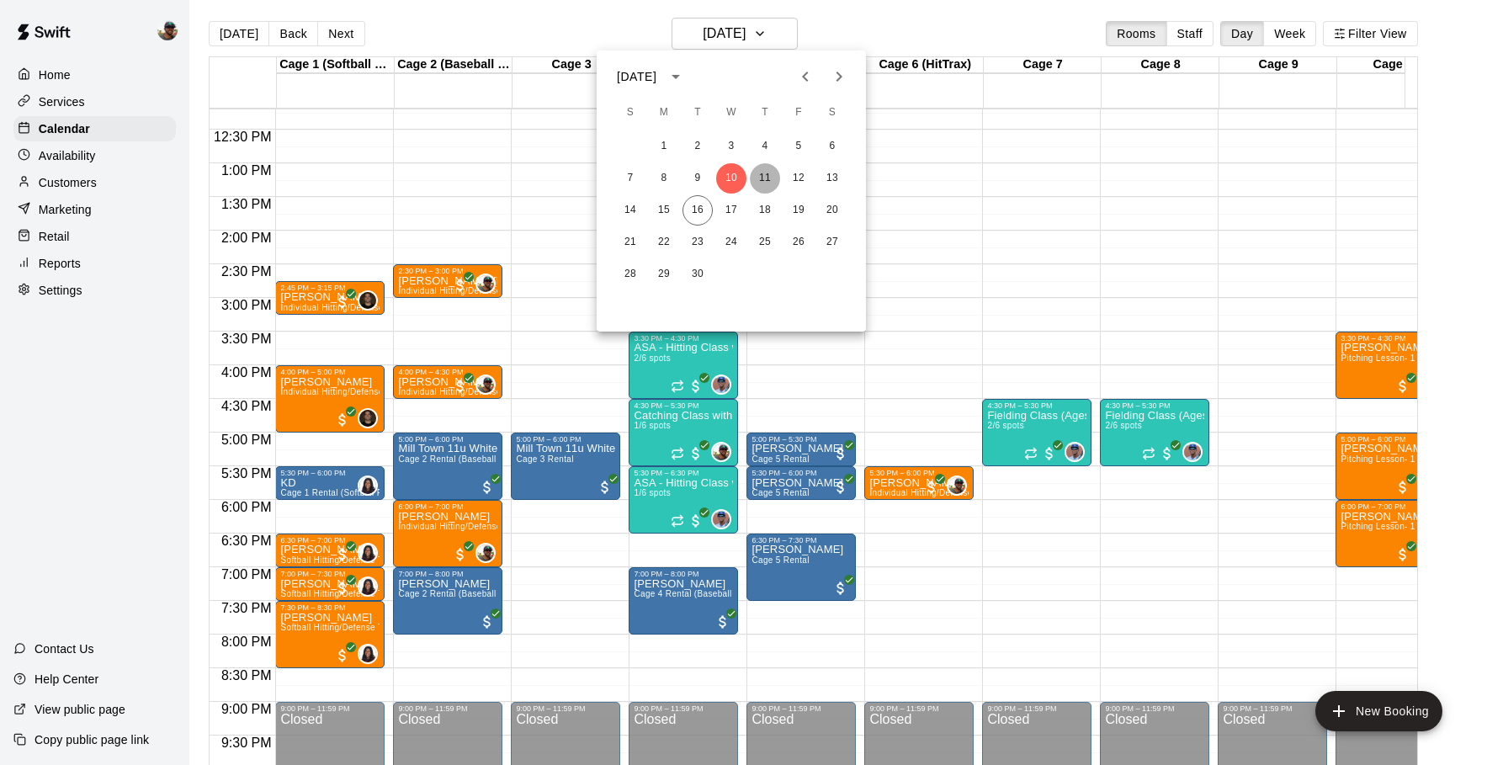
click at [763, 175] on button "11" at bounding box center [765, 178] width 30 height 30
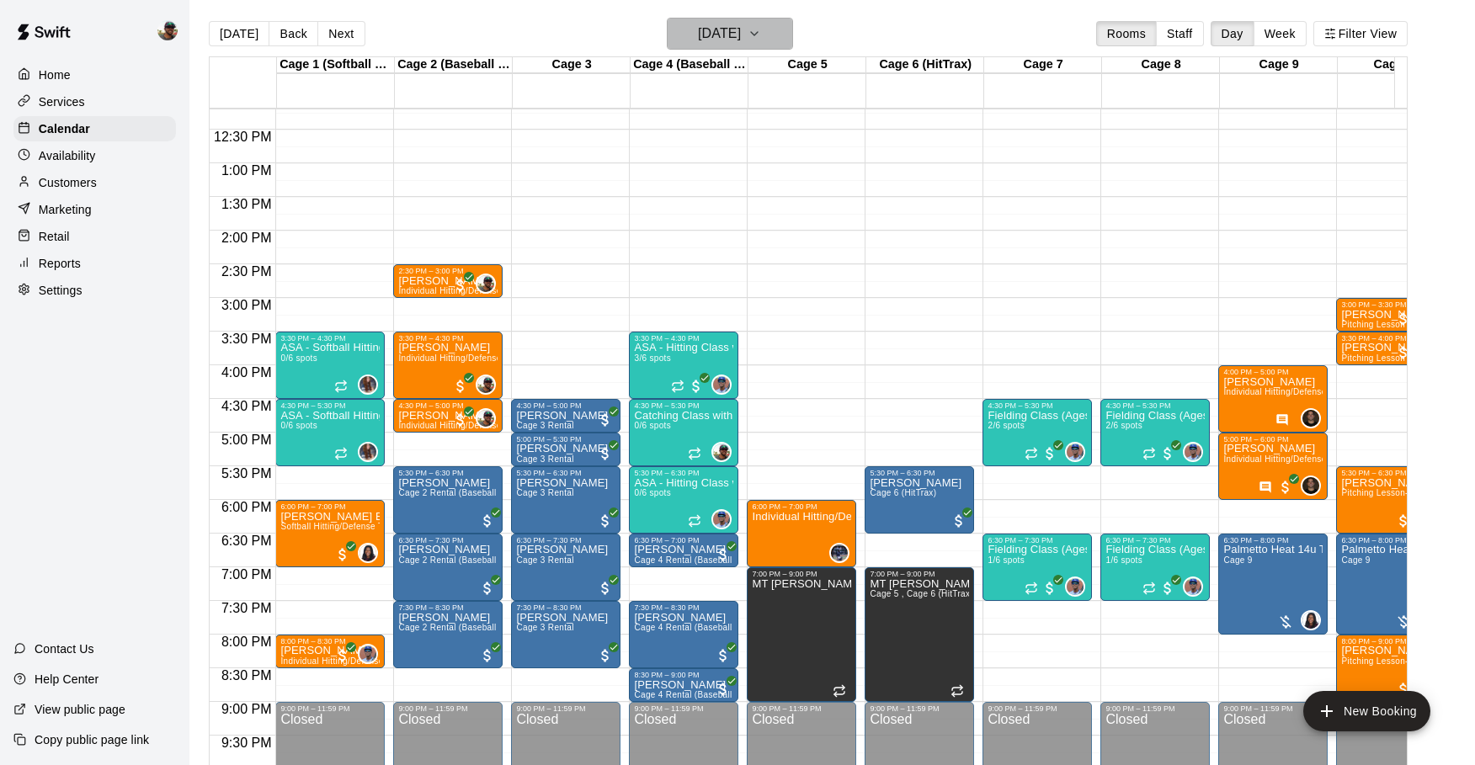
click at [761, 26] on icon "button" at bounding box center [753, 34] width 13 height 20
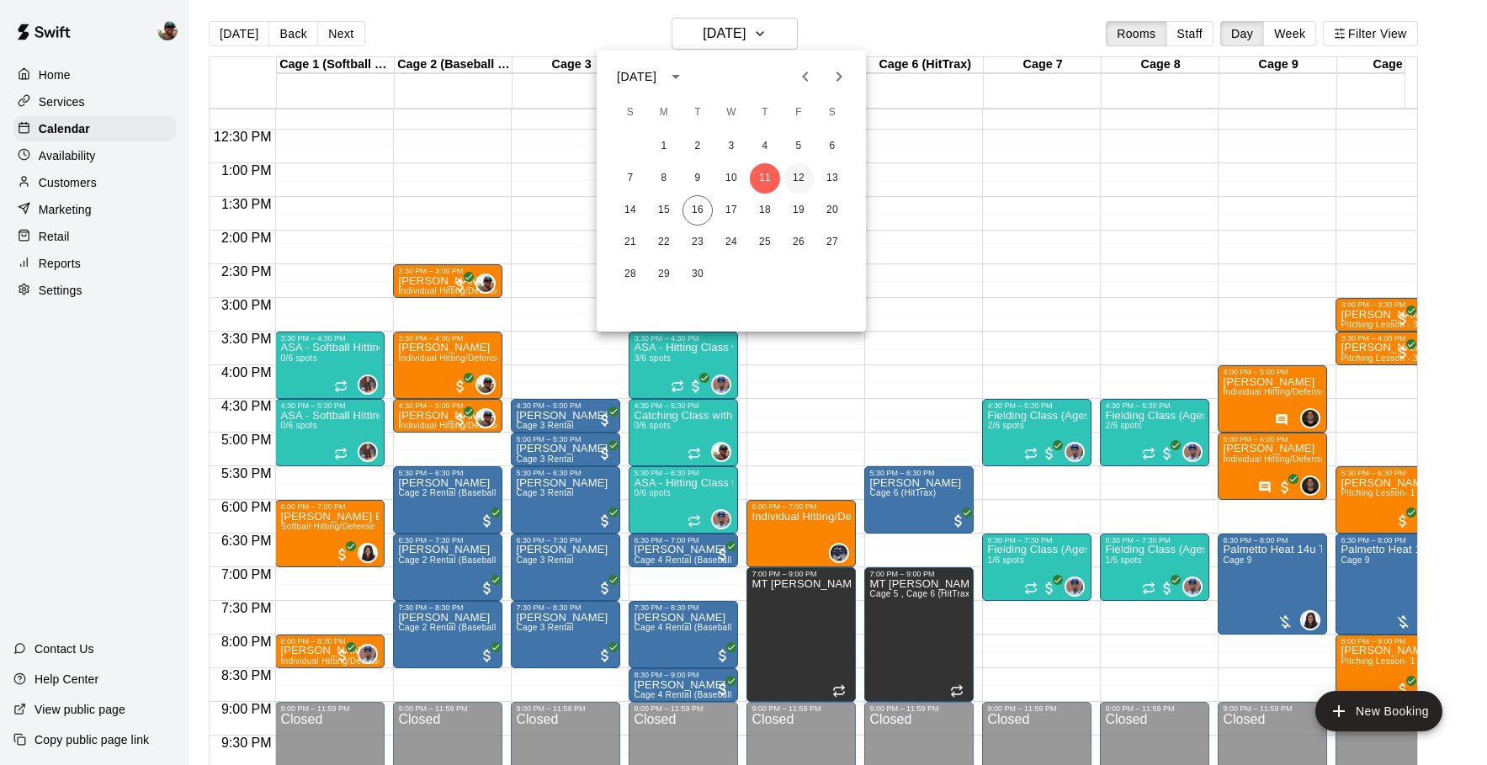
click at [801, 180] on button "12" at bounding box center [799, 178] width 30 height 30
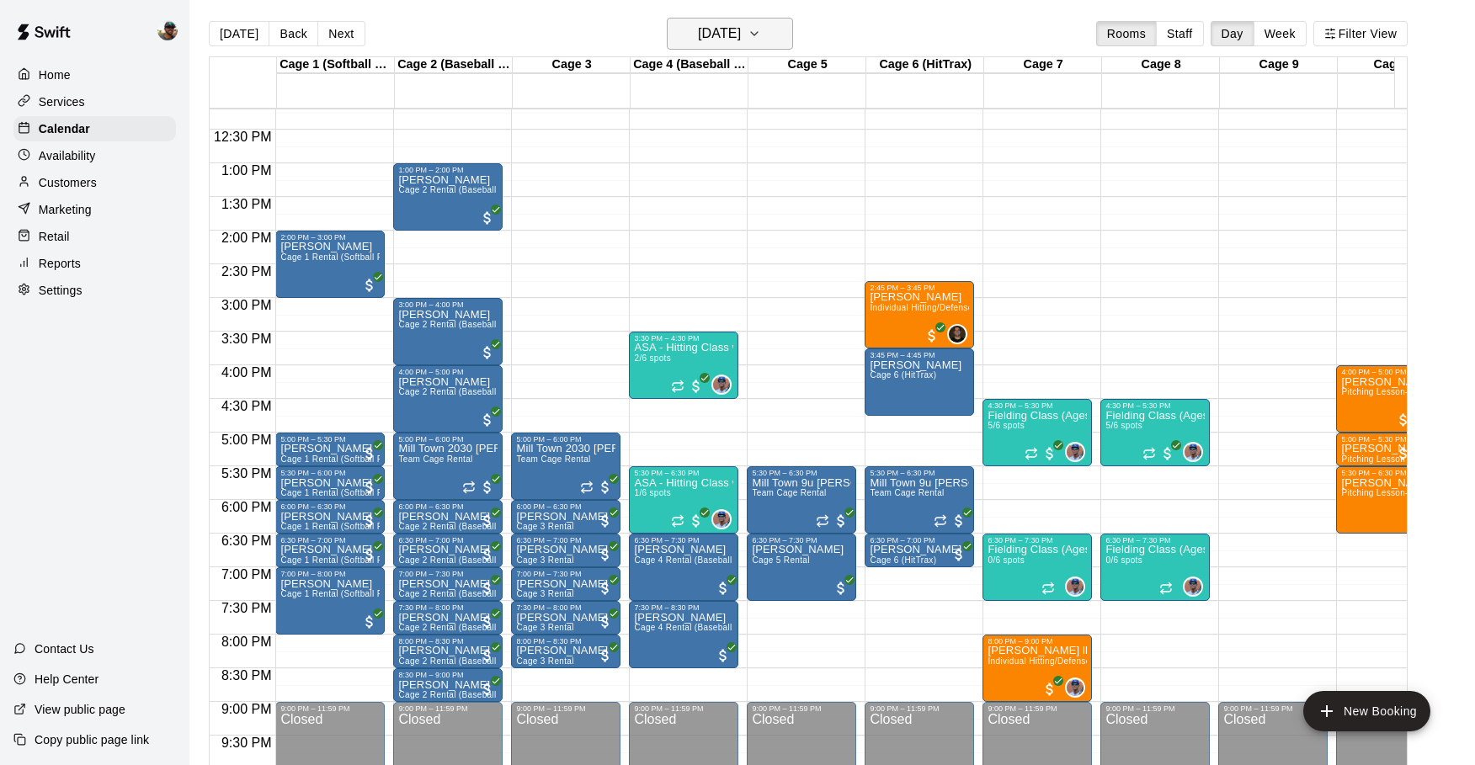
click at [785, 44] on button "Friday Sep 12" at bounding box center [730, 34] width 126 height 32
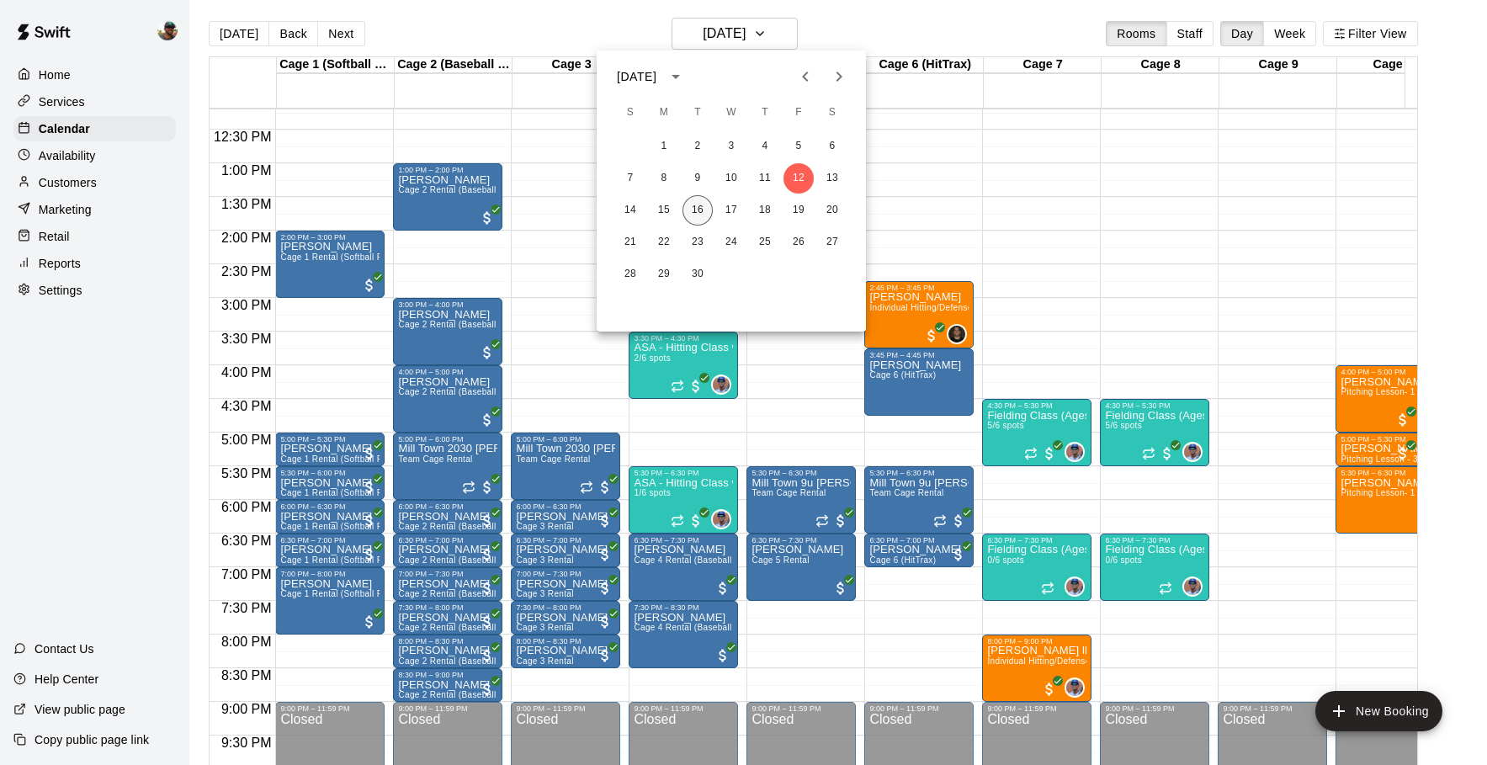
click at [692, 207] on button "16" at bounding box center [698, 210] width 30 height 30
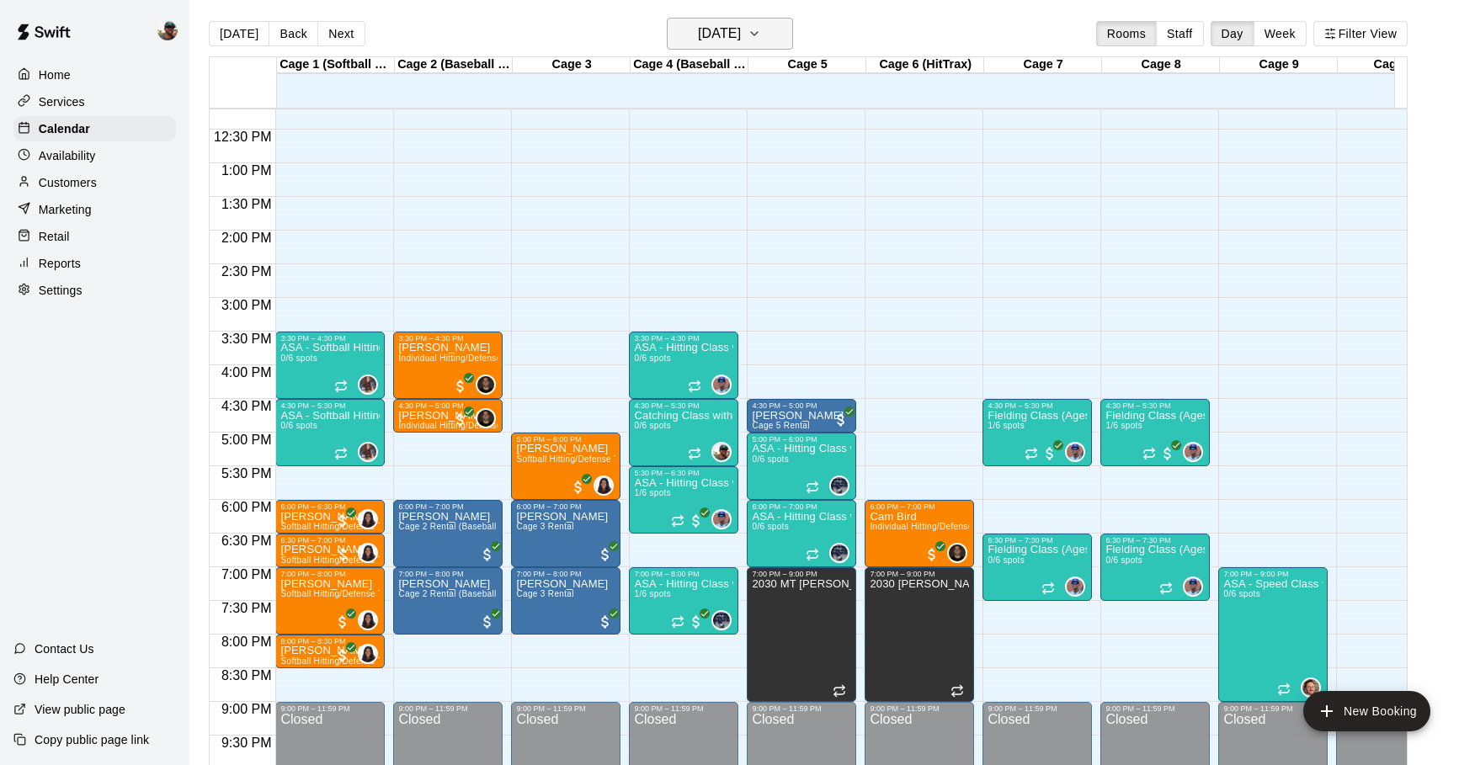
click at [761, 25] on icon "button" at bounding box center [753, 34] width 13 height 20
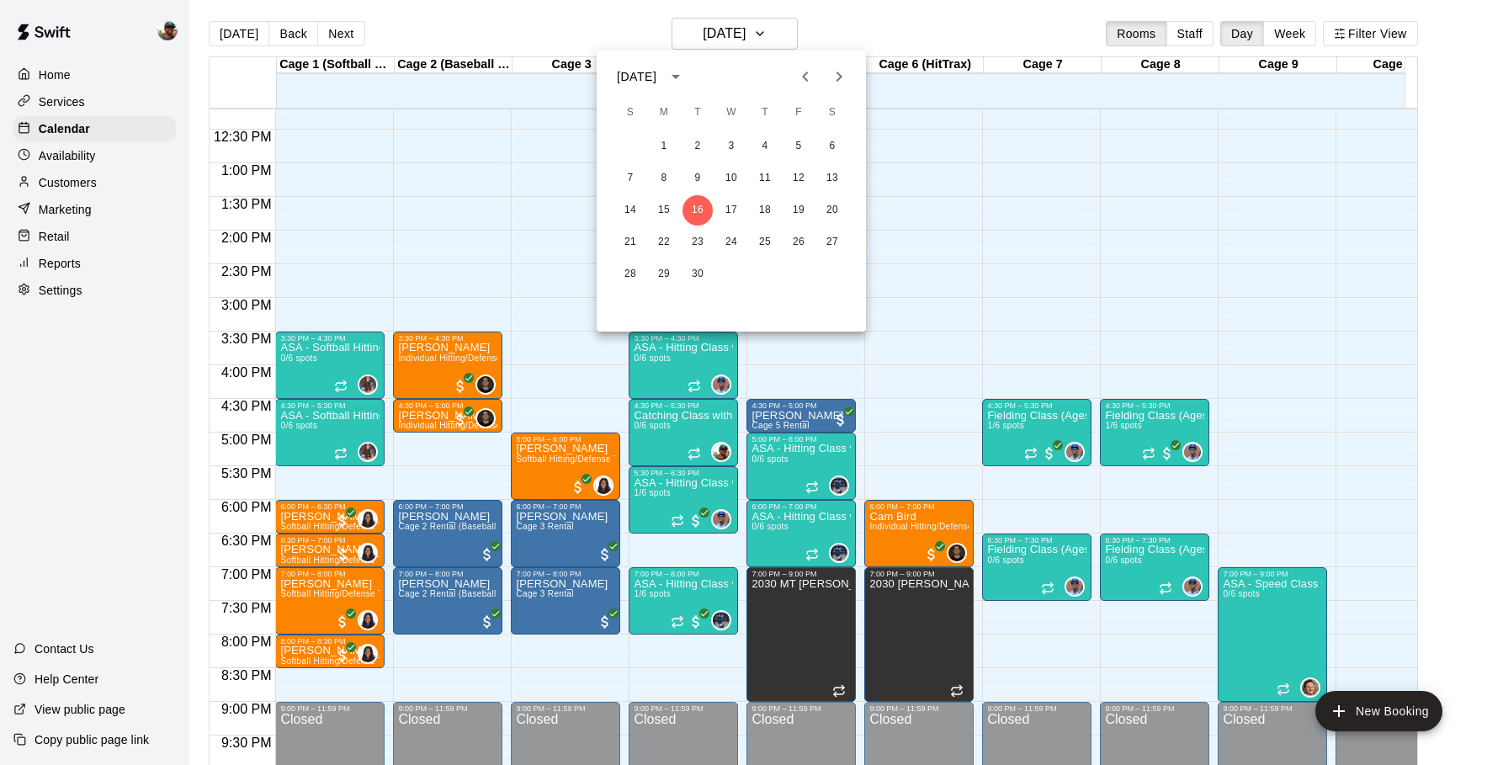
click at [65, 262] on div at bounding box center [743, 382] width 1487 height 765
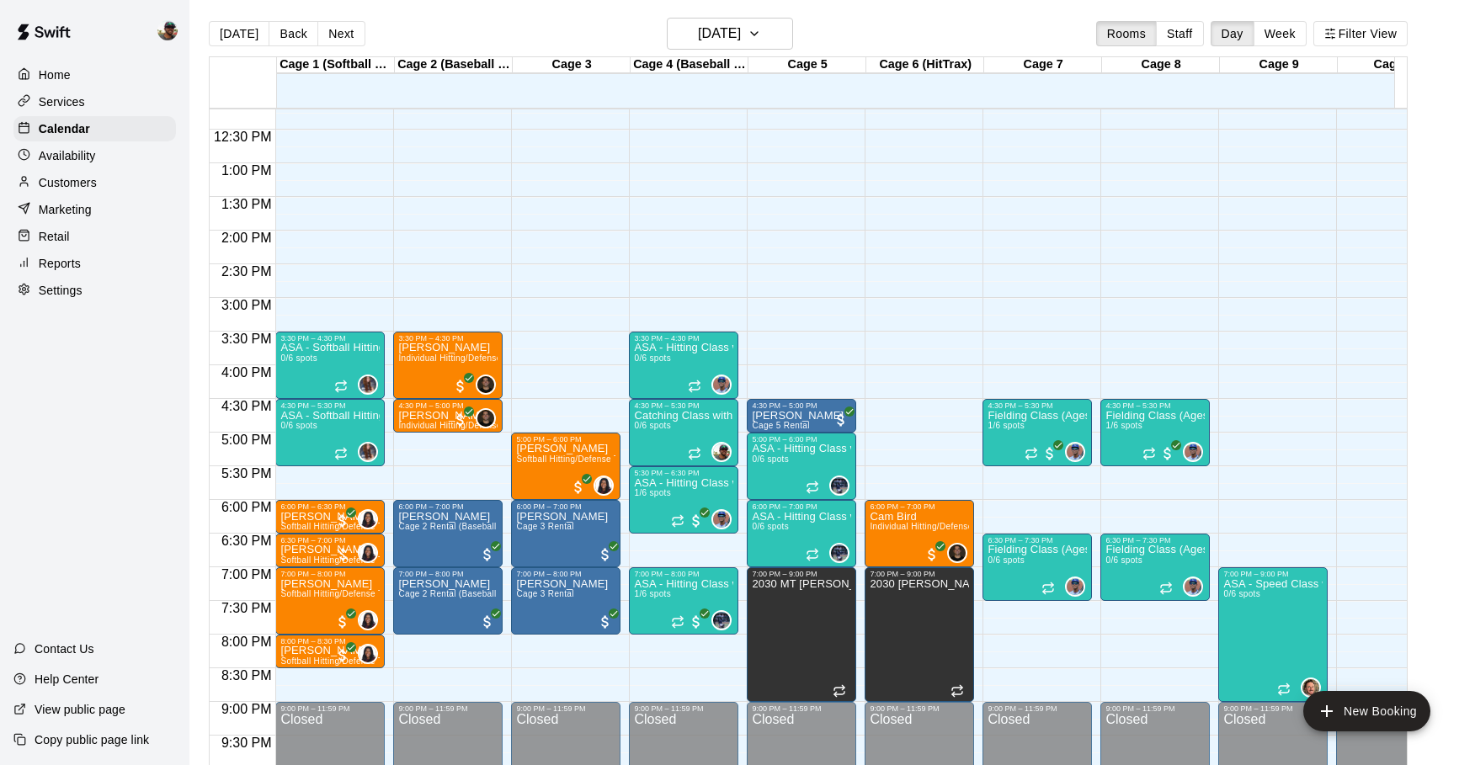
click at [65, 262] on p "Reports" at bounding box center [60, 263] width 42 height 17
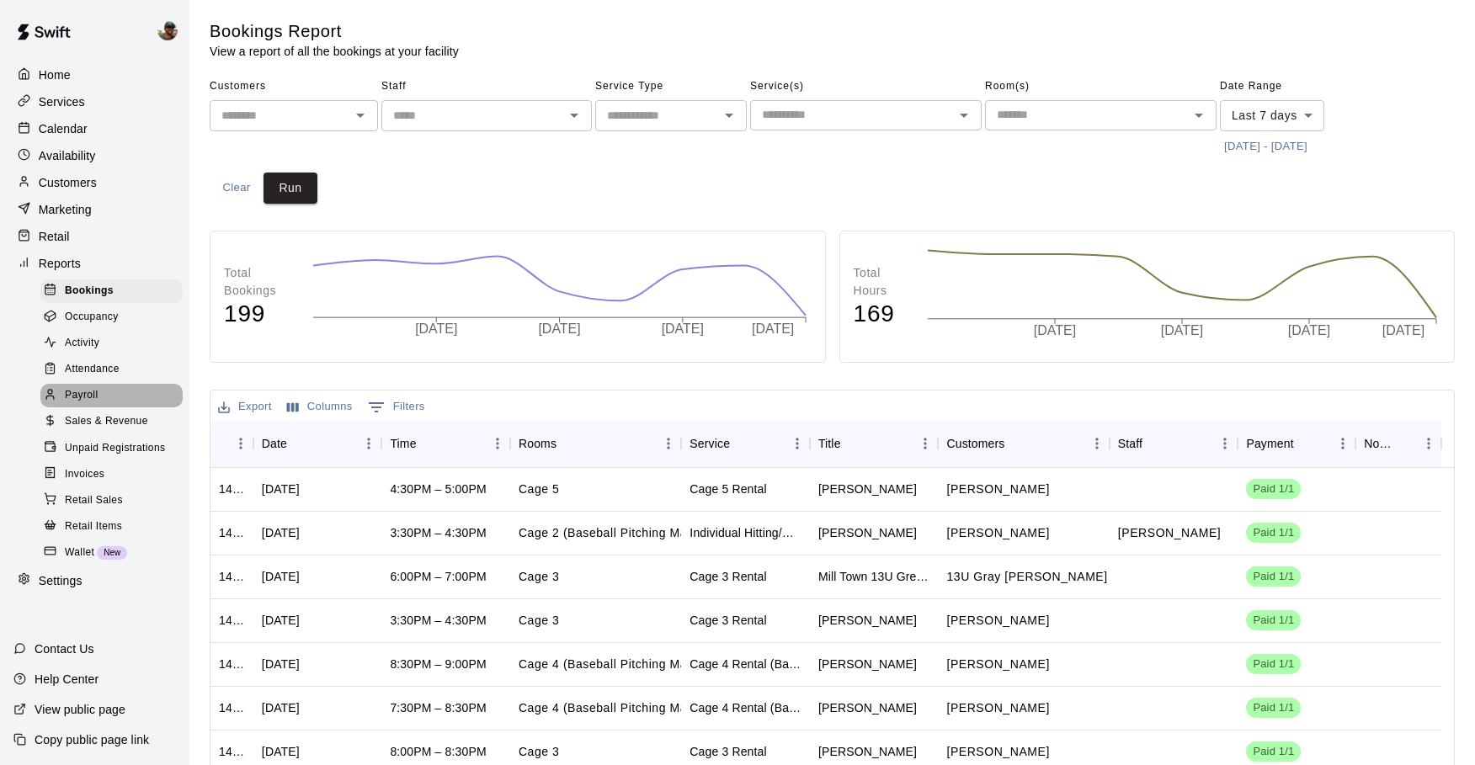
click at [93, 397] on span "Payroll" at bounding box center [81, 395] width 33 height 17
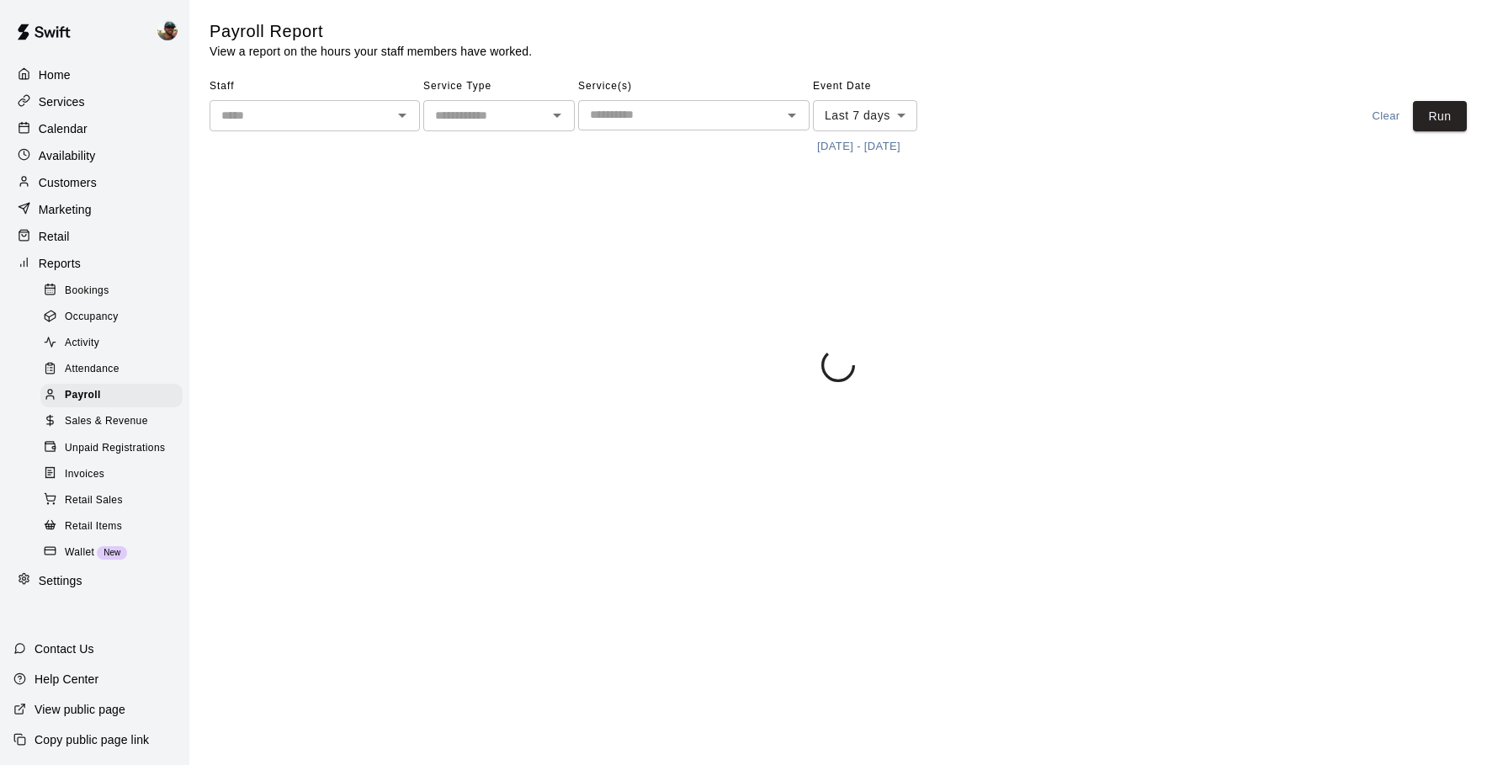
click at [407, 116] on icon "Open" at bounding box center [402, 115] width 20 height 20
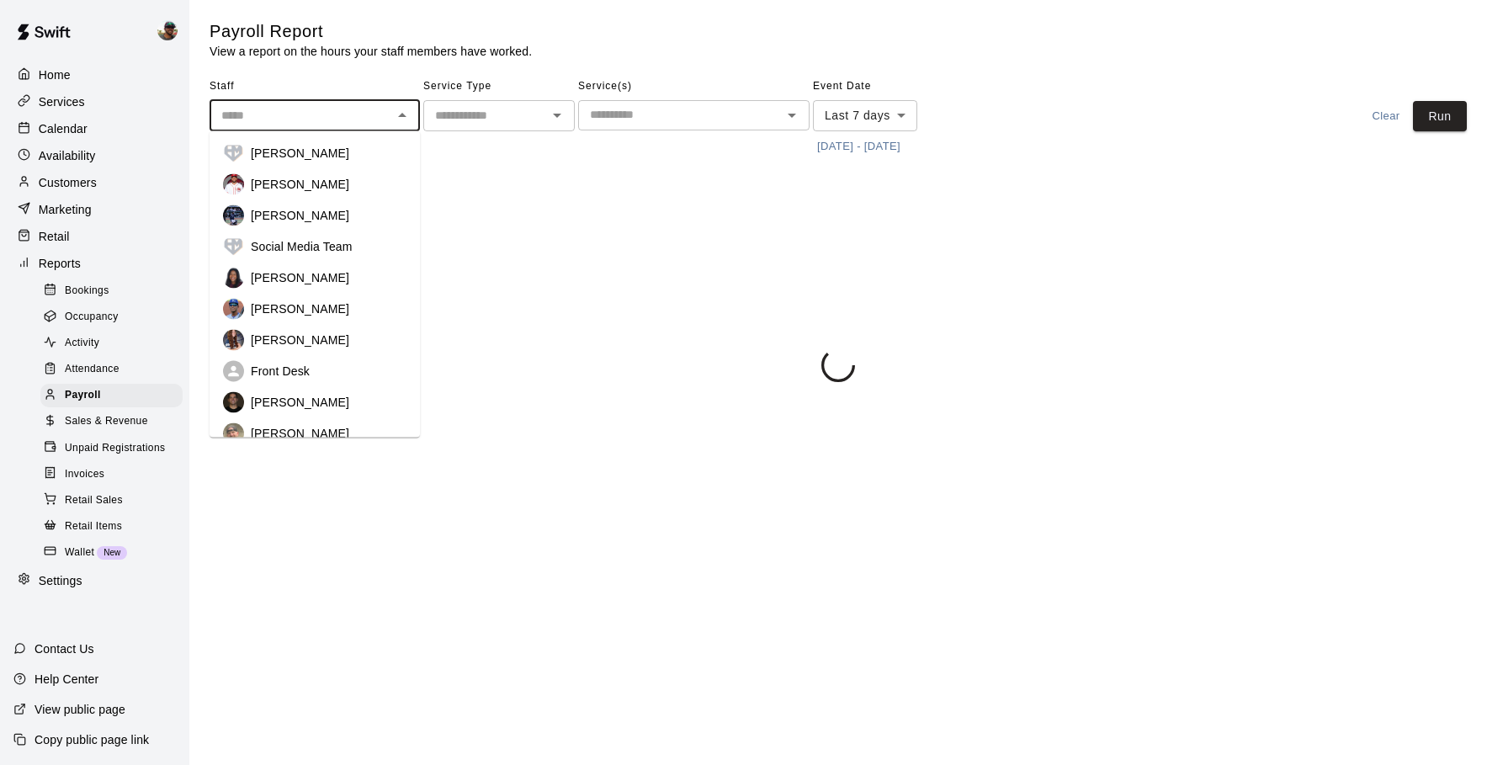
click at [312, 287] on div "KaDedra Temple" at bounding box center [315, 278] width 184 height 21
type input "**********"
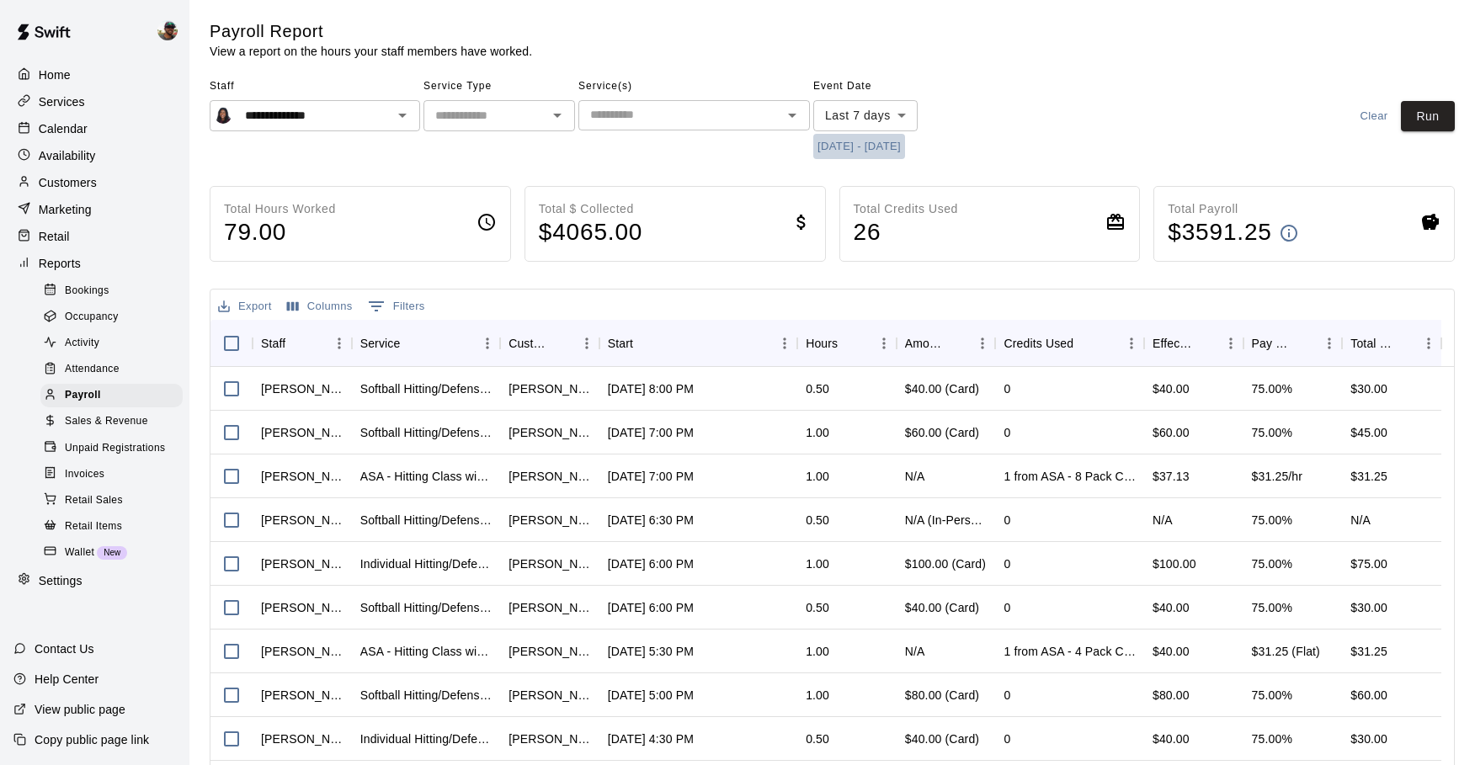
click at [840, 142] on button "9/9/2025 - 9/16/2025" at bounding box center [859, 147] width 92 height 26
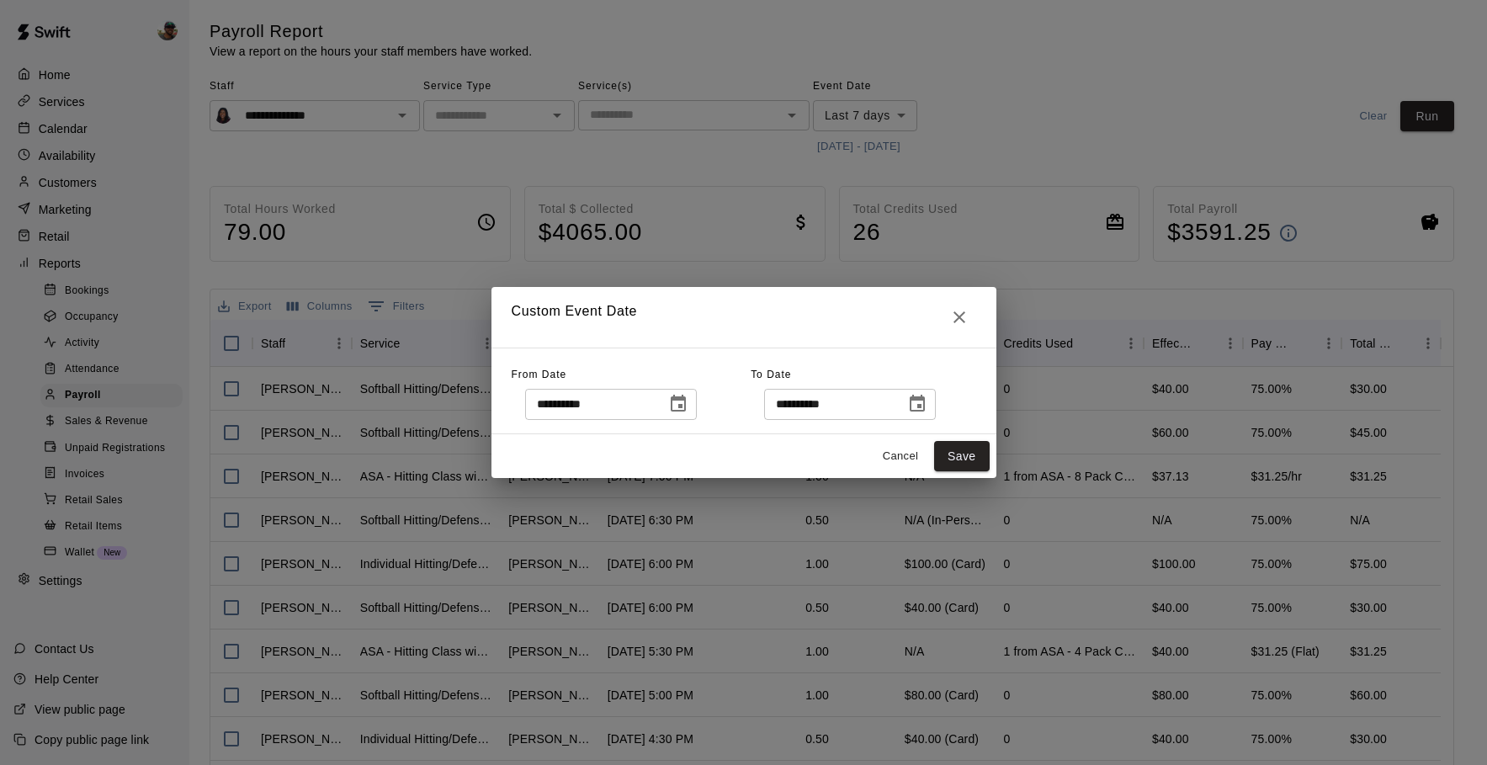
click at [689, 404] on icon "Choose date, selected date is Sep 9, 2025" at bounding box center [678, 404] width 20 height 20
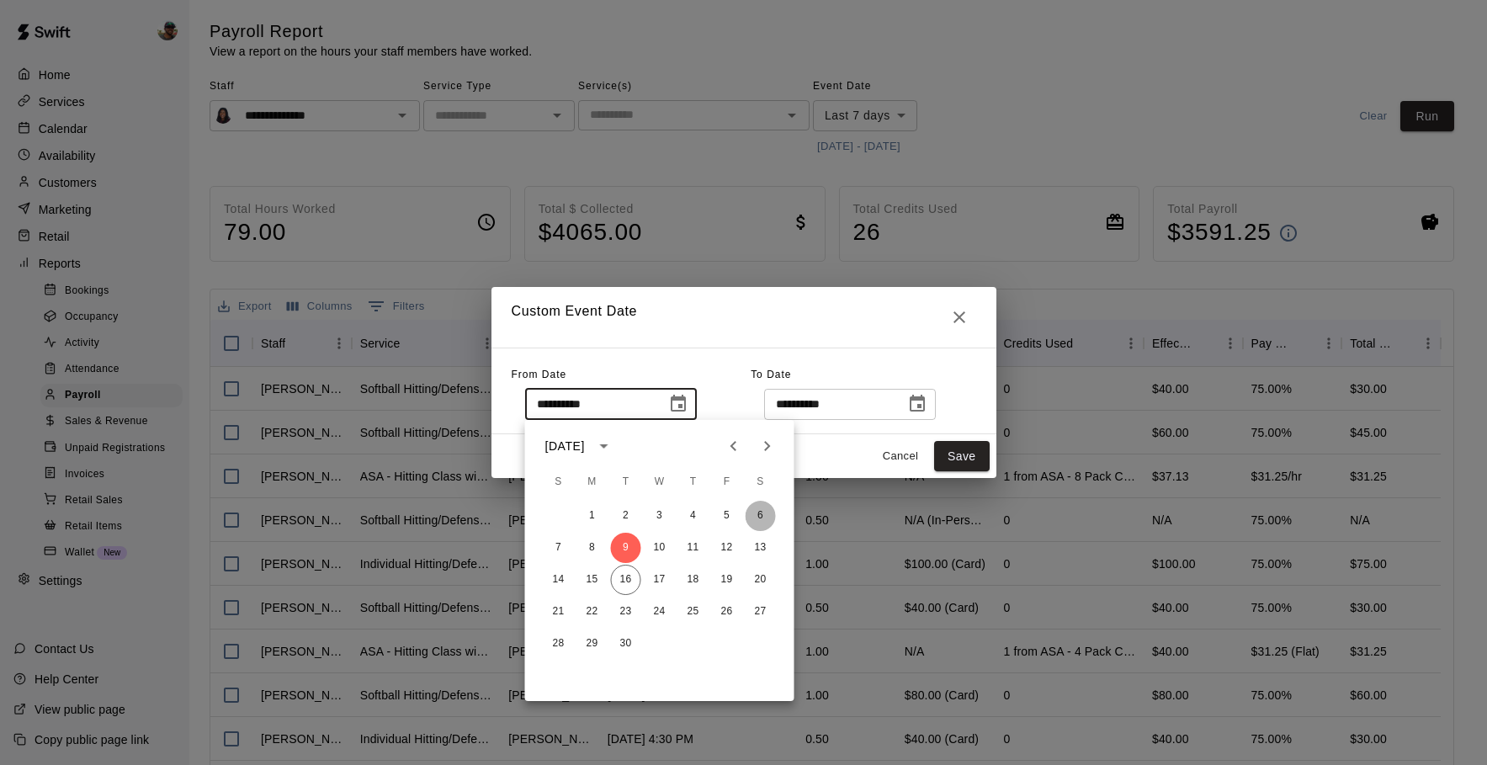
click at [753, 515] on button "6" at bounding box center [761, 516] width 30 height 30
type input "**********"
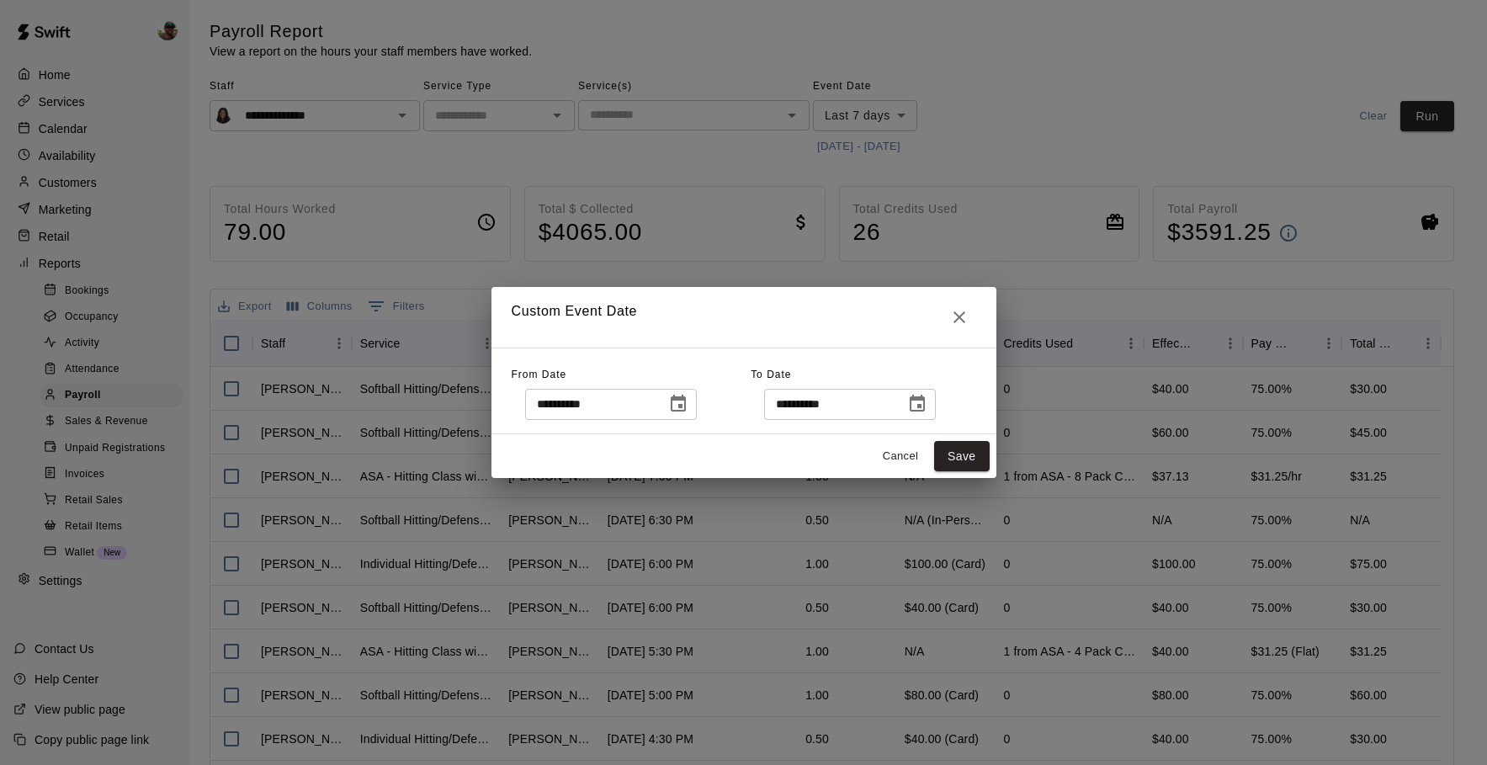
click at [925, 413] on icon "Choose date, selected date is Sep 16, 2025" at bounding box center [917, 404] width 20 height 20
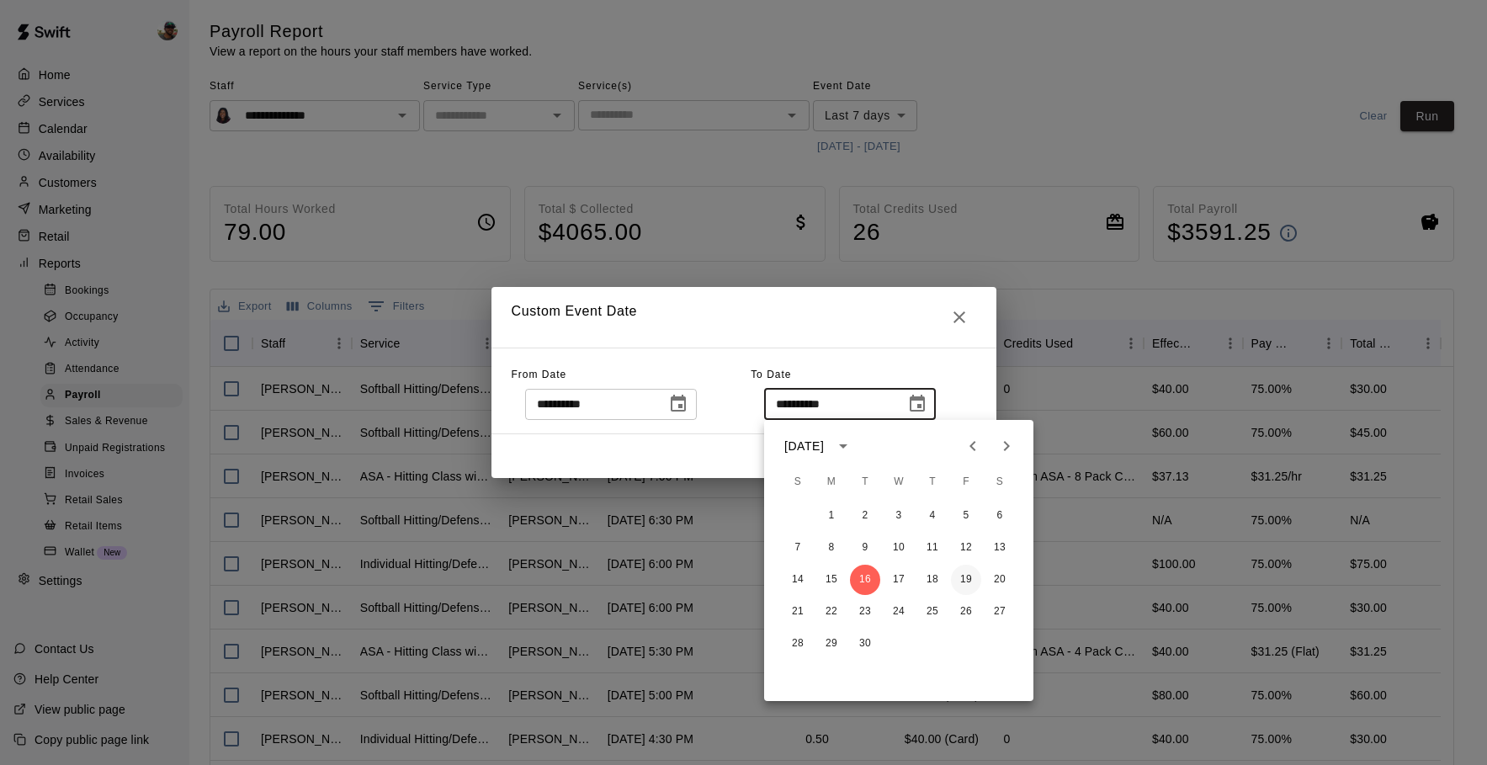
click at [964, 586] on button "19" at bounding box center [966, 580] width 30 height 30
type input "**********"
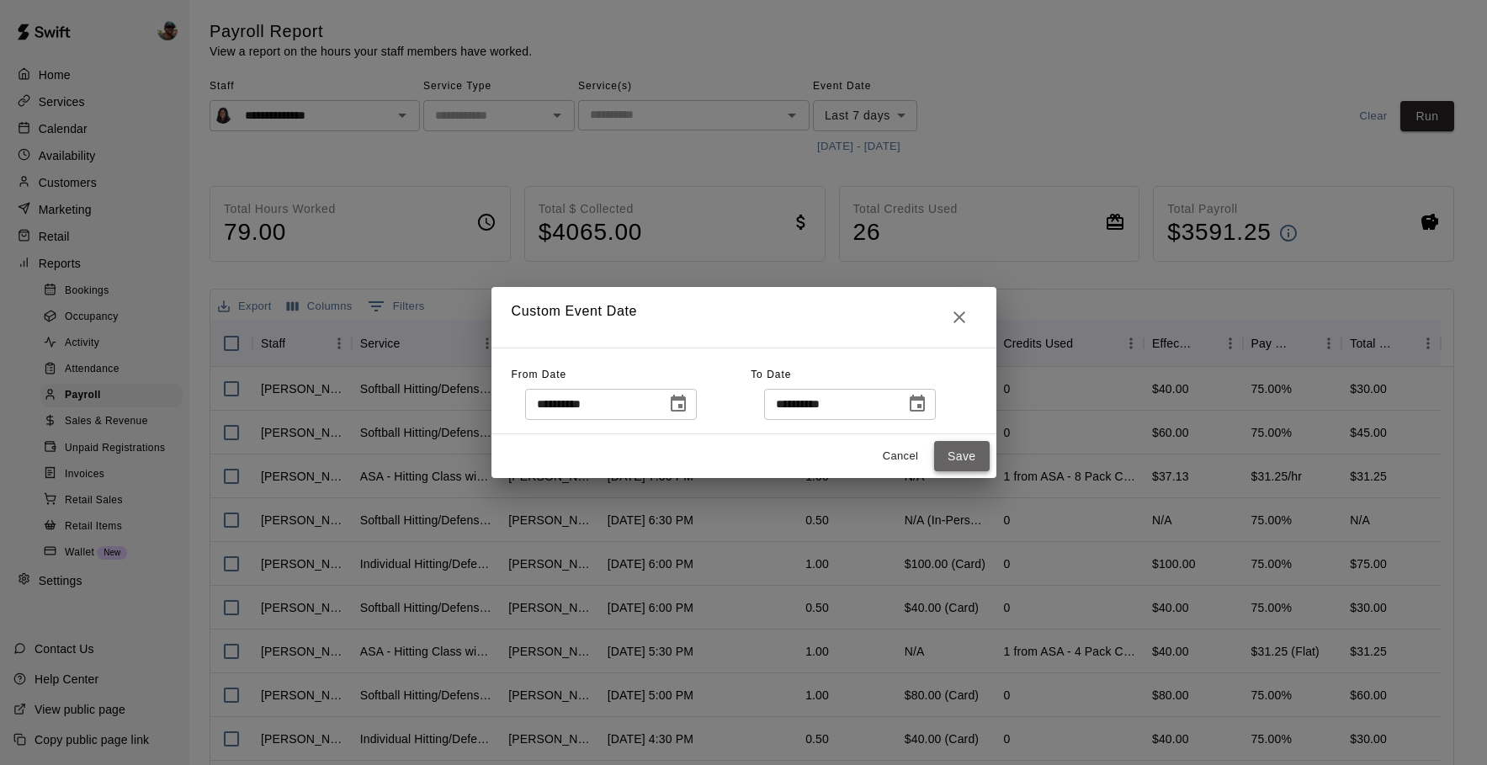
click at [954, 445] on button "Save" at bounding box center [962, 456] width 56 height 31
type input "******"
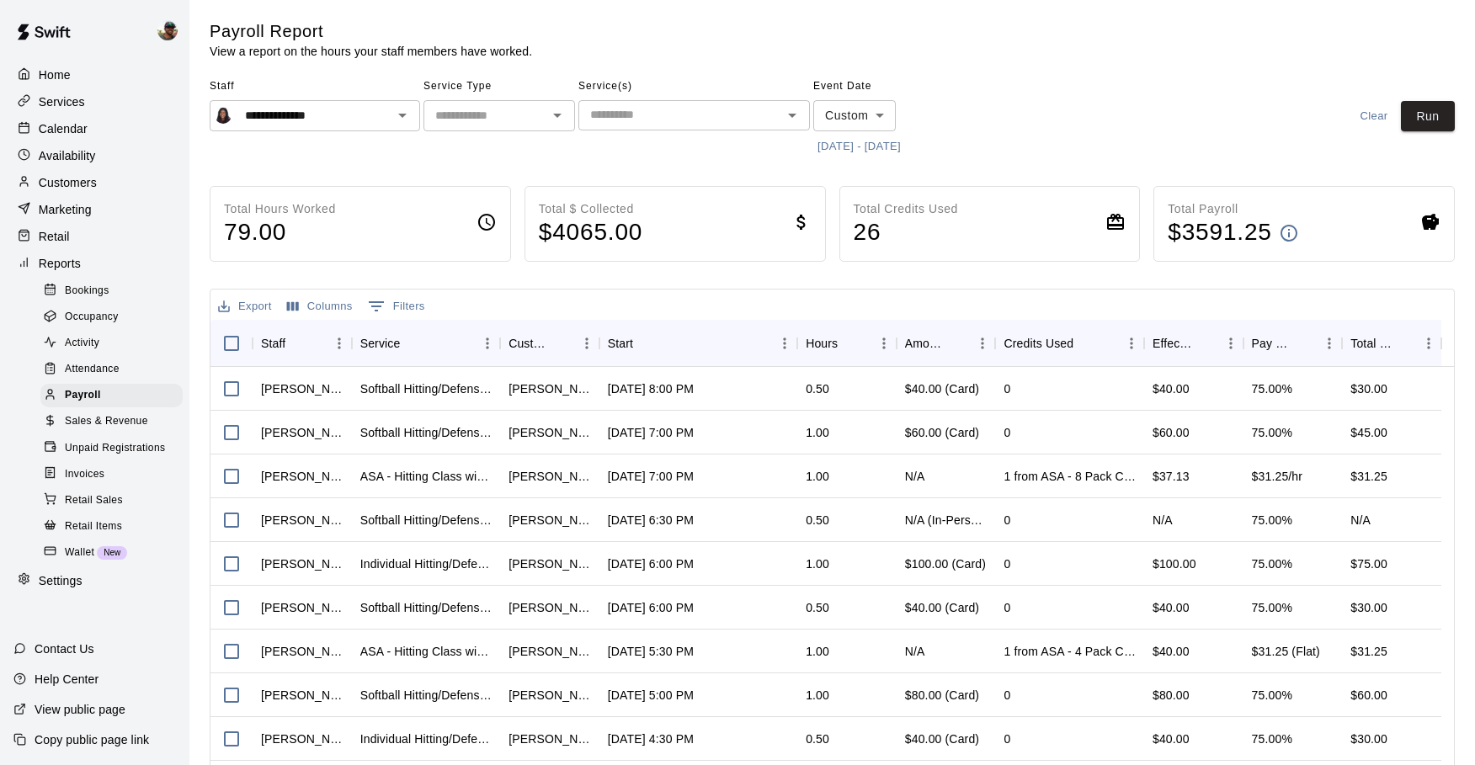
click at [548, 110] on icon "Open" at bounding box center [557, 115] width 20 height 20
click at [508, 151] on li "Lessons" at bounding box center [499, 152] width 152 height 28
type input "*******"
click at [1420, 126] on button "Run" at bounding box center [1428, 116] width 54 height 31
click at [406, 111] on icon "Open" at bounding box center [402, 115] width 20 height 20
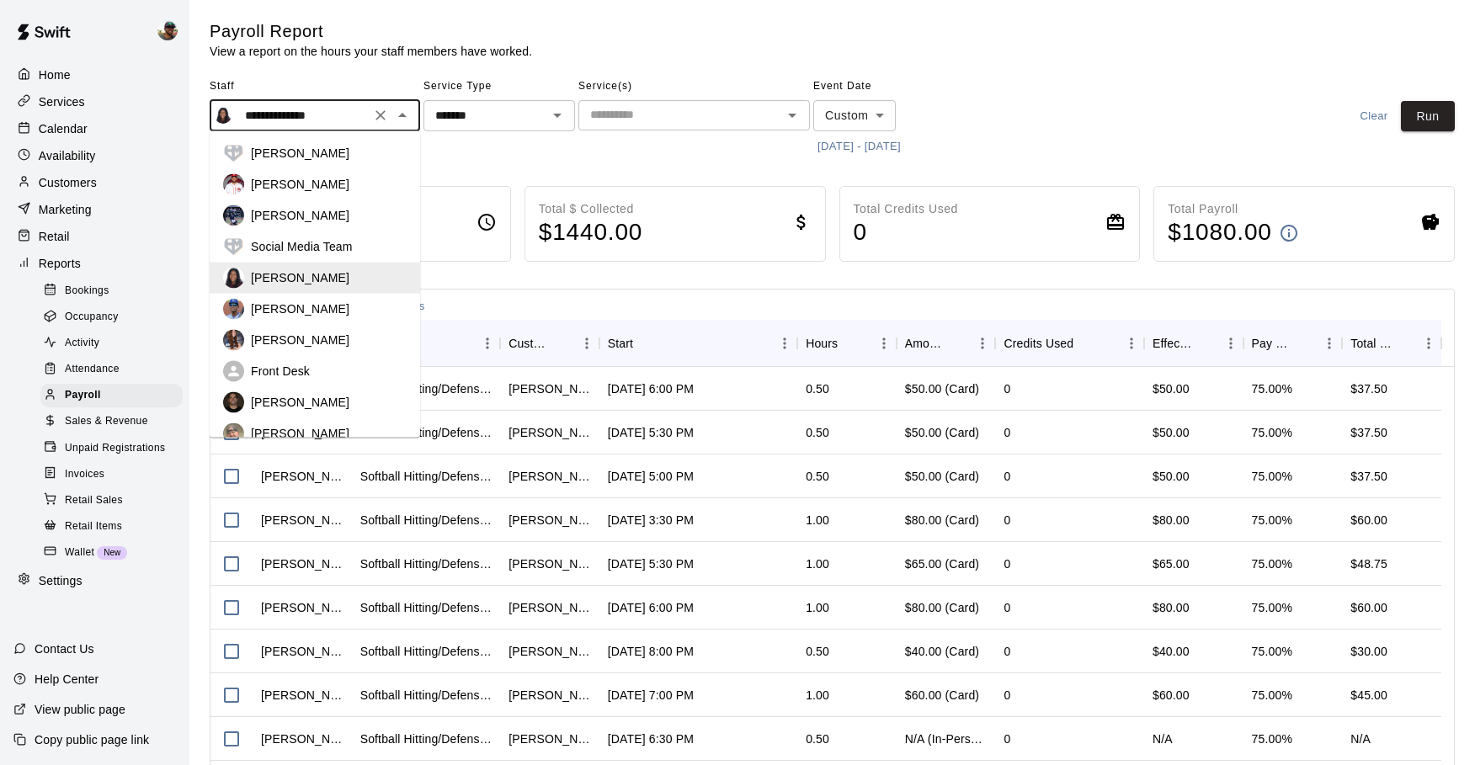
click at [322, 308] on p "Francis Grullon" at bounding box center [300, 309] width 98 height 17
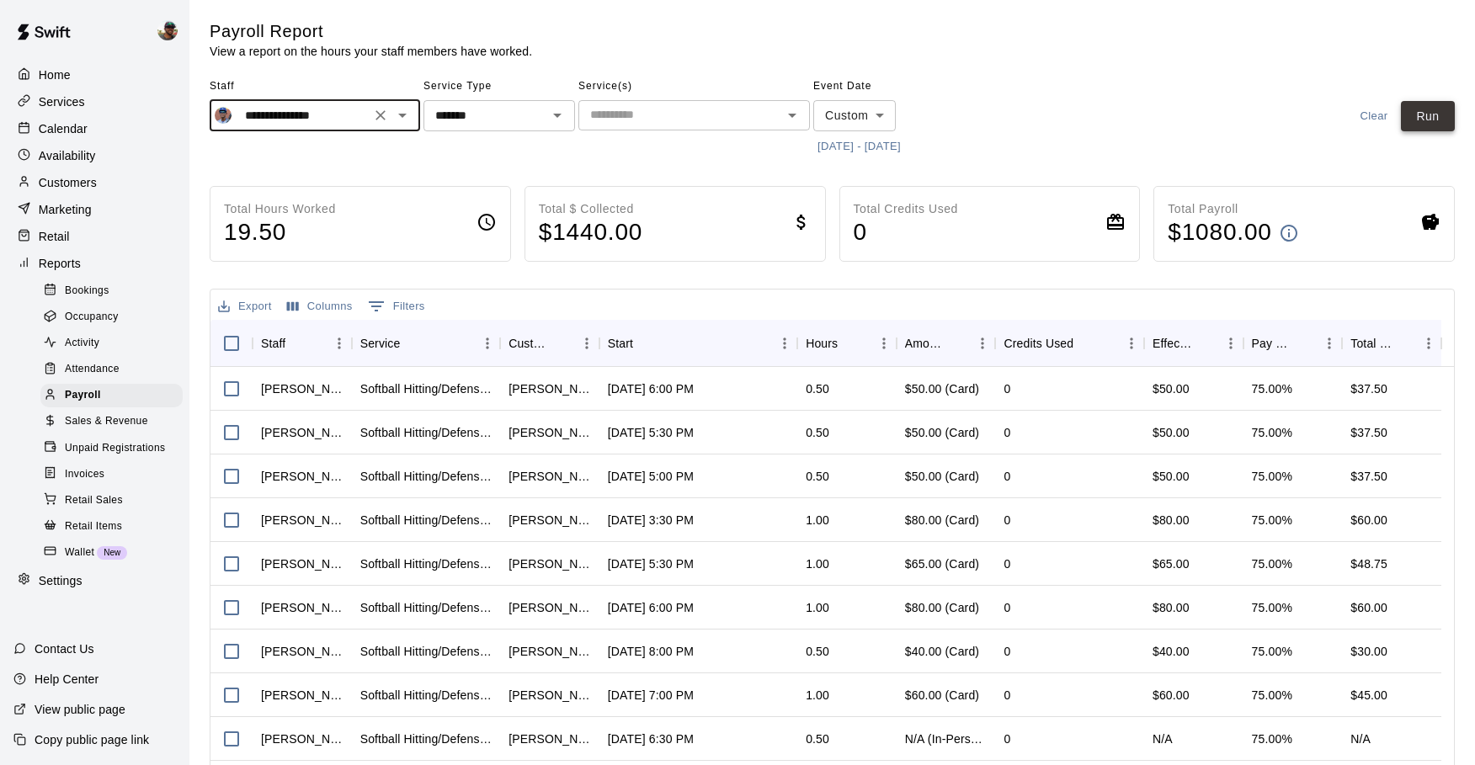
click at [1429, 107] on button "Run" at bounding box center [1428, 116] width 54 height 31
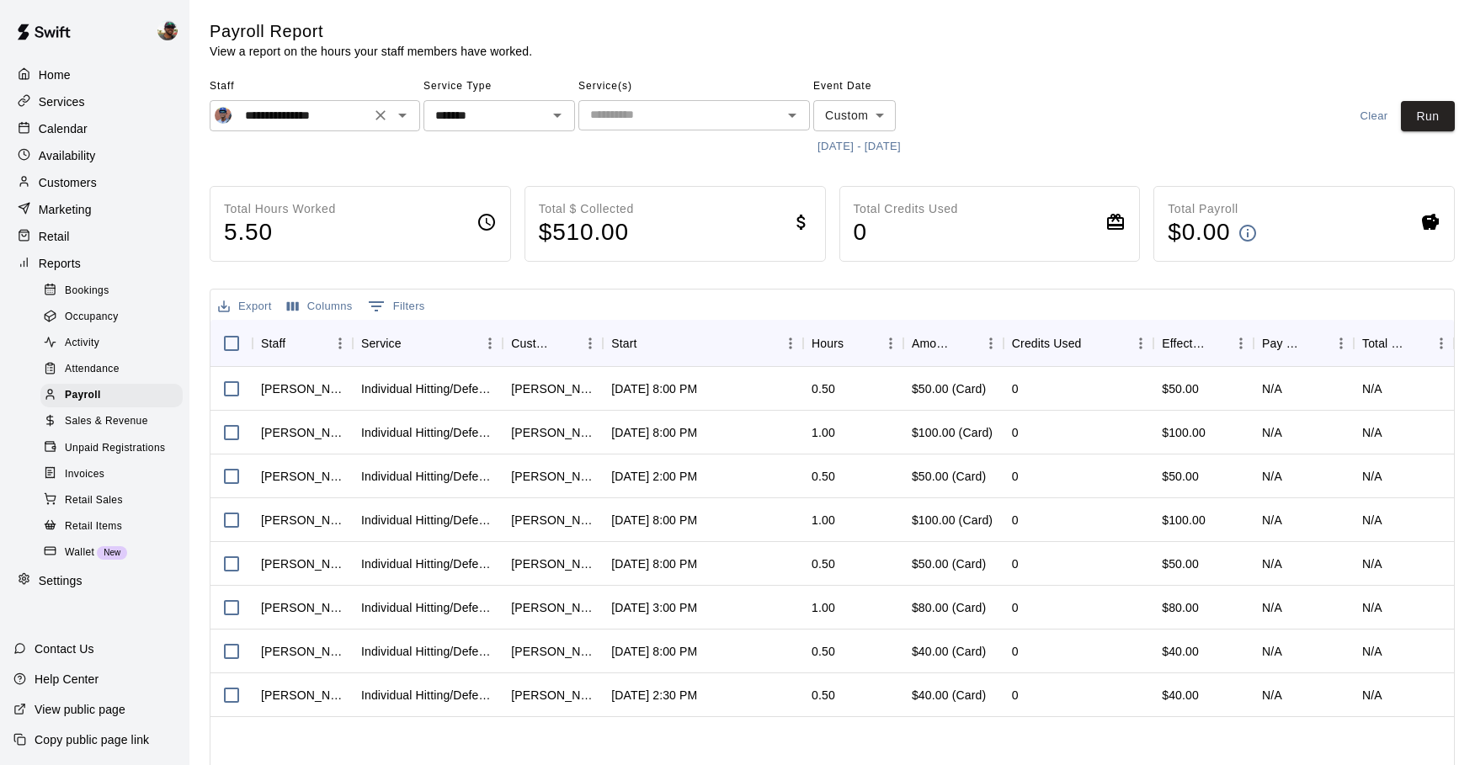
click at [407, 116] on icon "Open" at bounding box center [402, 115] width 20 height 20
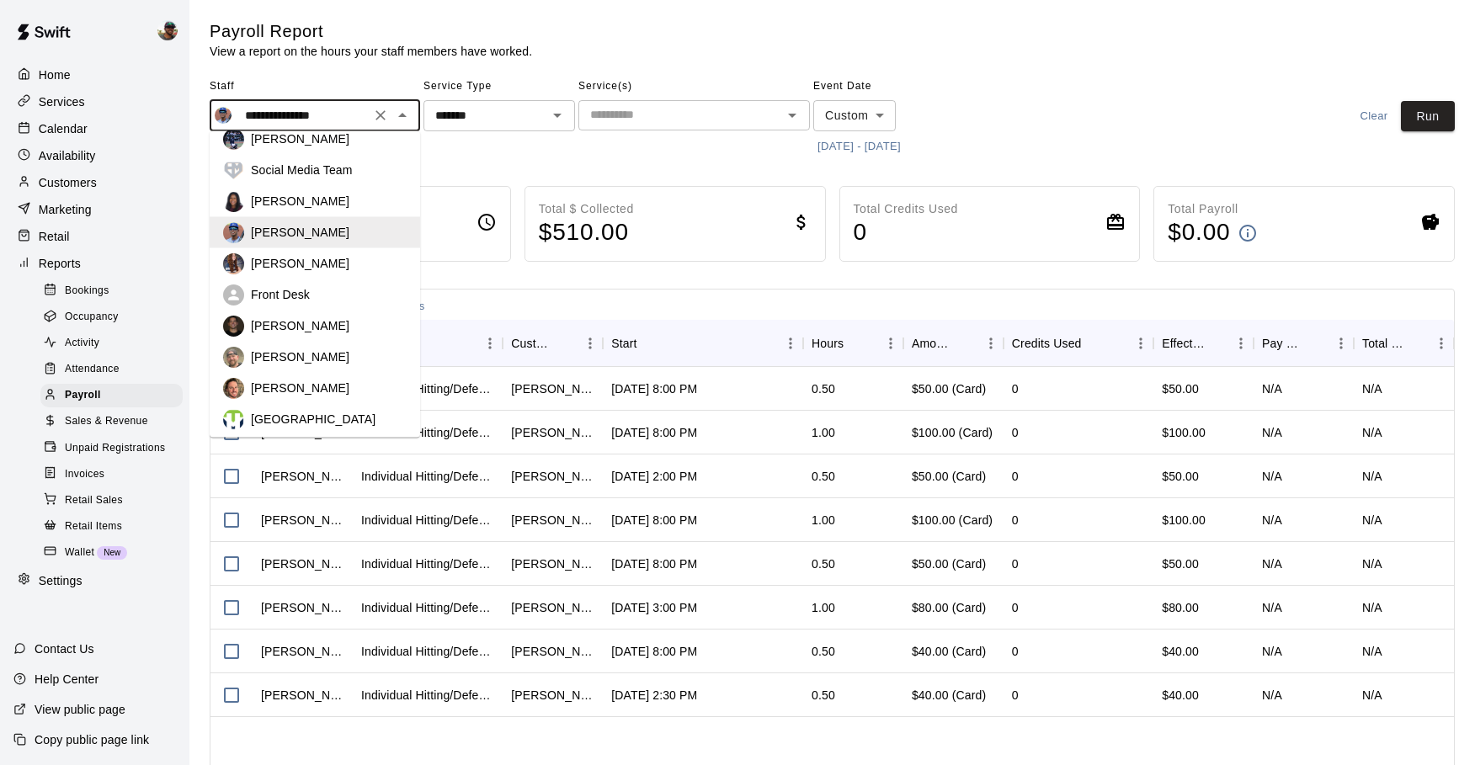
scroll to position [78, 0]
click at [326, 358] on div "Ryan Morris" at bounding box center [329, 355] width 156 height 17
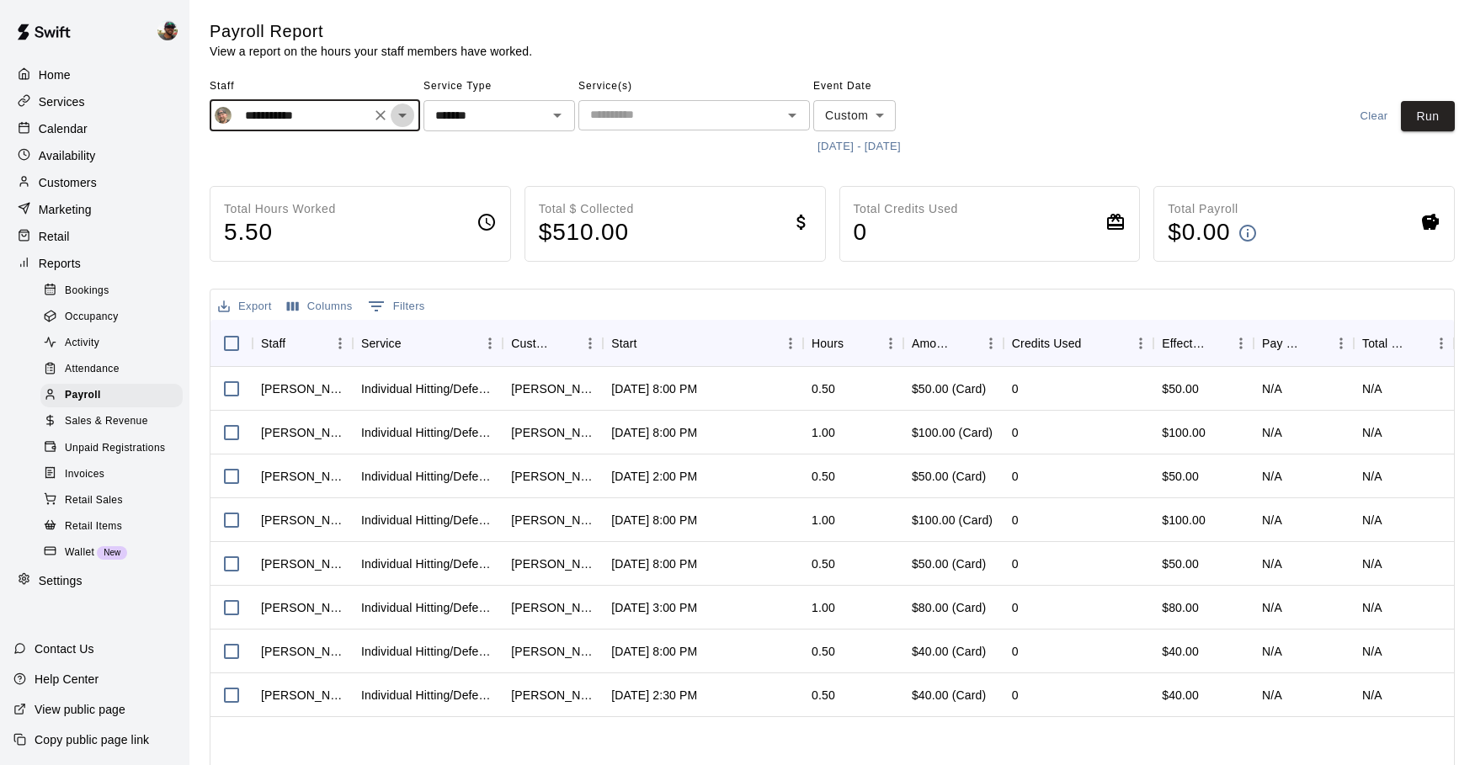
click at [402, 110] on icon "Open" at bounding box center [402, 115] width 20 height 20
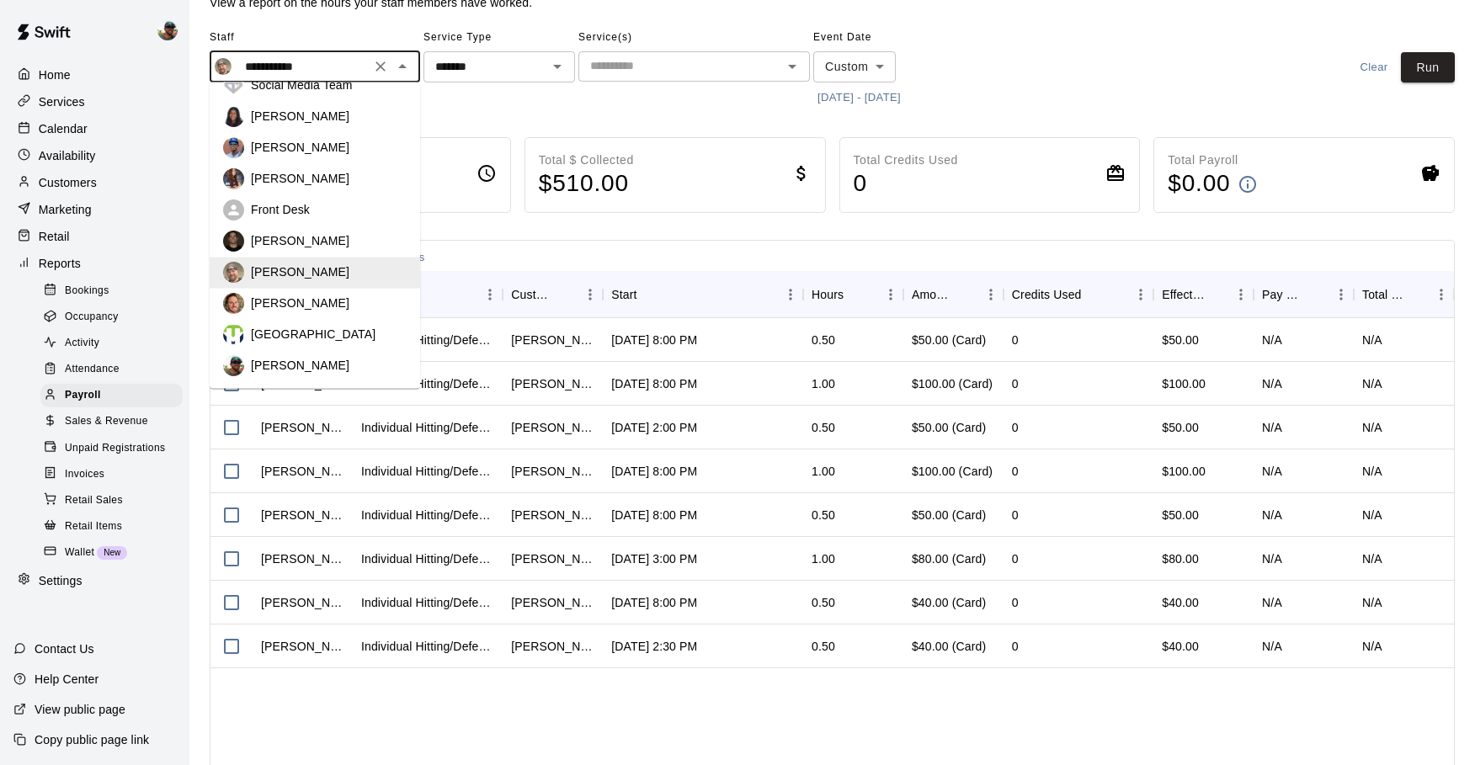
scroll to position [56, 0]
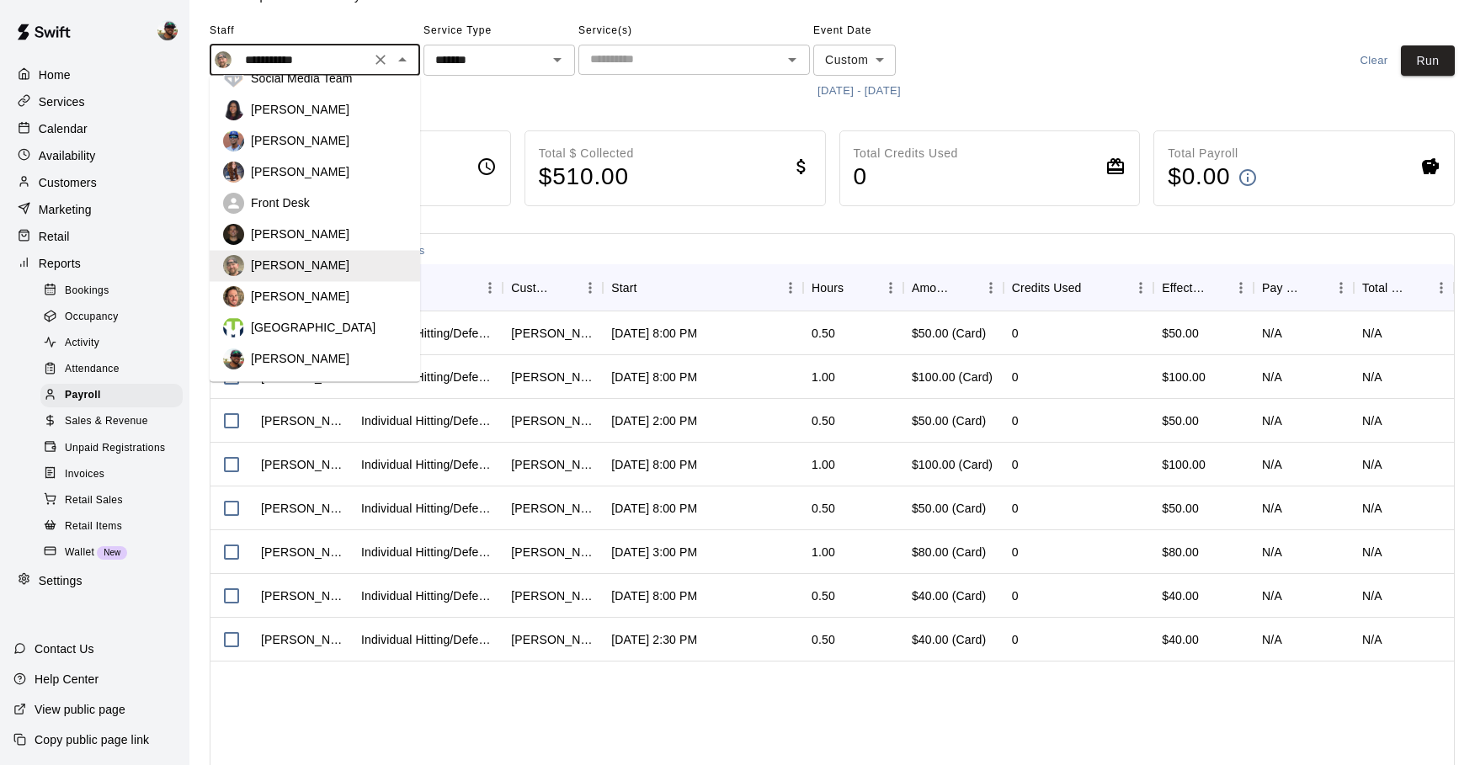
click at [311, 226] on div "Kyle Harris" at bounding box center [329, 234] width 156 height 17
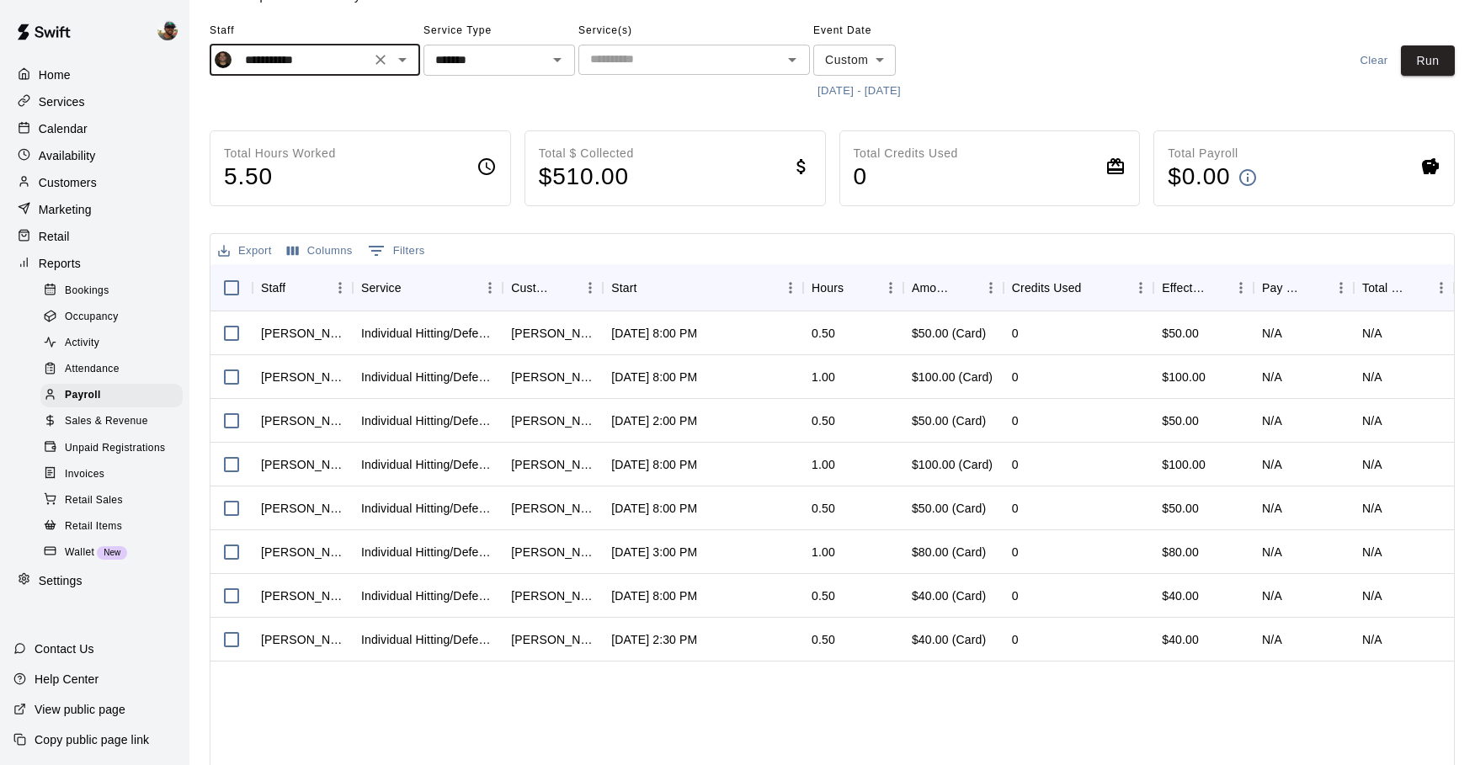
click at [1409, 65] on button "Run" at bounding box center [1428, 60] width 54 height 31
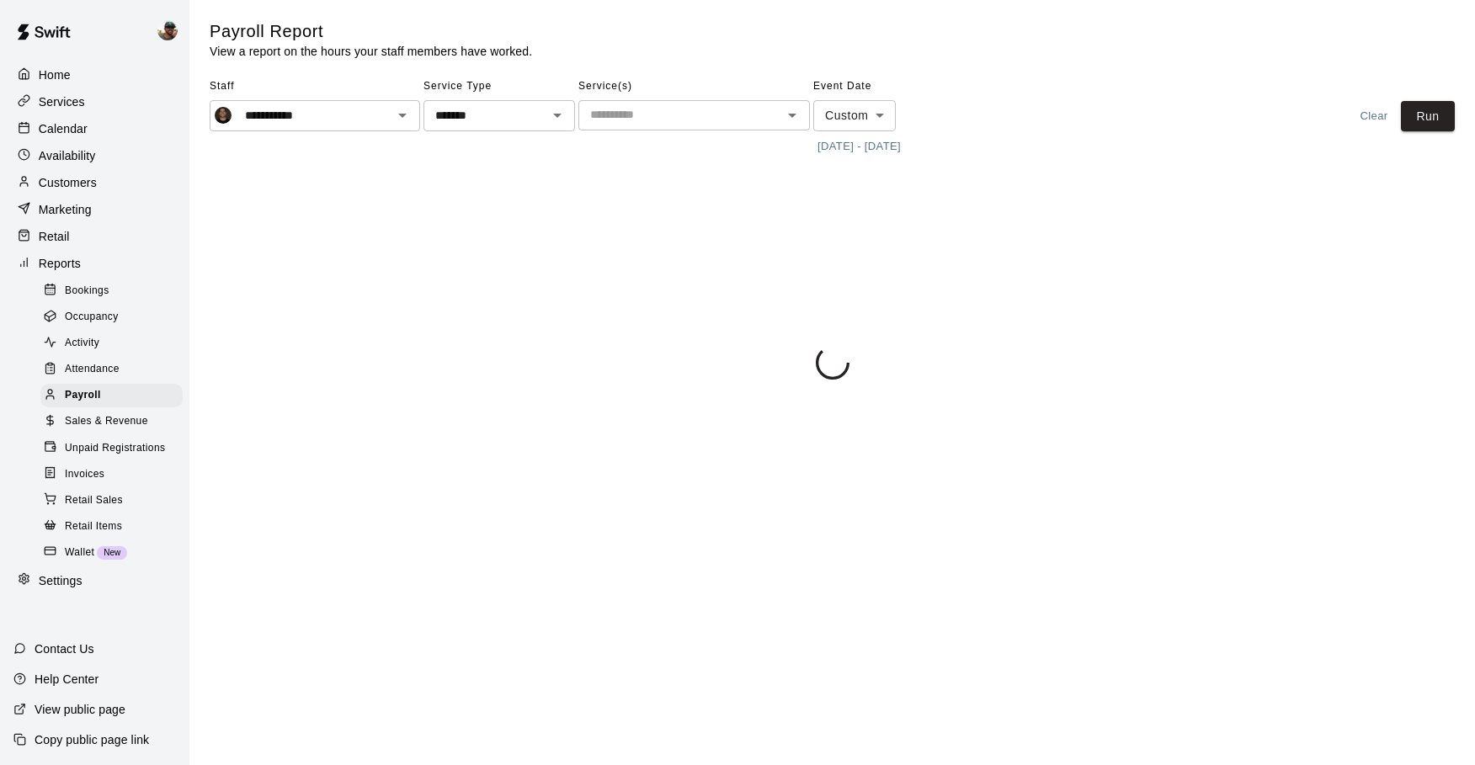
scroll to position [0, 0]
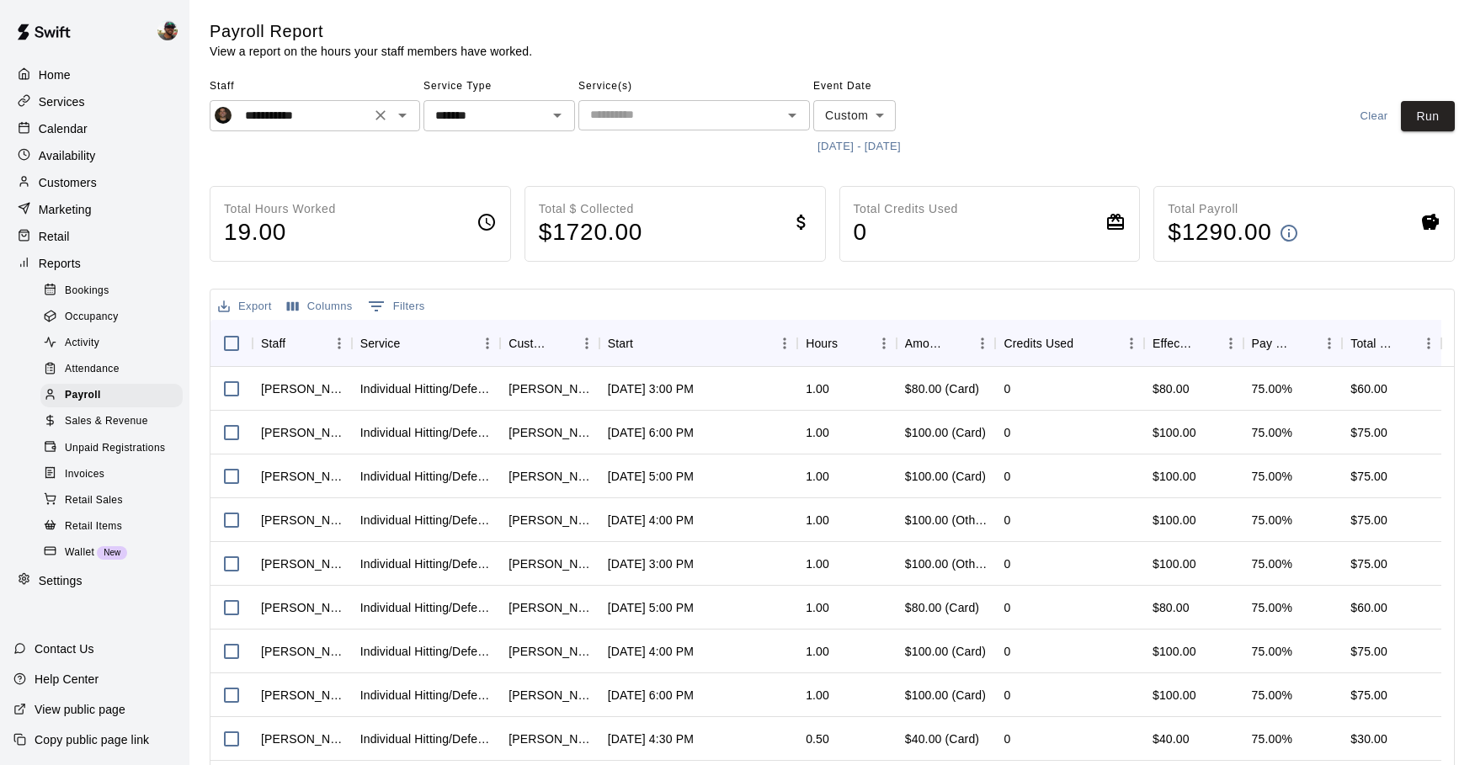
click at [408, 115] on icon "Open" at bounding box center [402, 115] width 20 height 20
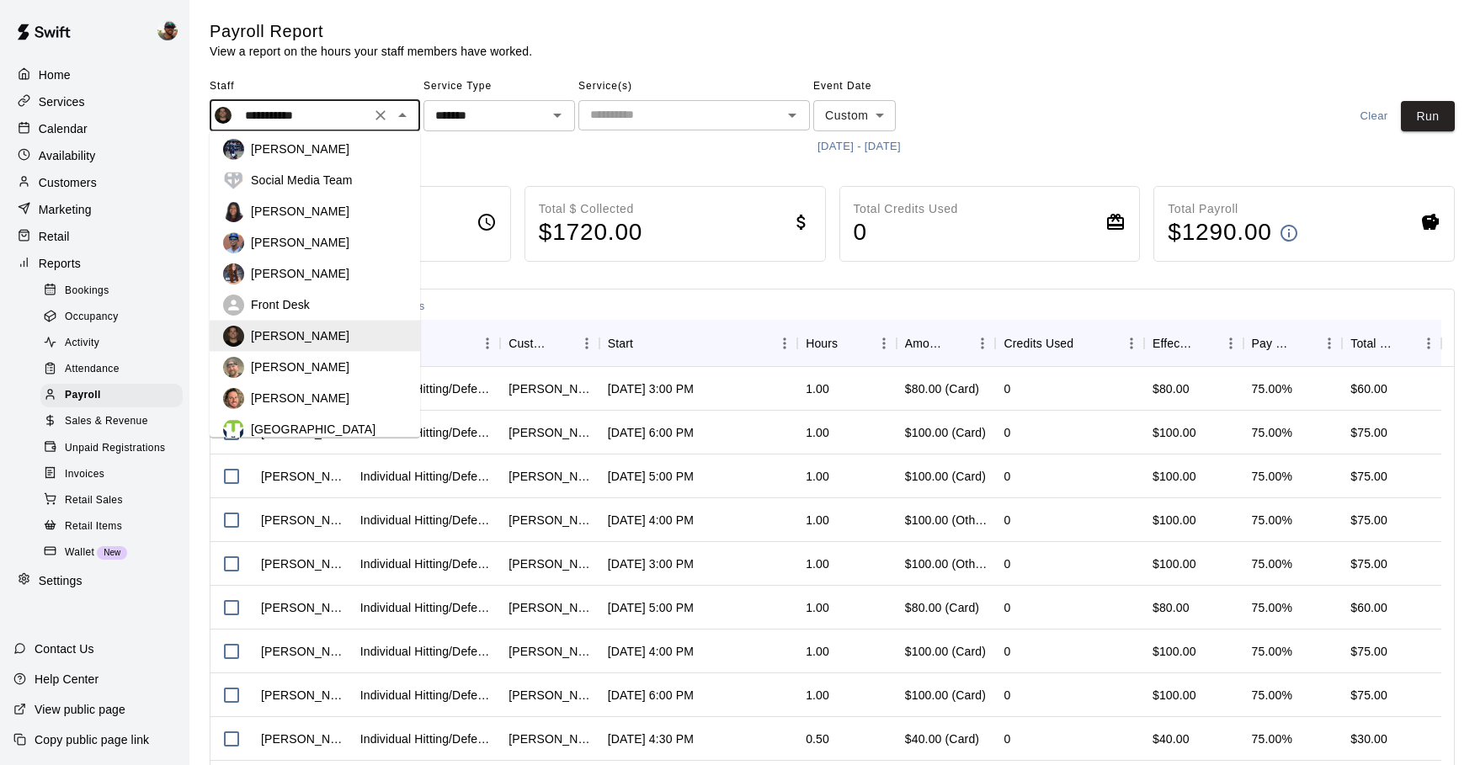
scroll to position [125, 0]
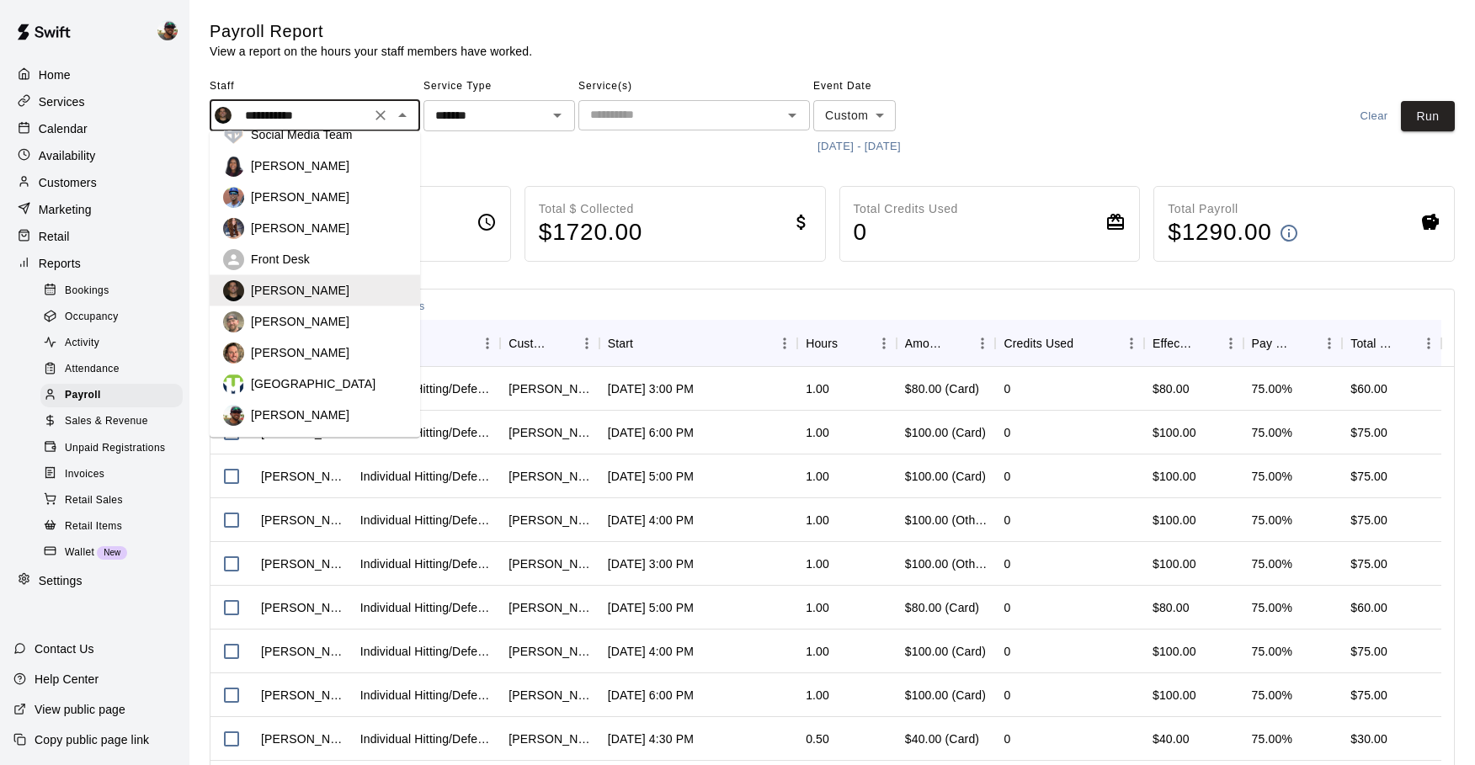
click at [287, 417] on p "Ben Boykin" at bounding box center [300, 415] width 98 height 17
type input "**********"
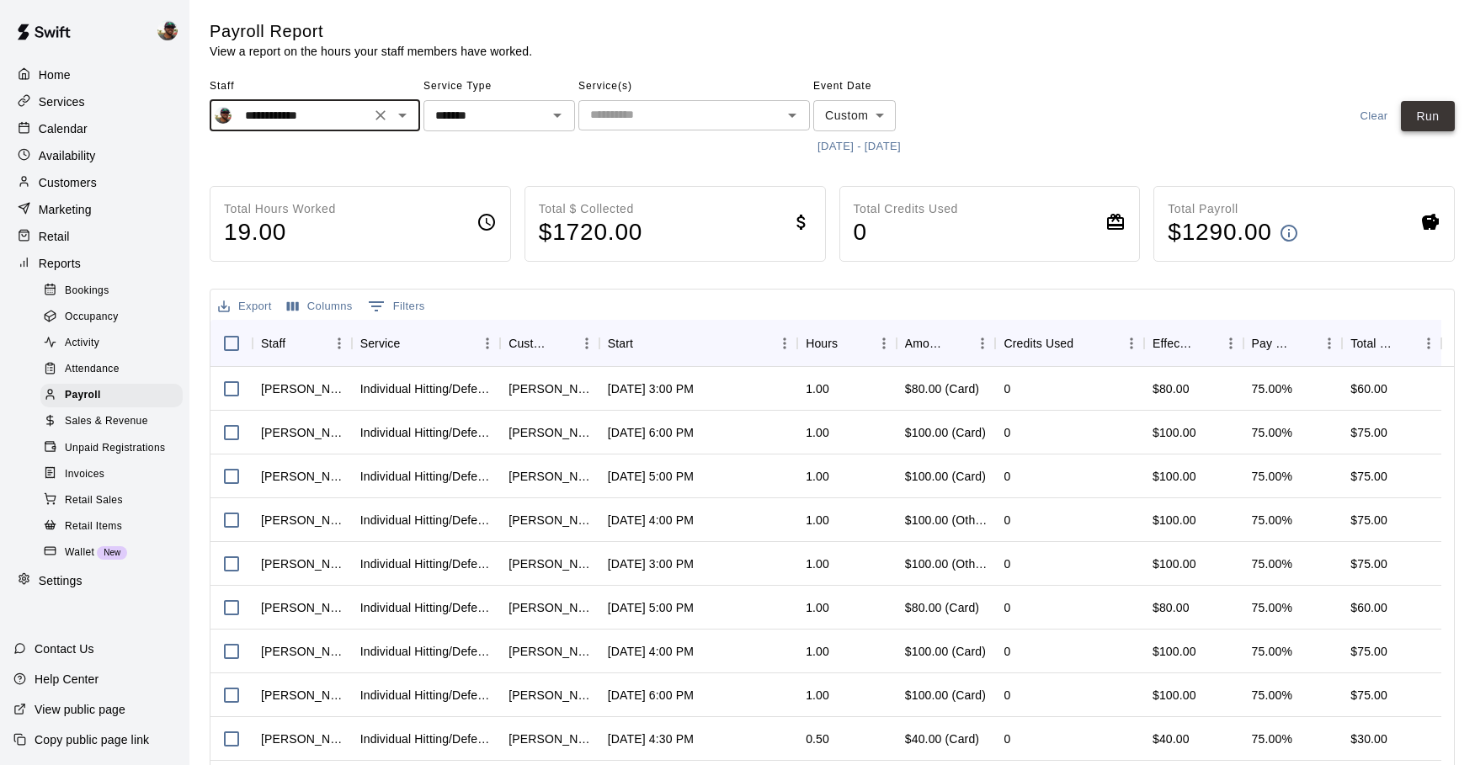
click at [1424, 123] on button "Run" at bounding box center [1428, 116] width 54 height 31
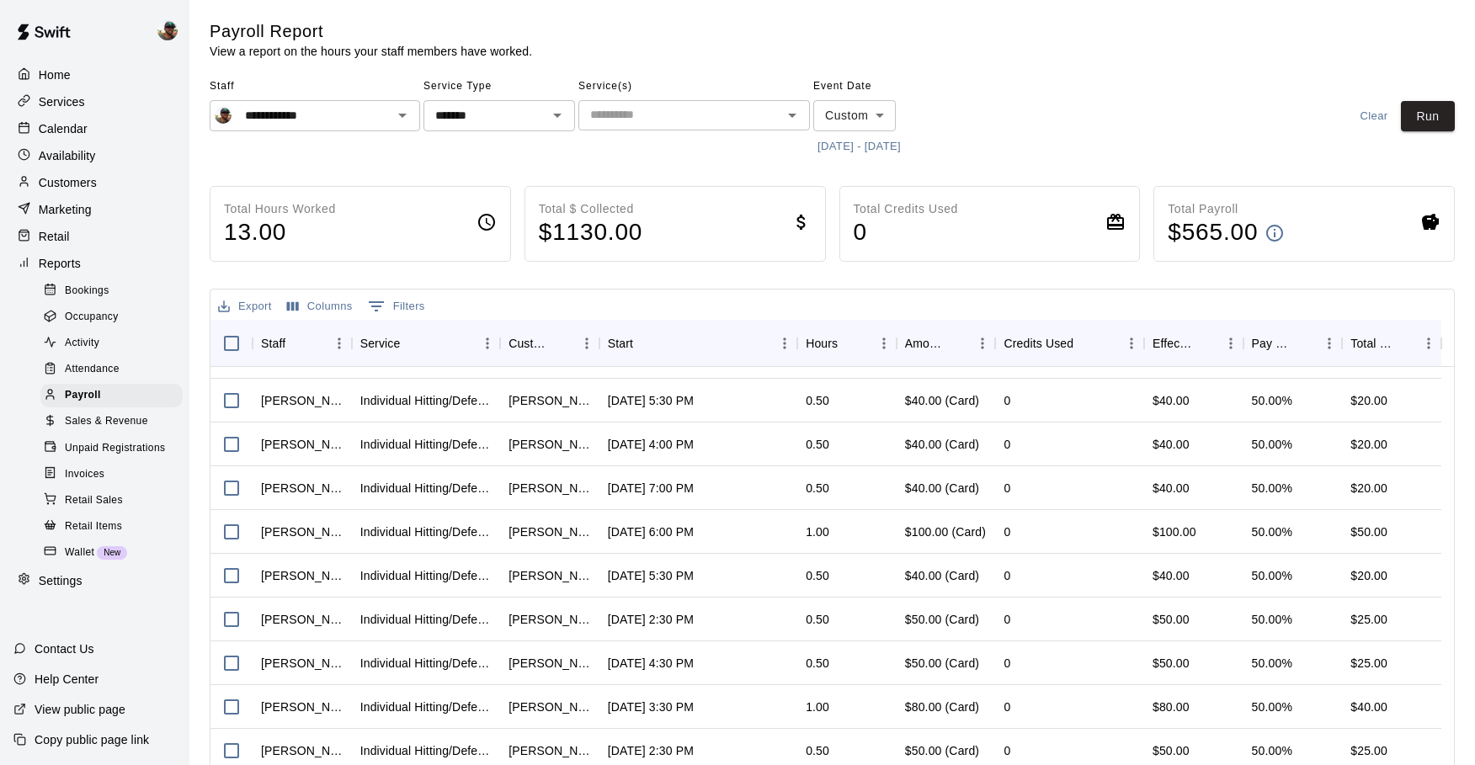
scroll to position [0, 0]
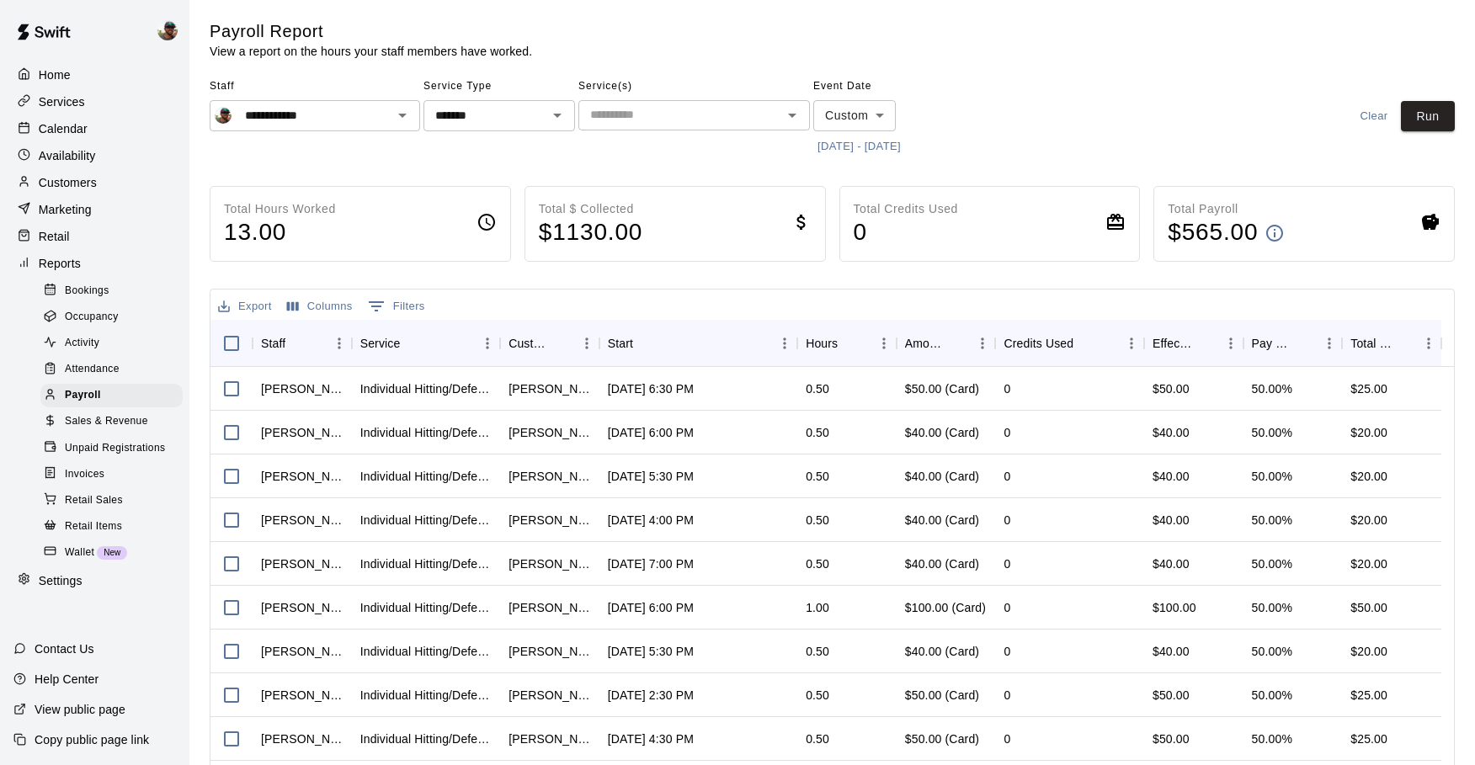
click at [75, 104] on p "Services" at bounding box center [62, 101] width 46 height 17
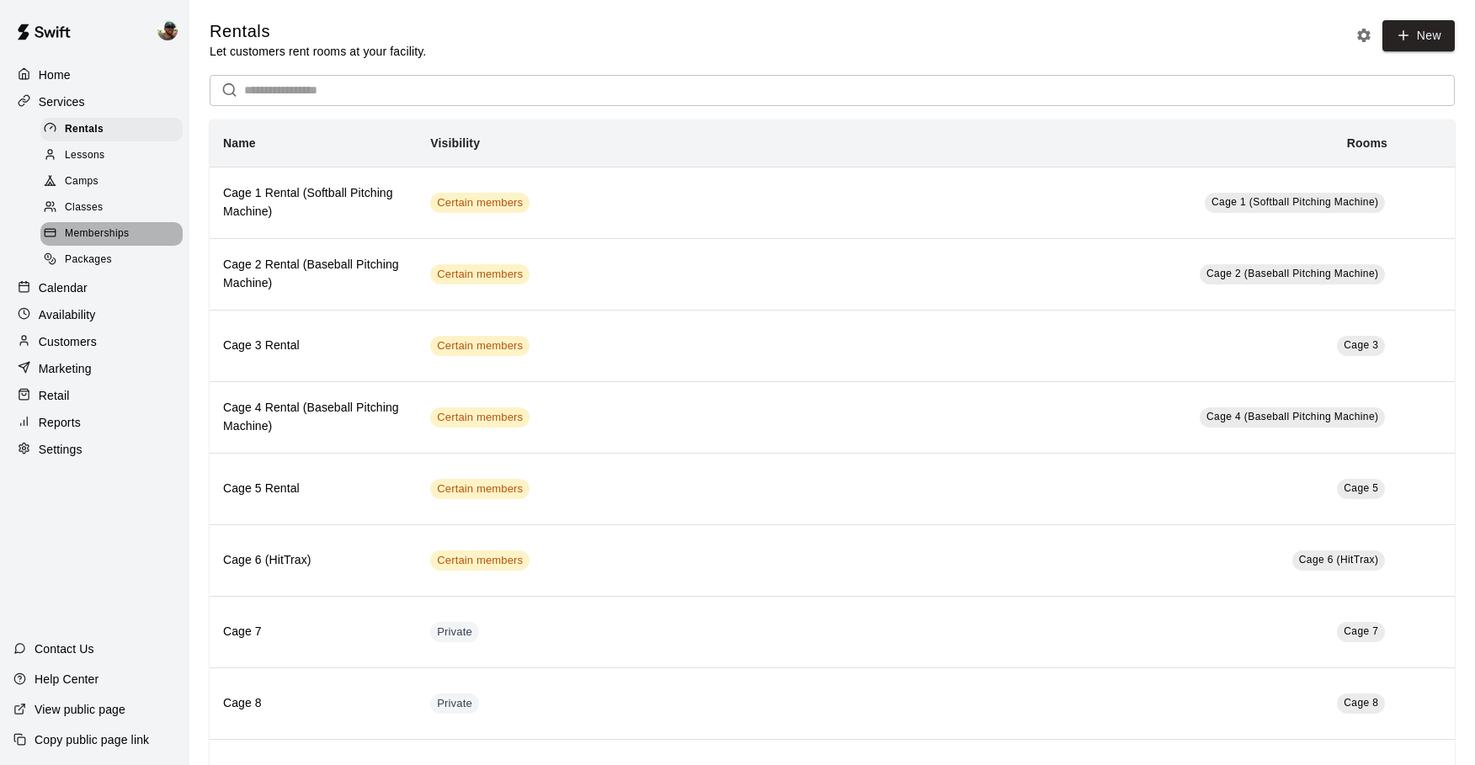
click at [93, 231] on span "Memberships" at bounding box center [97, 234] width 64 height 17
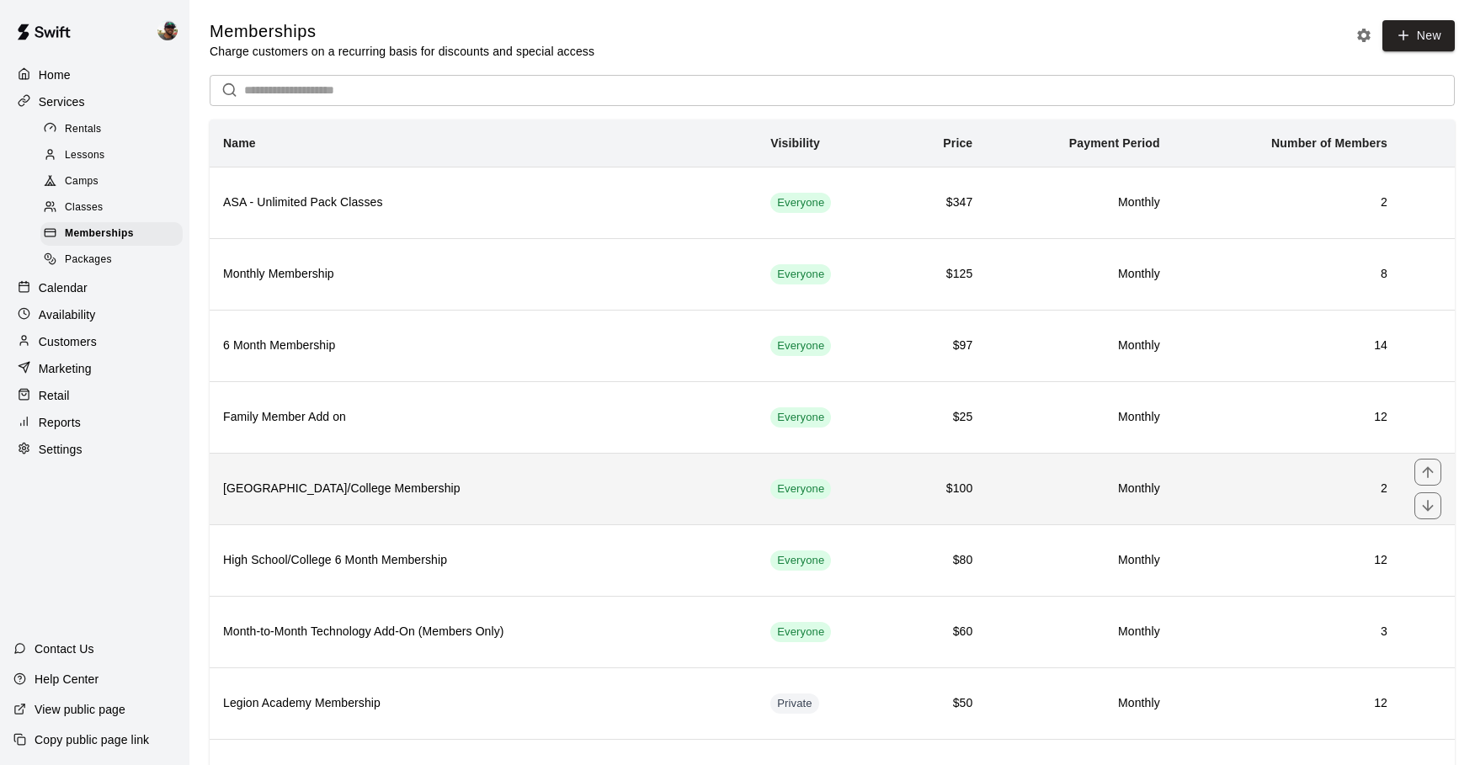
click at [327, 486] on h6 "M2M High School/College Membership" at bounding box center [483, 489] width 520 height 19
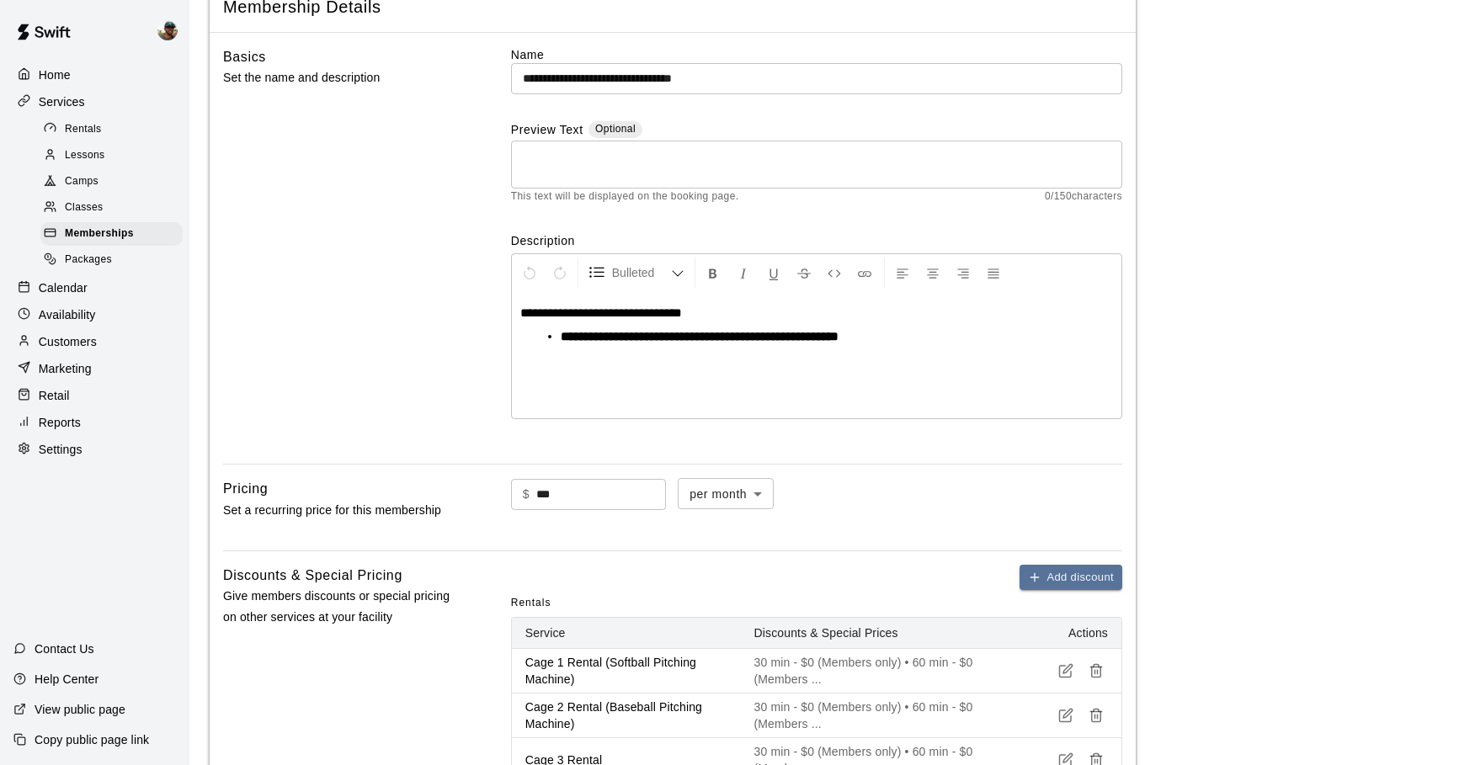
scroll to position [123, 0]
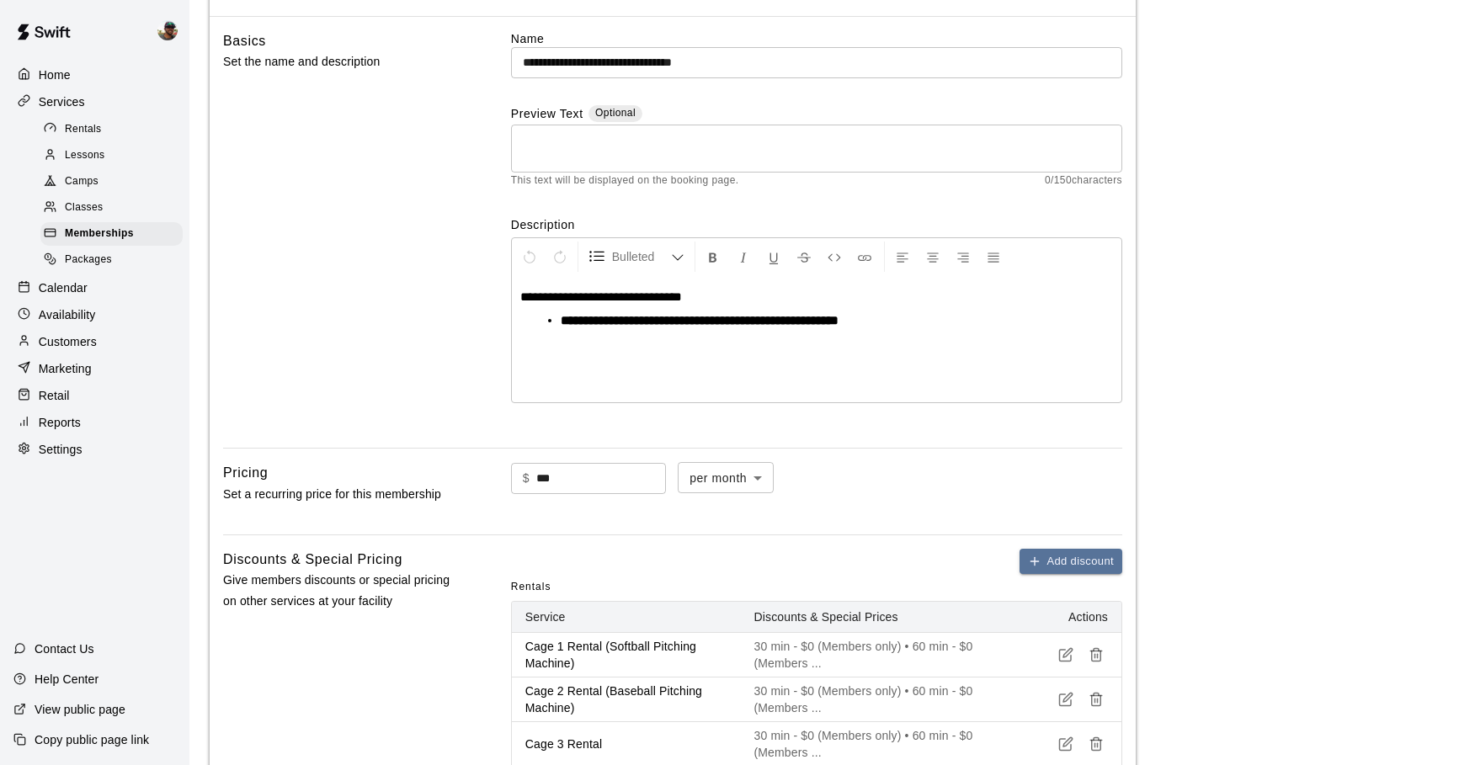
click at [593, 479] on input "***" at bounding box center [601, 478] width 130 height 31
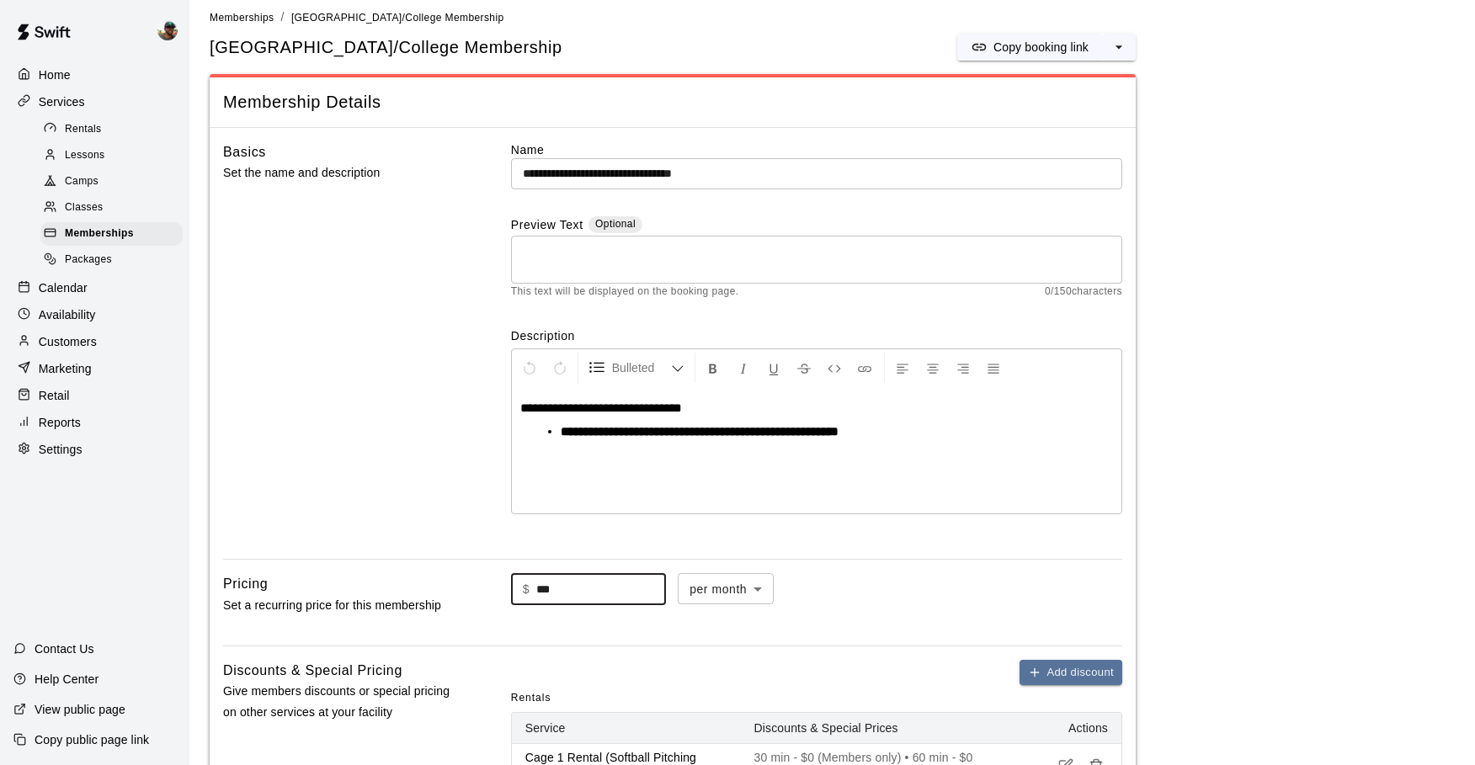
scroll to position [0, 0]
